Goal: Obtain resource: Download file/media

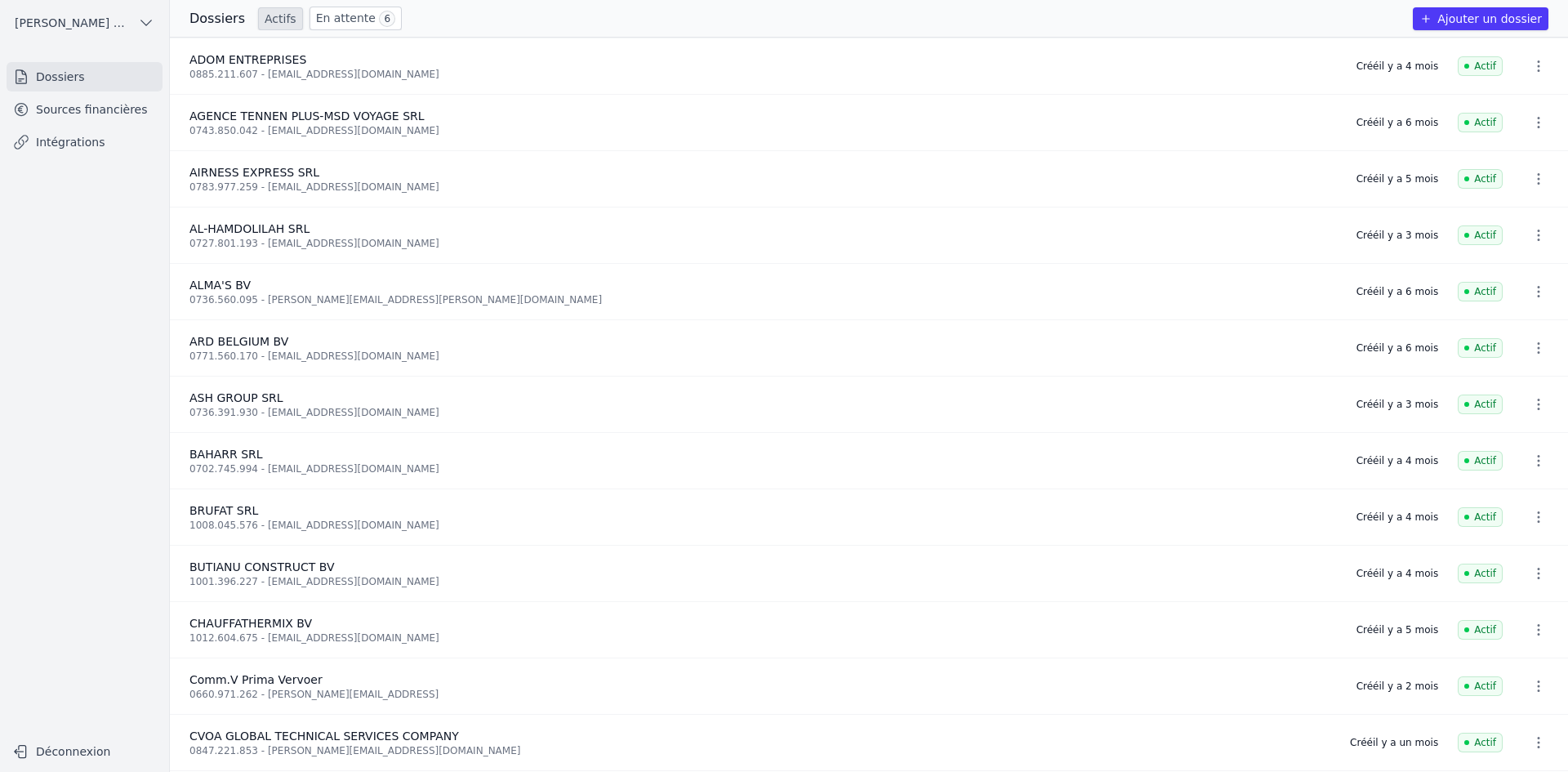
click at [146, 116] on link "Sources financières" at bounding box center [85, 109] width 156 height 29
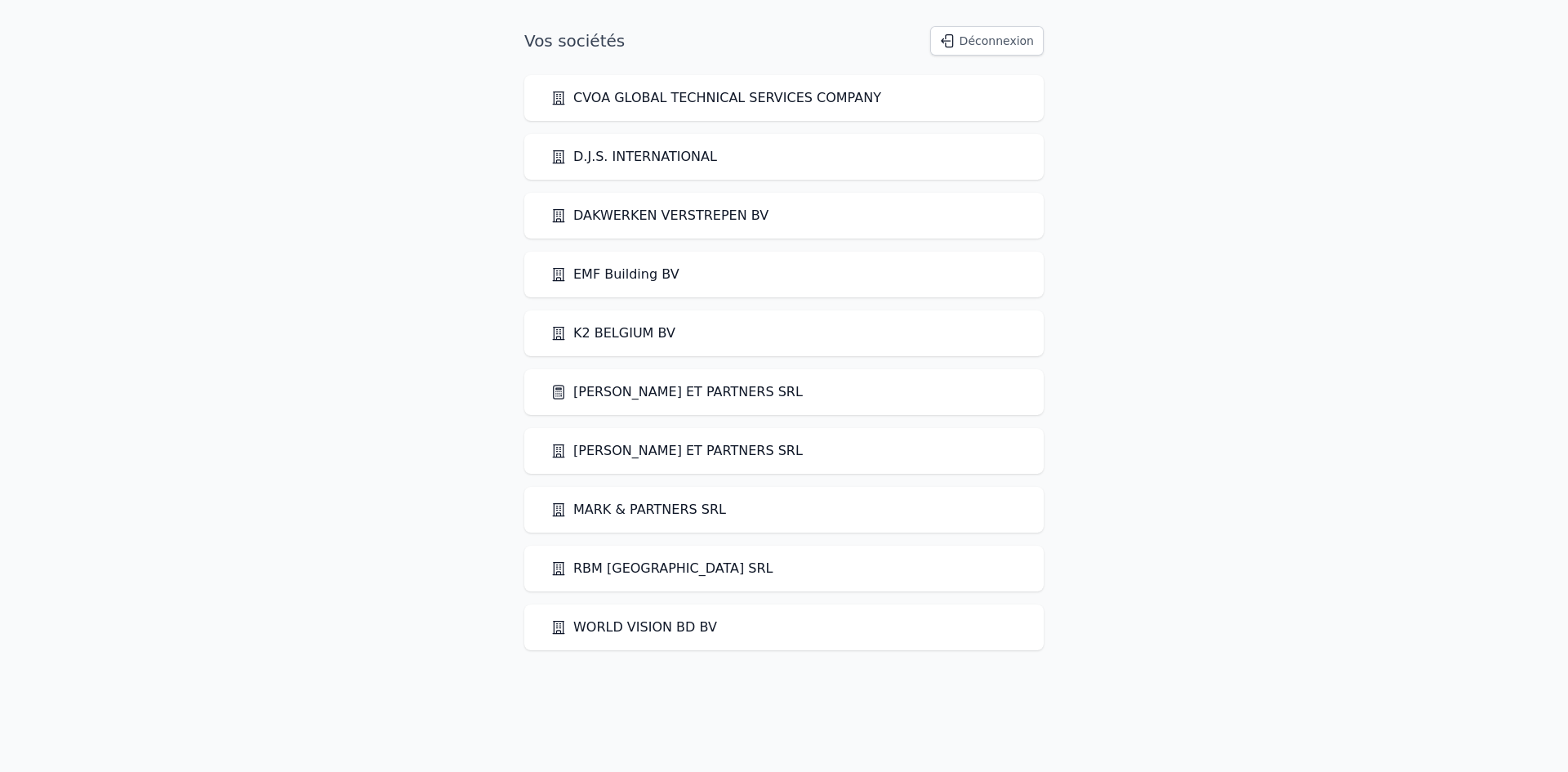
click at [606, 374] on div "[PERSON_NAME] ET PARTNERS SRL" at bounding box center [784, 392] width 519 height 45
click at [609, 388] on link "[PERSON_NAME] ET PARTNERS SRL" at bounding box center [676, 392] width 253 height 20
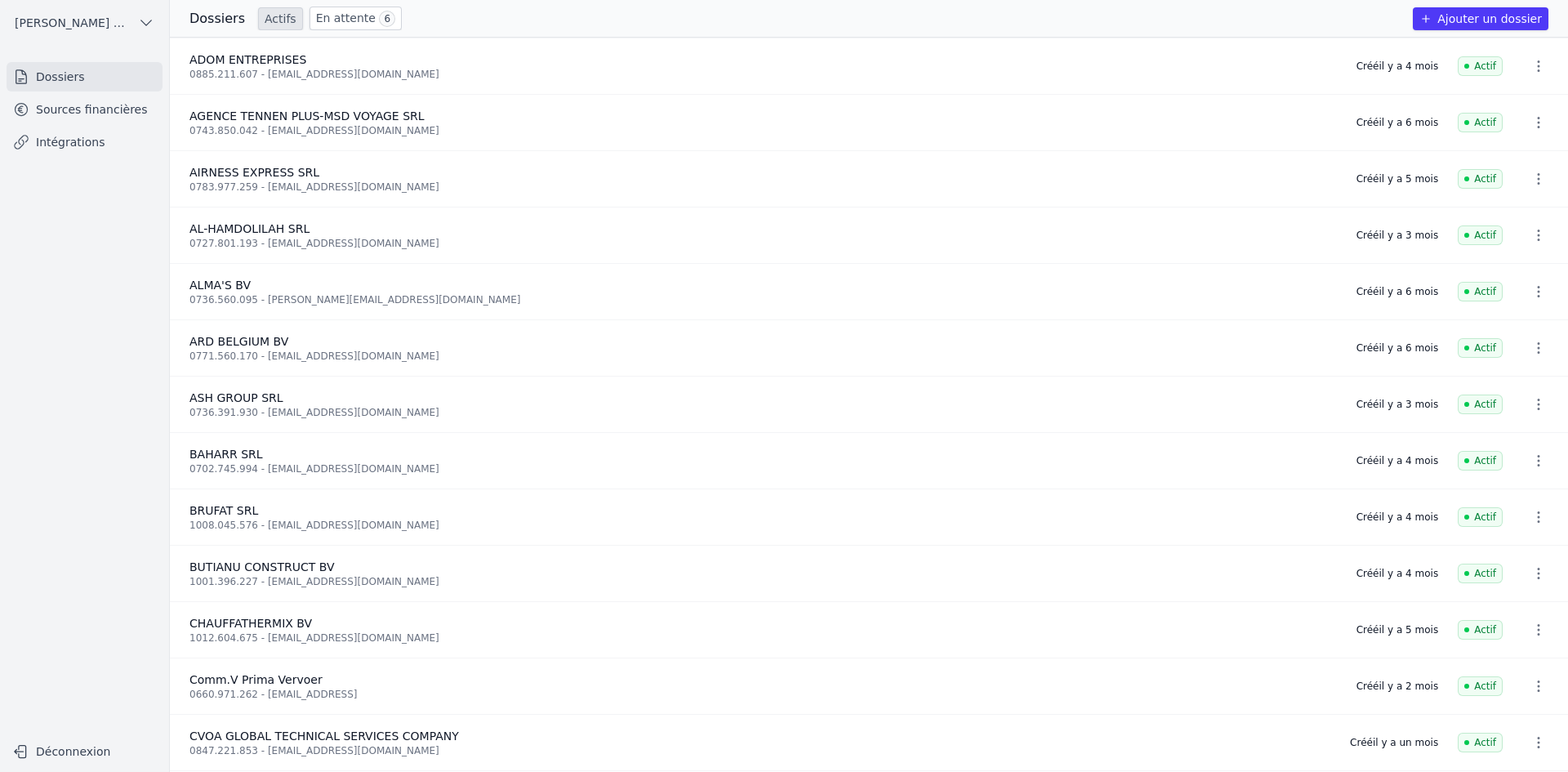
click at [86, 115] on link "Sources financières" at bounding box center [85, 109] width 156 height 29
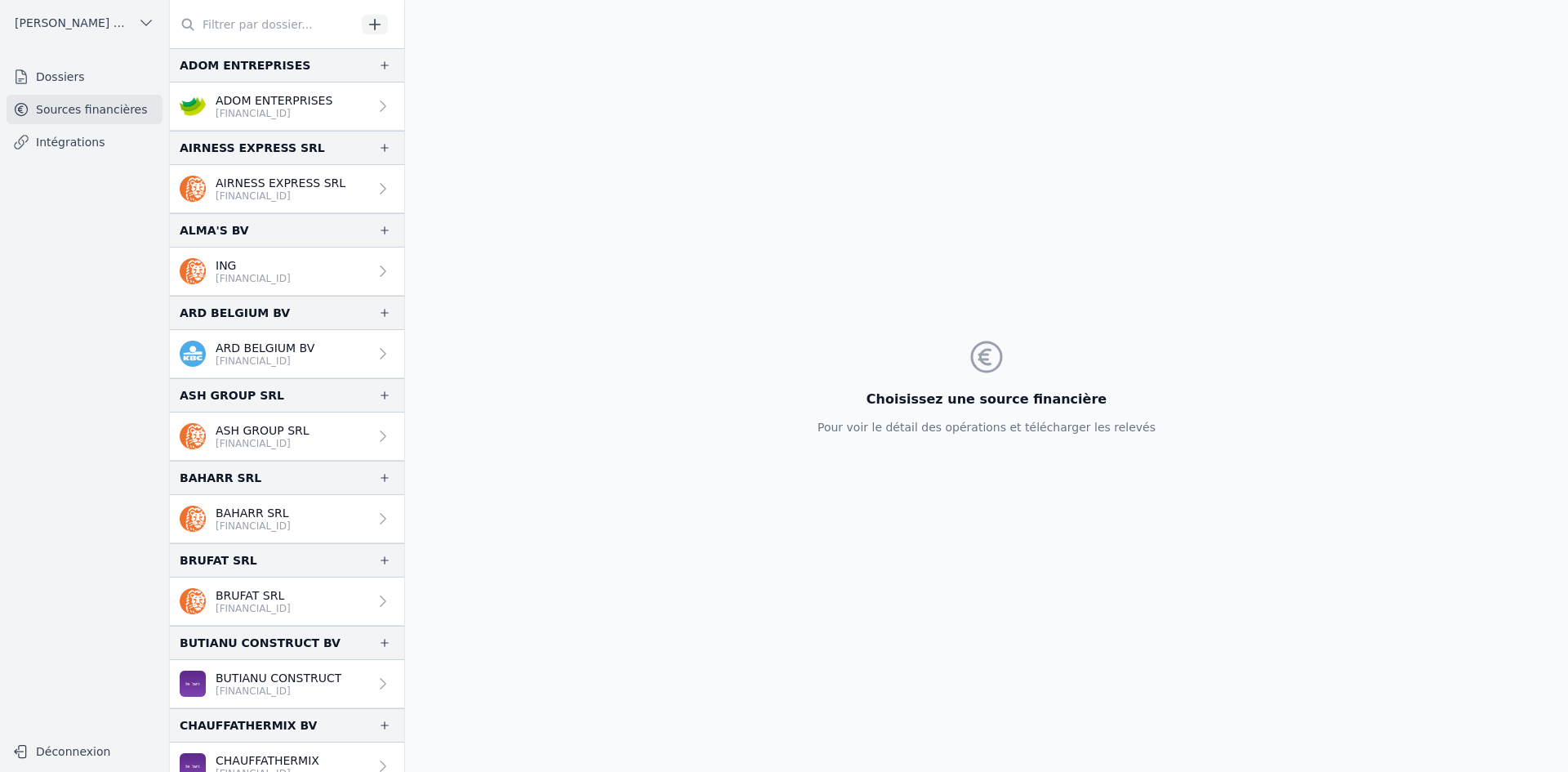
click at [258, 430] on p "ASH GROUP SRL" at bounding box center [262, 430] width 94 height 16
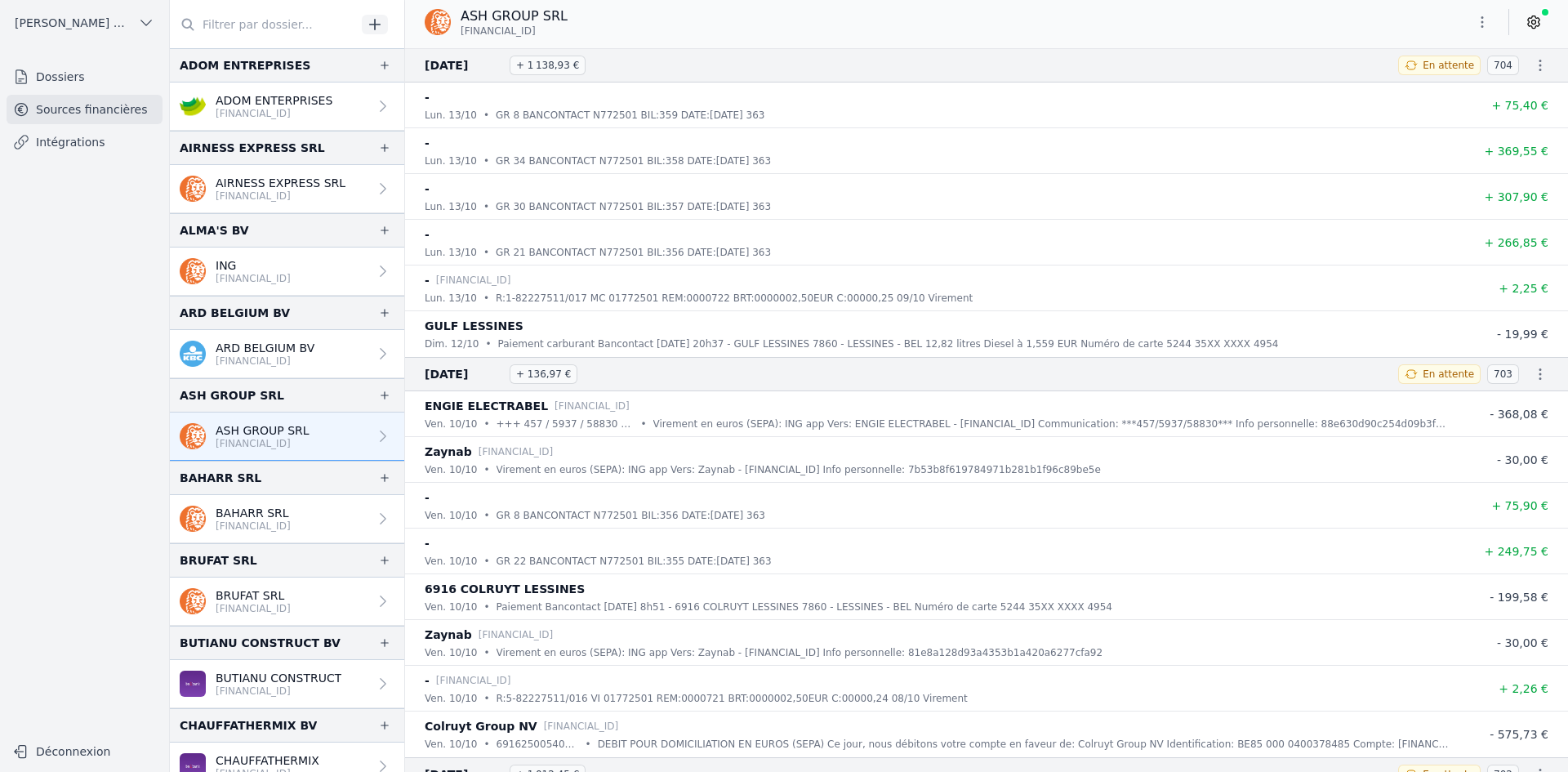
click at [1481, 21] on icon "button" at bounding box center [1483, 22] width 16 height 16
click at [1423, 93] on button "Exporter" at bounding box center [1443, 86] width 117 height 30
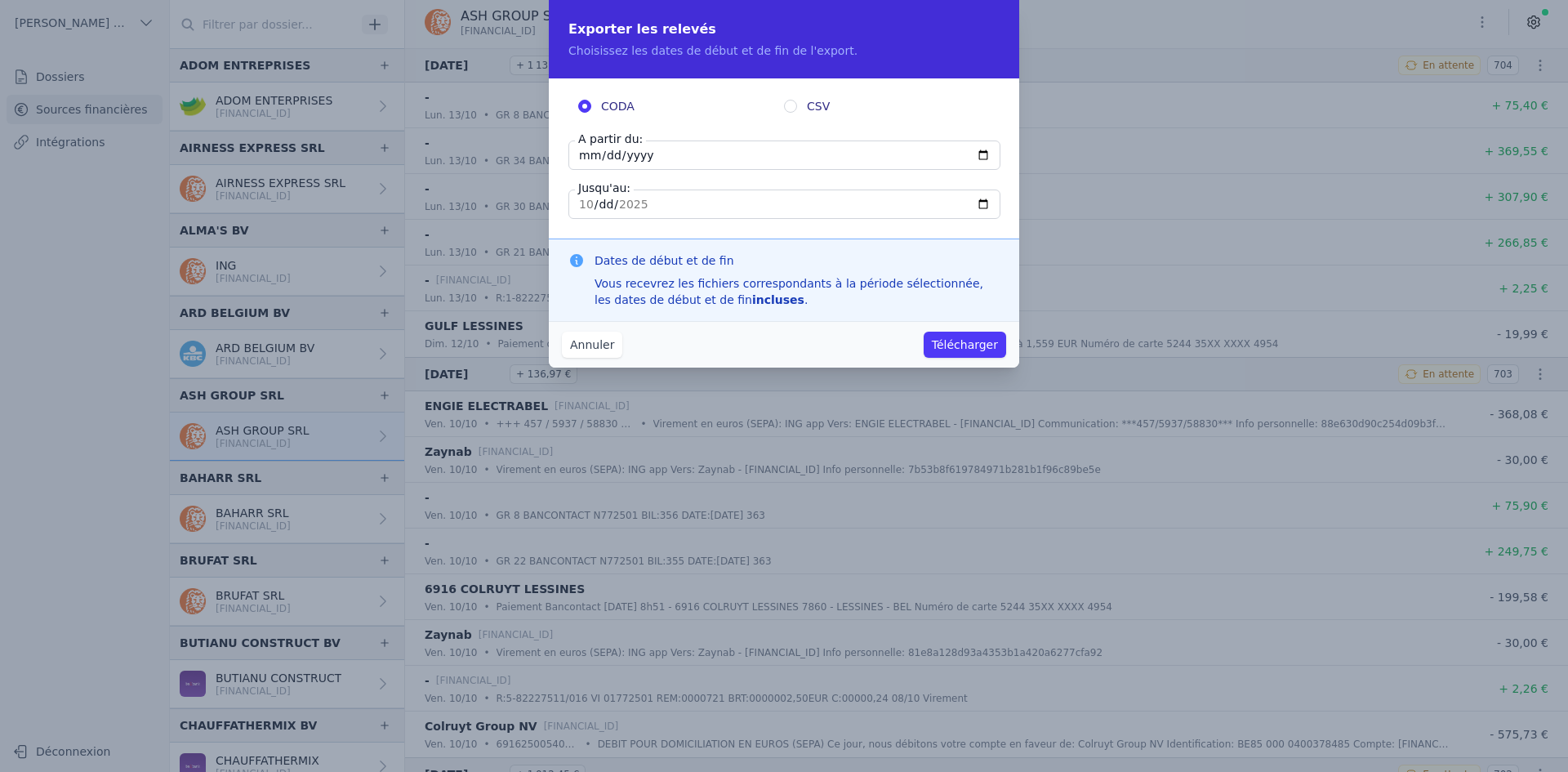
click at [587, 146] on label "A partir du:" at bounding box center [610, 139] width 71 height 16
click at [587, 146] on input "[DATE]" at bounding box center [784, 155] width 432 height 29
type input "[DATE]"
click at [964, 347] on button "Télécharger" at bounding box center [964, 345] width 83 height 26
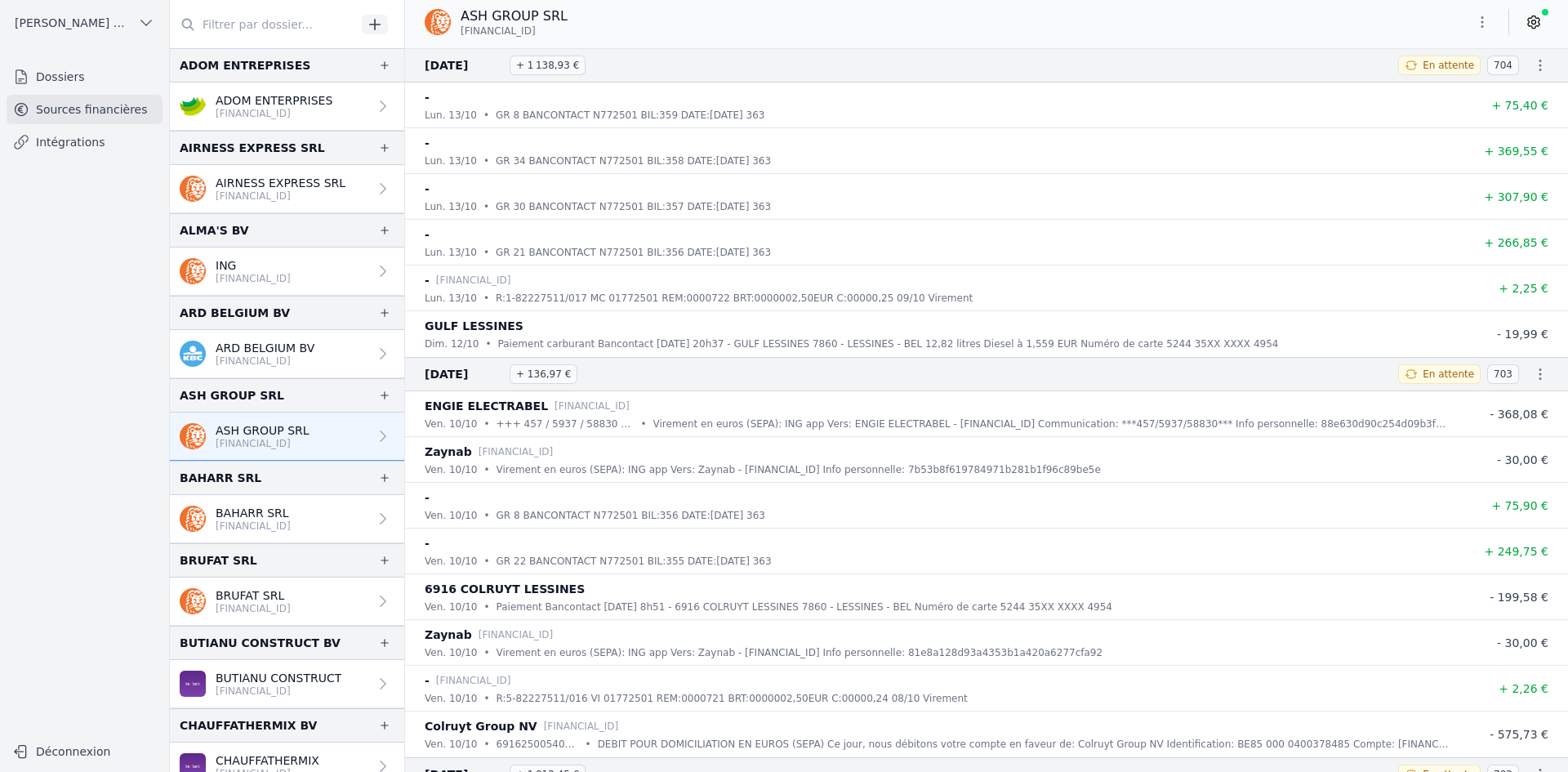
click at [1483, 22] on icon "button" at bounding box center [1483, 22] width 16 height 16
click at [1435, 81] on button "Exporter" at bounding box center [1443, 86] width 117 height 30
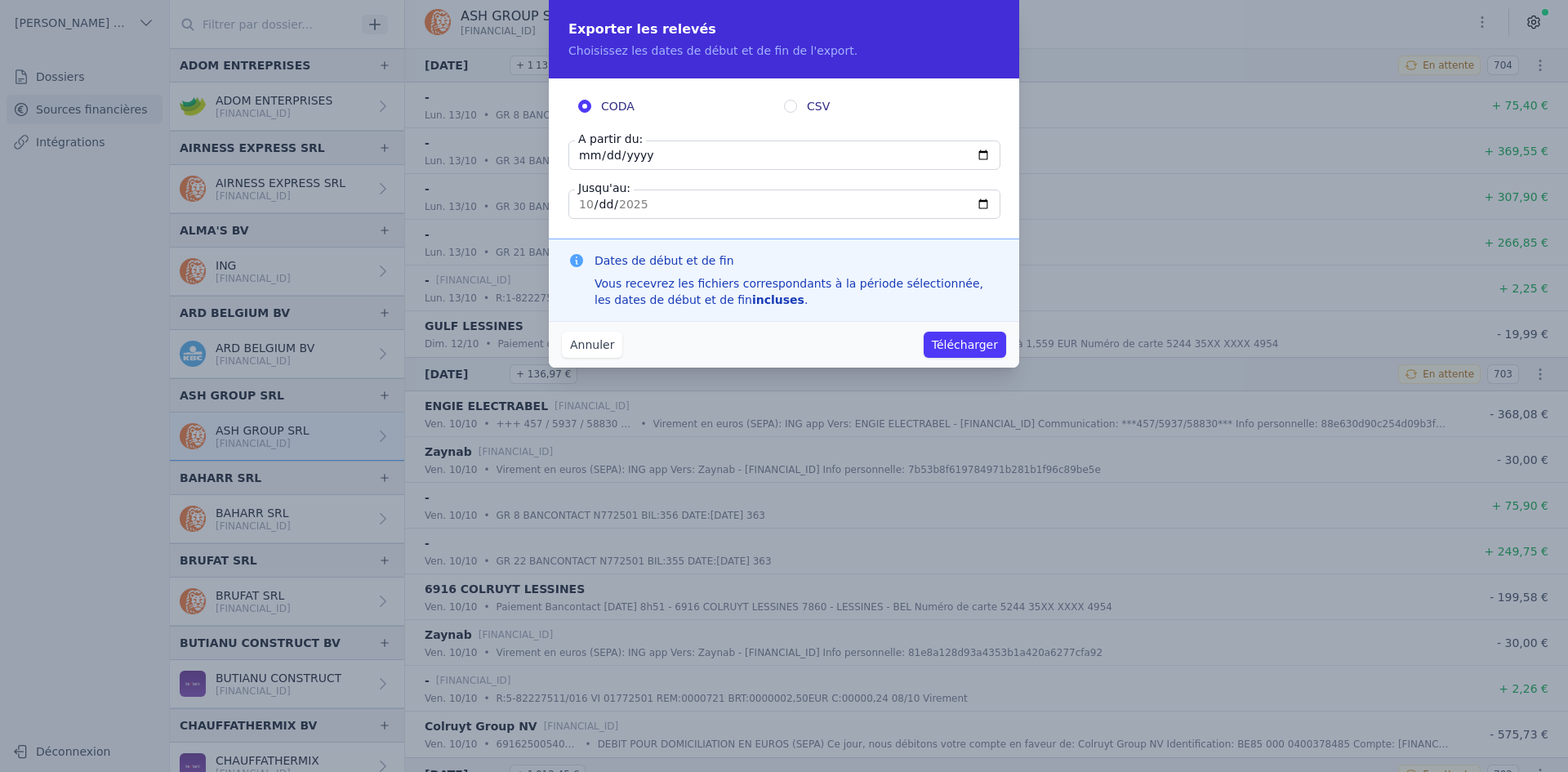
click at [588, 158] on input "[DATE]" at bounding box center [784, 155] width 432 height 29
type input "[DATE]"
drag, startPoint x: 990, startPoint y: 334, endPoint x: 968, endPoint y: 337, distance: 22.2
click at [990, 335] on button "Télécharger" at bounding box center [964, 345] width 83 height 26
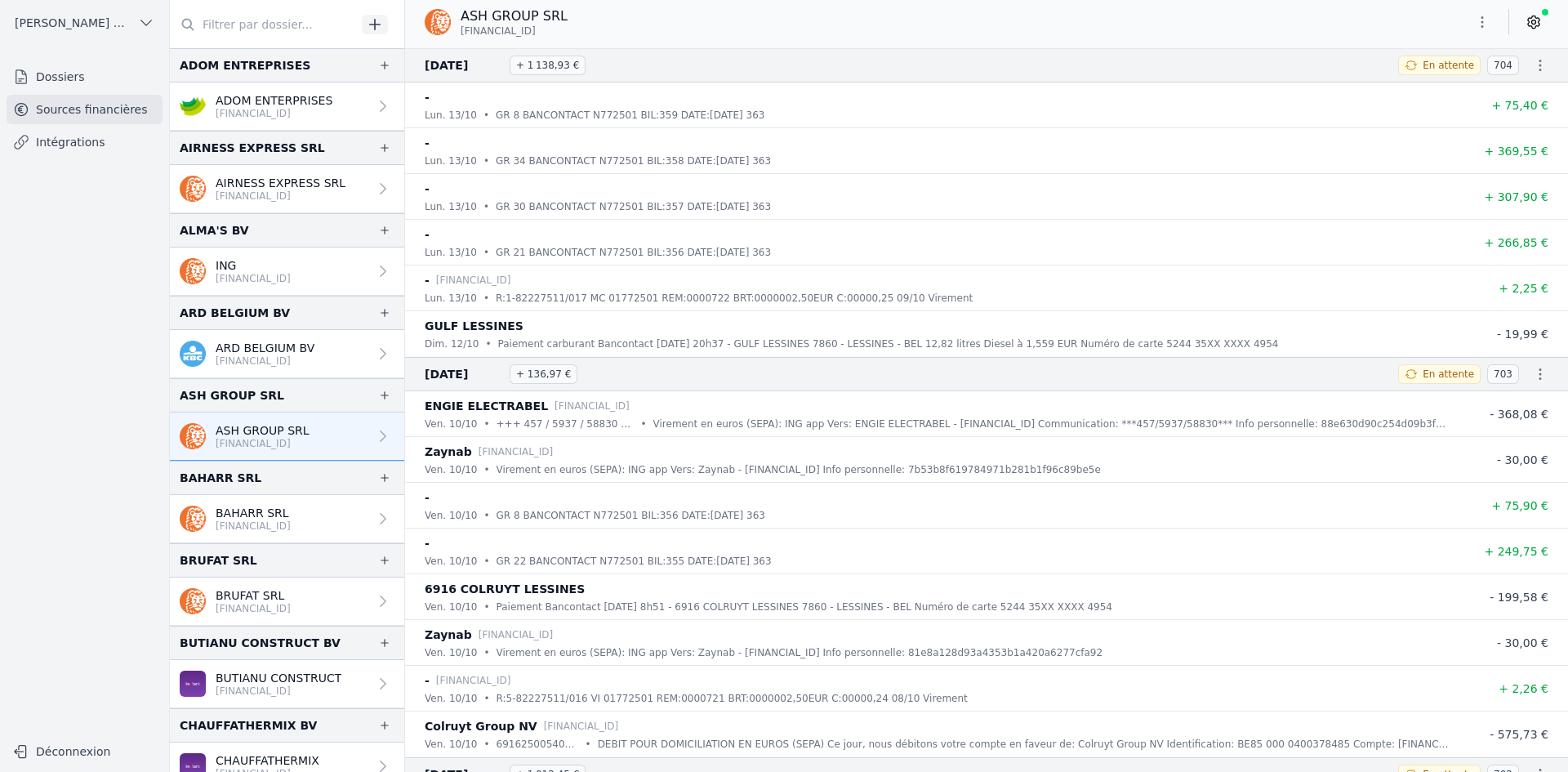
click at [311, 109] on p "[FINANCIAL_ID]" at bounding box center [274, 114] width 116 height 13
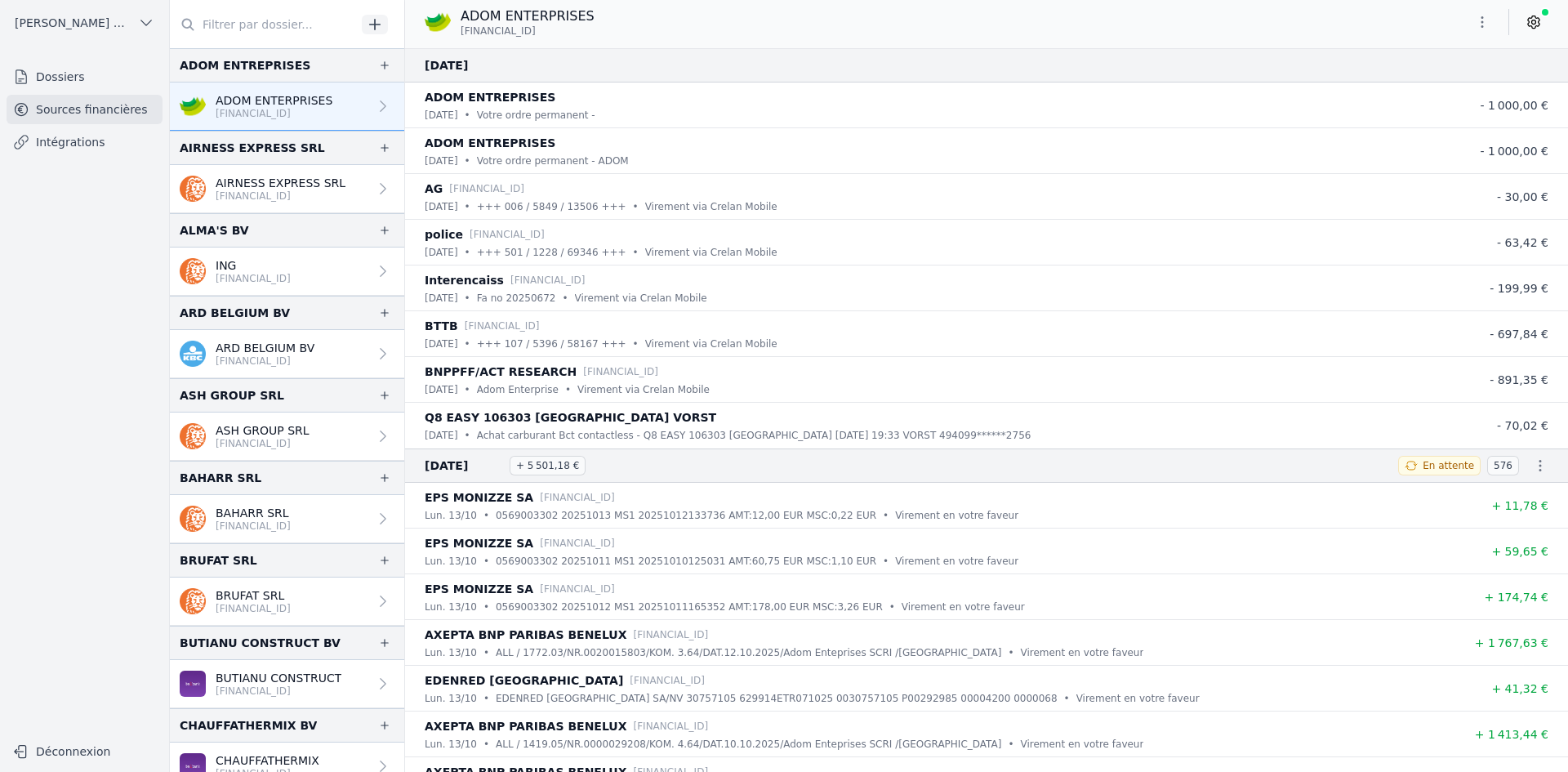
click at [1476, 31] on button "button" at bounding box center [1483, 22] width 33 height 26
click at [1411, 96] on button "Exporter" at bounding box center [1443, 86] width 117 height 30
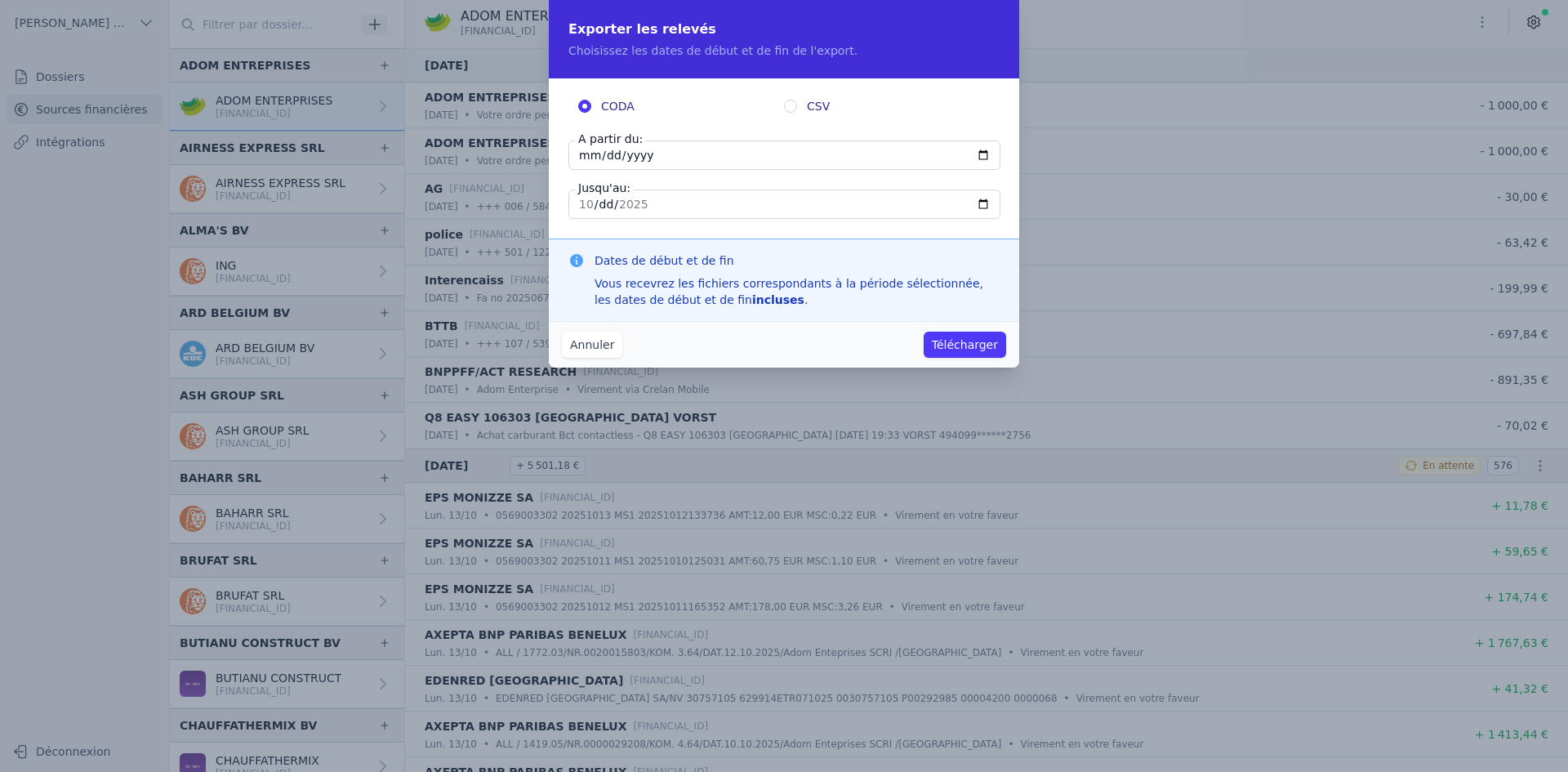
click at [579, 160] on input "[DATE]" at bounding box center [784, 155] width 432 height 29
type input "[DATE]"
click at [952, 340] on button "Télécharger" at bounding box center [964, 345] width 83 height 26
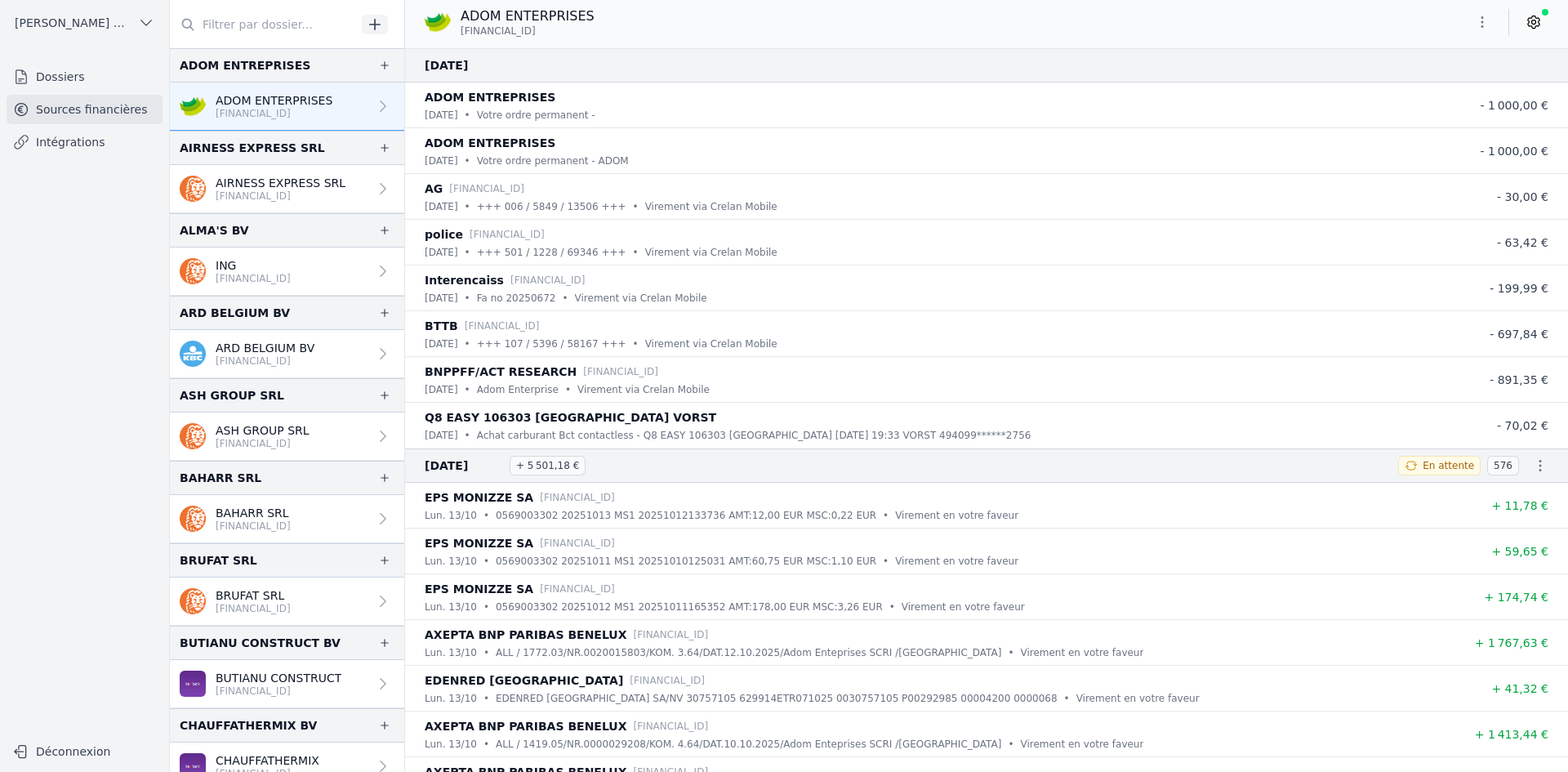
click at [244, 210] on link "AIRNESS EXPRESS SRL [FINANCIAL_ID]" at bounding box center [287, 188] width 235 height 48
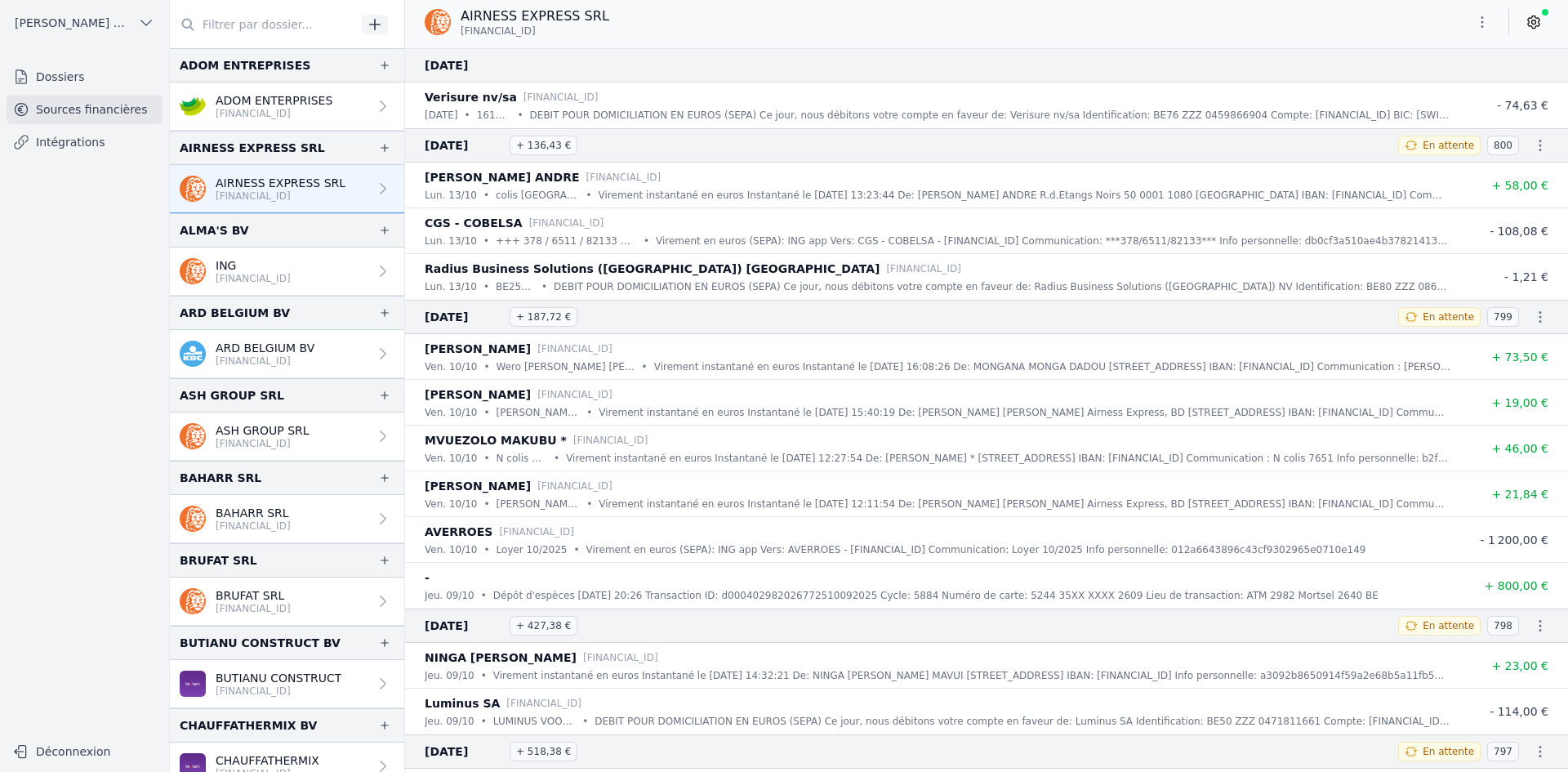
click at [1489, 29] on icon "button" at bounding box center [1483, 22] width 16 height 16
click at [1477, 84] on button "Exporter" at bounding box center [1443, 86] width 117 height 30
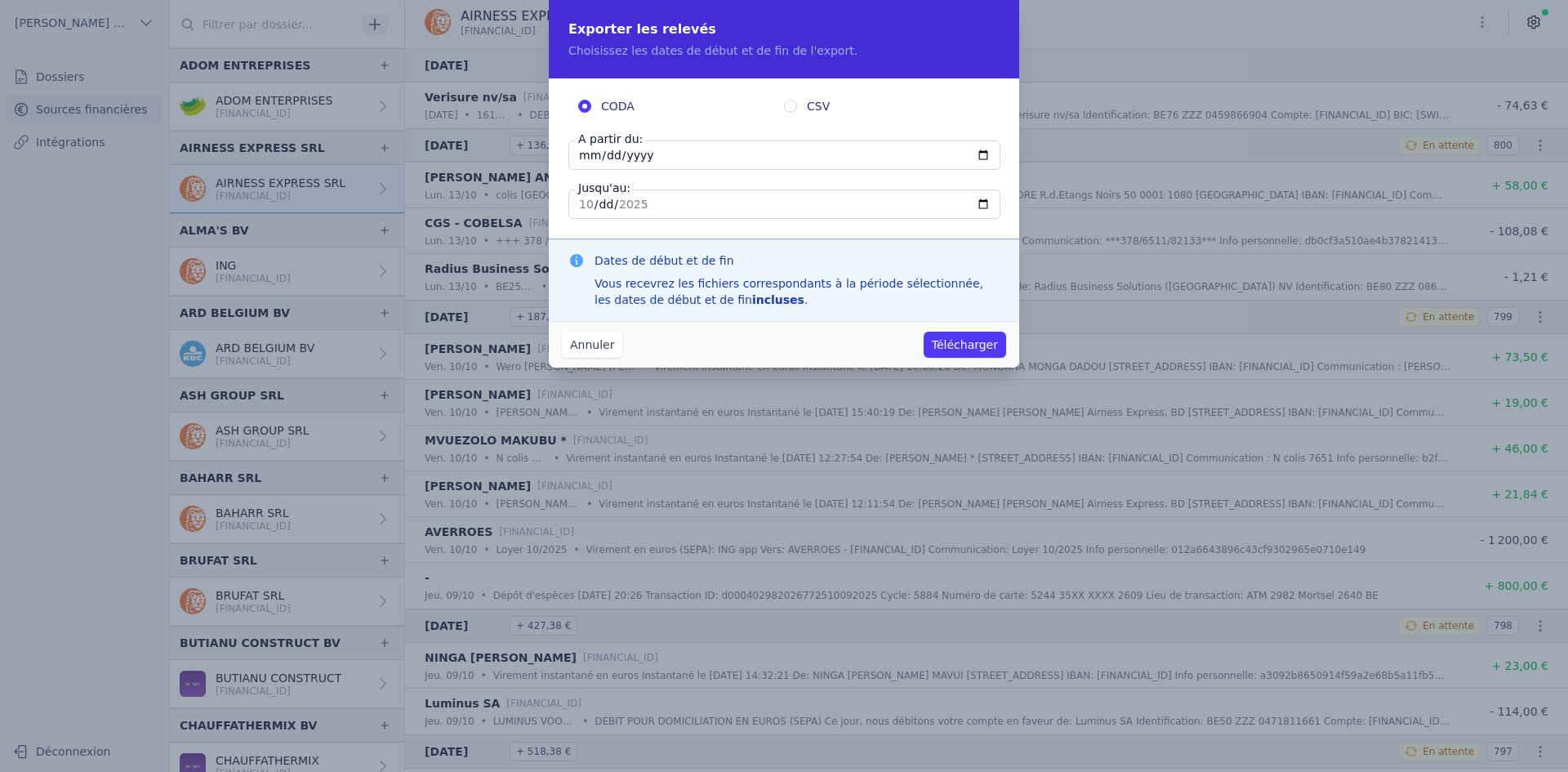
click at [591, 155] on input "[DATE]" at bounding box center [784, 155] width 432 height 29
type input "[DATE]"
click at [982, 337] on button "Télécharger" at bounding box center [964, 345] width 83 height 26
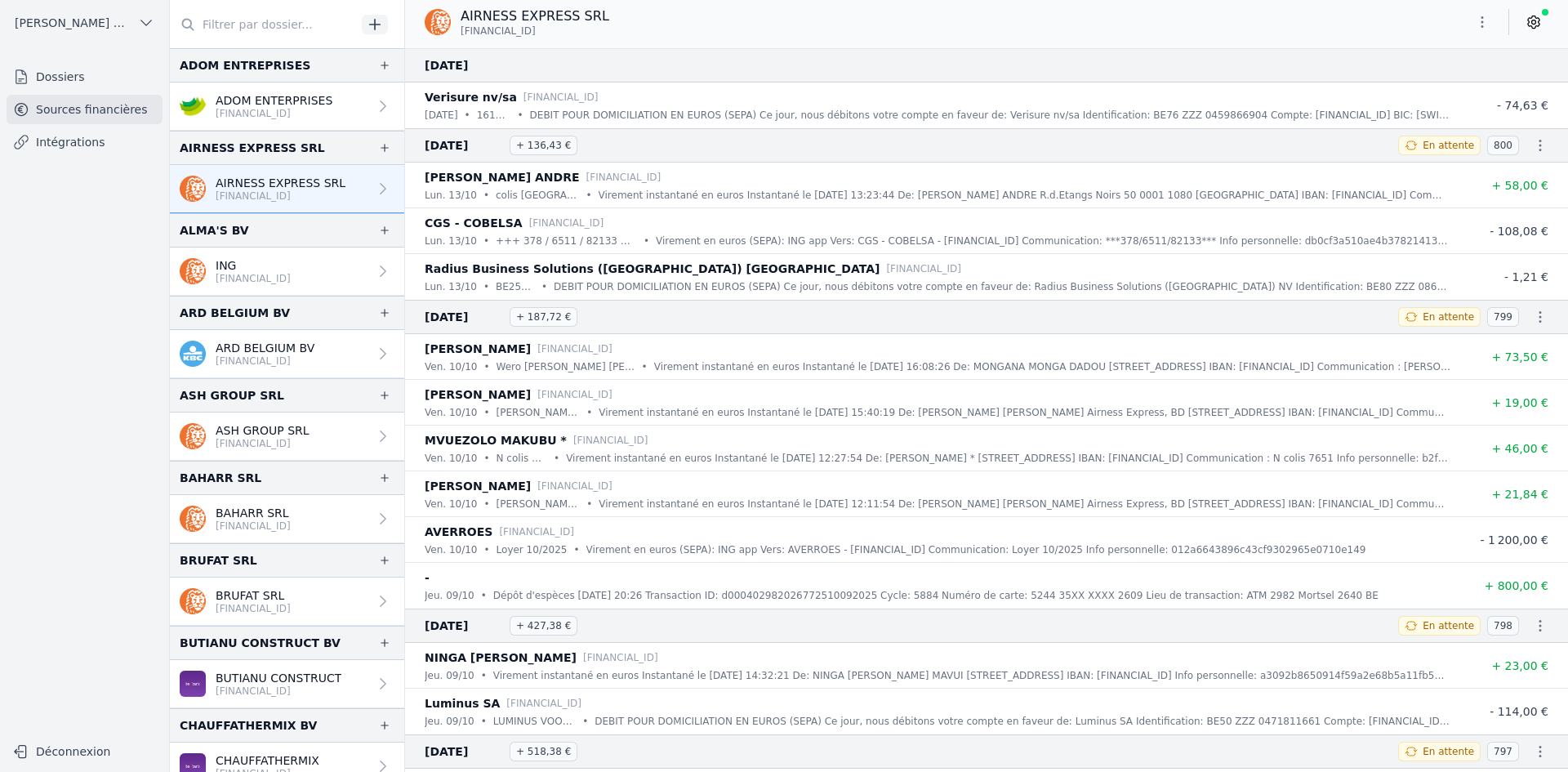
click at [269, 526] on p "[FINANCIAL_ID]" at bounding box center [253, 526] width 75 height 13
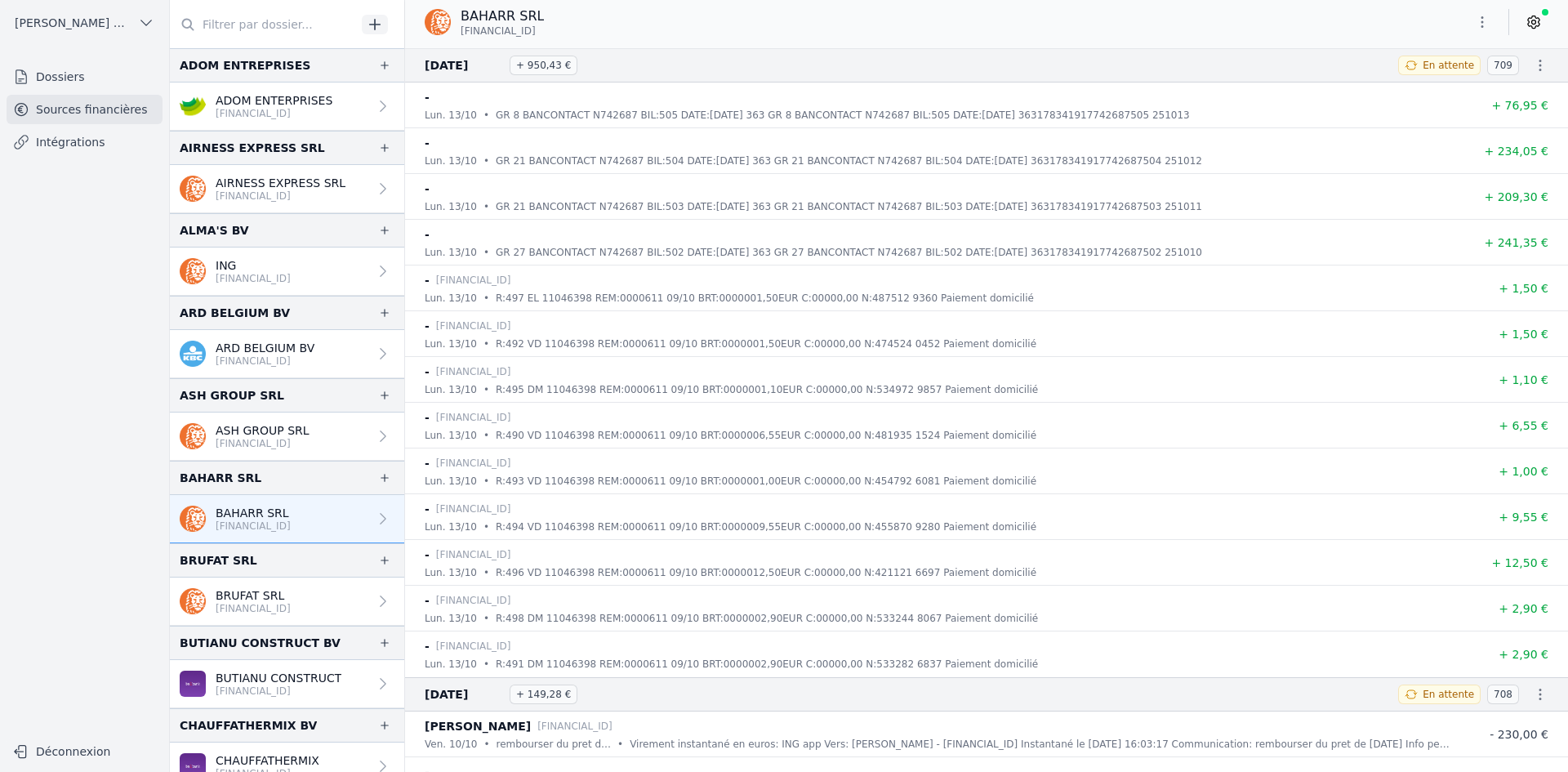
click at [1473, 25] on button "button" at bounding box center [1483, 22] width 33 height 26
click at [1442, 81] on button "Exporter" at bounding box center [1443, 86] width 117 height 30
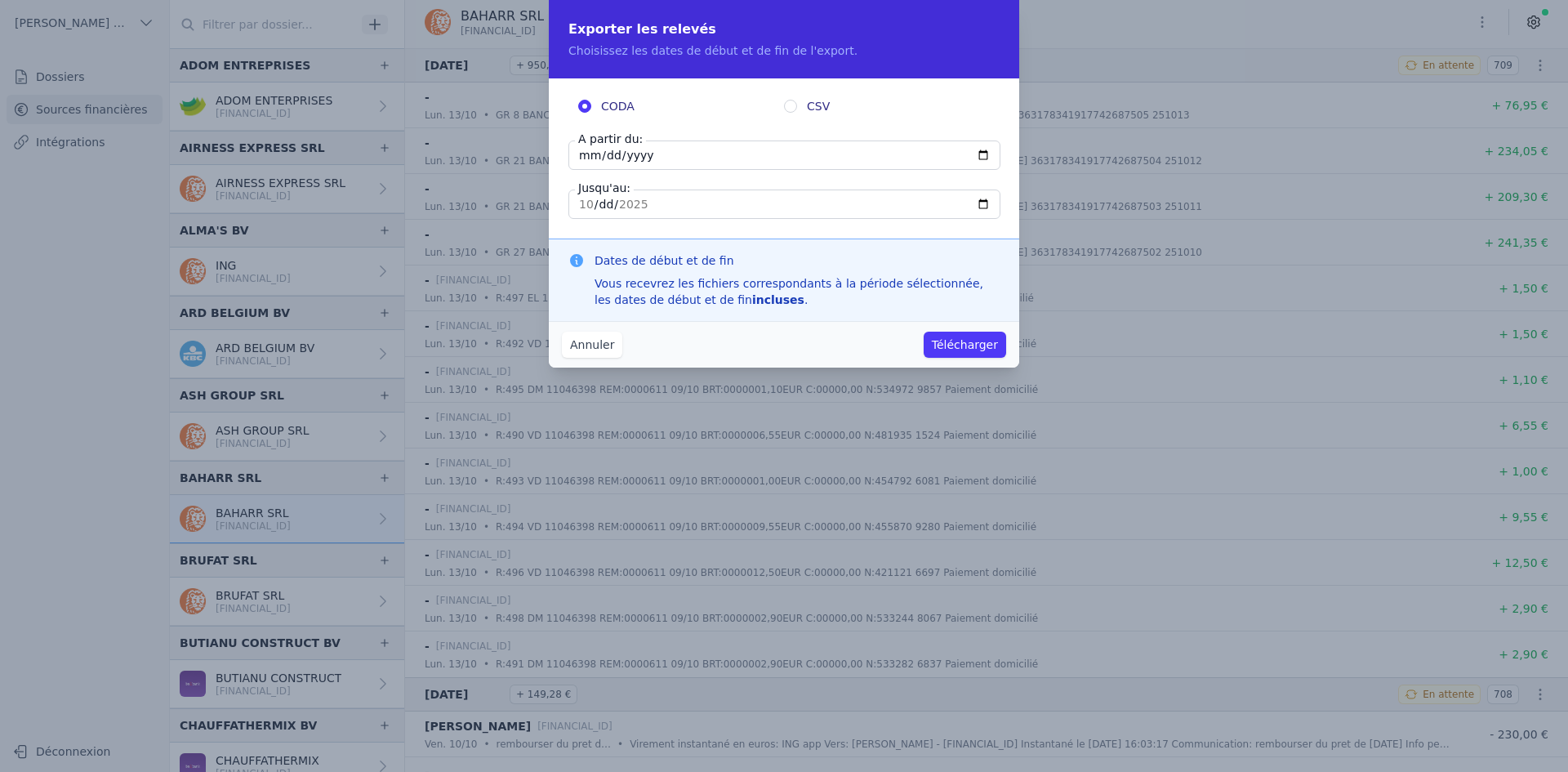
click at [583, 163] on input "[DATE]" at bounding box center [784, 155] width 432 height 29
type input "[DATE]"
click at [959, 339] on button "Télécharger" at bounding box center [964, 345] width 83 height 26
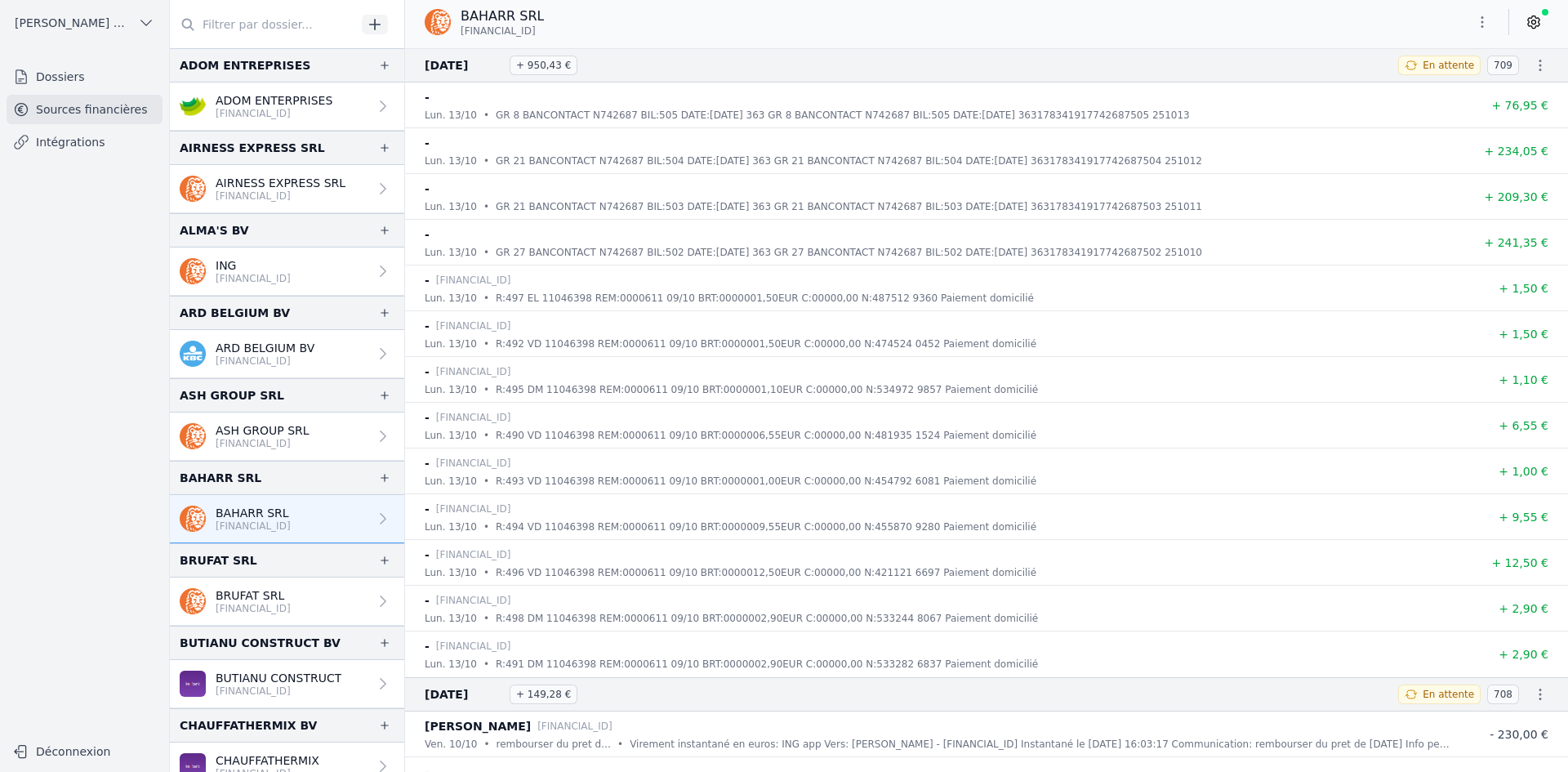
click at [264, 610] on p "[FINANCIAL_ID]" at bounding box center [253, 608] width 75 height 13
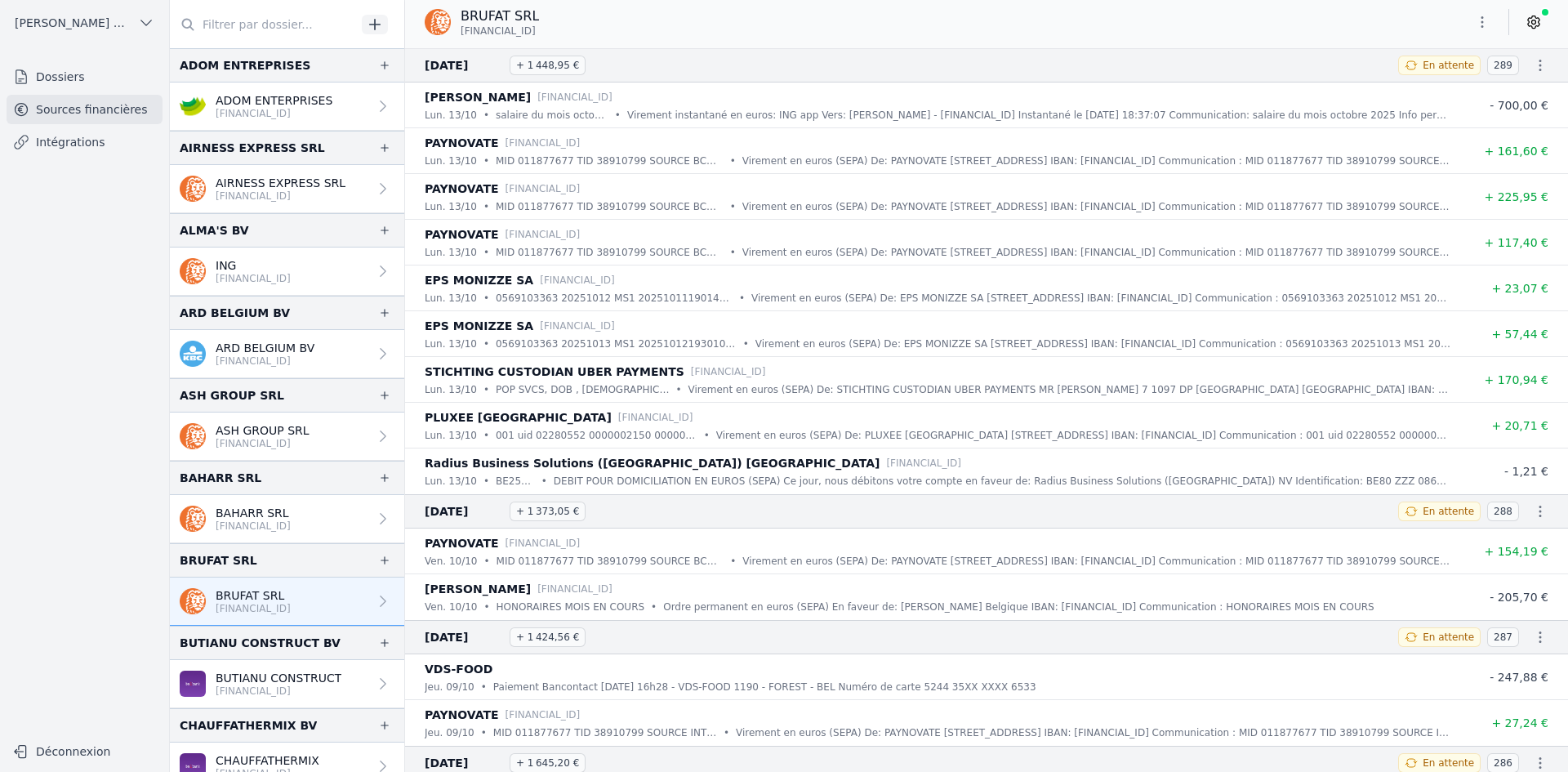
click at [1481, 28] on icon "button" at bounding box center [1483, 22] width 16 height 16
click at [1425, 90] on button "Exporter" at bounding box center [1443, 86] width 117 height 30
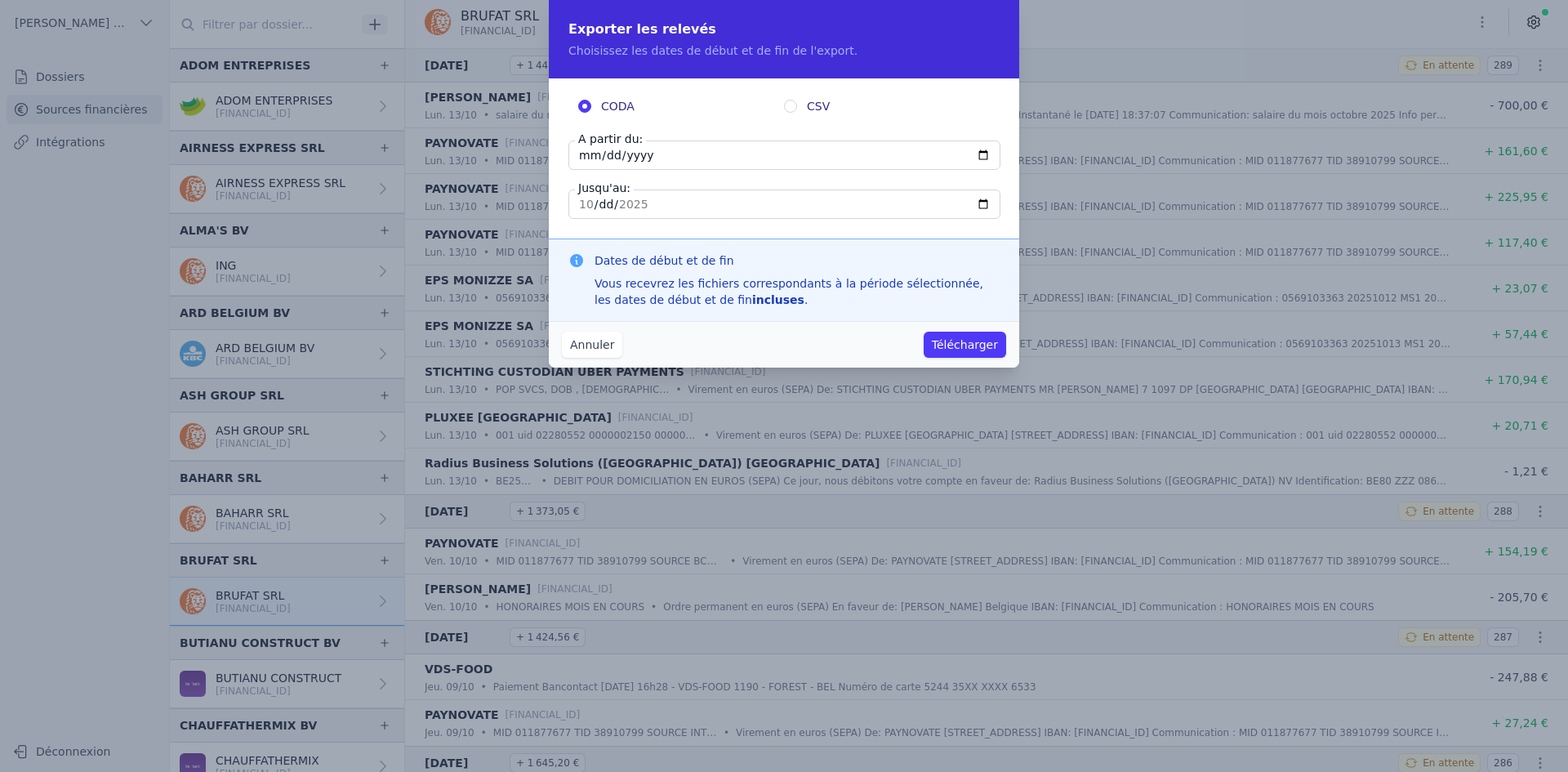
click at [584, 153] on input "[DATE]" at bounding box center [784, 155] width 432 height 29
type input "[DATE]"
click at [591, 150] on input "[DATE]" at bounding box center [784, 155] width 432 height 29
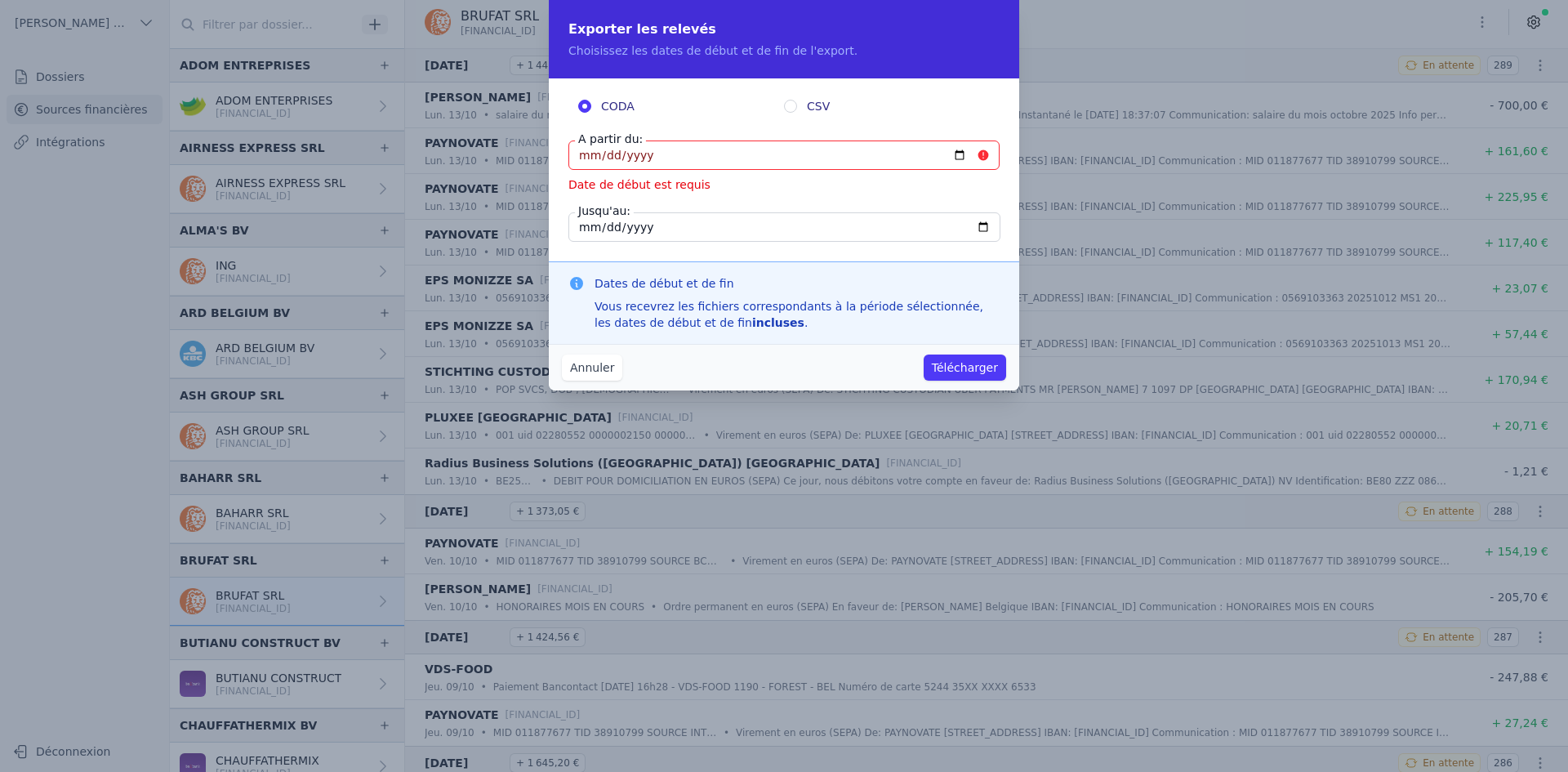
type input "[DATE]"
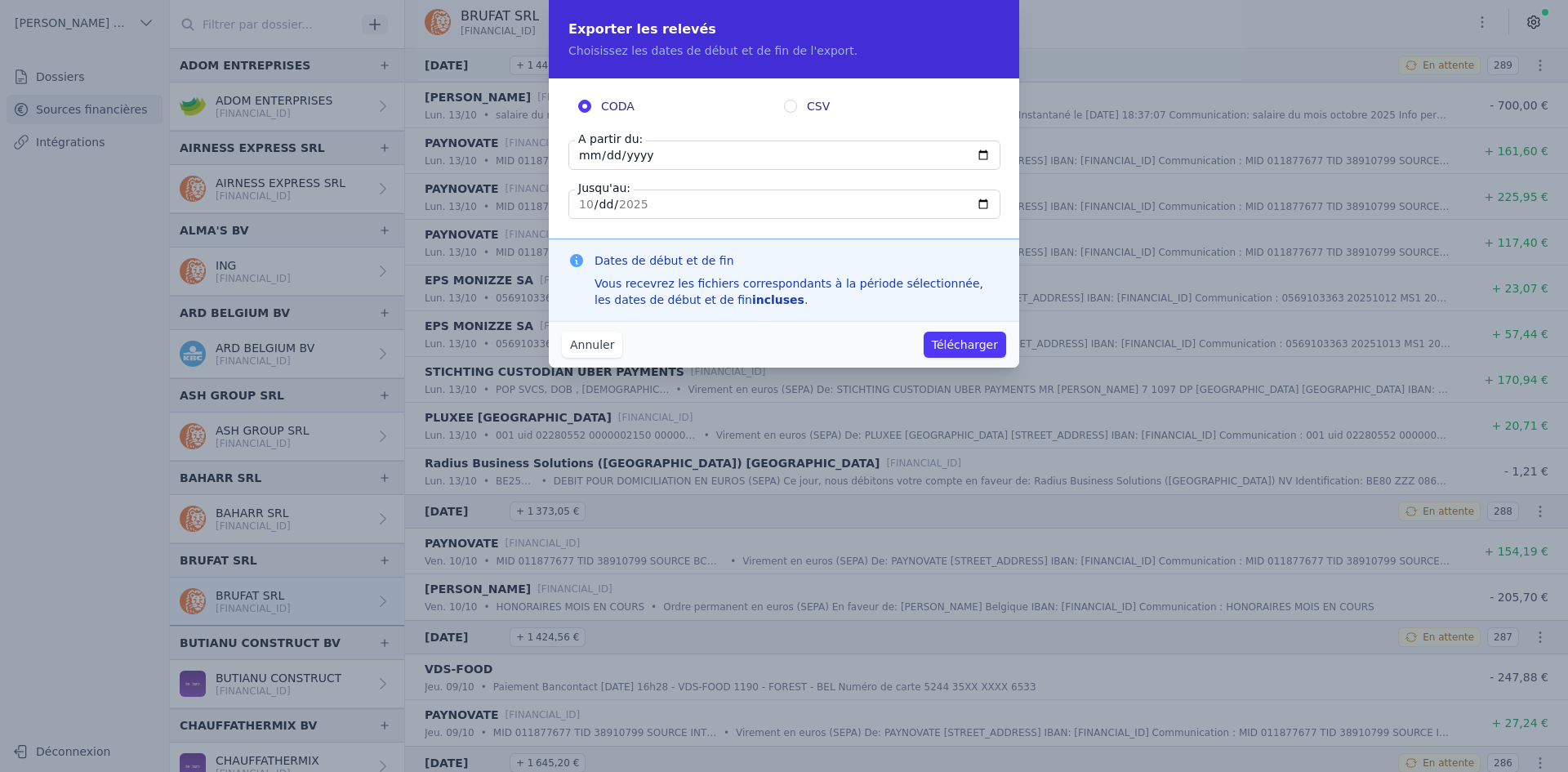
click at [943, 345] on button "Télécharger" at bounding box center [964, 345] width 83 height 26
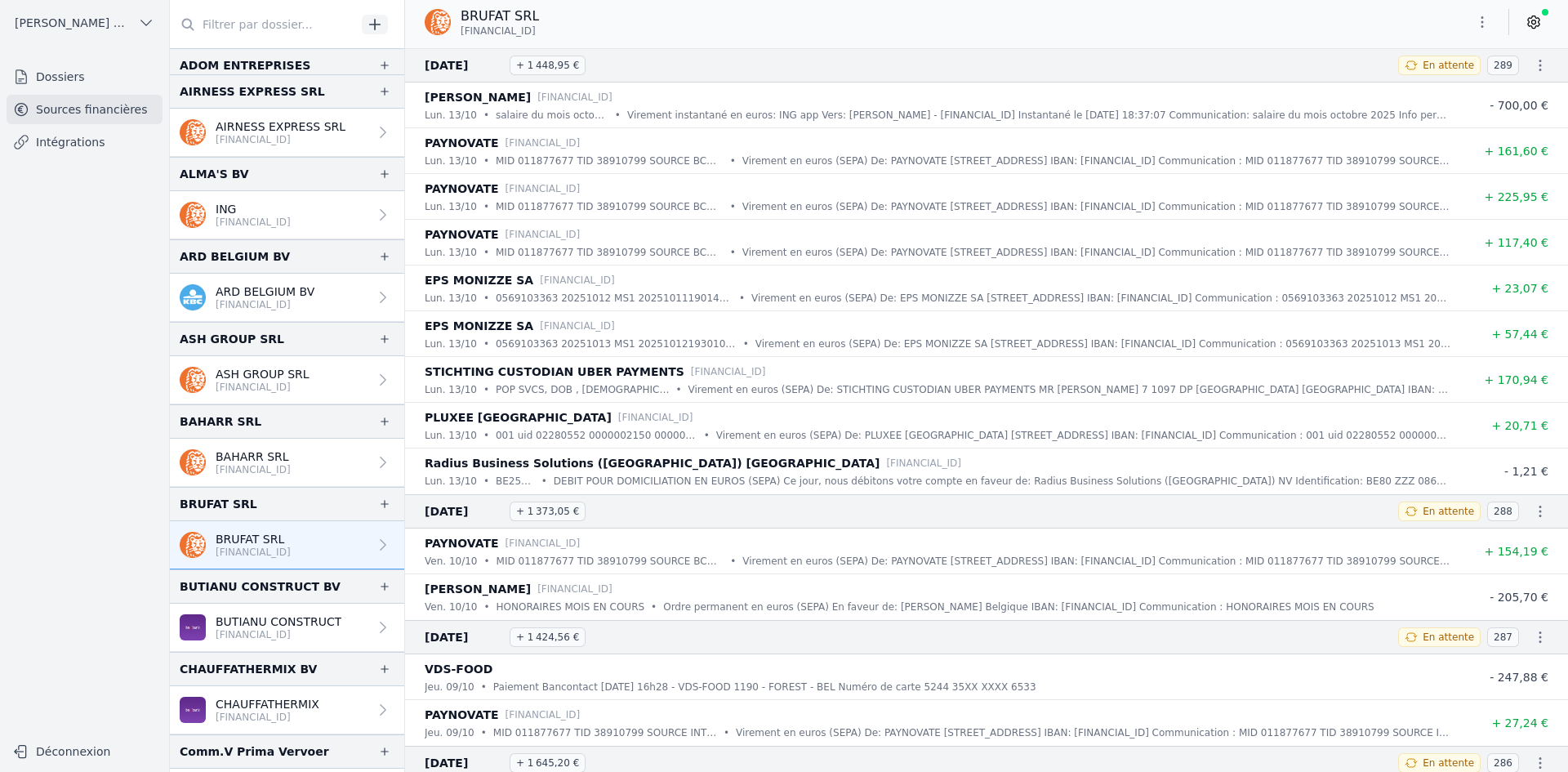
scroll to position [82, 0]
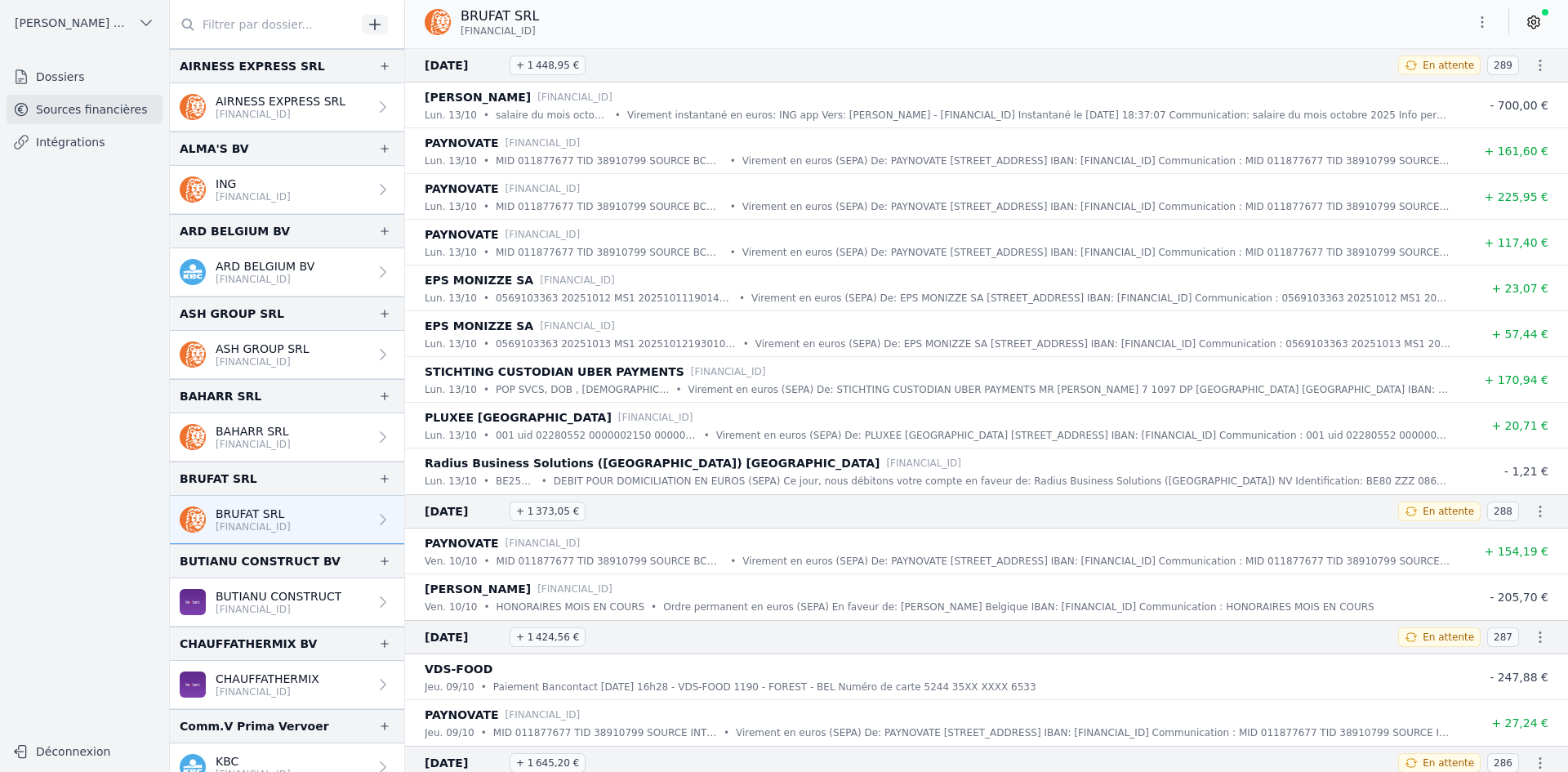
click at [274, 607] on p "[FINANCIAL_ID]" at bounding box center [278, 609] width 125 height 13
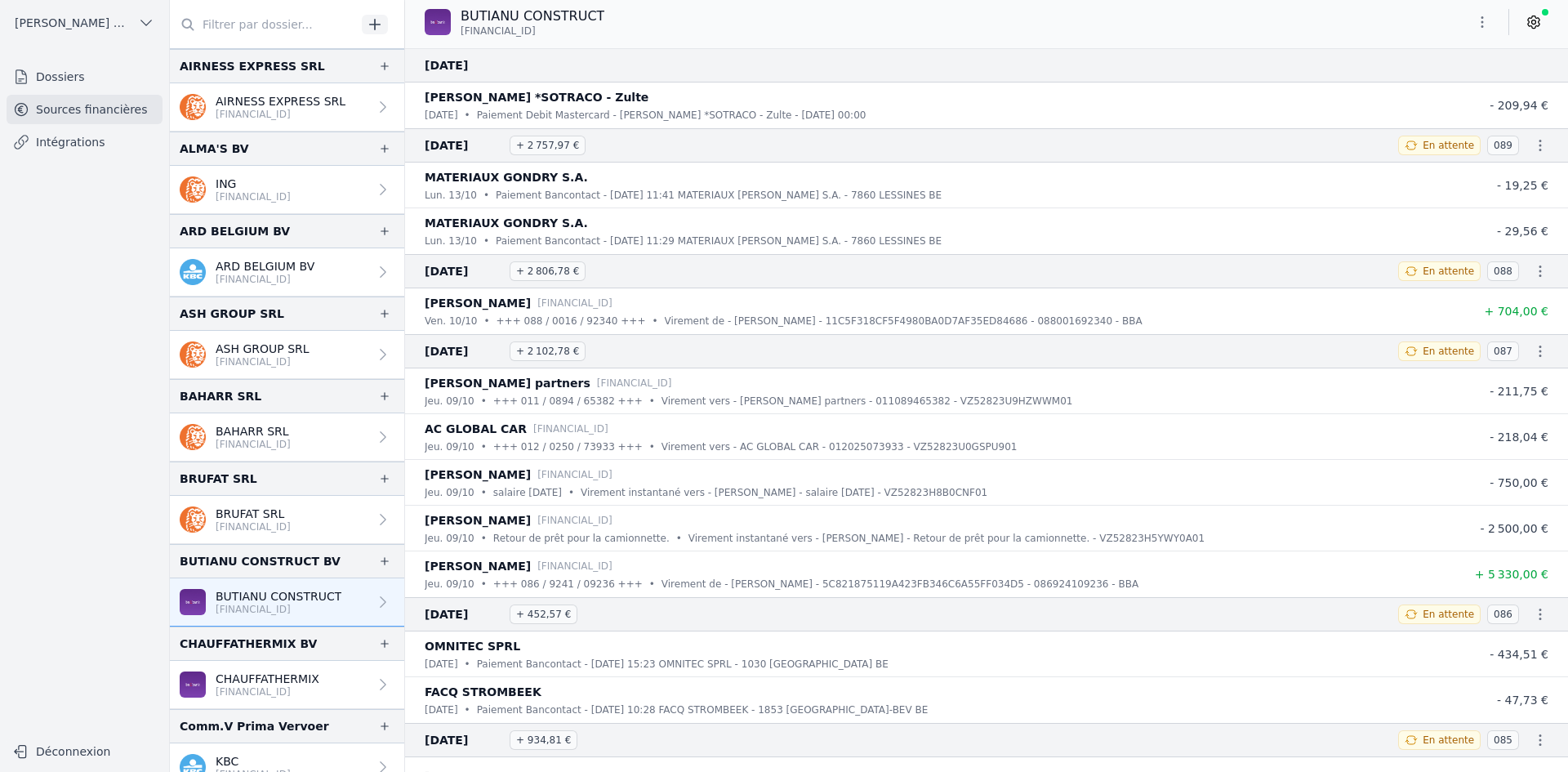
click at [1485, 20] on icon "button" at bounding box center [1483, 22] width 16 height 16
click at [1463, 84] on button "Exporter" at bounding box center [1443, 86] width 117 height 30
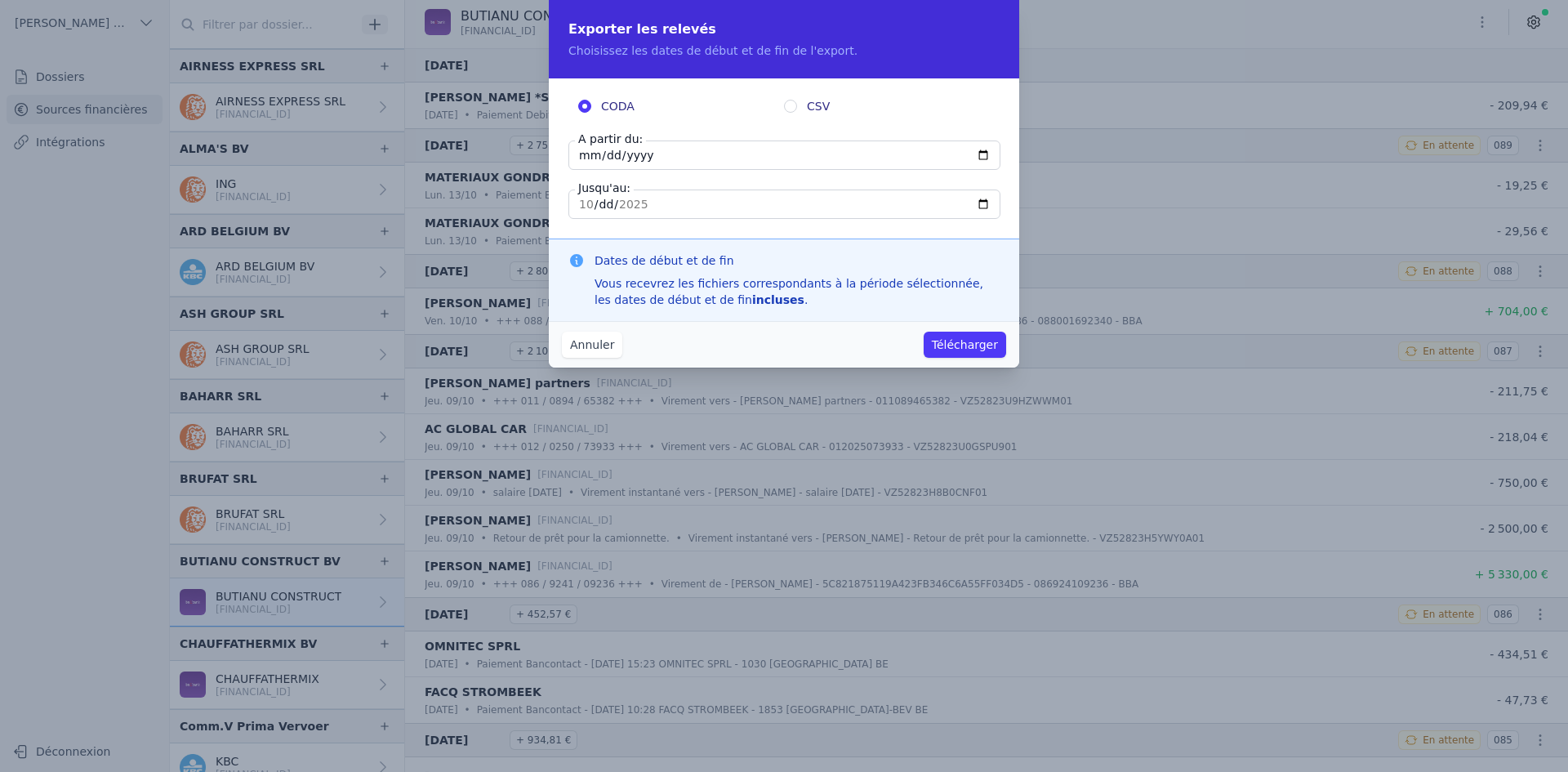
click at [591, 156] on input "[DATE]" at bounding box center [784, 155] width 432 height 29
type input "[DATE]"
click at [963, 346] on button "Télécharger" at bounding box center [964, 345] width 83 height 26
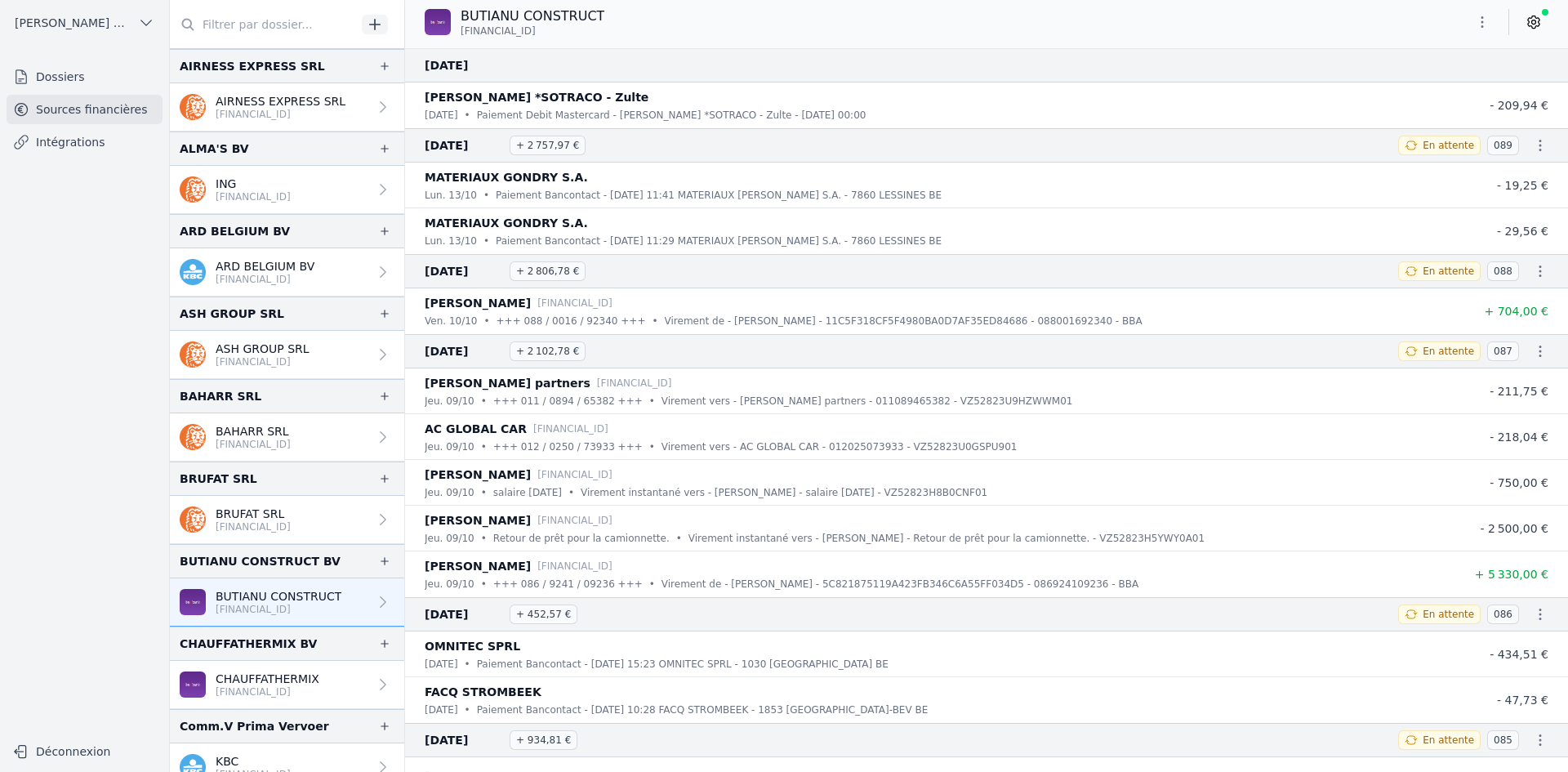
click at [293, 675] on p "CHAUFFATHERMIX" at bounding box center [267, 679] width 104 height 16
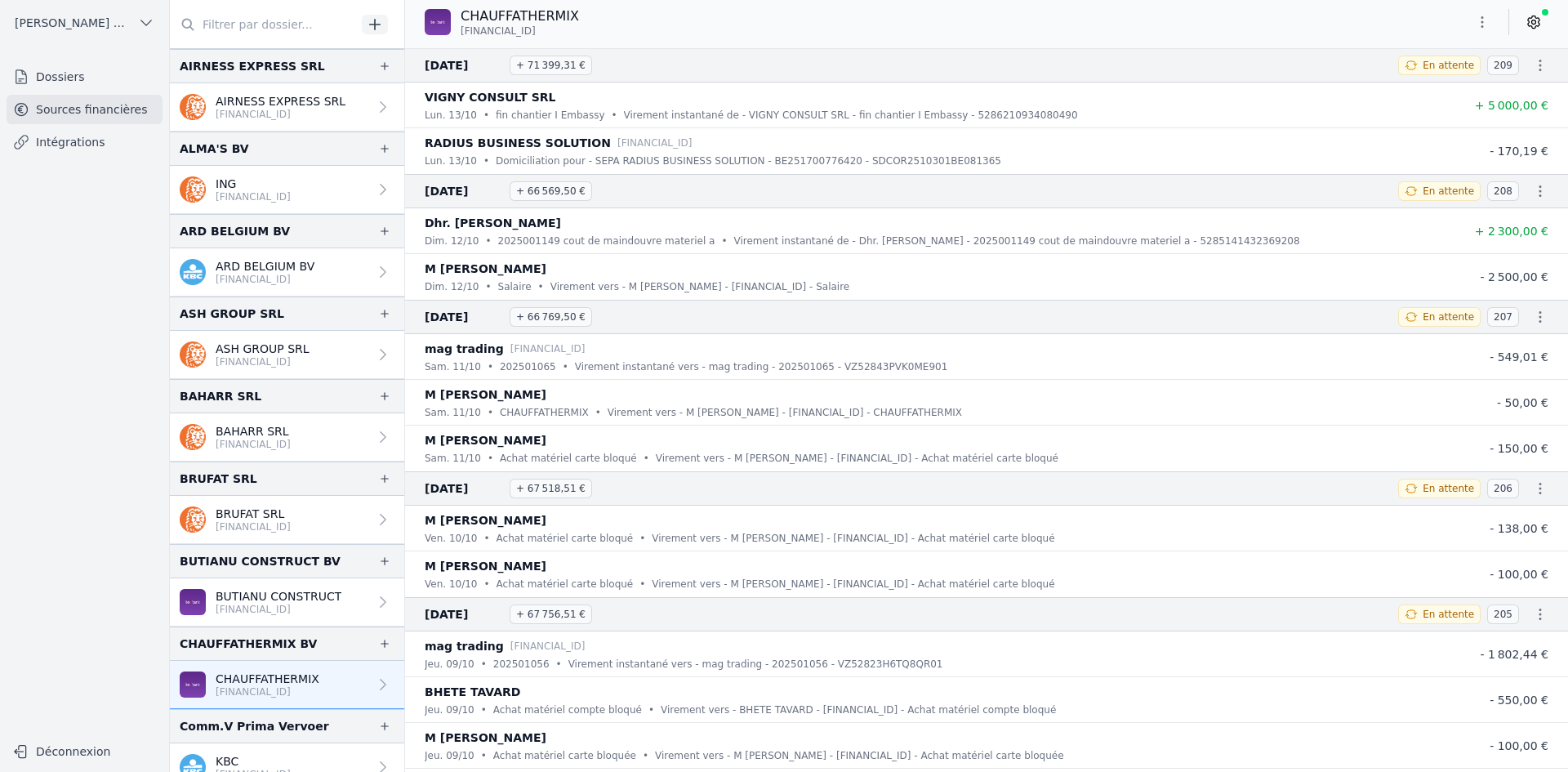
click at [1483, 28] on icon "button" at bounding box center [1483, 22] width 16 height 16
click at [1453, 89] on button "Exporter" at bounding box center [1443, 86] width 117 height 30
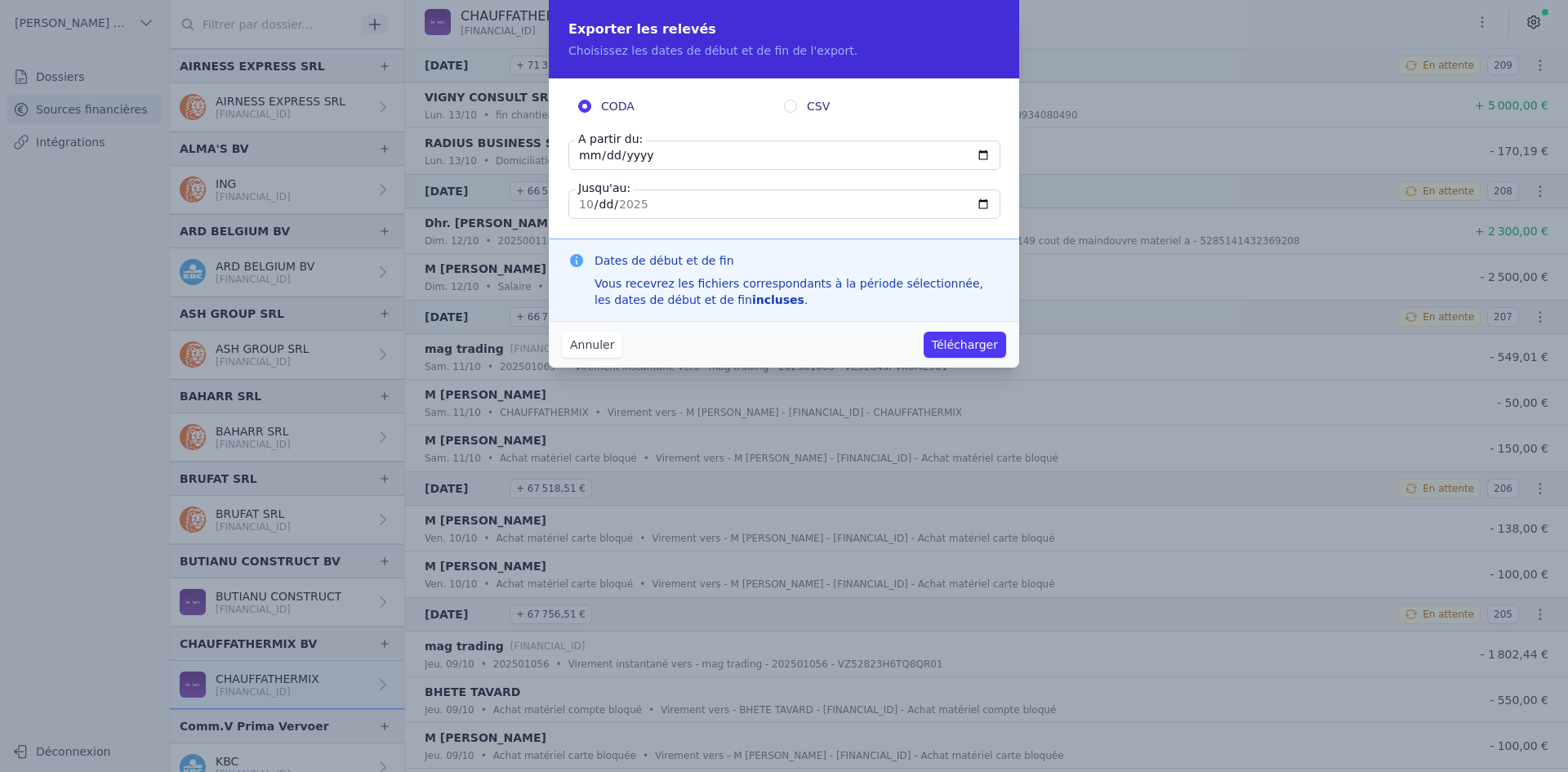
click at [591, 153] on input "[DATE]" at bounding box center [784, 155] width 432 height 29
type input "[DATE]"
click at [976, 338] on button "Télécharger" at bounding box center [964, 345] width 83 height 26
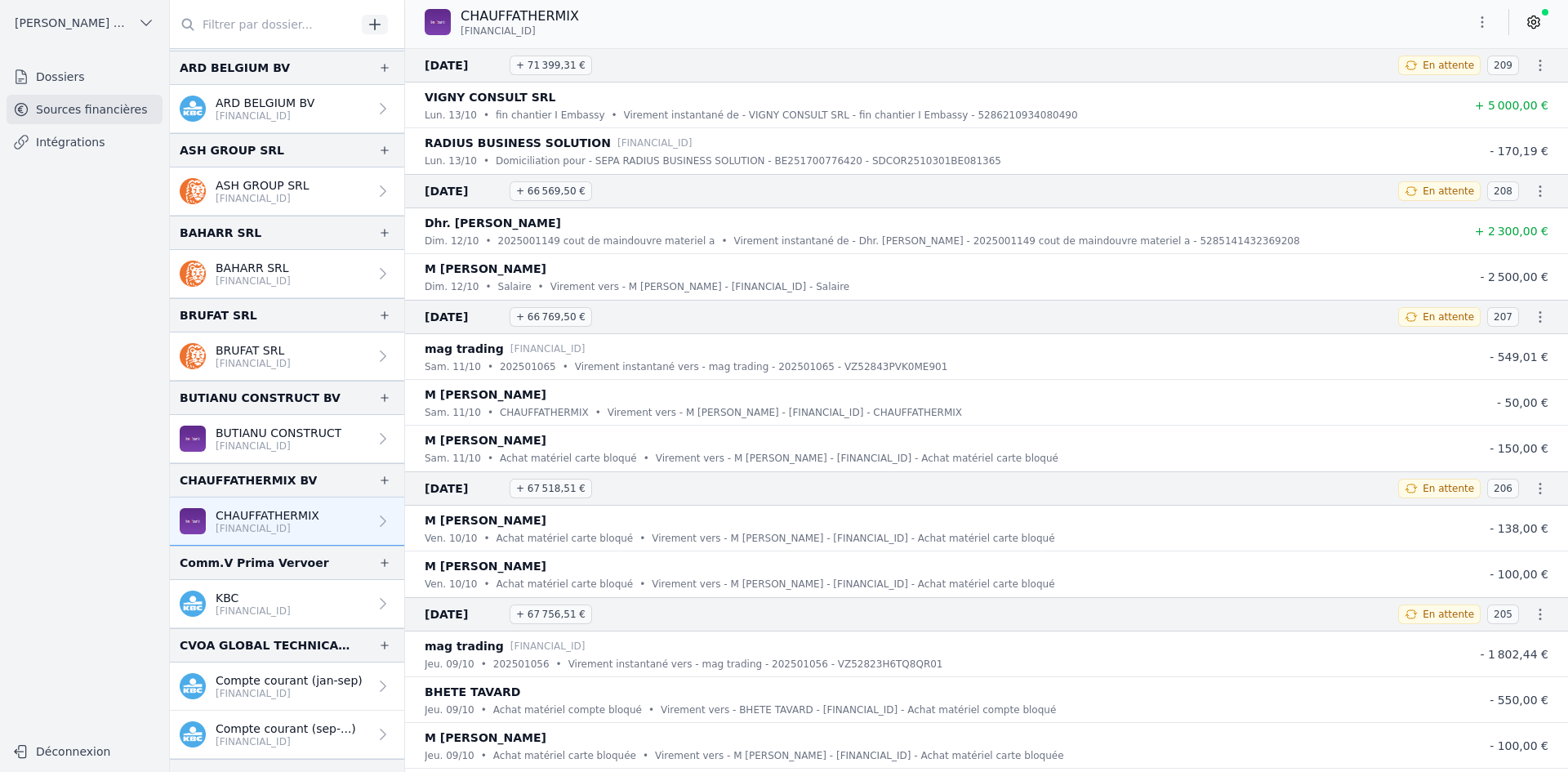
scroll to position [326, 0]
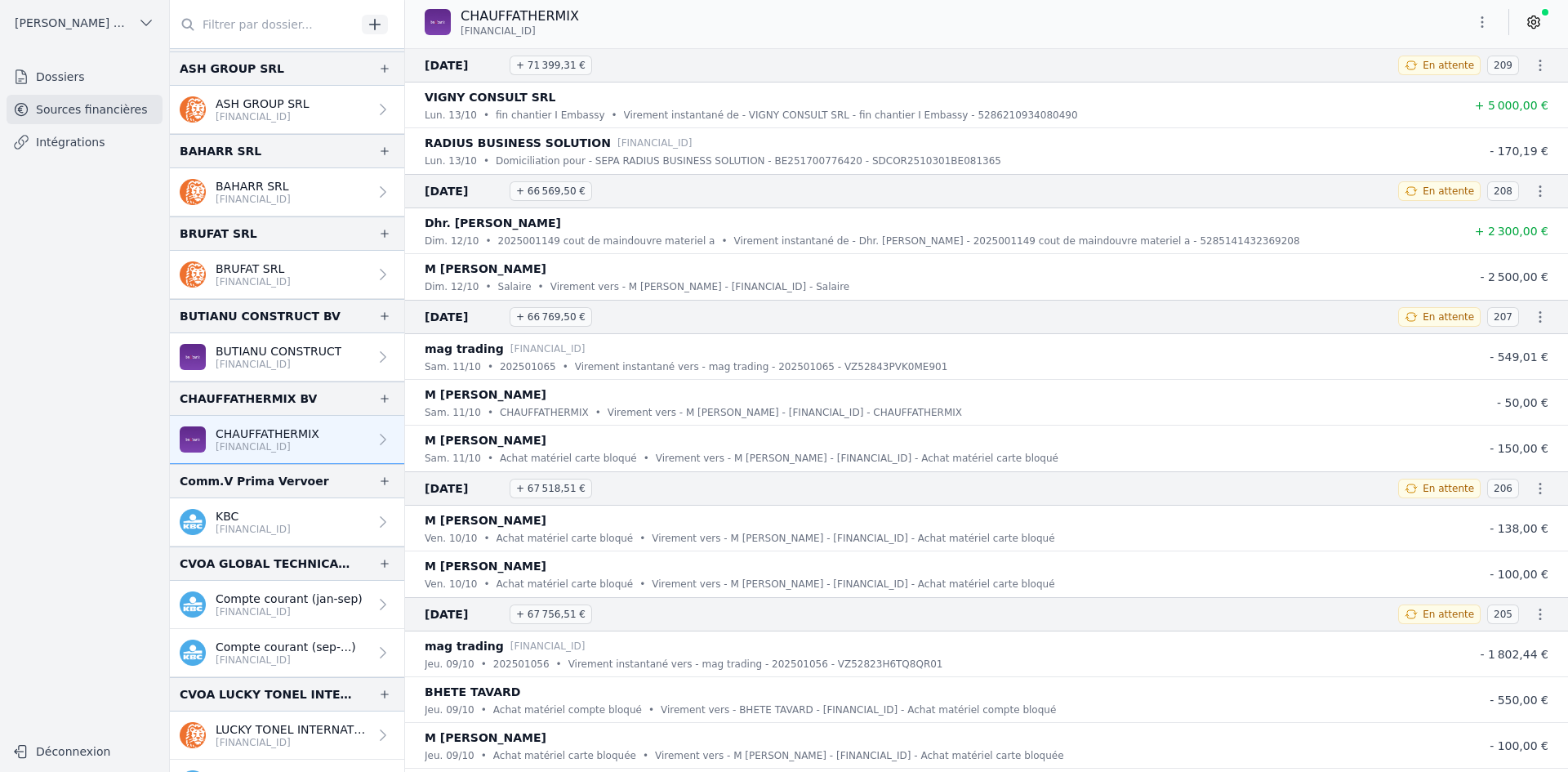
click at [269, 607] on p "[FINANCIAL_ID]" at bounding box center [289, 612] width 147 height 13
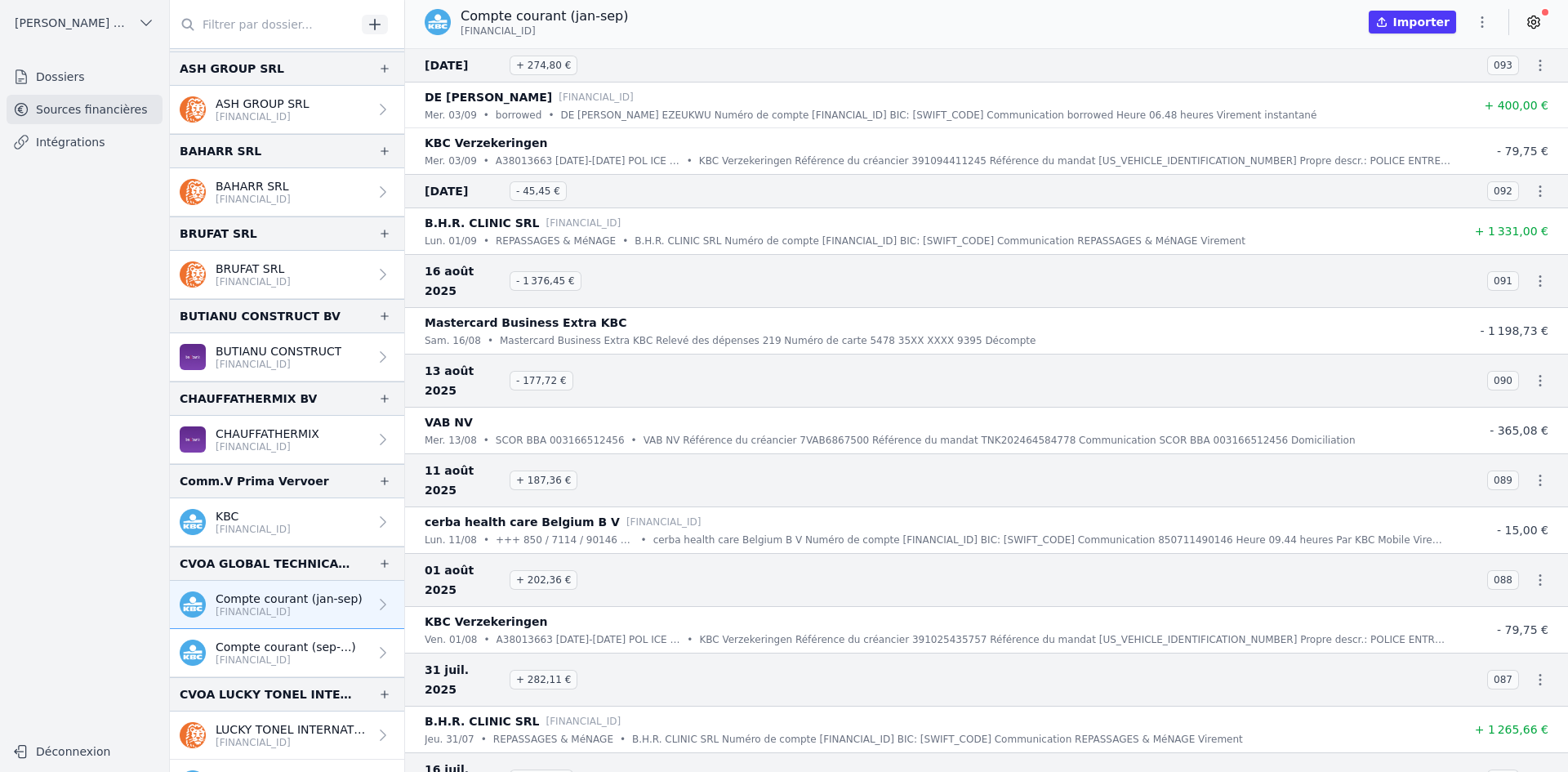
click at [373, 644] on link "Compte courant (sep-...) [FINANCIAL_ID]" at bounding box center [287, 653] width 235 height 48
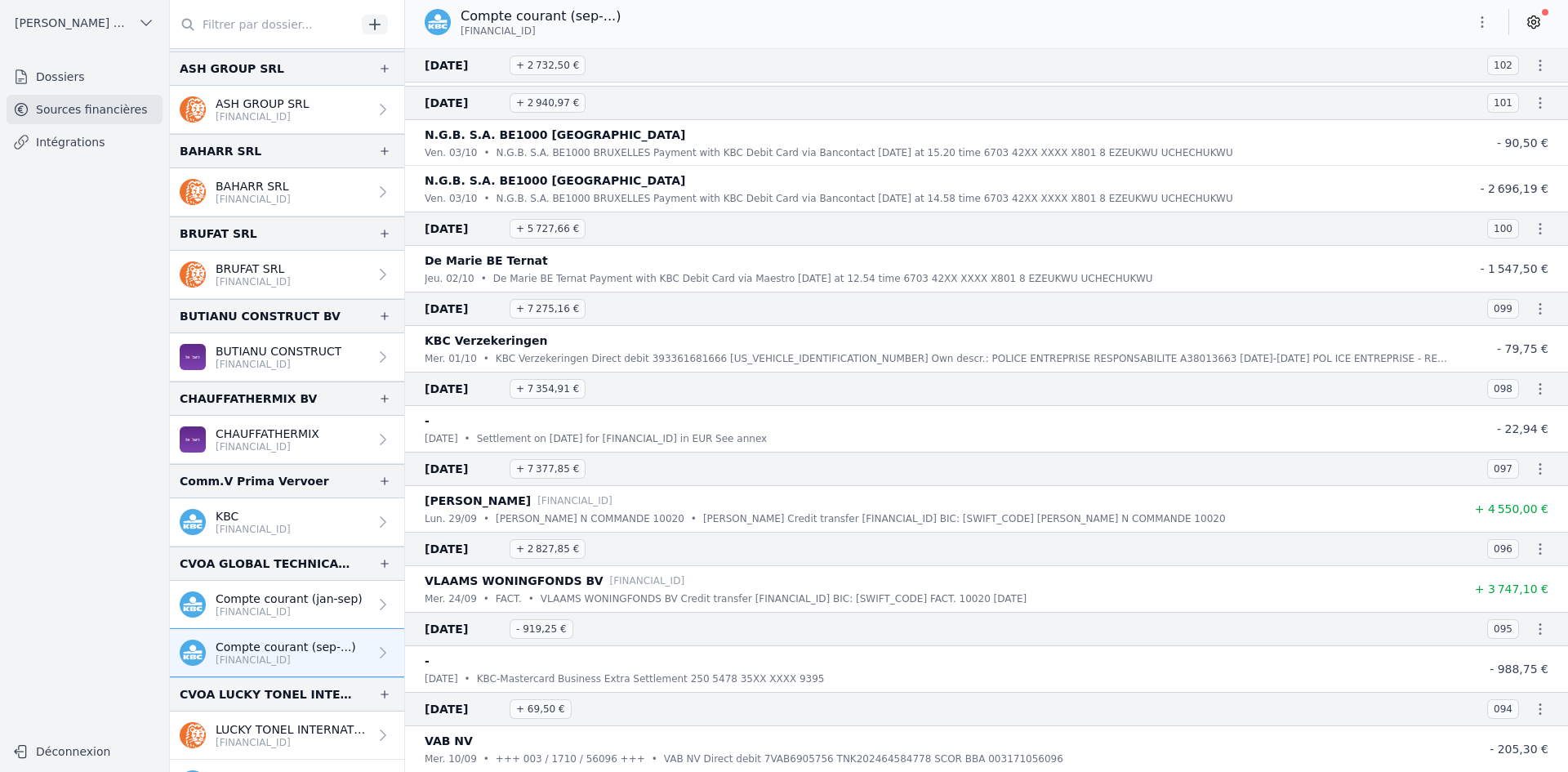
scroll to position [13, 0]
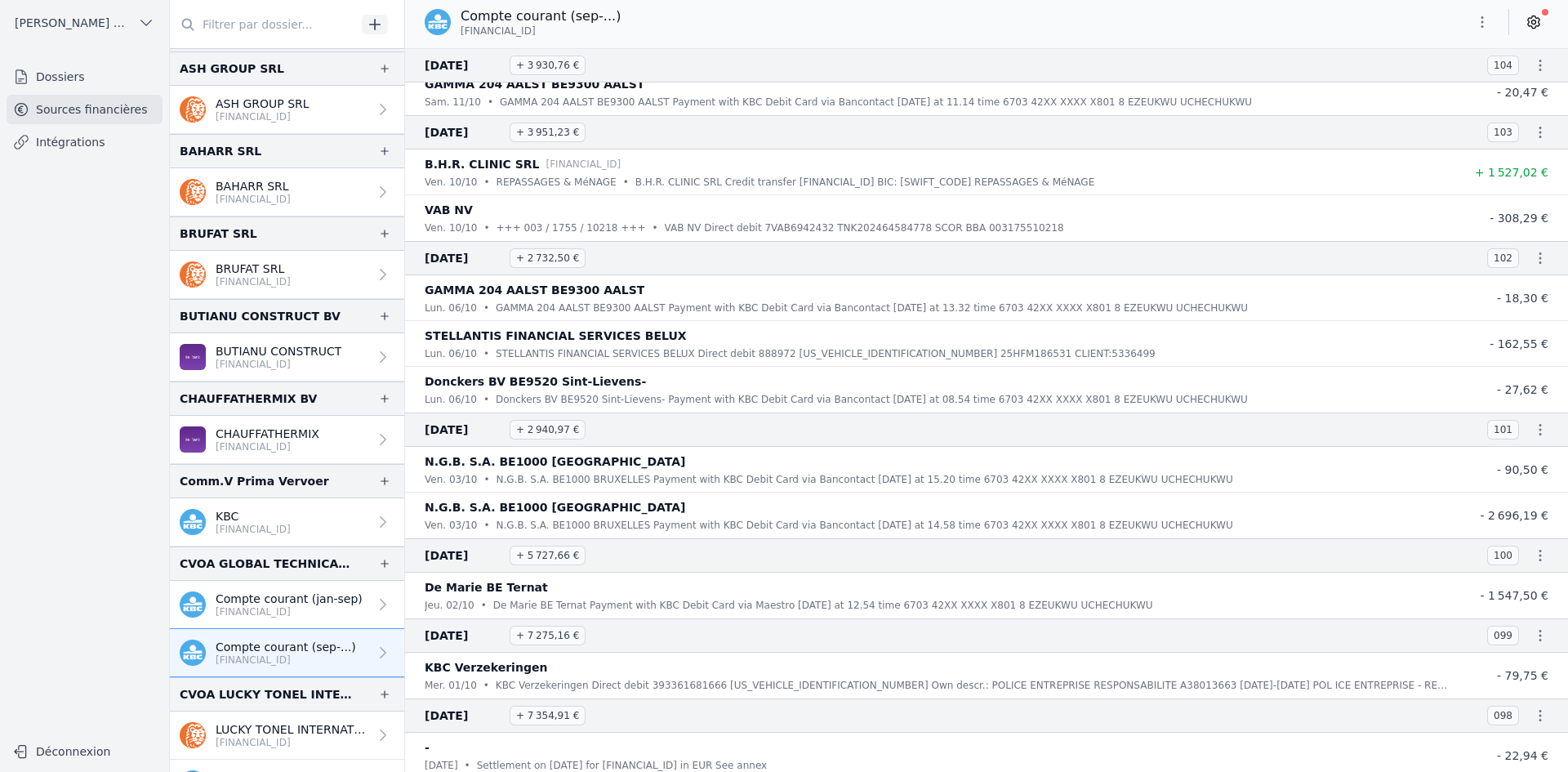
click at [1483, 25] on icon "button" at bounding box center [1483, 22] width 16 height 16
click at [1438, 88] on button "Exporter" at bounding box center [1443, 86] width 117 height 30
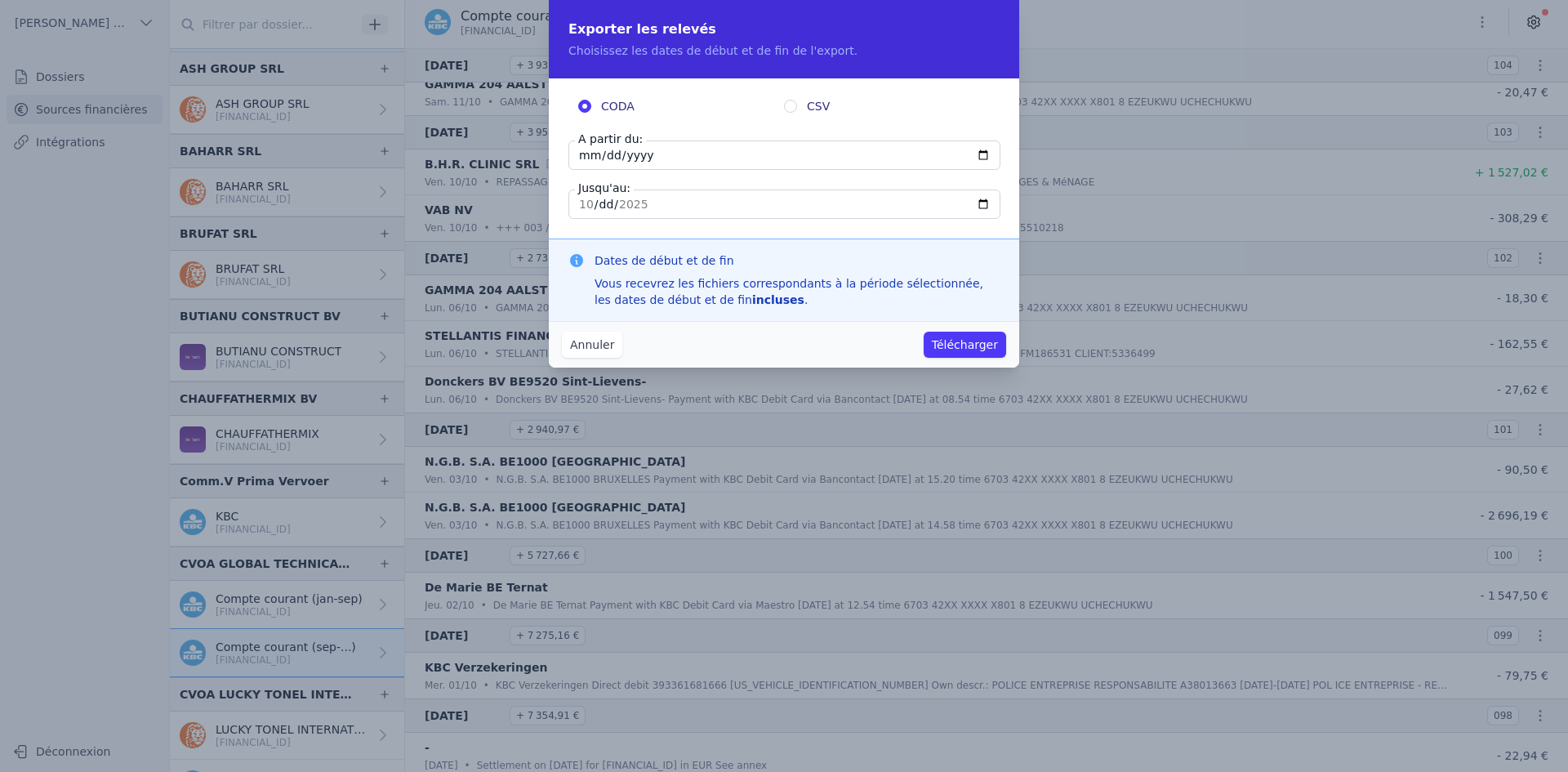
click at [586, 155] on input "[DATE]" at bounding box center [784, 155] width 432 height 29
type input "[DATE]"
click at [961, 342] on button "Télécharger" at bounding box center [964, 345] width 83 height 26
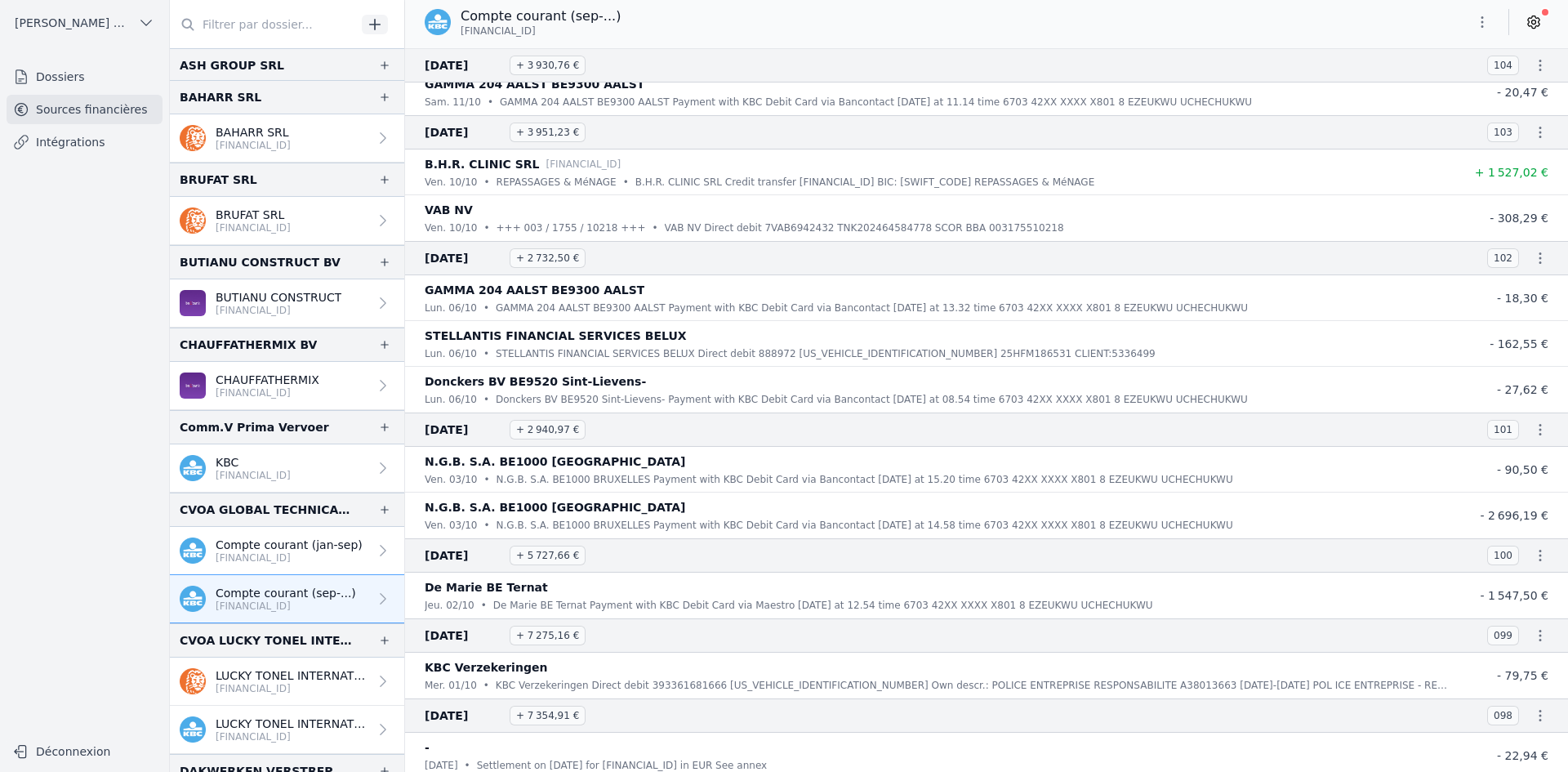
scroll to position [408, 0]
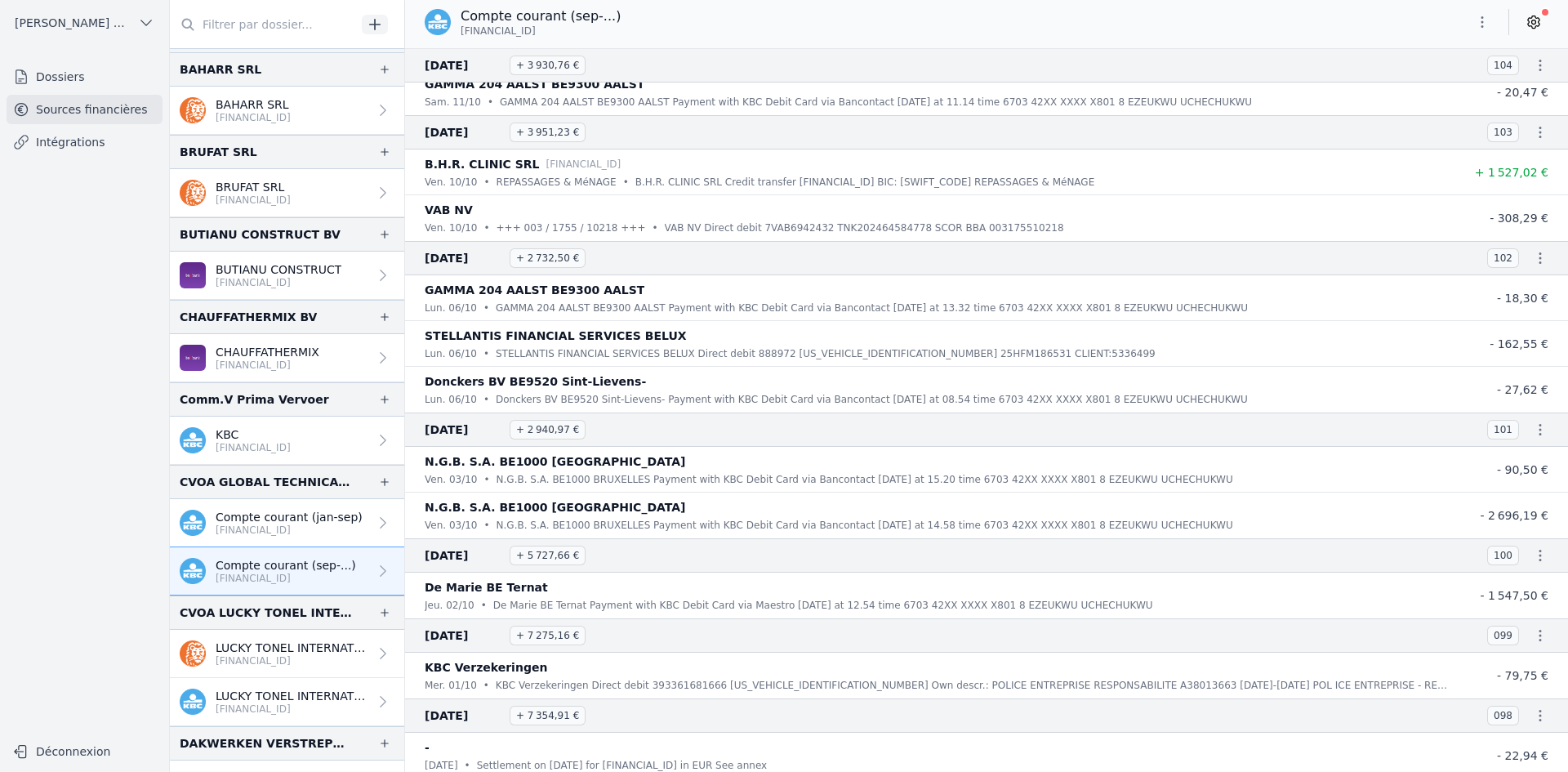
click at [283, 663] on p "[FINANCIAL_ID]" at bounding box center [292, 661] width 153 height 13
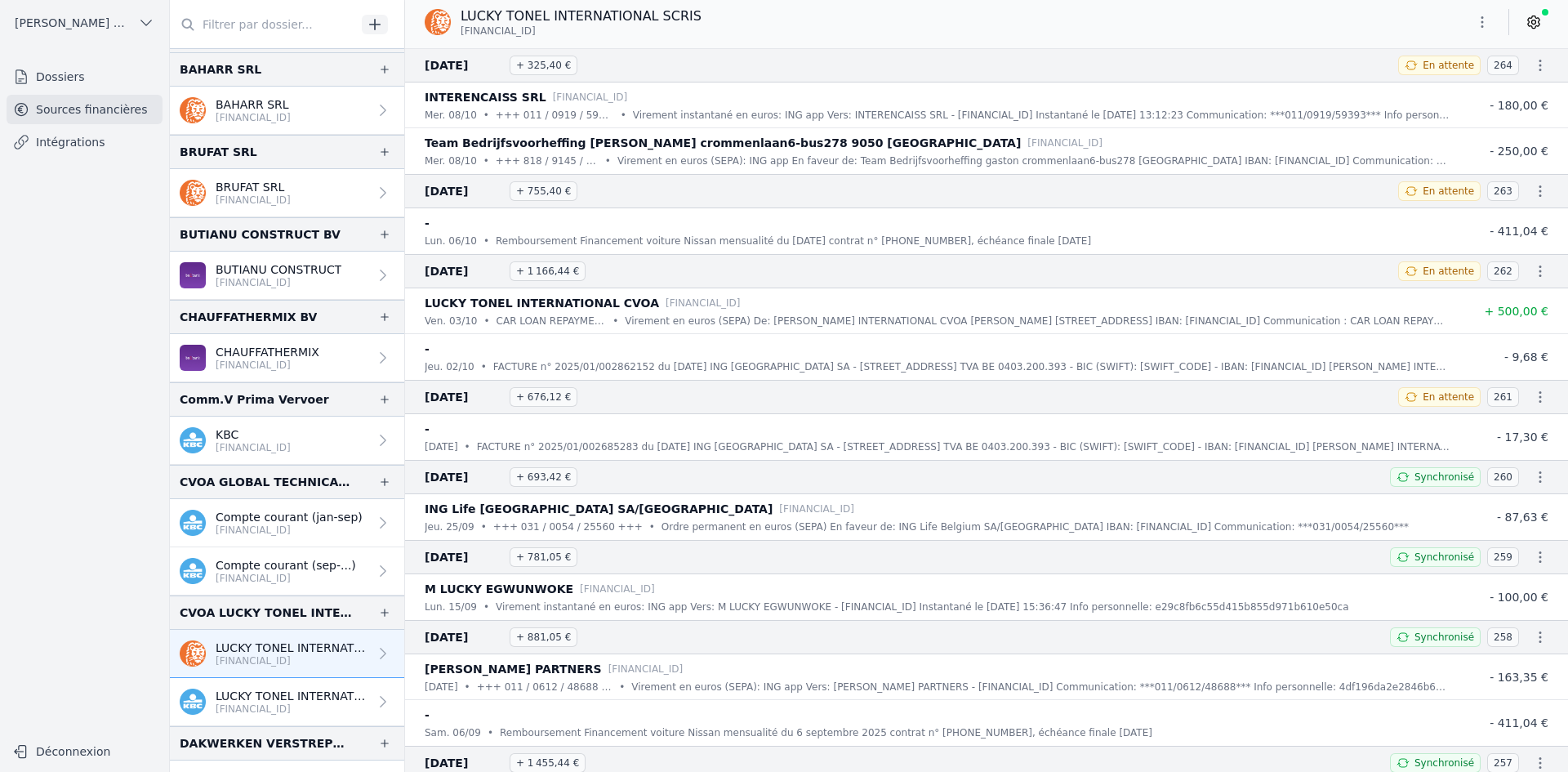
click at [1473, 20] on button "button" at bounding box center [1483, 22] width 33 height 26
click at [1457, 94] on button "Exporter" at bounding box center [1443, 86] width 117 height 30
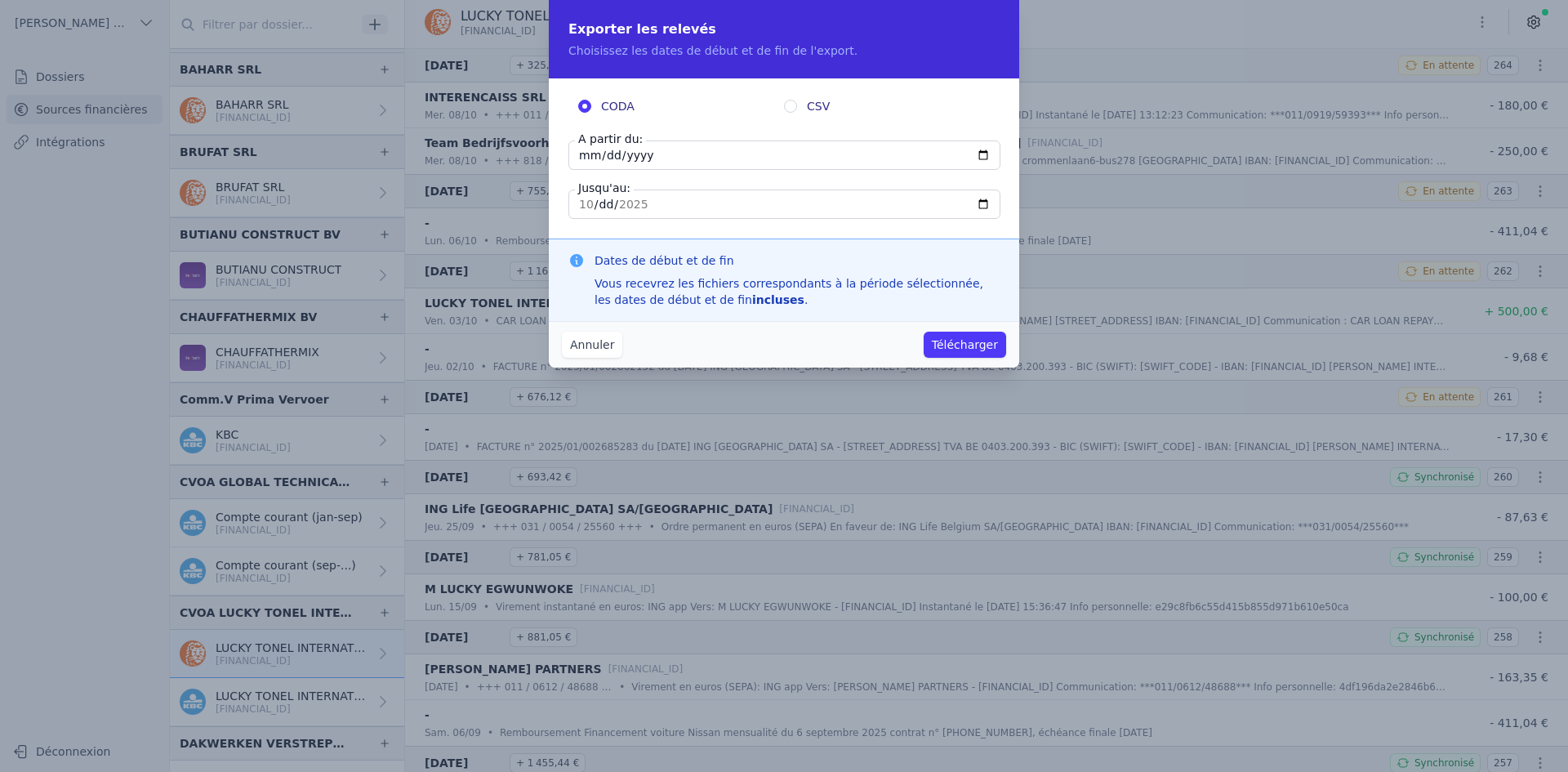
click at [581, 161] on input "[DATE]" at bounding box center [784, 155] width 432 height 29
type input "[DATE]"
click at [952, 349] on button "Télécharger" at bounding box center [964, 345] width 83 height 26
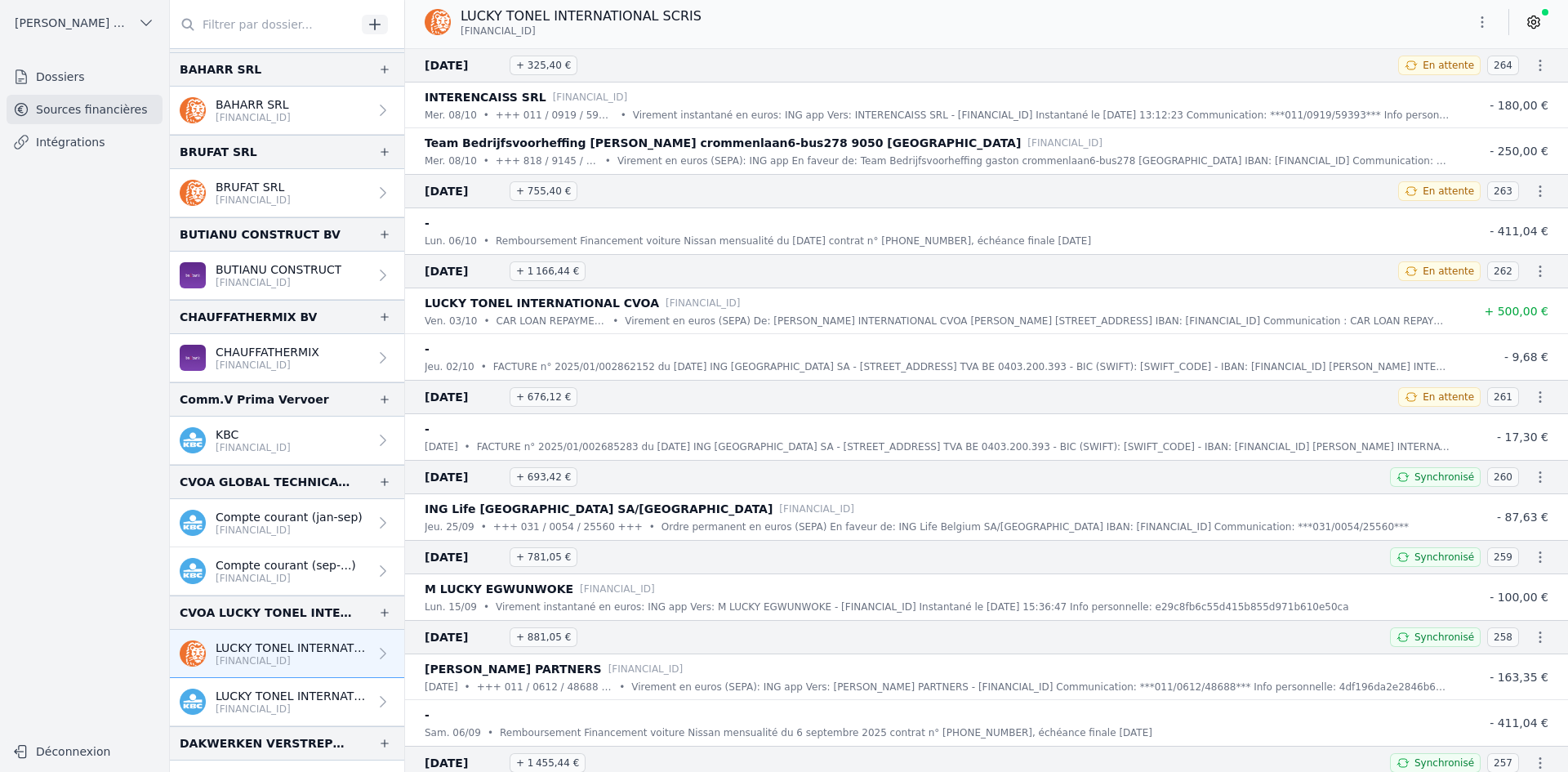
click at [285, 697] on p "LUCKY TONEL INTERNATIONAL CVOA" at bounding box center [292, 696] width 153 height 16
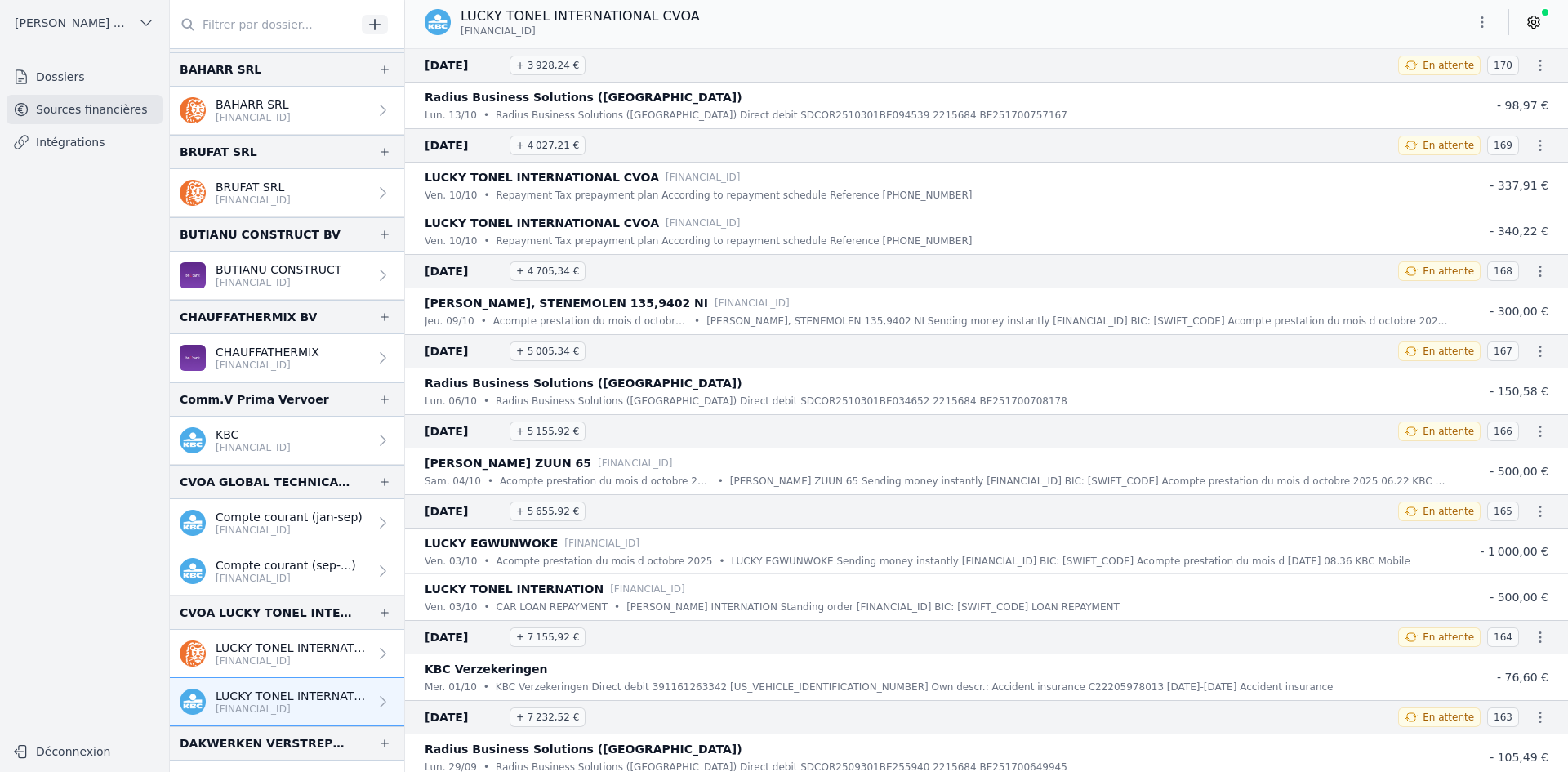
click at [1489, 28] on icon "button" at bounding box center [1483, 22] width 16 height 16
click at [1458, 88] on button "Exporter" at bounding box center [1443, 86] width 117 height 30
drag, startPoint x: 1024, startPoint y: 306, endPoint x: 1313, endPoint y: 292, distance: 289.3
click at [1483, 17] on icon "button" at bounding box center [1483, 22] width 16 height 16
click at [1434, 89] on button "Exporter" at bounding box center [1443, 86] width 117 height 30
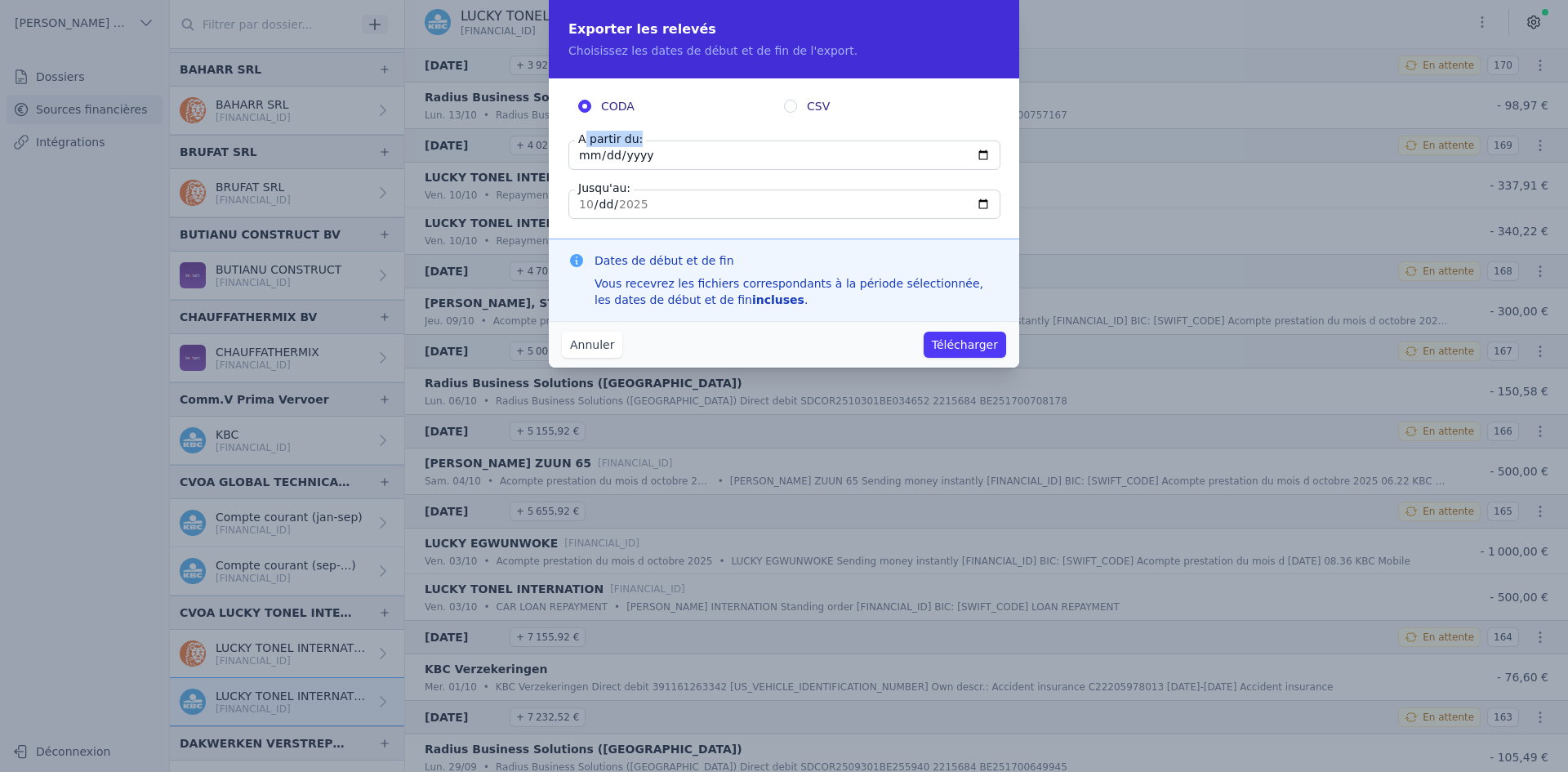
drag, startPoint x: 586, startPoint y: 147, endPoint x: 586, endPoint y: 161, distance: 14.0
click at [586, 161] on div "A partir du: [DATE]" at bounding box center [784, 155] width 431 height 29
click at [577, 158] on input "[DATE]" at bounding box center [784, 155] width 432 height 29
type input "[DATE]"
click at [957, 342] on button "Télécharger" at bounding box center [964, 345] width 83 height 26
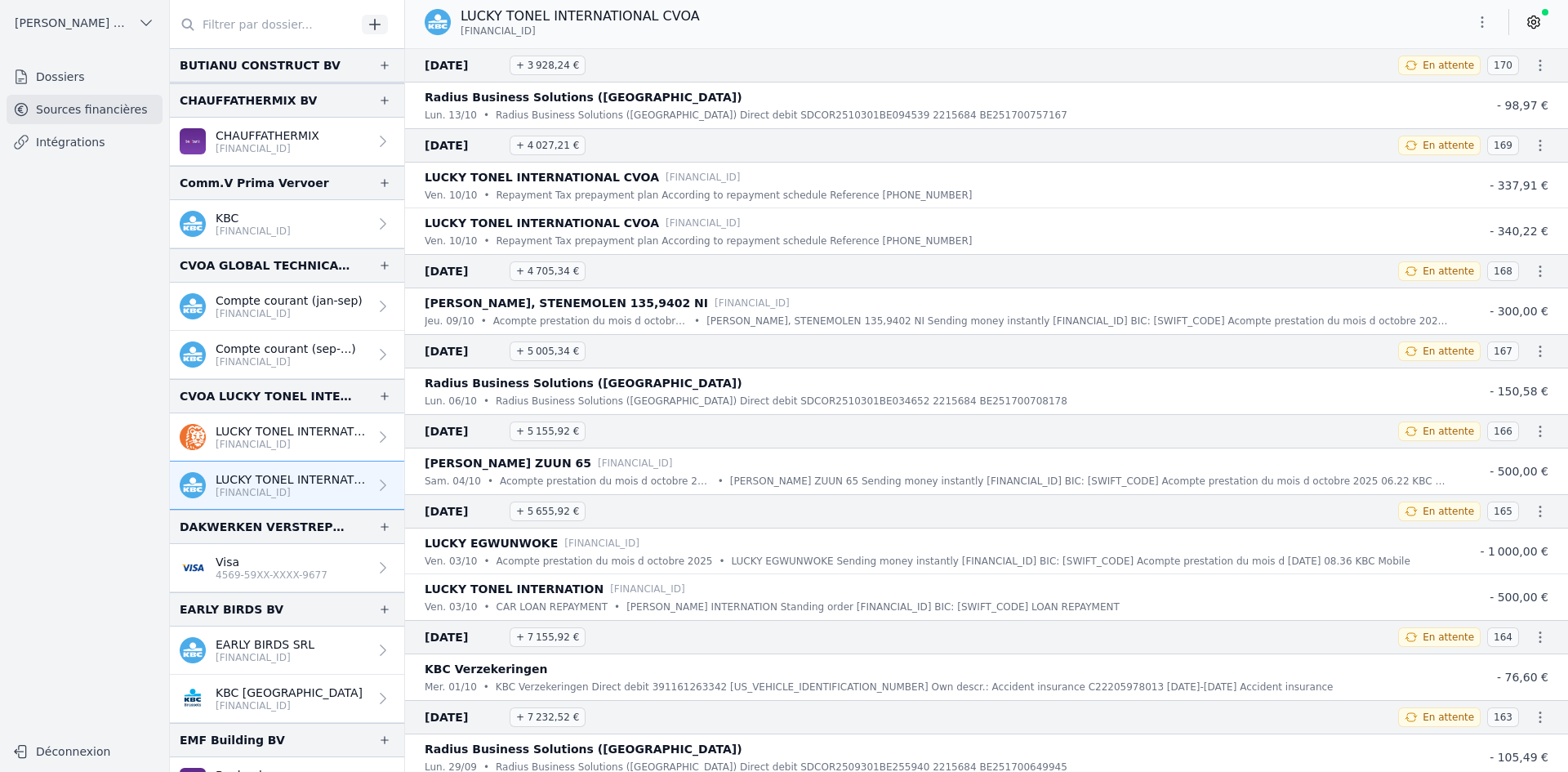
scroll to position [654, 0]
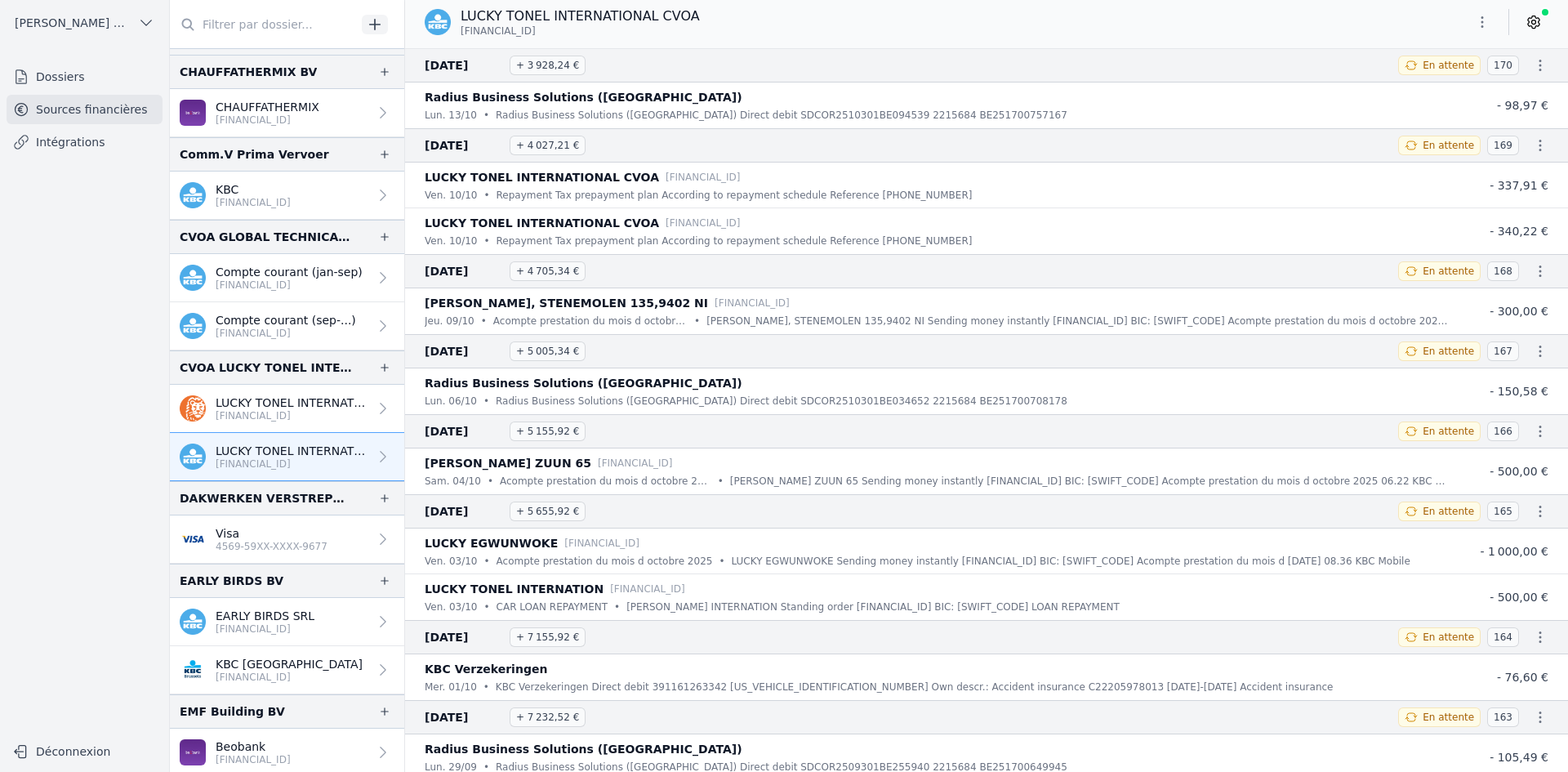
click at [272, 627] on p "[FINANCIAL_ID]" at bounding box center [265, 629] width 99 height 13
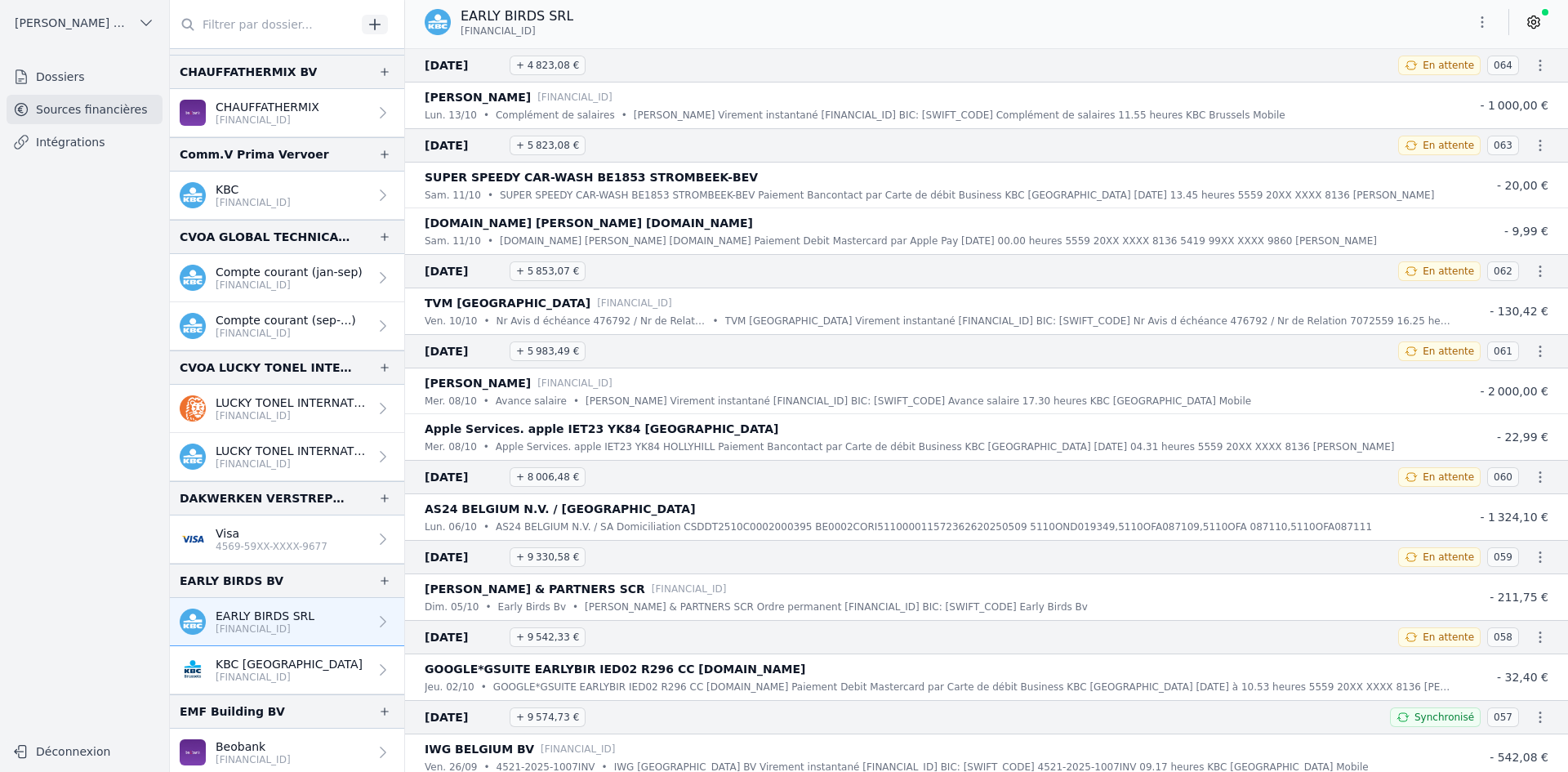
click at [1482, 30] on button "button" at bounding box center [1483, 22] width 33 height 26
click at [1458, 80] on button "Exporter" at bounding box center [1443, 86] width 117 height 30
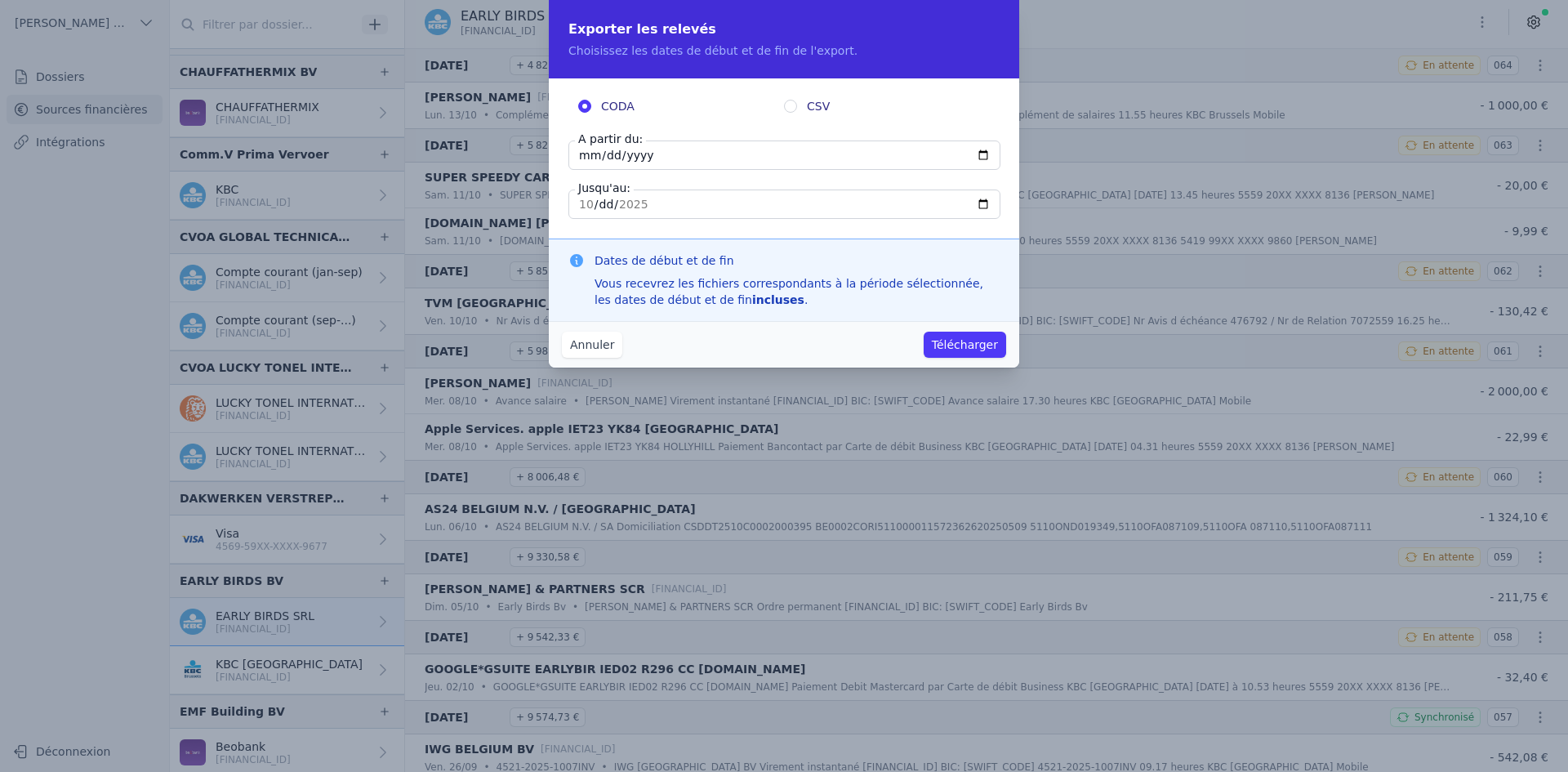
click at [584, 158] on input "[DATE]" at bounding box center [784, 155] width 432 height 29
type input "[DATE]"
click at [959, 339] on button "Télécharger" at bounding box center [964, 345] width 83 height 26
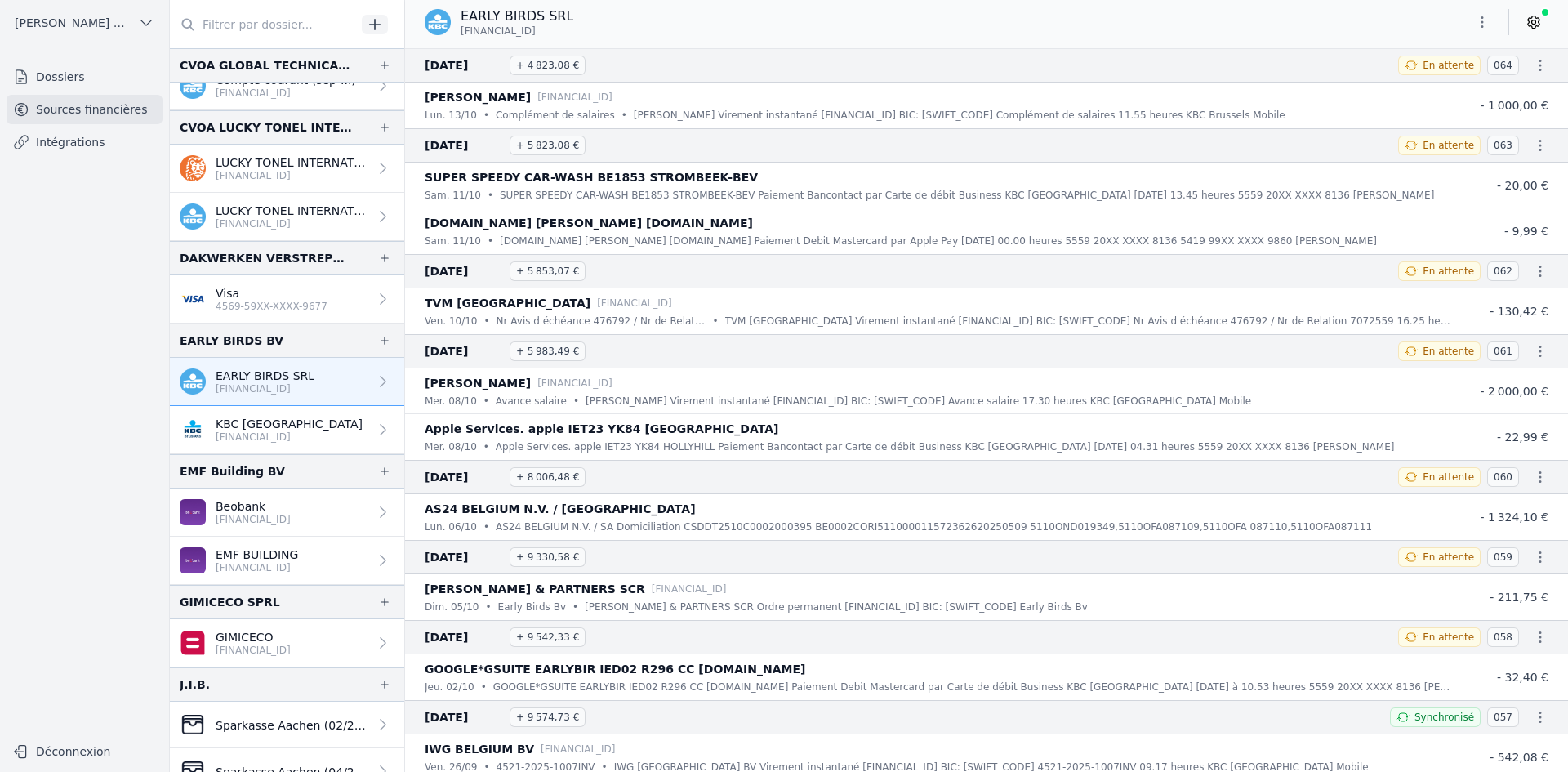
scroll to position [898, 0]
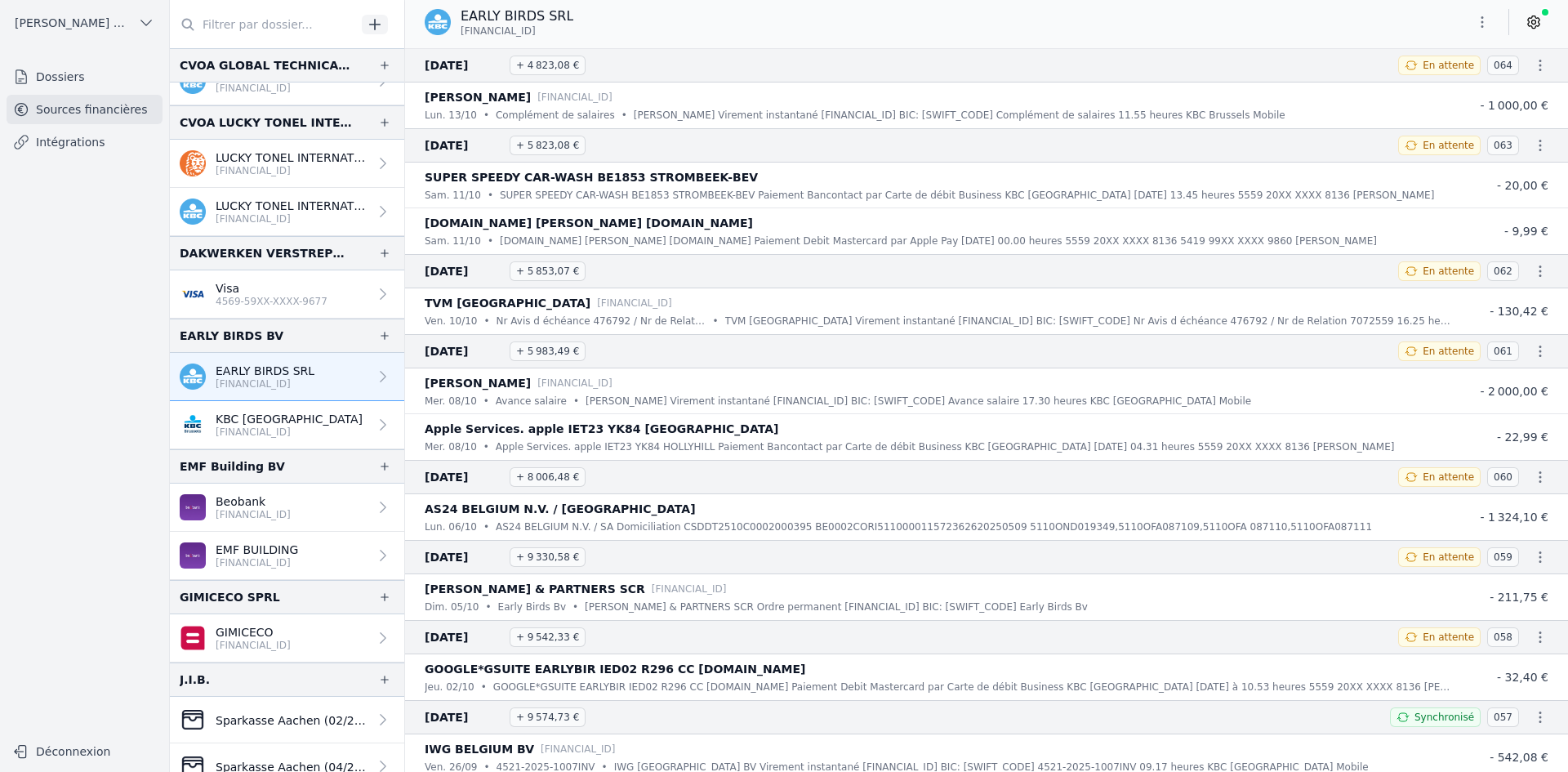
click at [265, 510] on p "[FINANCIAL_ID]" at bounding box center [253, 515] width 75 height 13
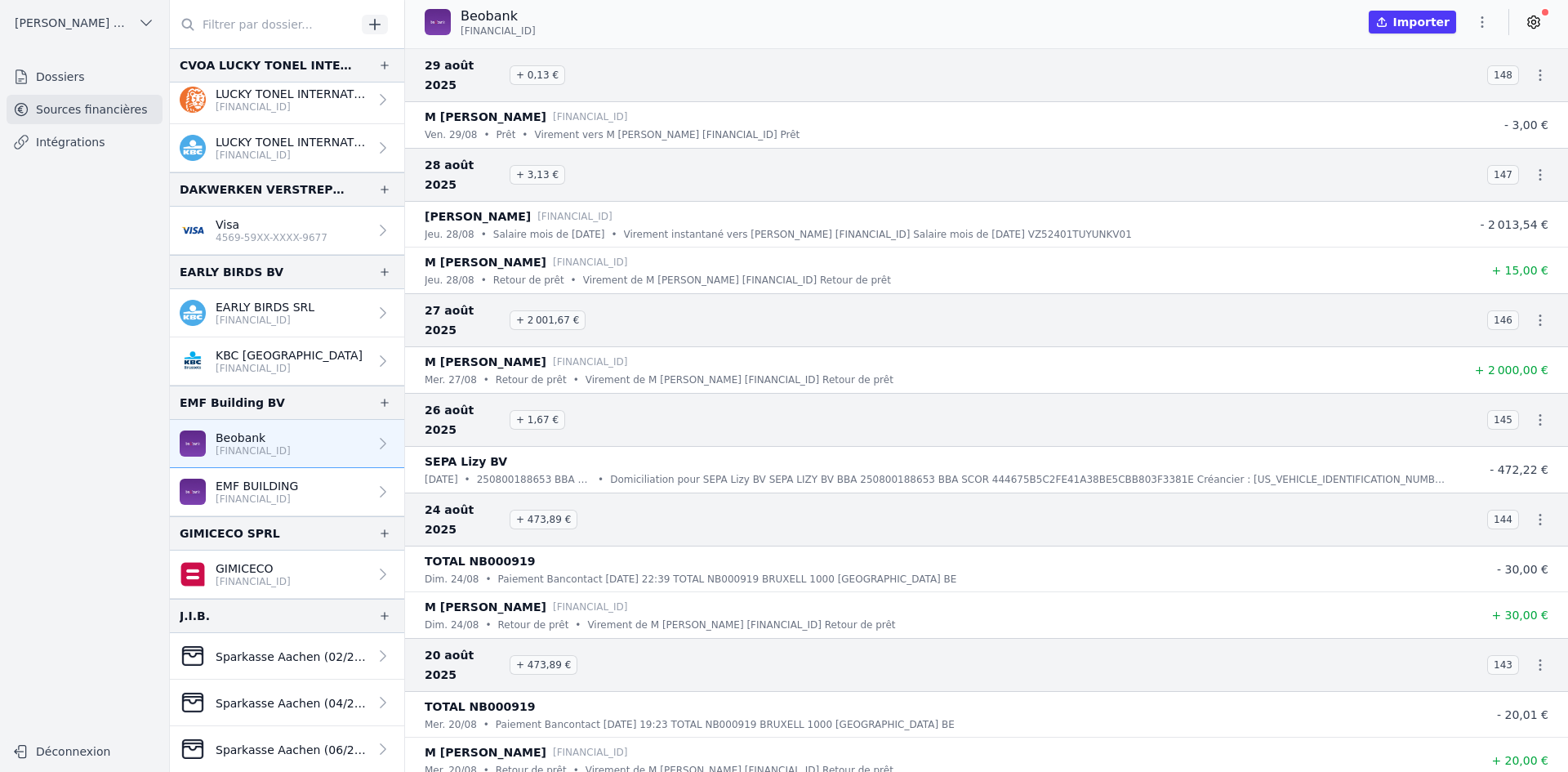
scroll to position [980, 0]
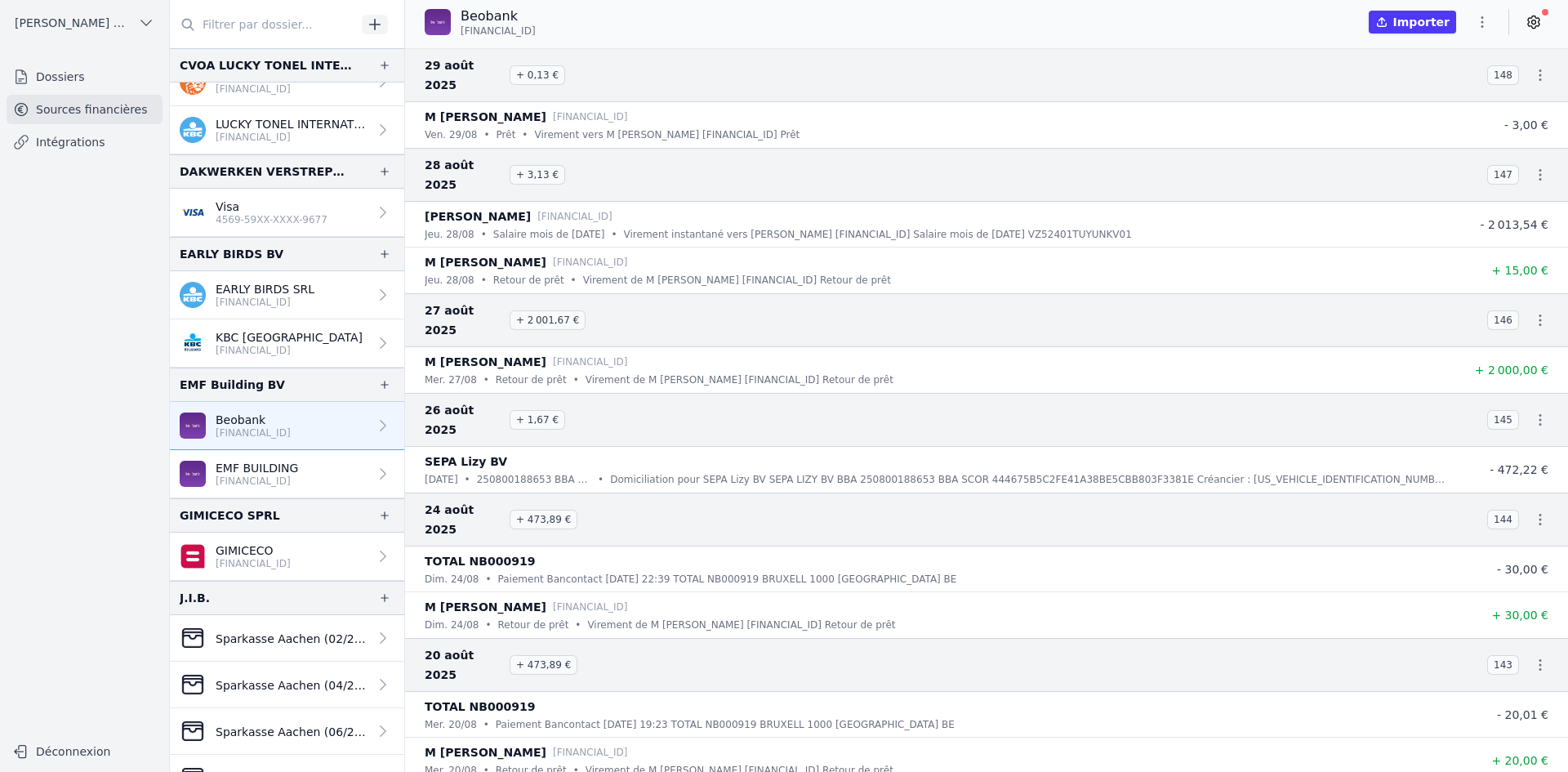
click at [253, 552] on p "GIMICECO" at bounding box center [253, 551] width 75 height 16
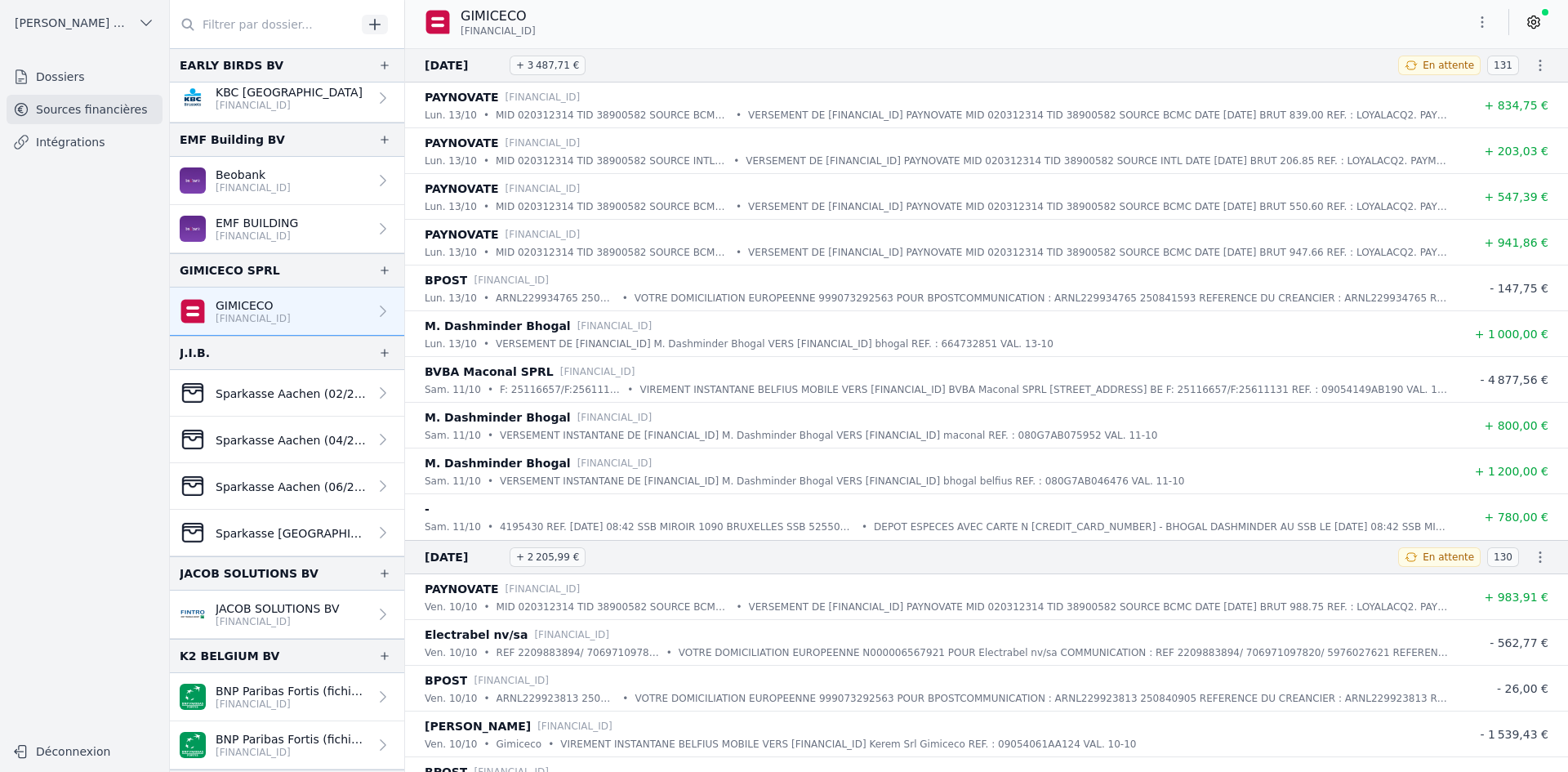
scroll to position [1307, 0]
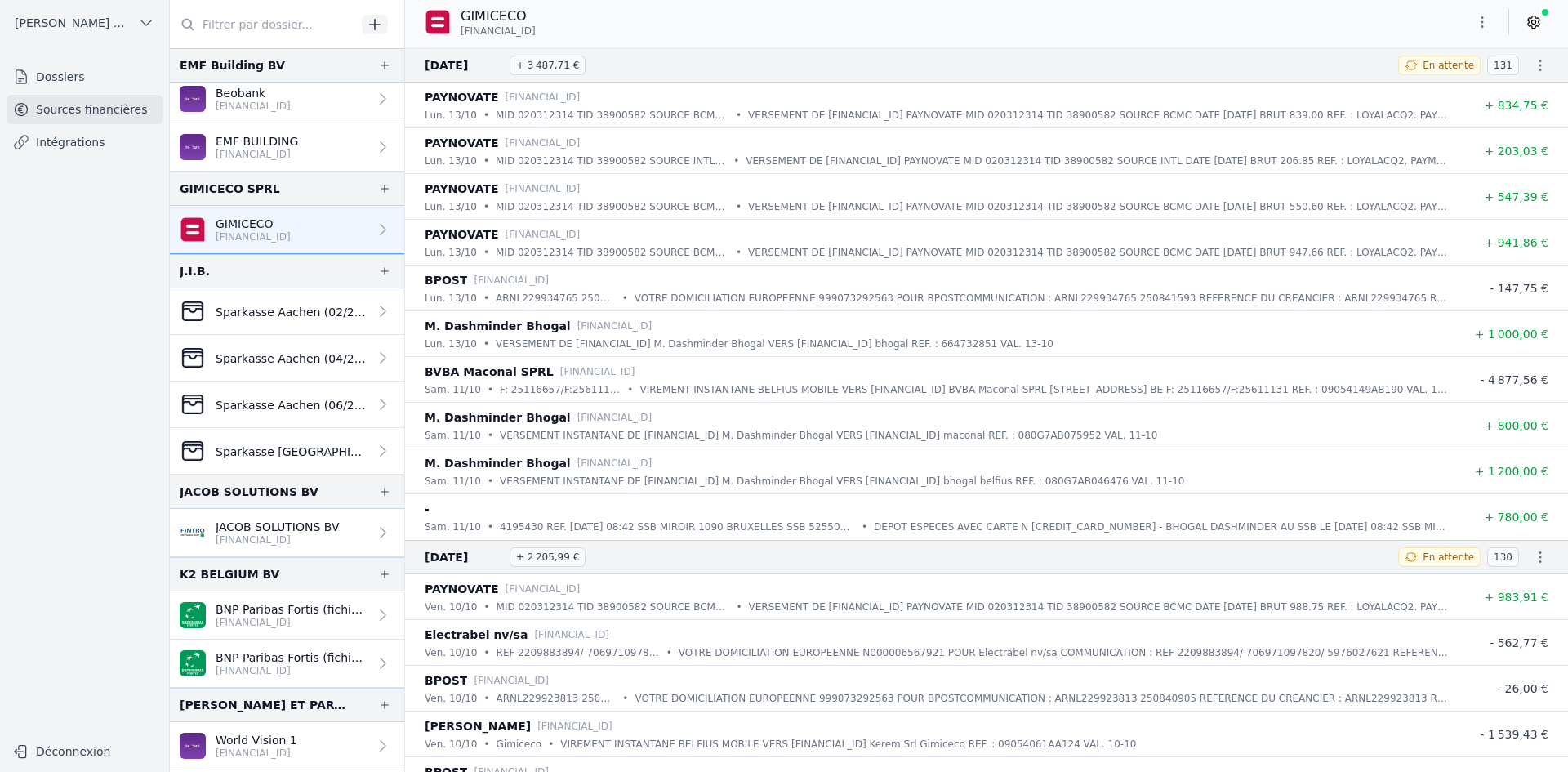
click at [283, 534] on p "[FINANCIAL_ID]" at bounding box center [277, 540] width 125 height 13
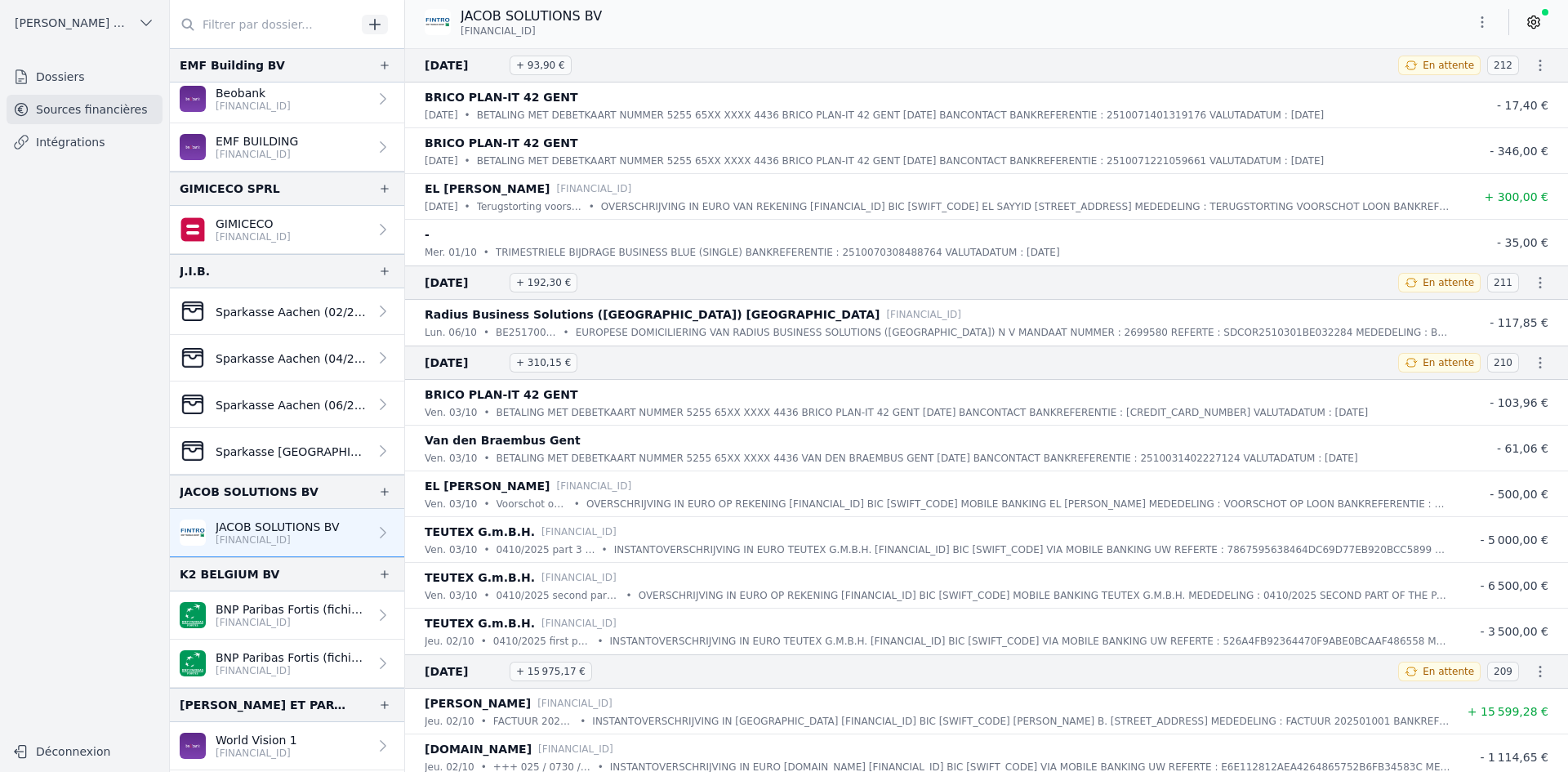
click at [1471, 25] on button "button" at bounding box center [1483, 22] width 33 height 26
click at [1431, 100] on button "Exporter" at bounding box center [1443, 86] width 117 height 30
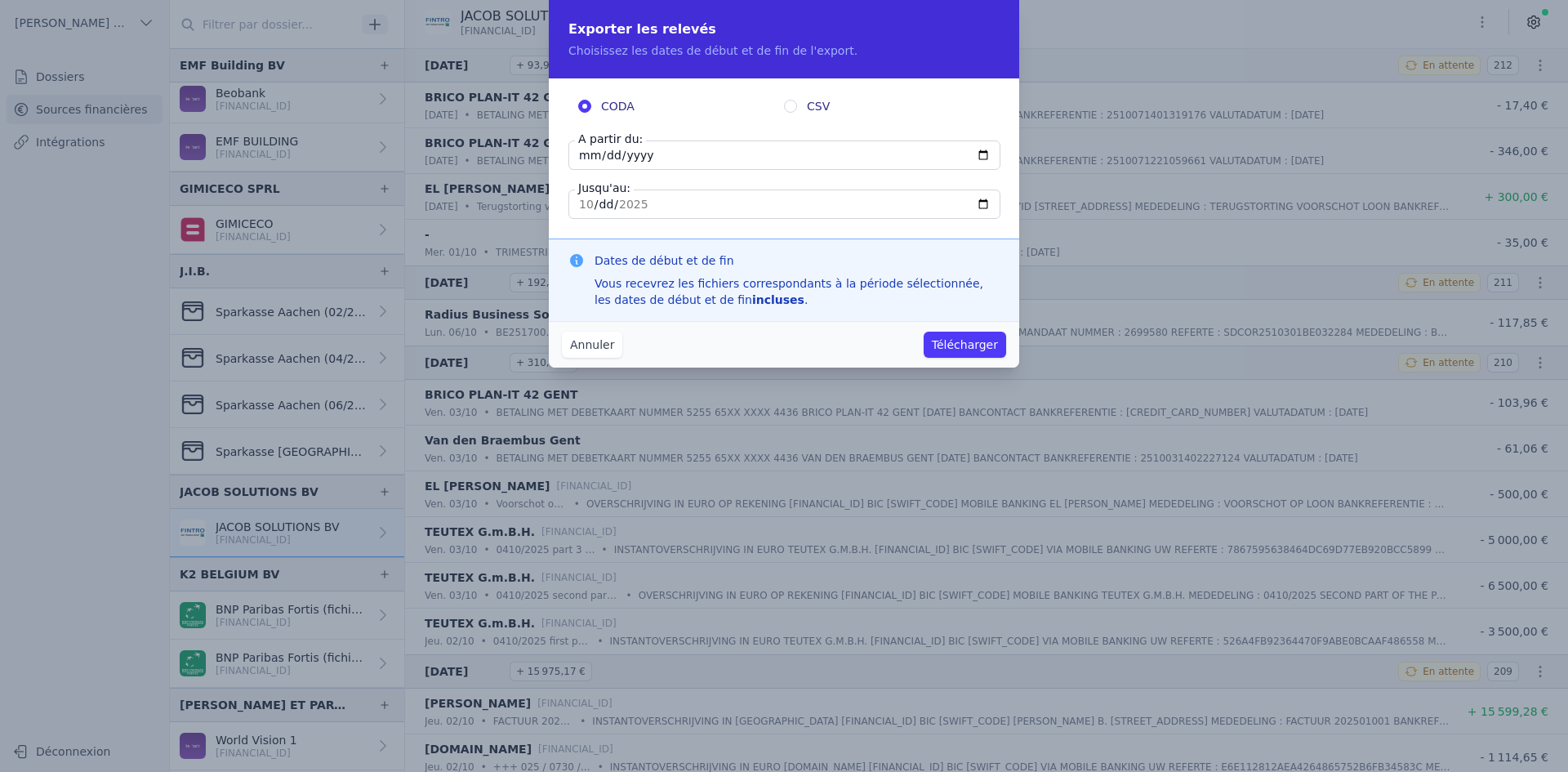
click at [585, 158] on input "[DATE]" at bounding box center [784, 155] width 432 height 29
type input "[DATE]"
click at [979, 349] on button "Télécharger" at bounding box center [964, 345] width 83 height 26
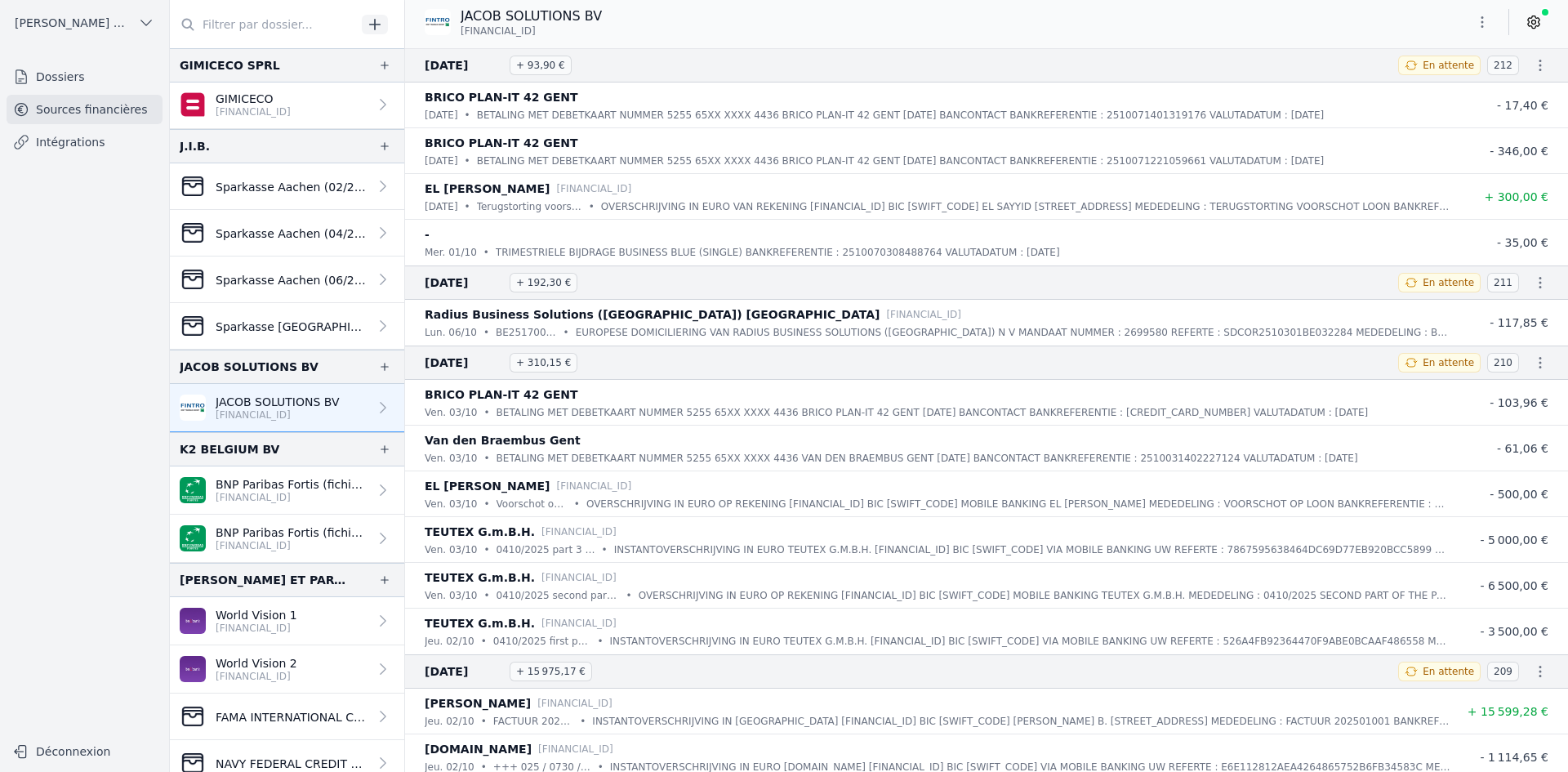
scroll to position [1470, 0]
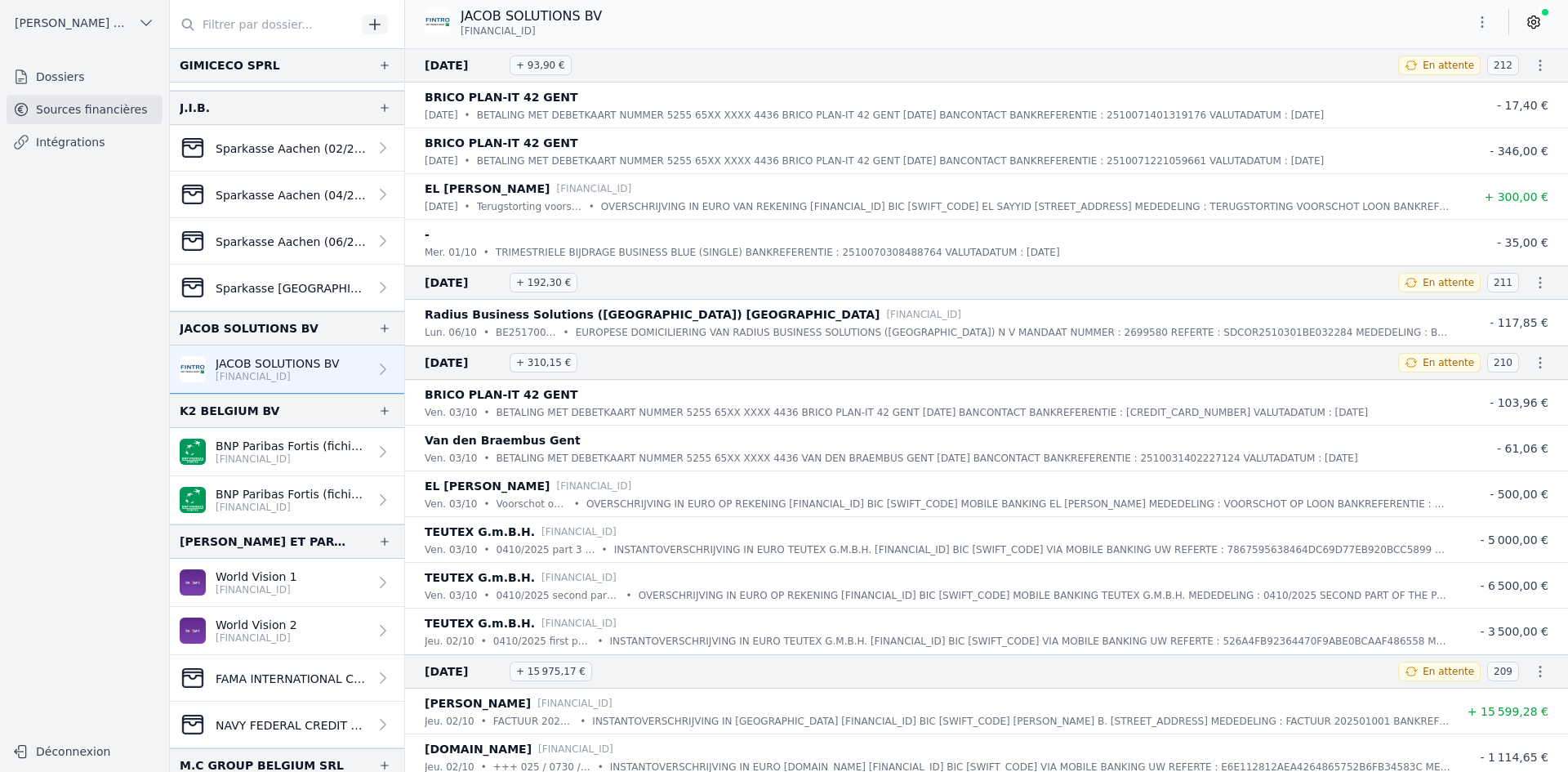
click at [265, 456] on p "[FINANCIAL_ID]" at bounding box center [292, 459] width 153 height 13
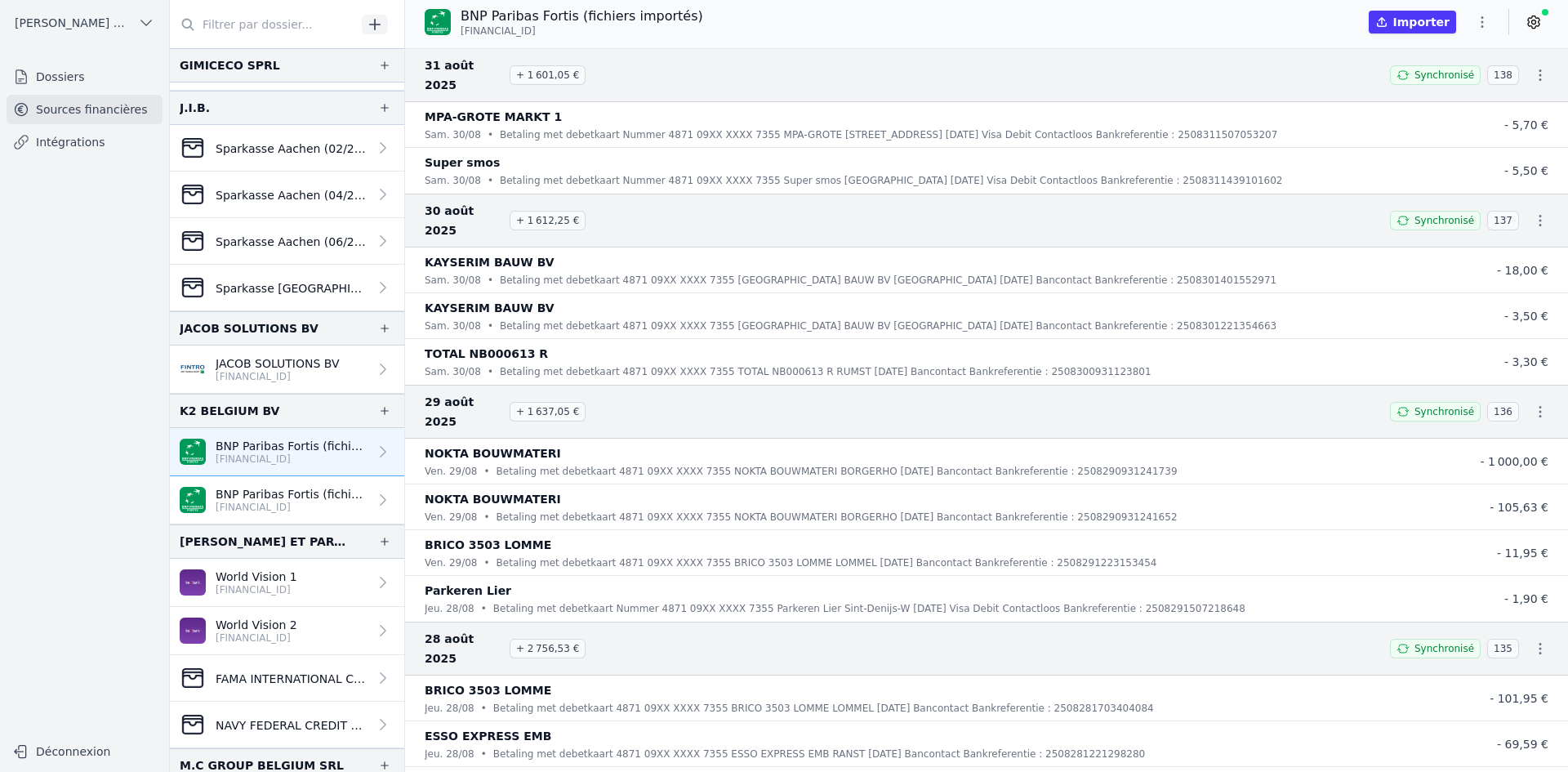
click at [224, 518] on link "BNP Paribas Fortis (fichiers importés) [FINANCIAL_ID]" at bounding box center [287, 500] width 235 height 48
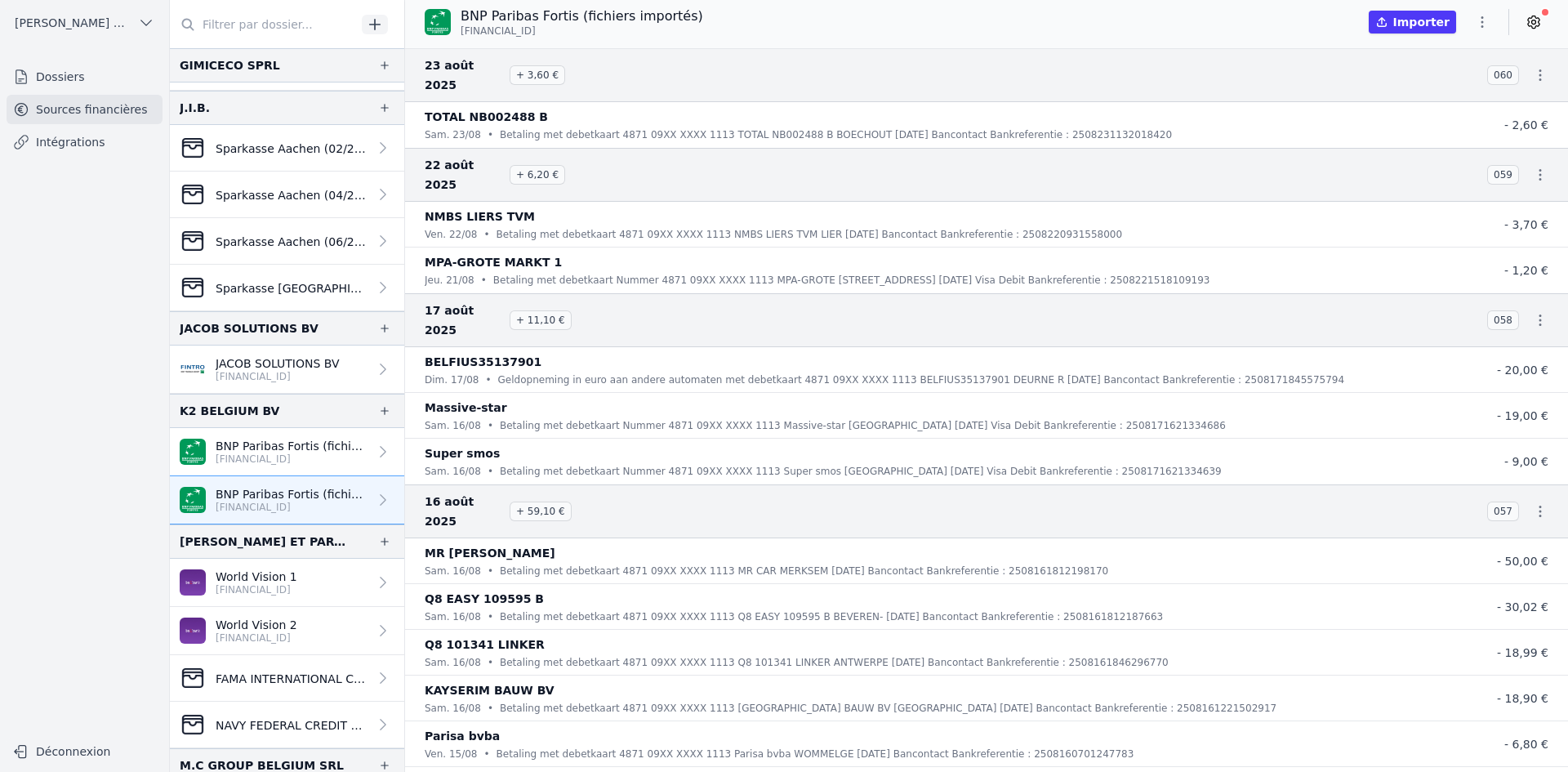
click at [327, 450] on p "BNP Paribas Fortis (fichiers importés)" at bounding box center [292, 446] width 153 height 16
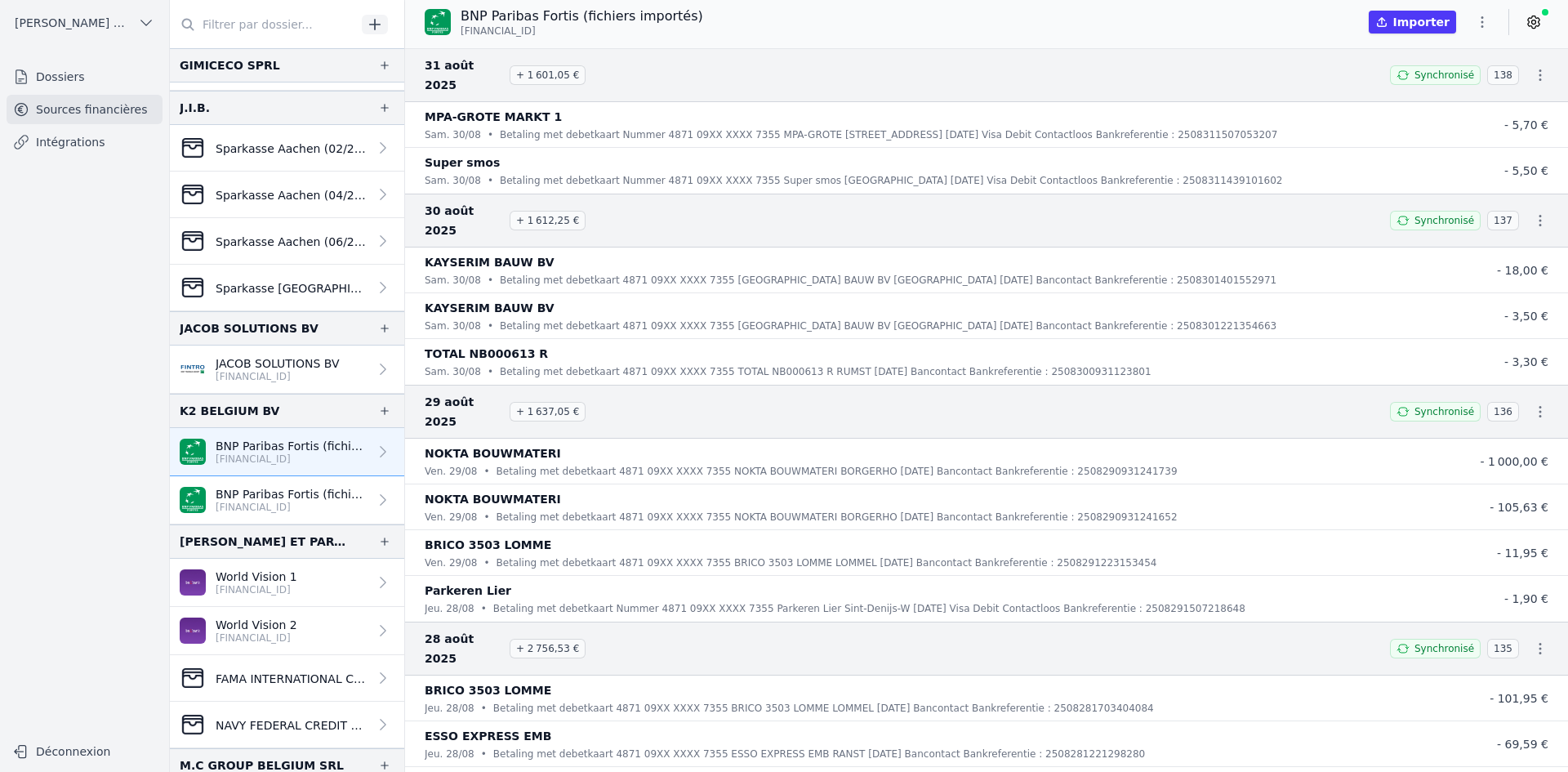
click at [344, 508] on p "[FINANCIAL_ID]" at bounding box center [292, 507] width 153 height 13
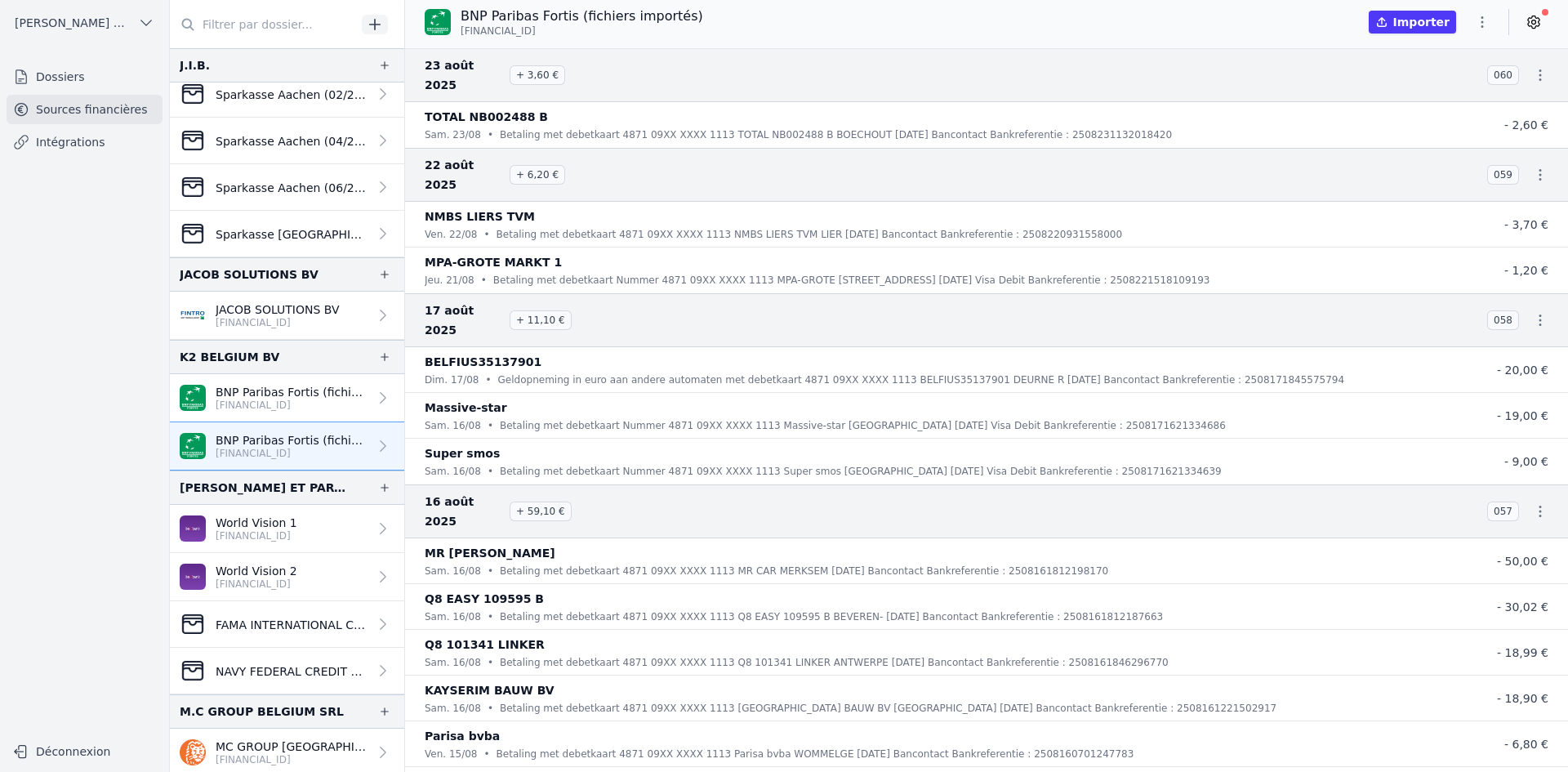
scroll to position [1552, 0]
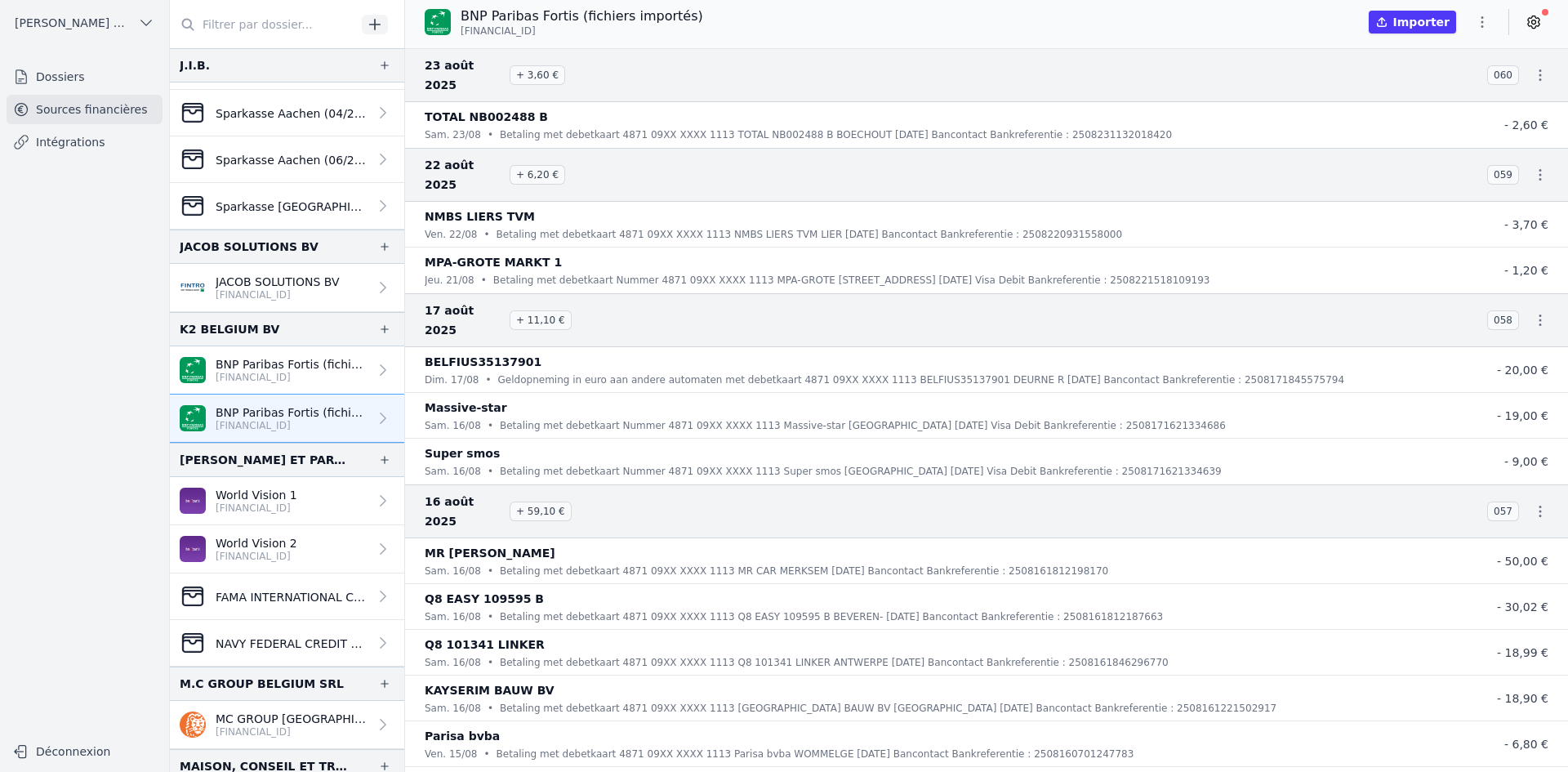
click at [280, 514] on p "[FINANCIAL_ID]" at bounding box center [256, 508] width 82 height 13
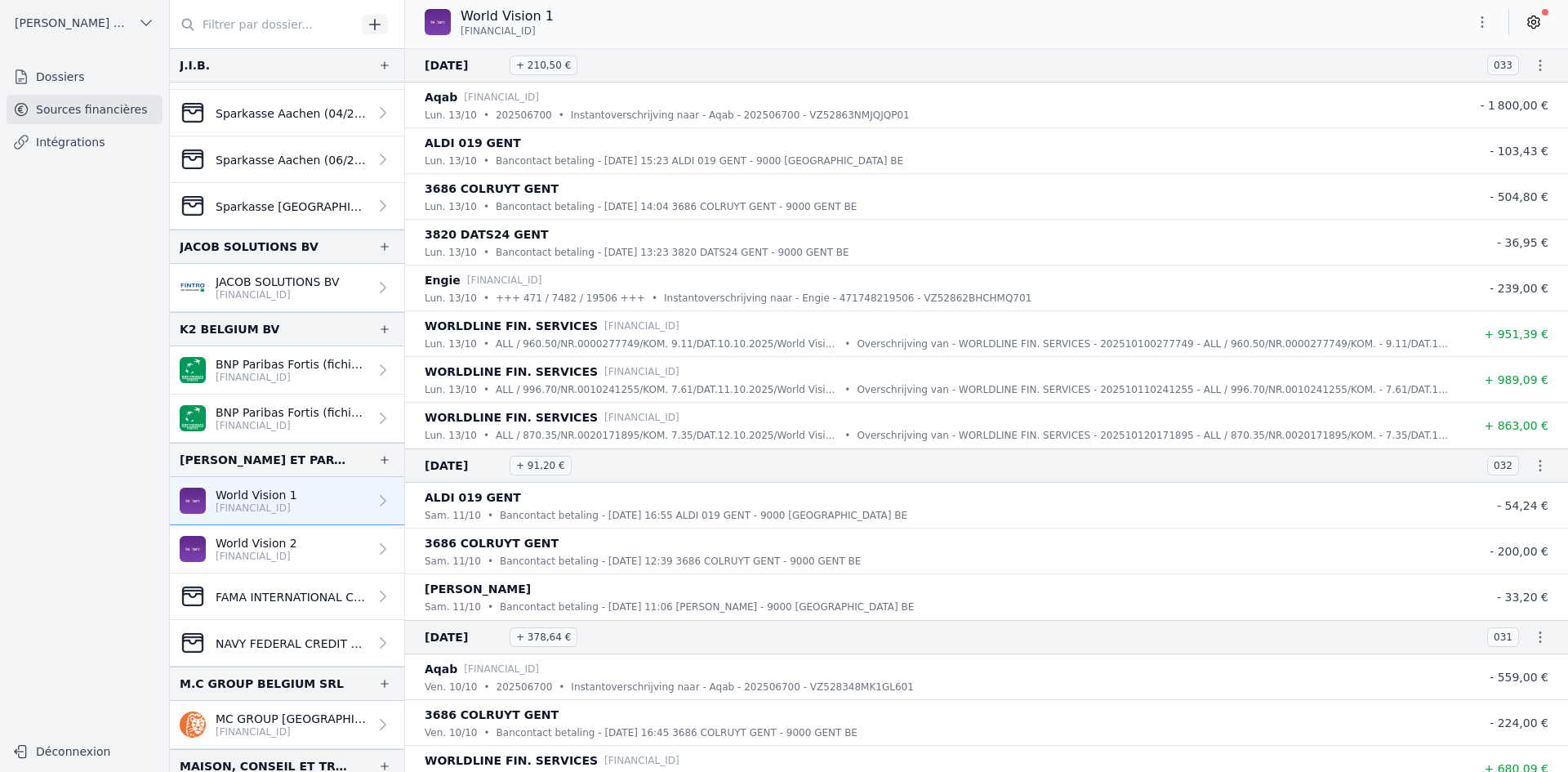
click at [1485, 24] on icon "button" at bounding box center [1483, 22] width 16 height 16
drag, startPoint x: 1431, startPoint y: 88, endPoint x: 1417, endPoint y: 89, distance: 14.0
click at [1430, 88] on button "Exporter" at bounding box center [1443, 86] width 117 height 30
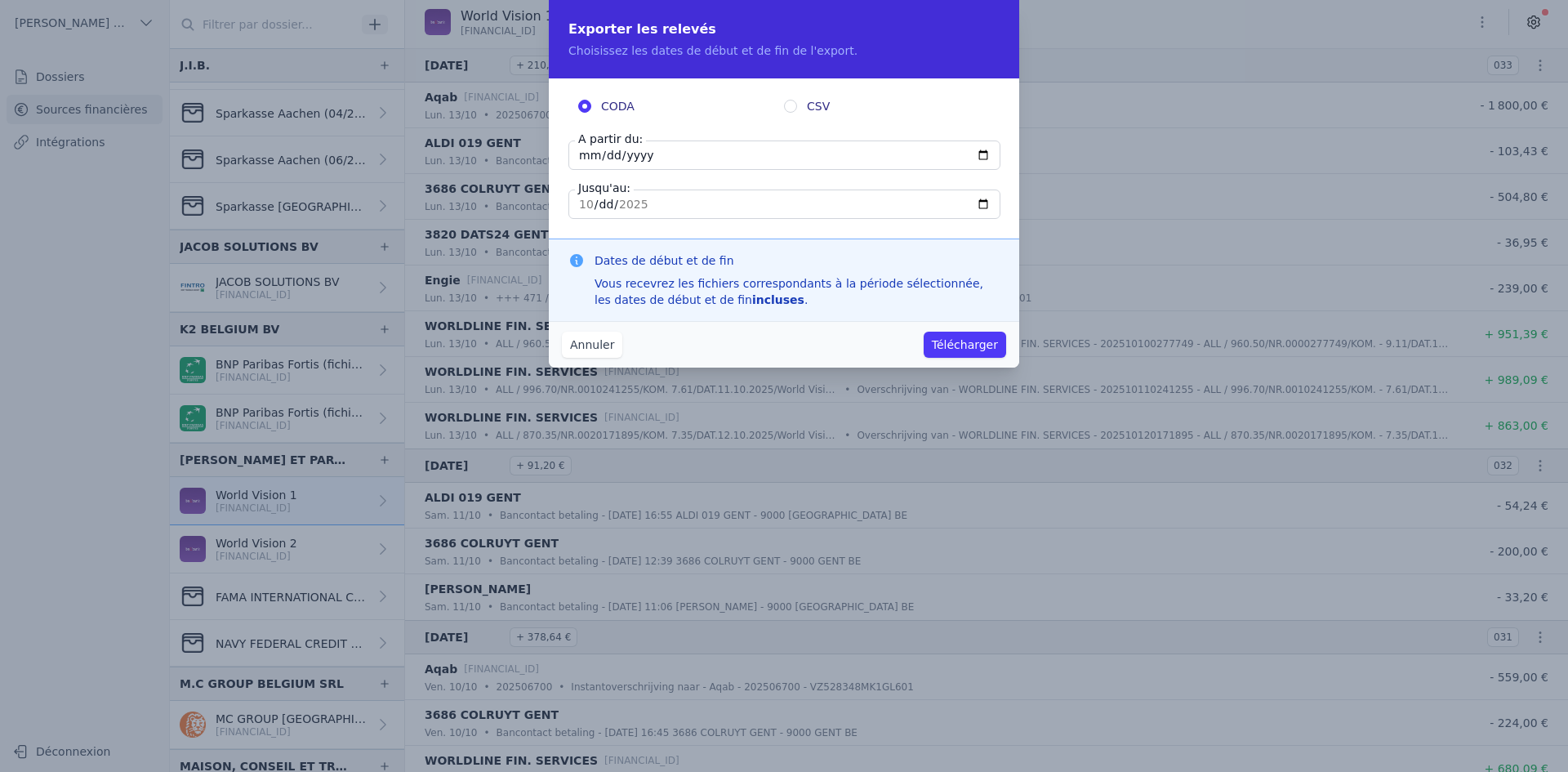
click at [586, 155] on input "[DATE]" at bounding box center [784, 155] width 432 height 29
type input "[DATE]"
click at [958, 342] on button "Télécharger" at bounding box center [964, 345] width 83 height 26
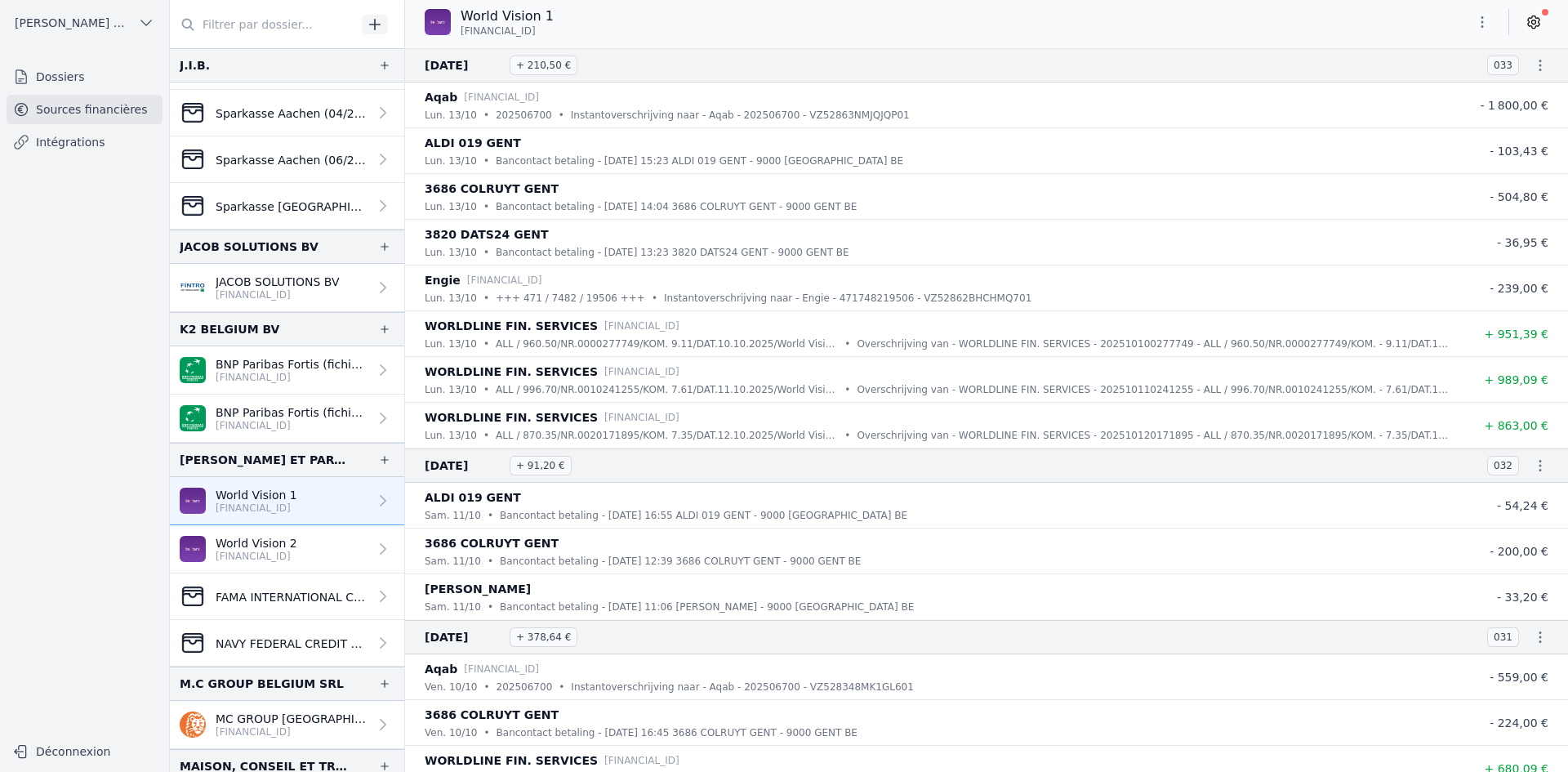
click at [255, 535] on p "World Vision 2" at bounding box center [256, 543] width 82 height 16
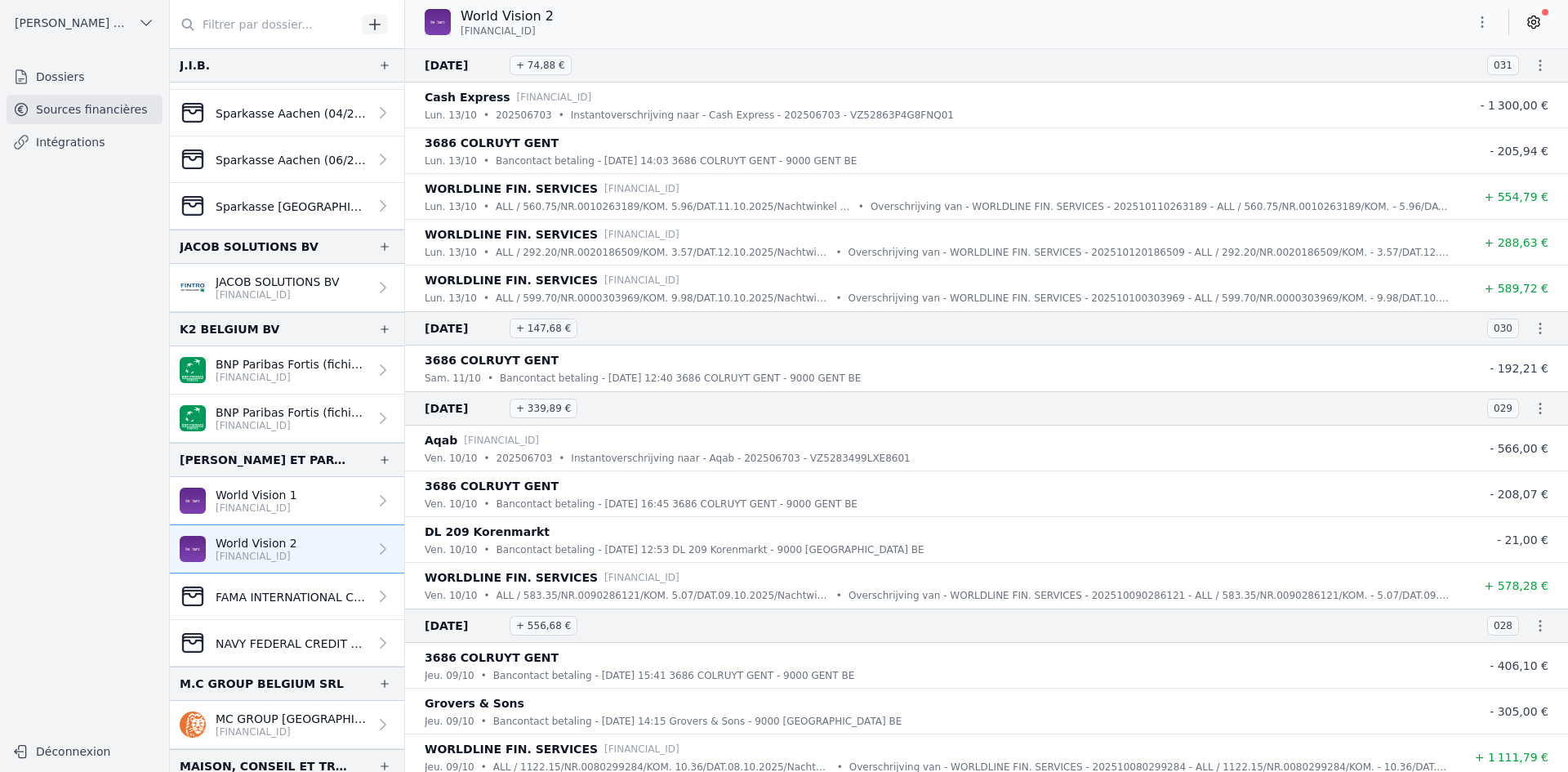
click at [1474, 20] on icon "button" at bounding box center [1483, 22] width 16 height 16
click at [1429, 83] on button "Exporter" at bounding box center [1443, 86] width 117 height 30
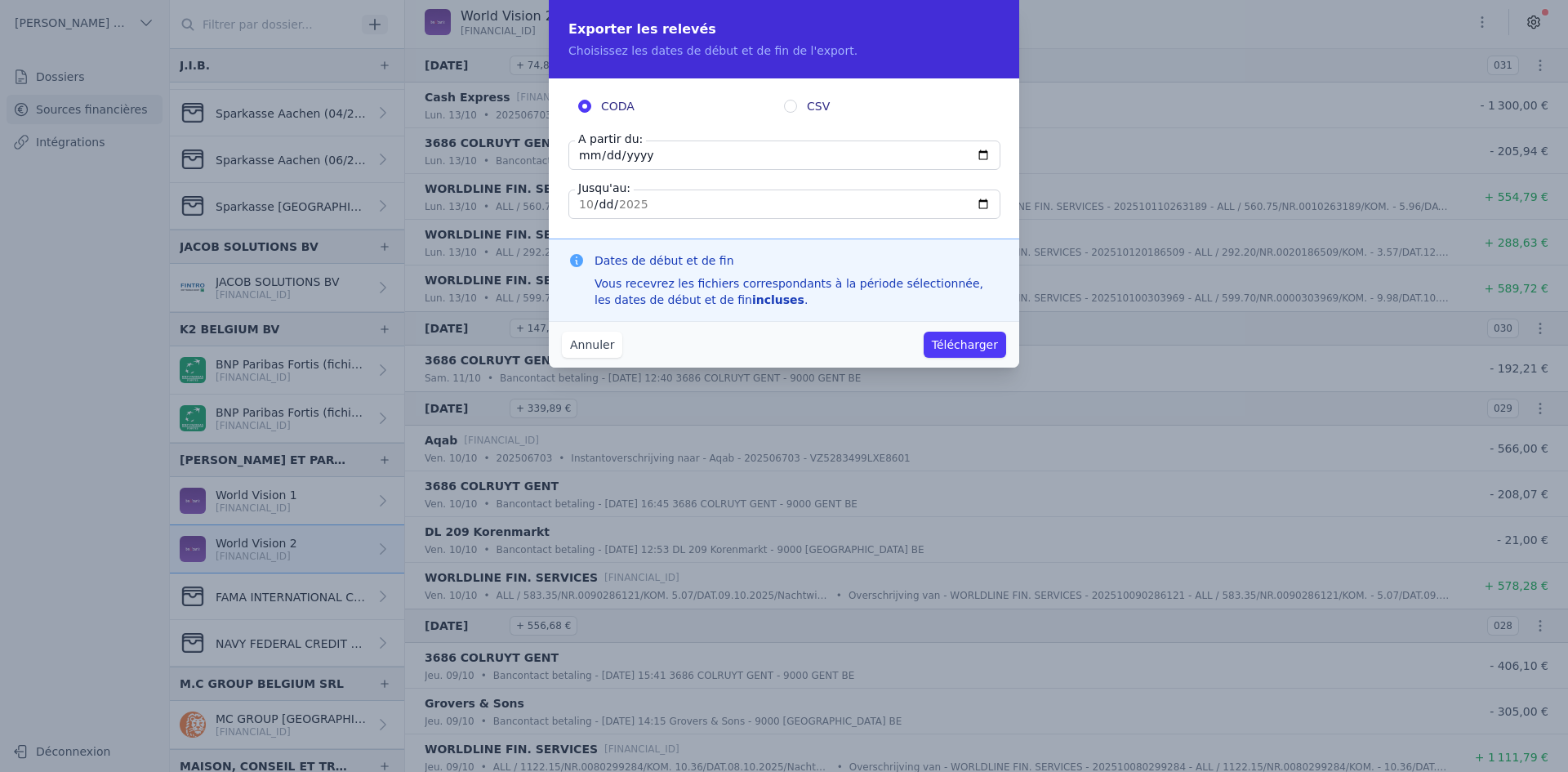
click at [584, 156] on input "[DATE]" at bounding box center [784, 155] width 432 height 29
type input "[DATE]"
click at [988, 331] on div "Annuler Télécharger" at bounding box center [784, 344] width 470 height 46
click at [988, 332] on button "Télécharger" at bounding box center [964, 345] width 83 height 26
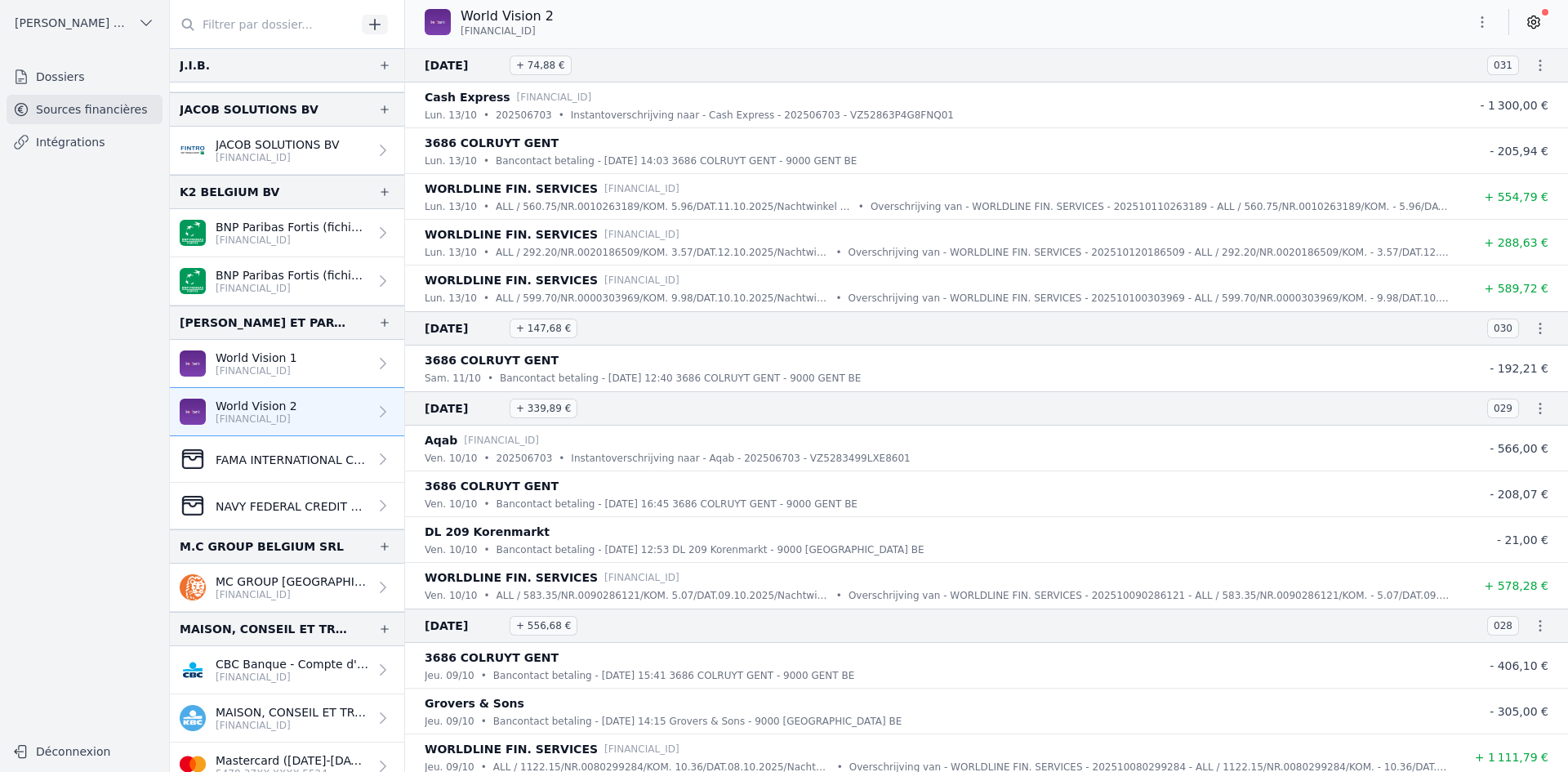
scroll to position [1716, 0]
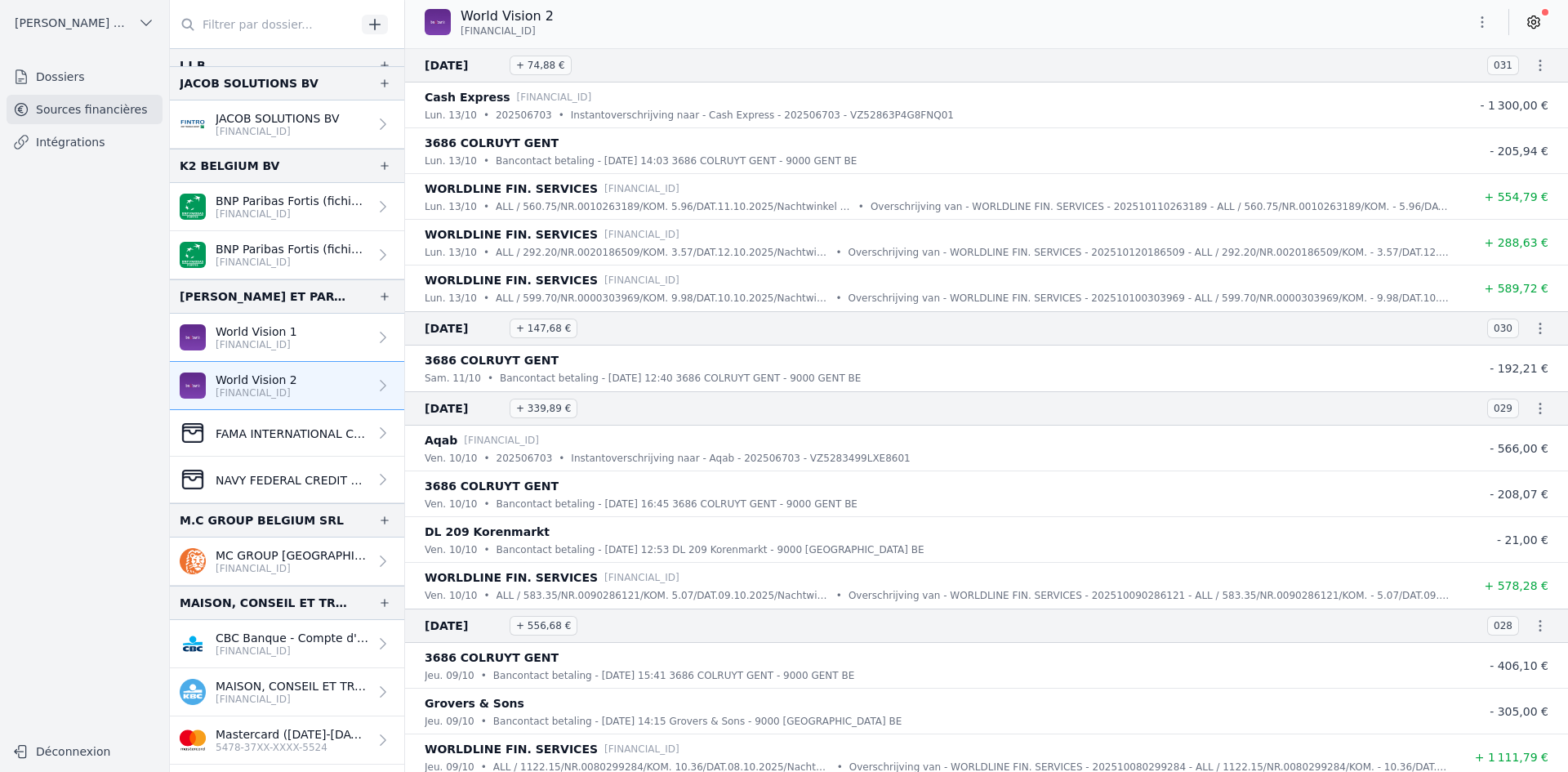
click at [323, 561] on p "MC GROUP [GEOGRAPHIC_DATA] SRL" at bounding box center [292, 556] width 153 height 16
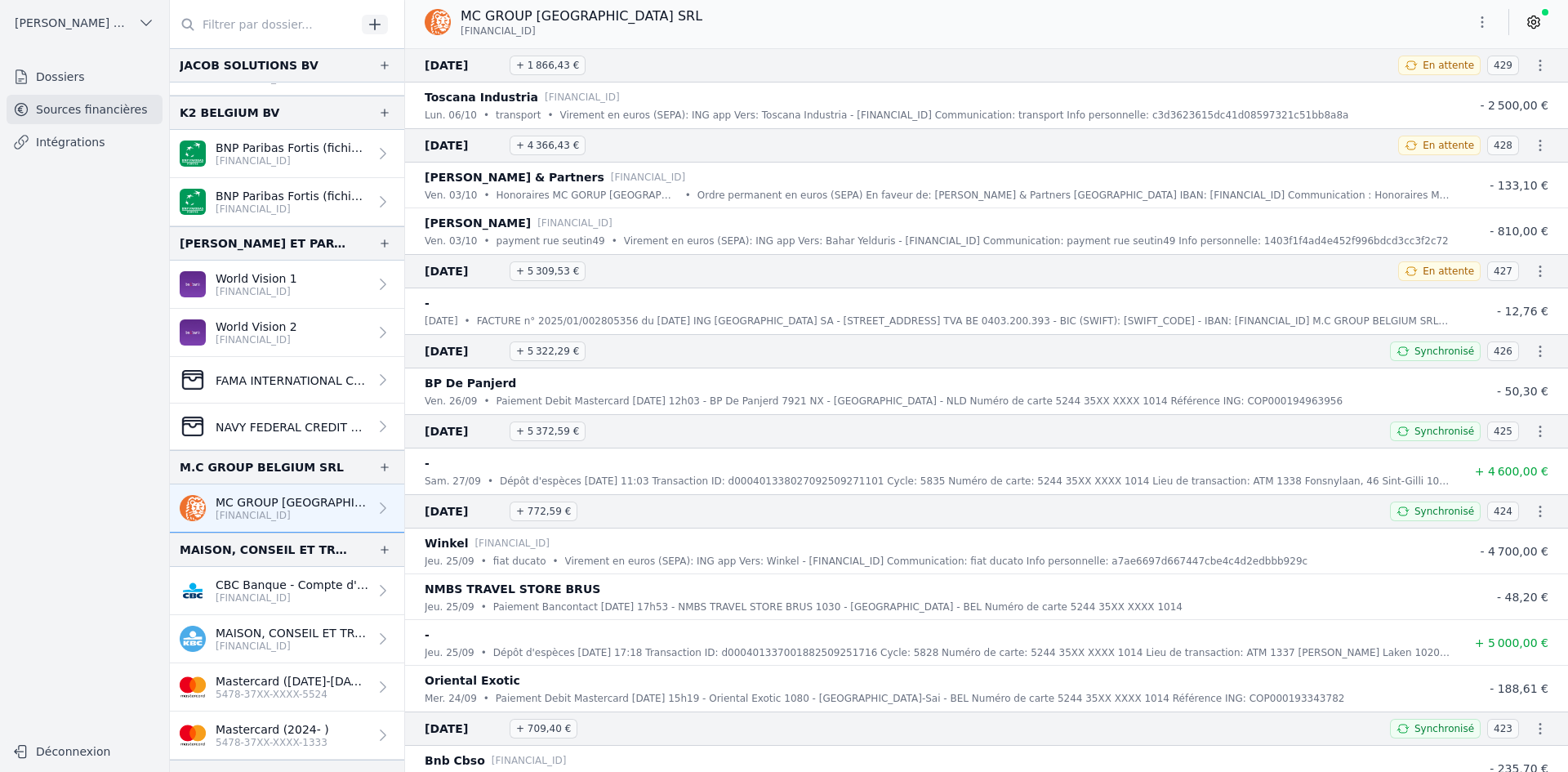
scroll to position [1797, 0]
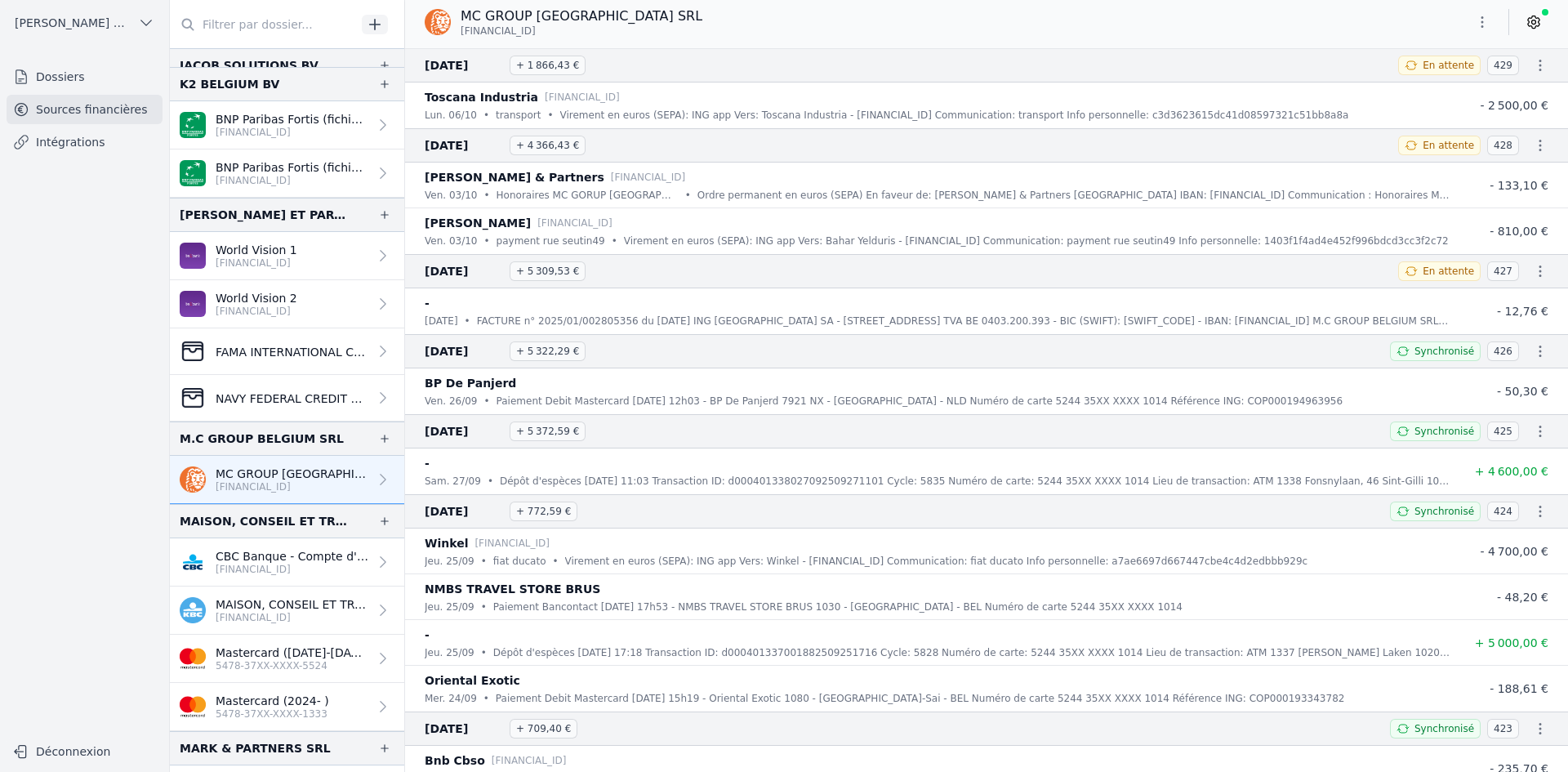
click at [296, 642] on link "Mastercard ([DATE]-[DATE]) 5478-37XX-XXXX-5524" at bounding box center [287, 658] width 235 height 48
click at [295, 652] on p "Mastercard ([DATE]-[DATE])" at bounding box center [292, 653] width 153 height 16
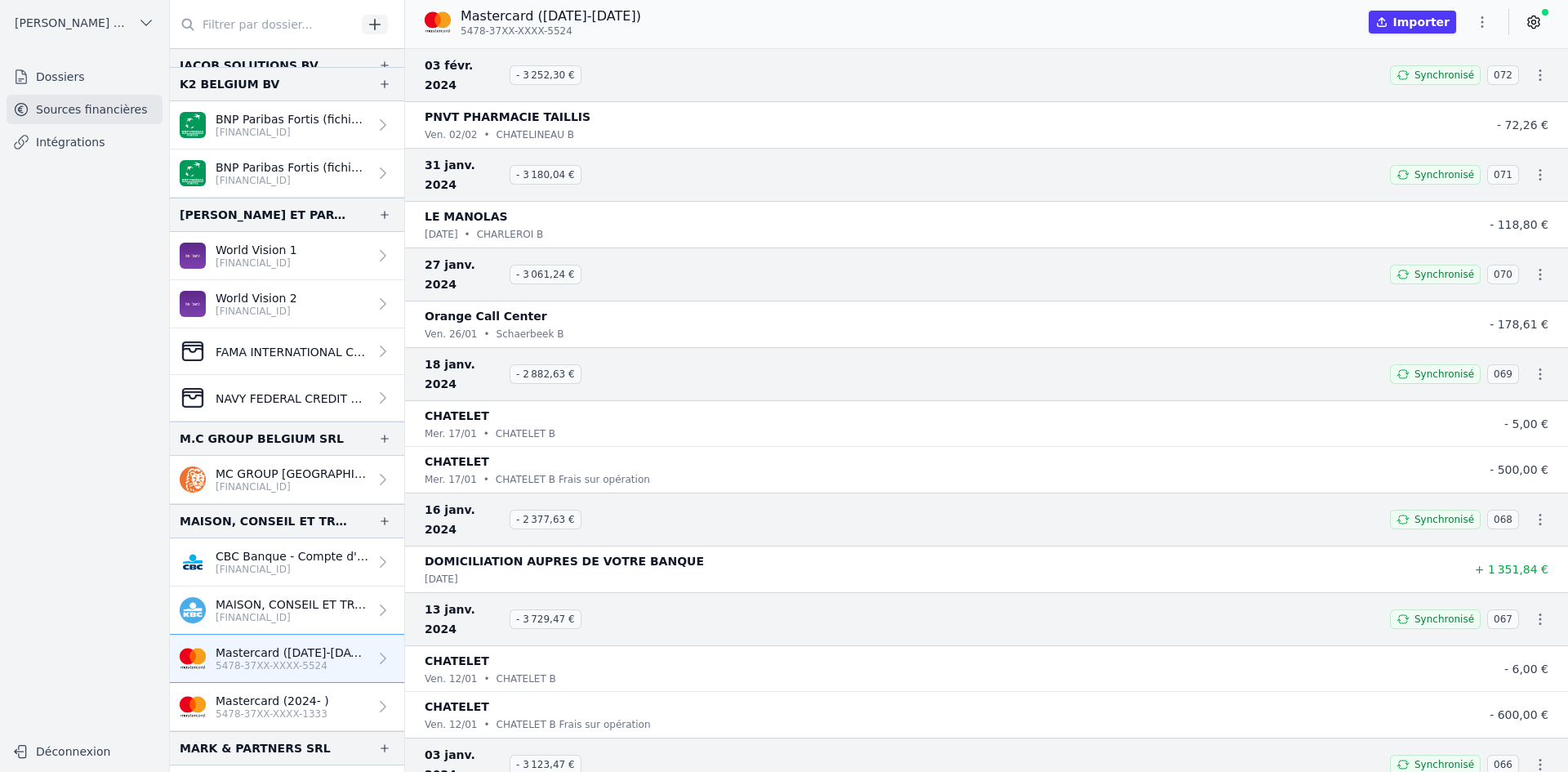
click at [268, 615] on p "[FINANCIAL_ID]" at bounding box center [292, 617] width 153 height 13
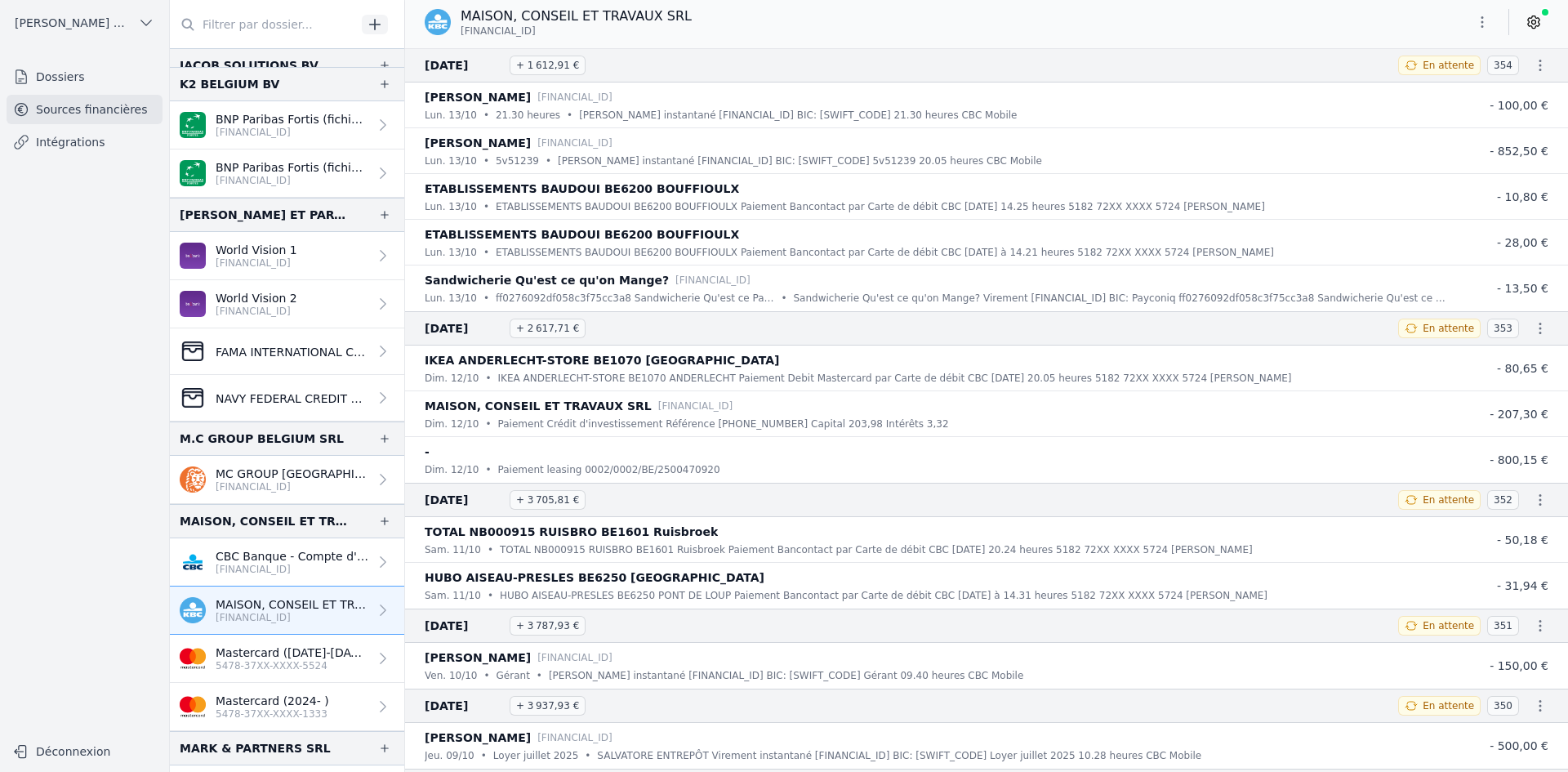
click at [1483, 15] on icon "button" at bounding box center [1483, 22] width 16 height 16
click at [1450, 90] on button "Exporter" at bounding box center [1443, 86] width 117 height 30
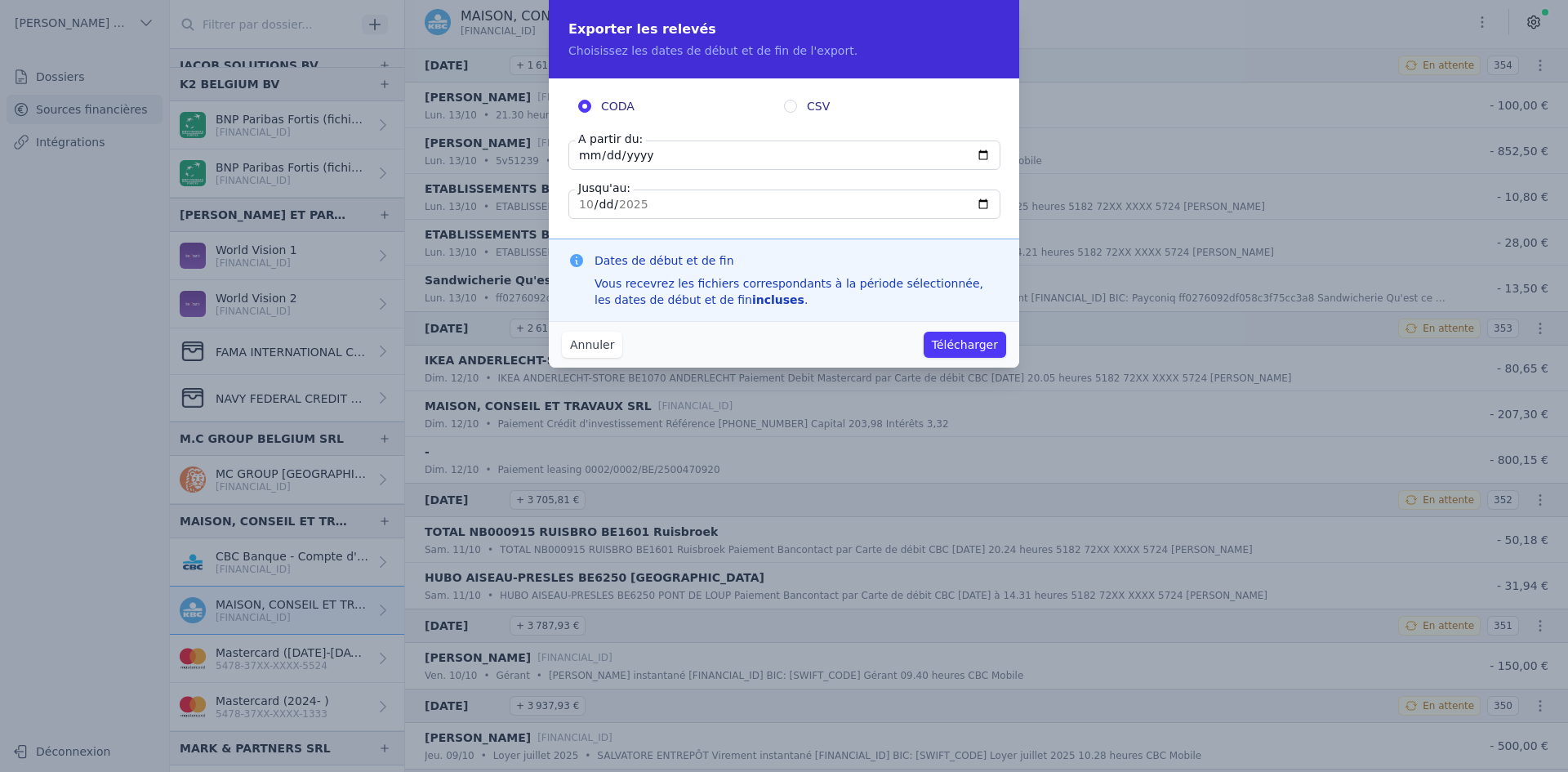
click at [580, 146] on label "A partir du:" at bounding box center [610, 139] width 71 height 16
click at [580, 146] on input "[DATE]" at bounding box center [784, 155] width 432 height 29
type input "[DATE]"
click at [994, 343] on button "Télécharger" at bounding box center [964, 345] width 83 height 26
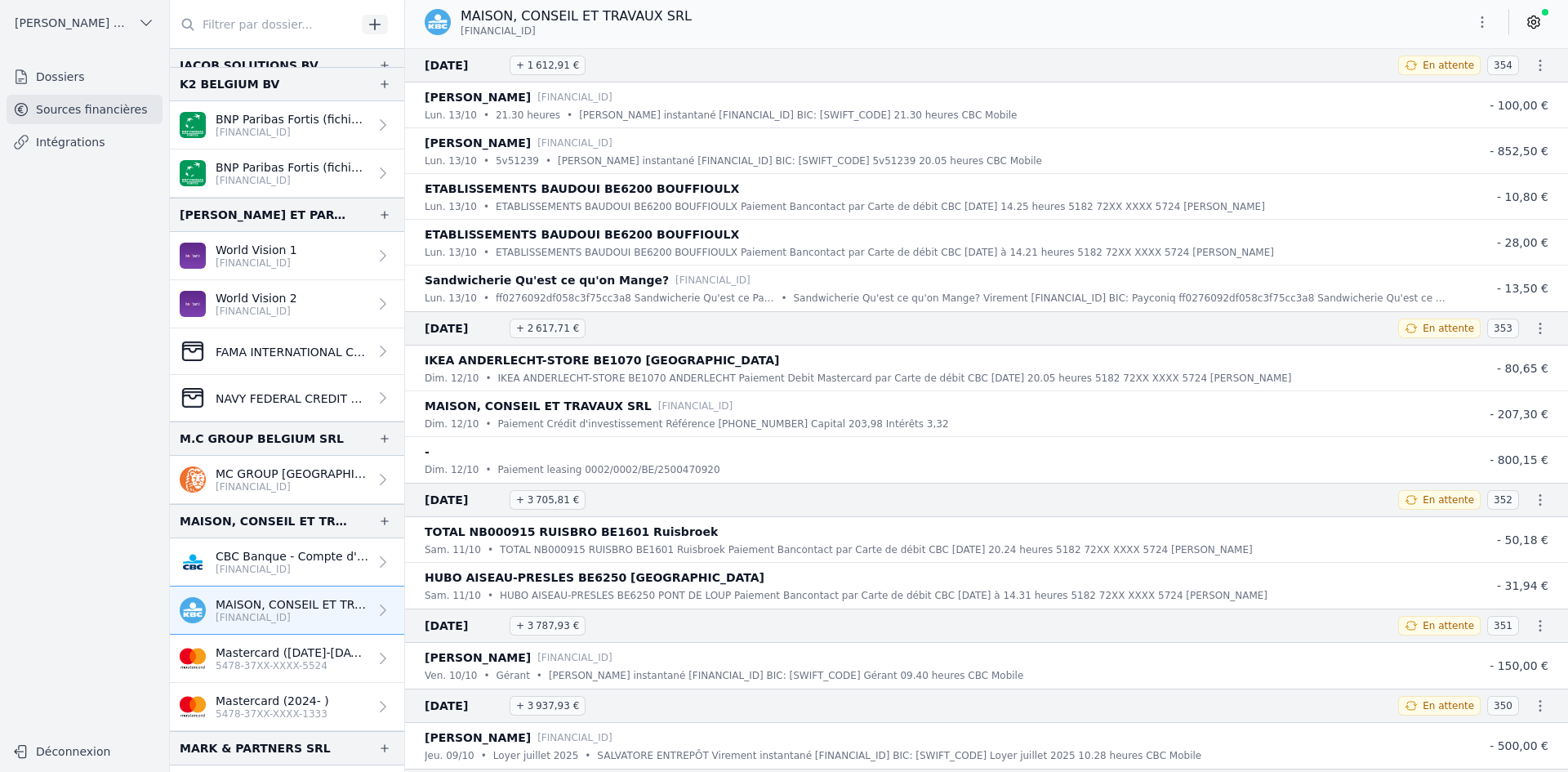
click at [1476, 23] on icon "button" at bounding box center [1483, 22] width 16 height 16
click at [1442, 95] on button "Exporter" at bounding box center [1443, 86] width 117 height 30
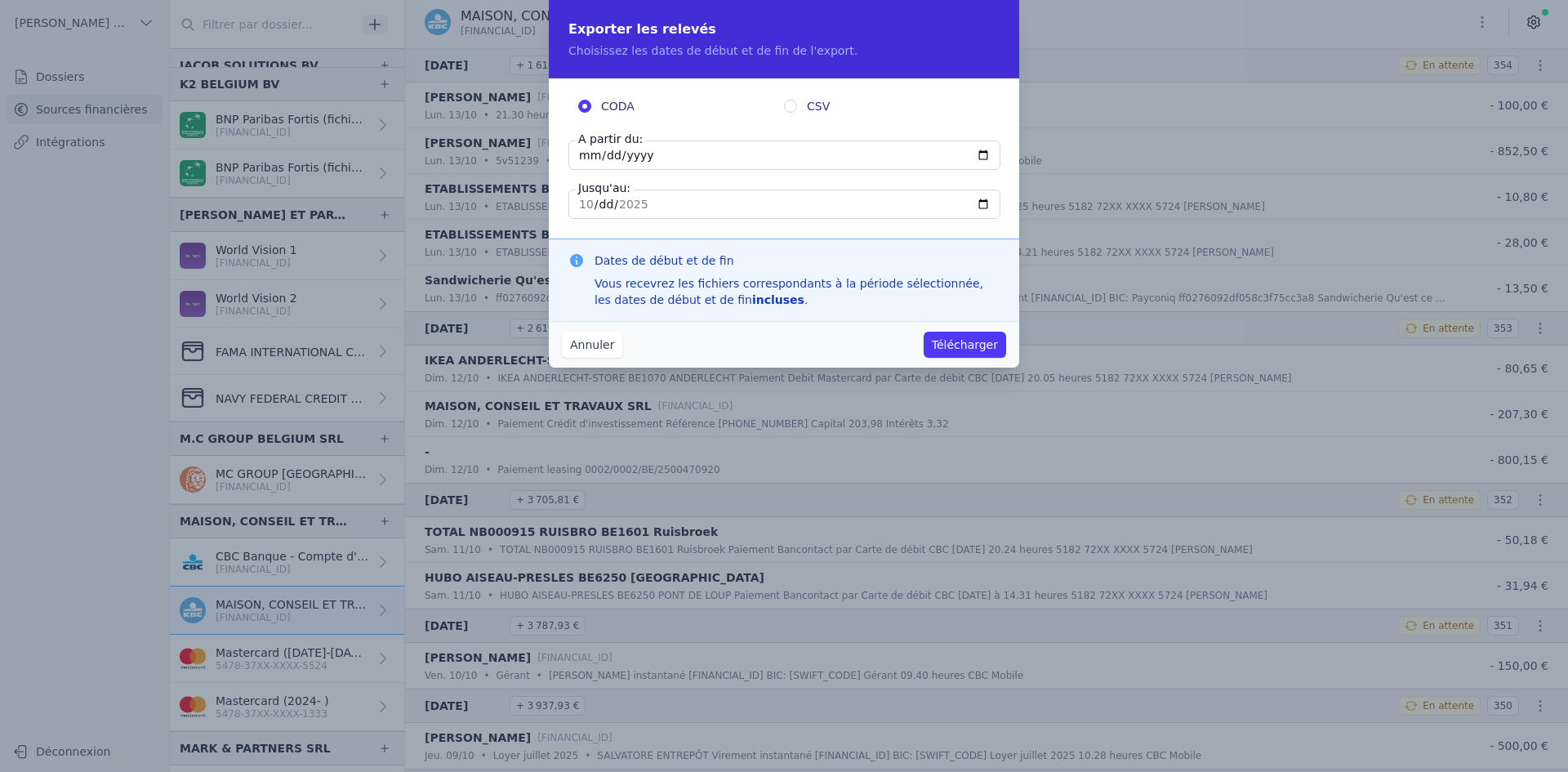
click at [580, 154] on input "[DATE]" at bounding box center [784, 155] width 432 height 29
type input "[DATE]"
click at [945, 339] on button "Télécharger" at bounding box center [964, 345] width 83 height 26
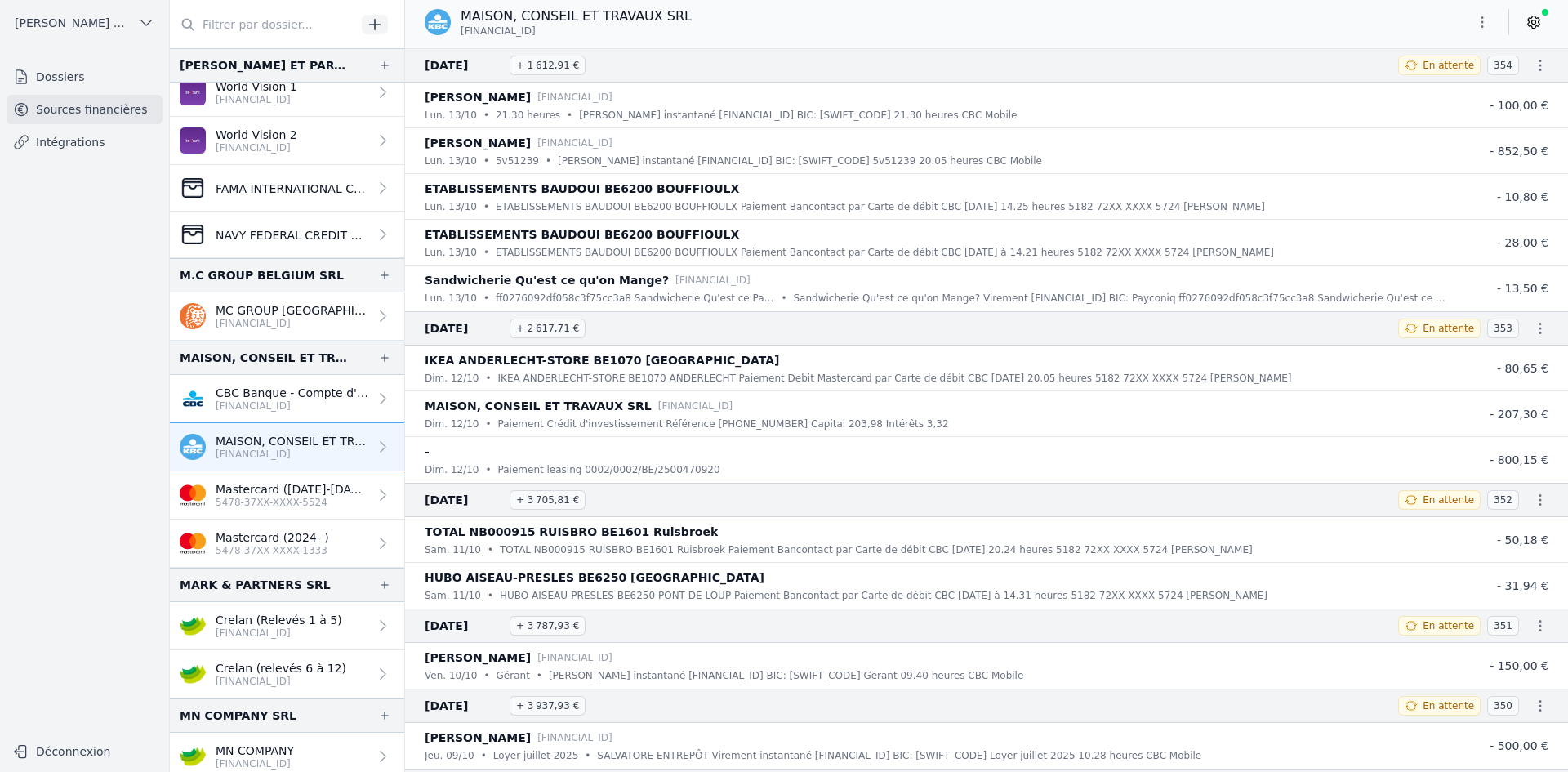
scroll to position [2042, 0]
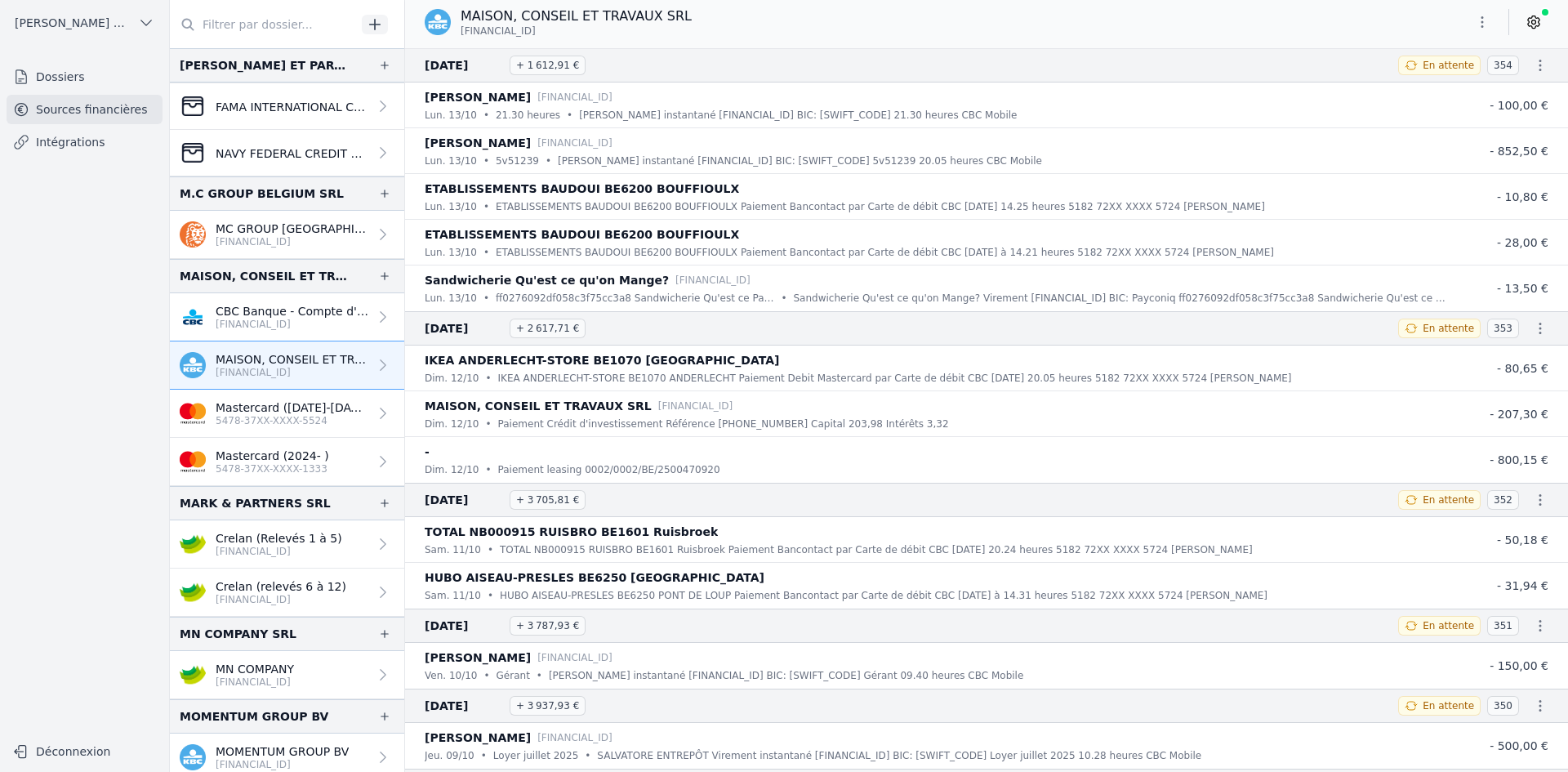
click at [254, 554] on p "[FINANCIAL_ID]" at bounding box center [278, 551] width 126 height 13
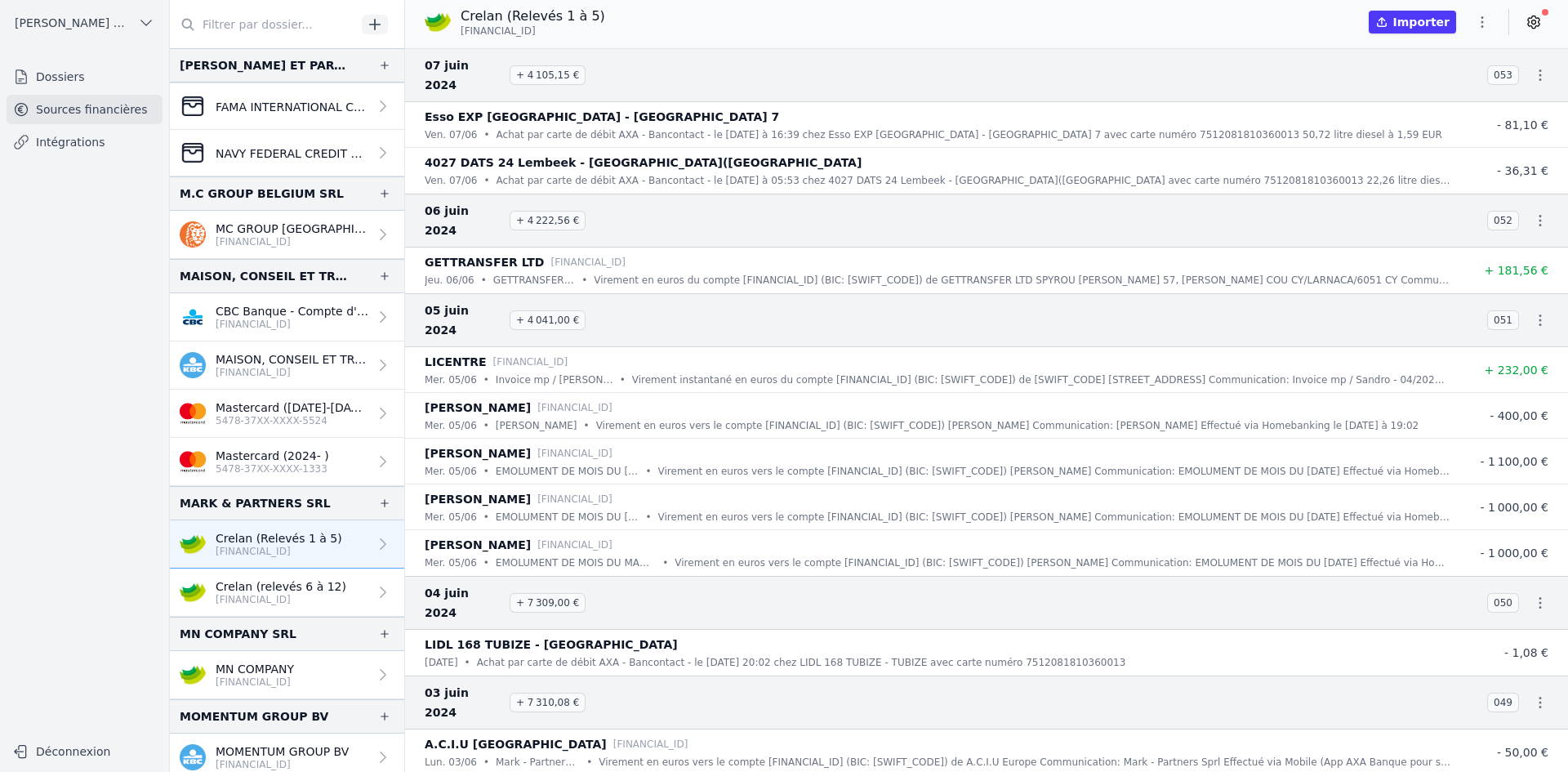
scroll to position [2124, 0]
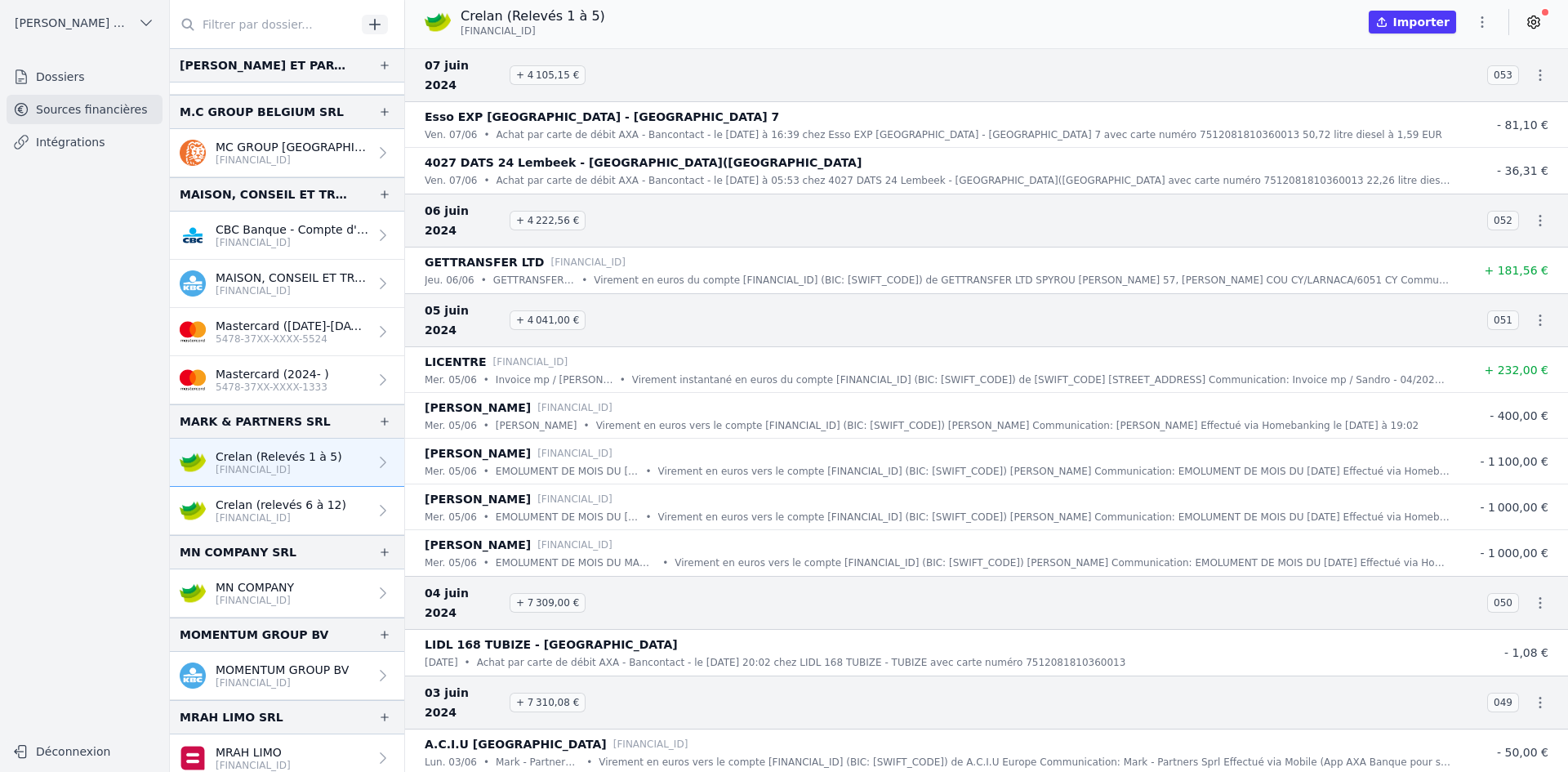
click at [266, 607] on link "MN COMPANY [FINANCIAL_ID]" at bounding box center [287, 593] width 235 height 48
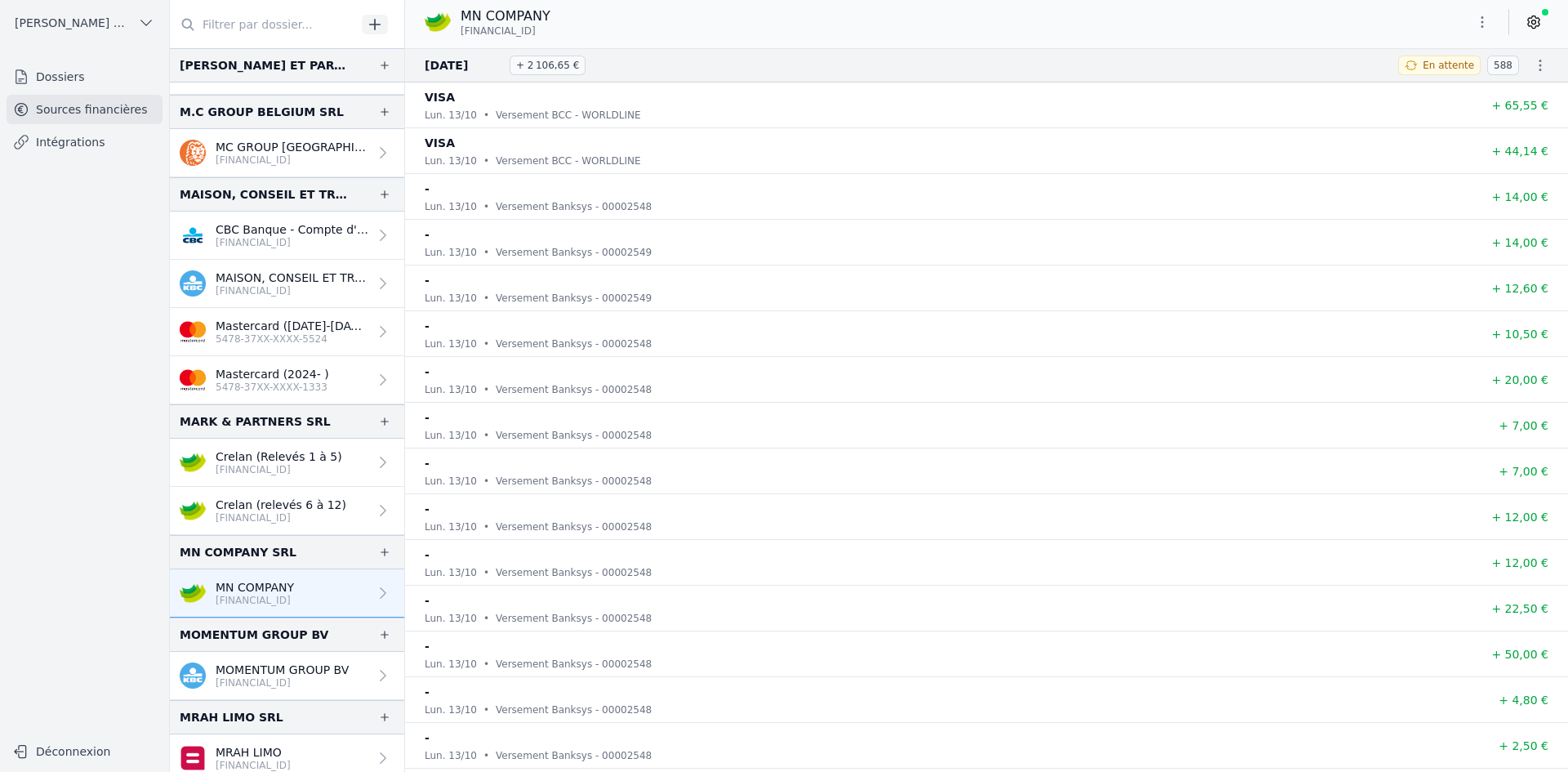
click at [1474, 4] on div "MN COMPANY [FINANCIAL_ID]" at bounding box center [986, 25] width 1163 height 49
click at [1476, 21] on icon "button" at bounding box center [1483, 22] width 16 height 16
click at [1467, 84] on button "Exporter" at bounding box center [1443, 86] width 117 height 30
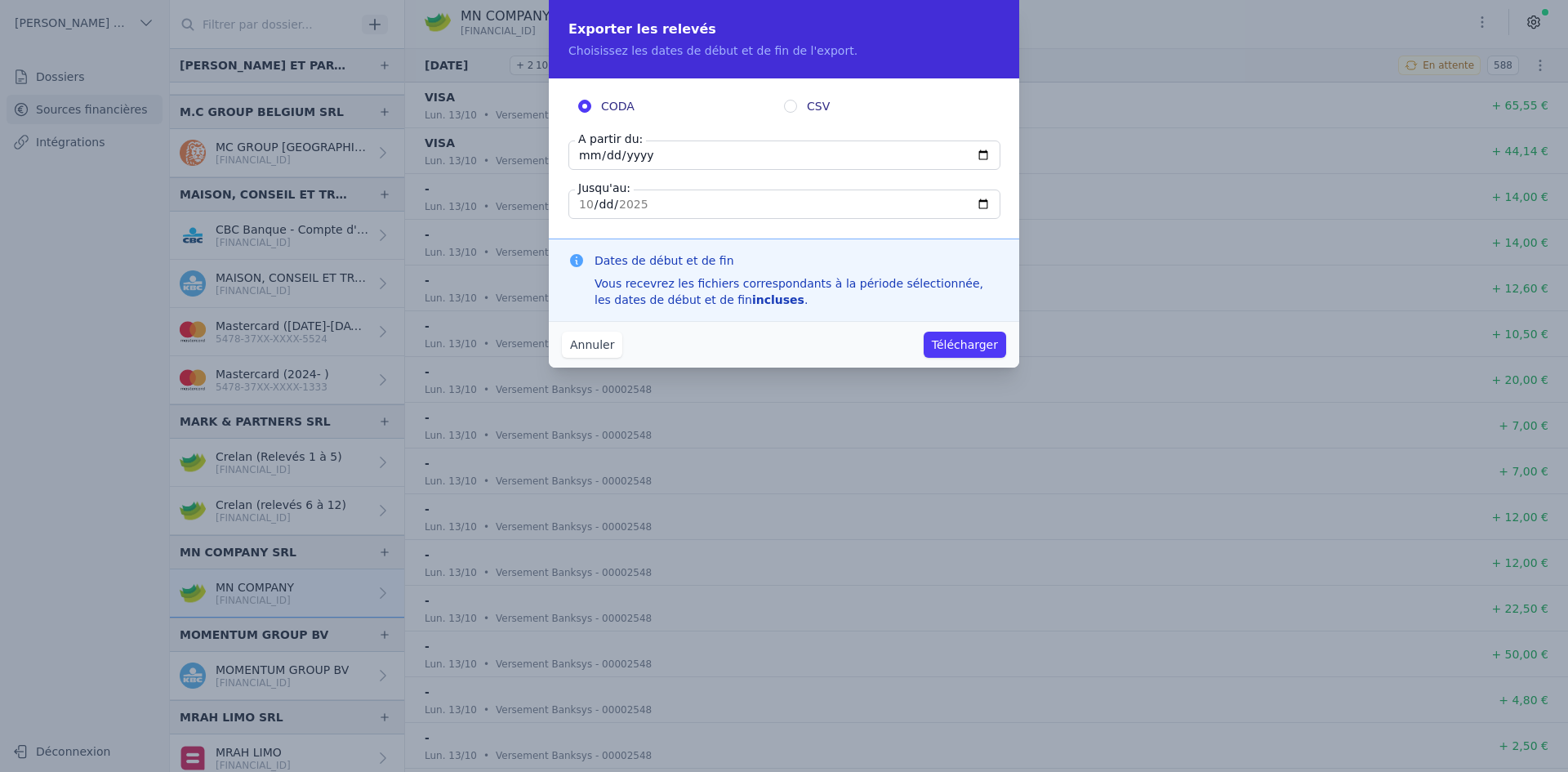
drag, startPoint x: 586, startPoint y: 162, endPoint x: 578, endPoint y: 152, distance: 12.8
click at [584, 162] on input "[DATE]" at bounding box center [784, 155] width 432 height 29
type input "[DATE]"
click at [959, 346] on button "Télécharger" at bounding box center [964, 345] width 83 height 26
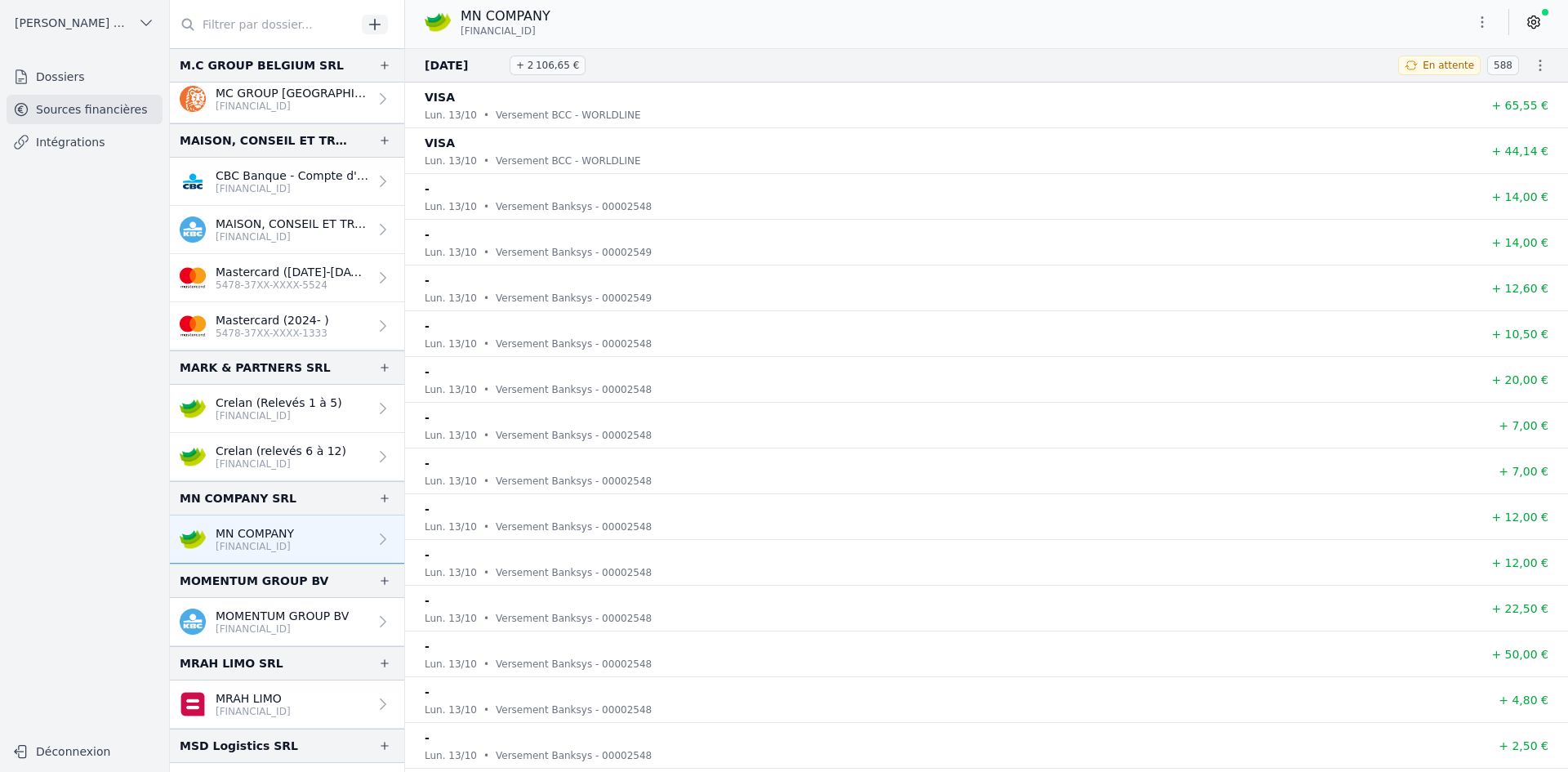
scroll to position [2206, 0]
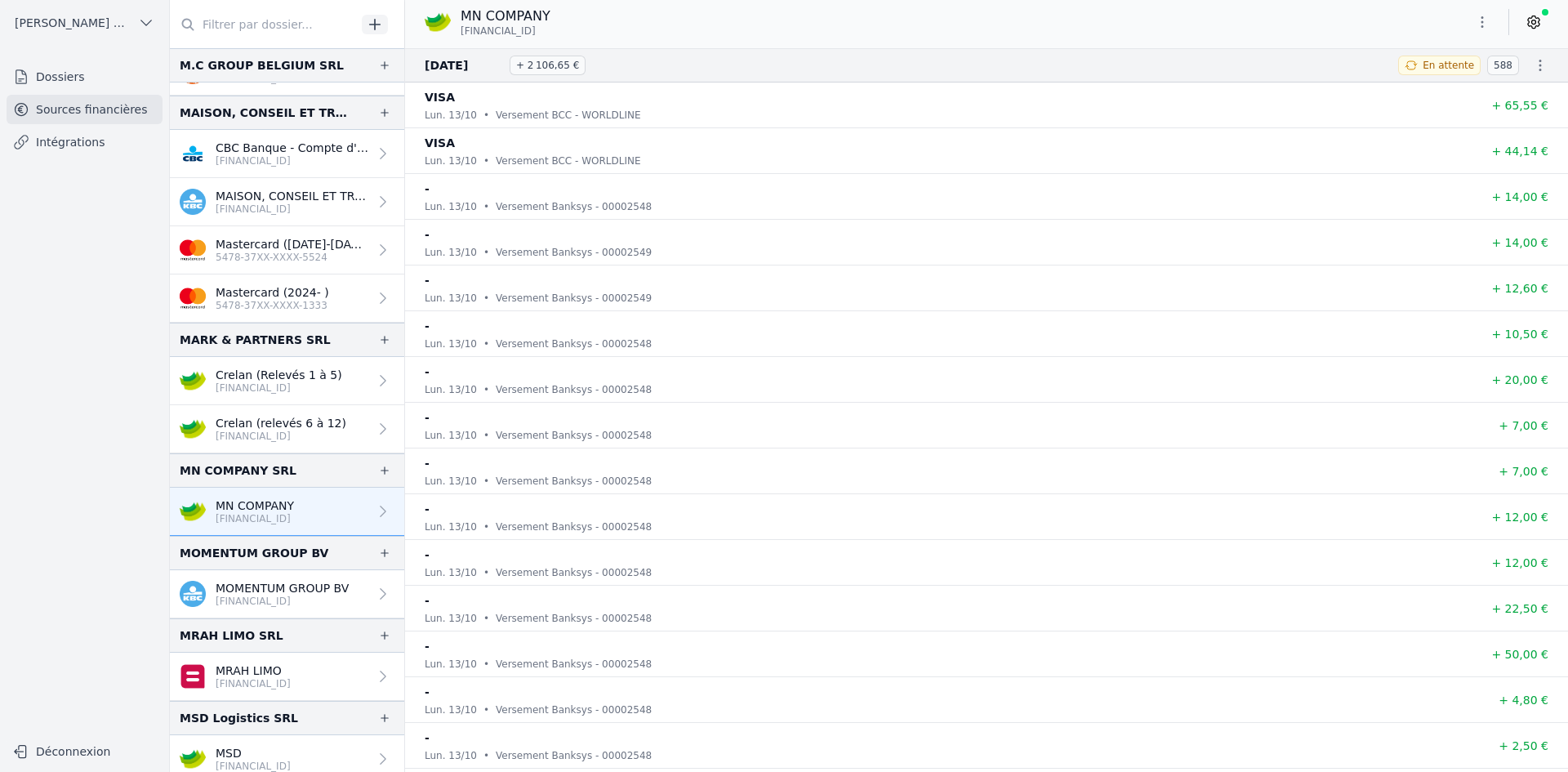
click at [254, 603] on p "[FINANCIAL_ID]" at bounding box center [282, 601] width 133 height 13
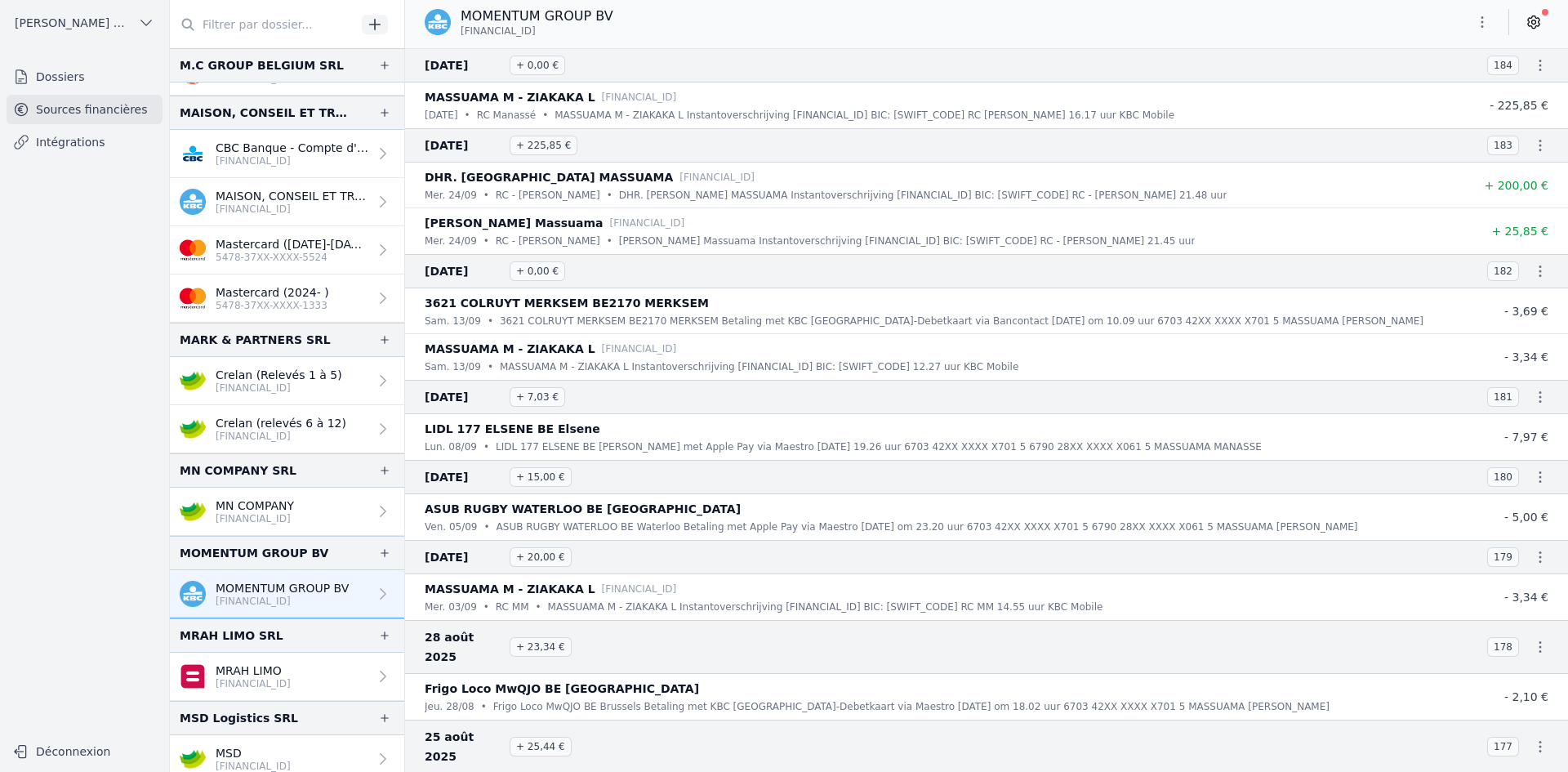
click at [1484, 28] on icon "button" at bounding box center [1483, 22] width 16 height 16
click at [1455, 85] on button "Exporter" at bounding box center [1443, 86] width 117 height 30
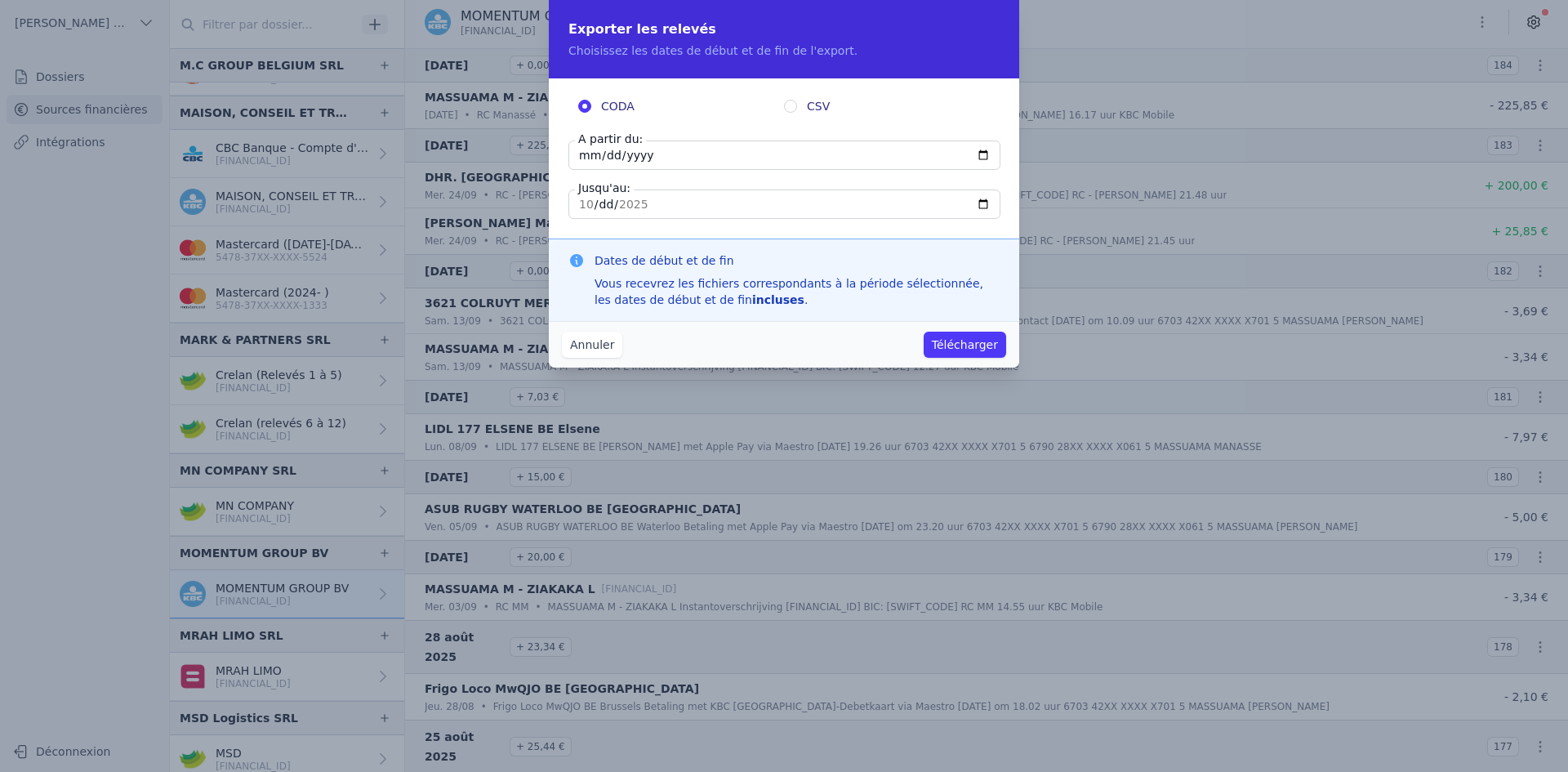
click at [584, 156] on input "[DATE]" at bounding box center [784, 155] width 432 height 29
type input "[DATE]"
click at [934, 341] on button "Télécharger" at bounding box center [964, 345] width 83 height 26
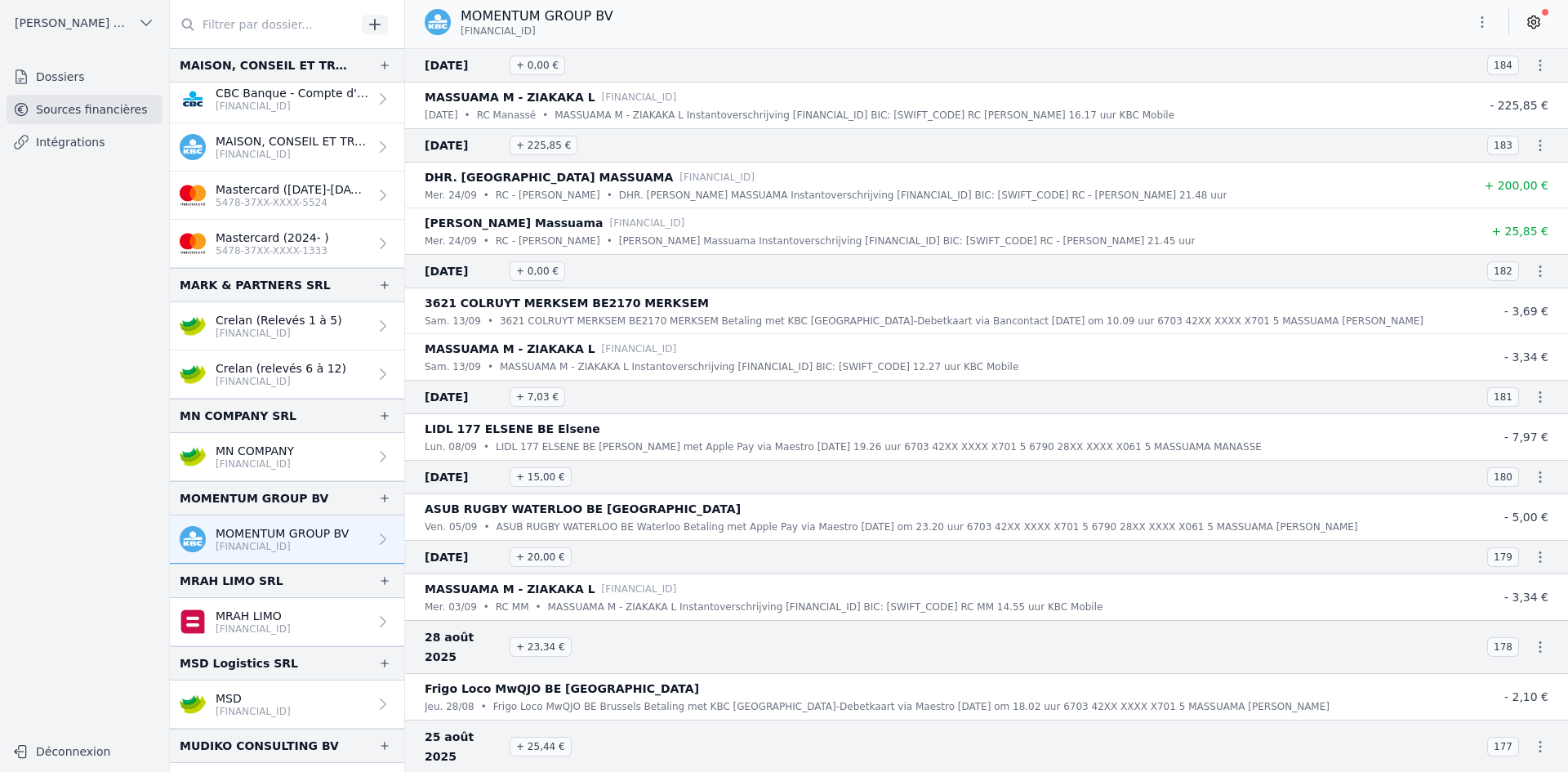
scroll to position [2287, 0]
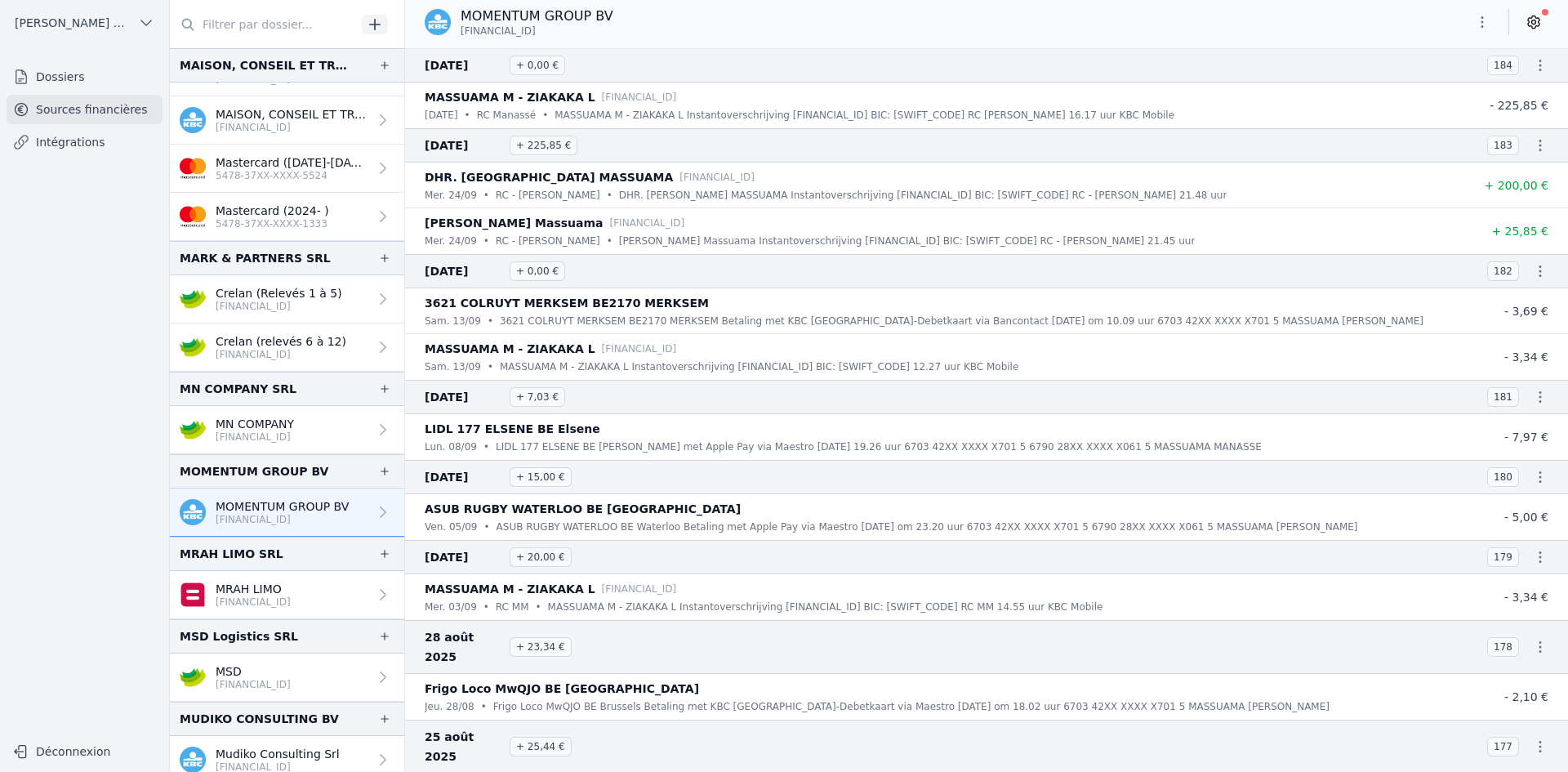
click at [291, 587] on p "MRAH LIMO" at bounding box center [253, 589] width 75 height 16
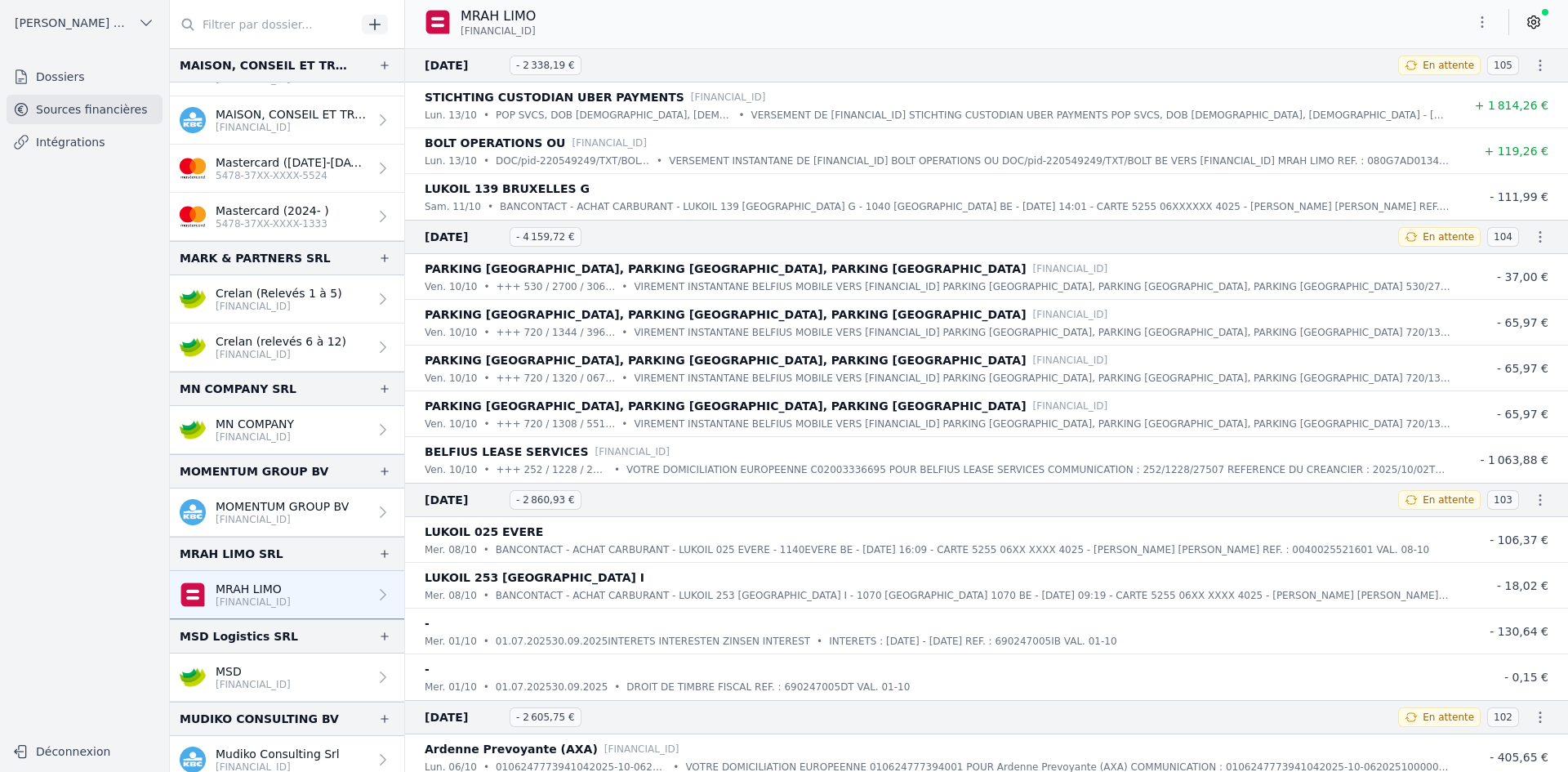
click at [1478, 21] on icon "button" at bounding box center [1483, 22] width 16 height 16
click at [1458, 92] on button "Exporter" at bounding box center [1443, 86] width 117 height 30
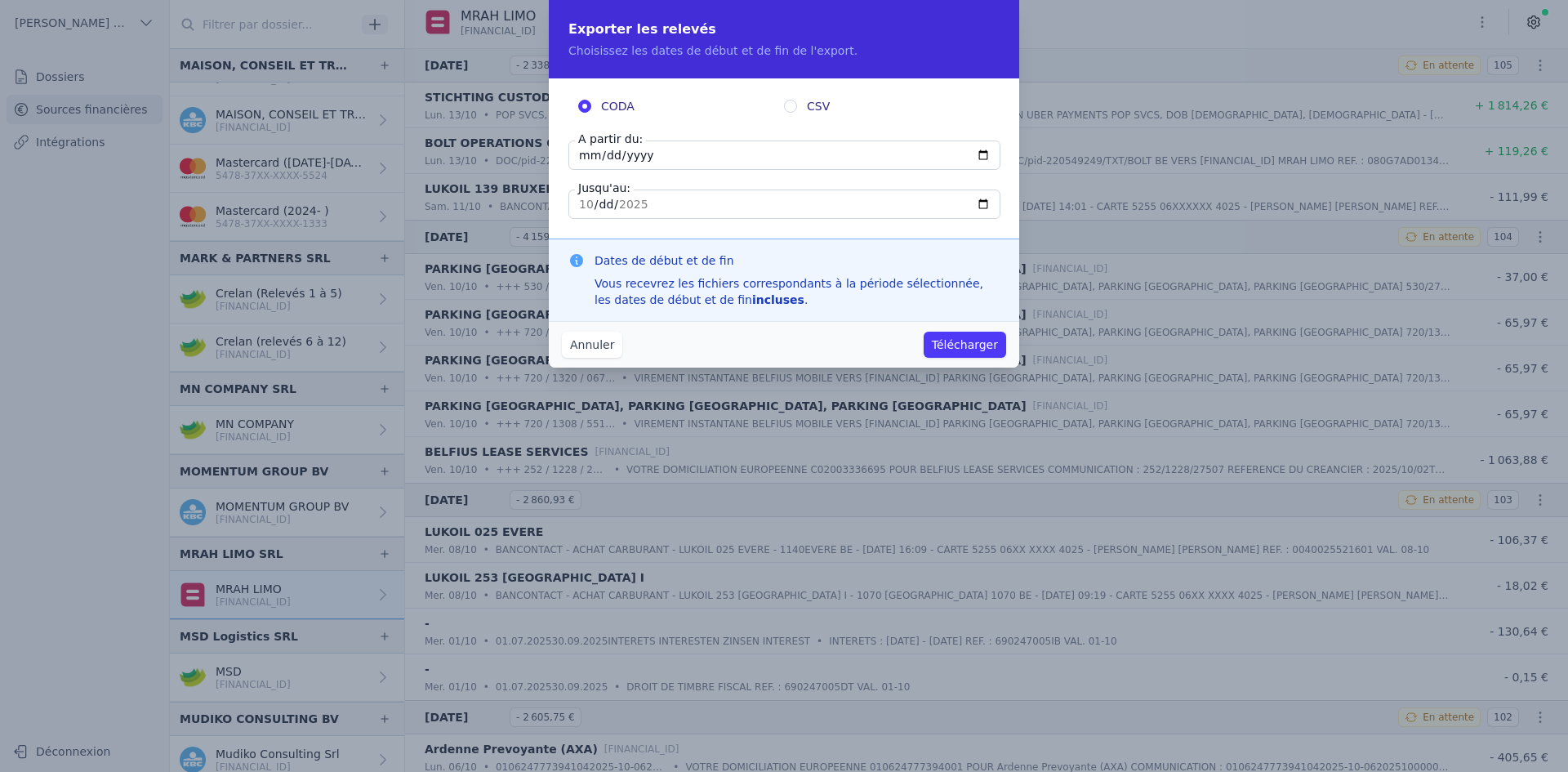
click at [586, 154] on input "[DATE]" at bounding box center [784, 155] width 432 height 29
type input "[DATE]"
click at [967, 341] on button "Télécharger" at bounding box center [964, 345] width 83 height 26
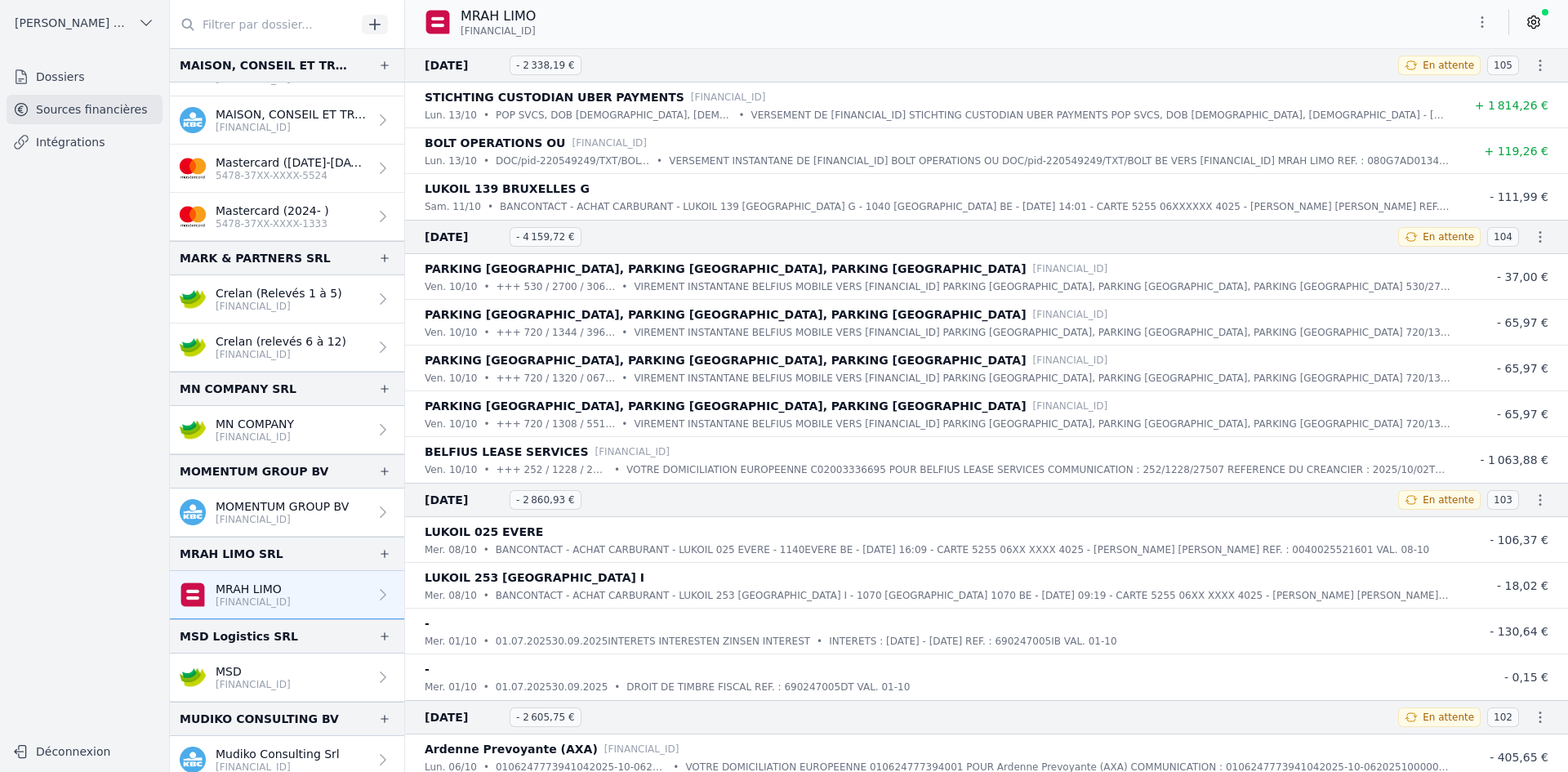
scroll to position [2369, 0]
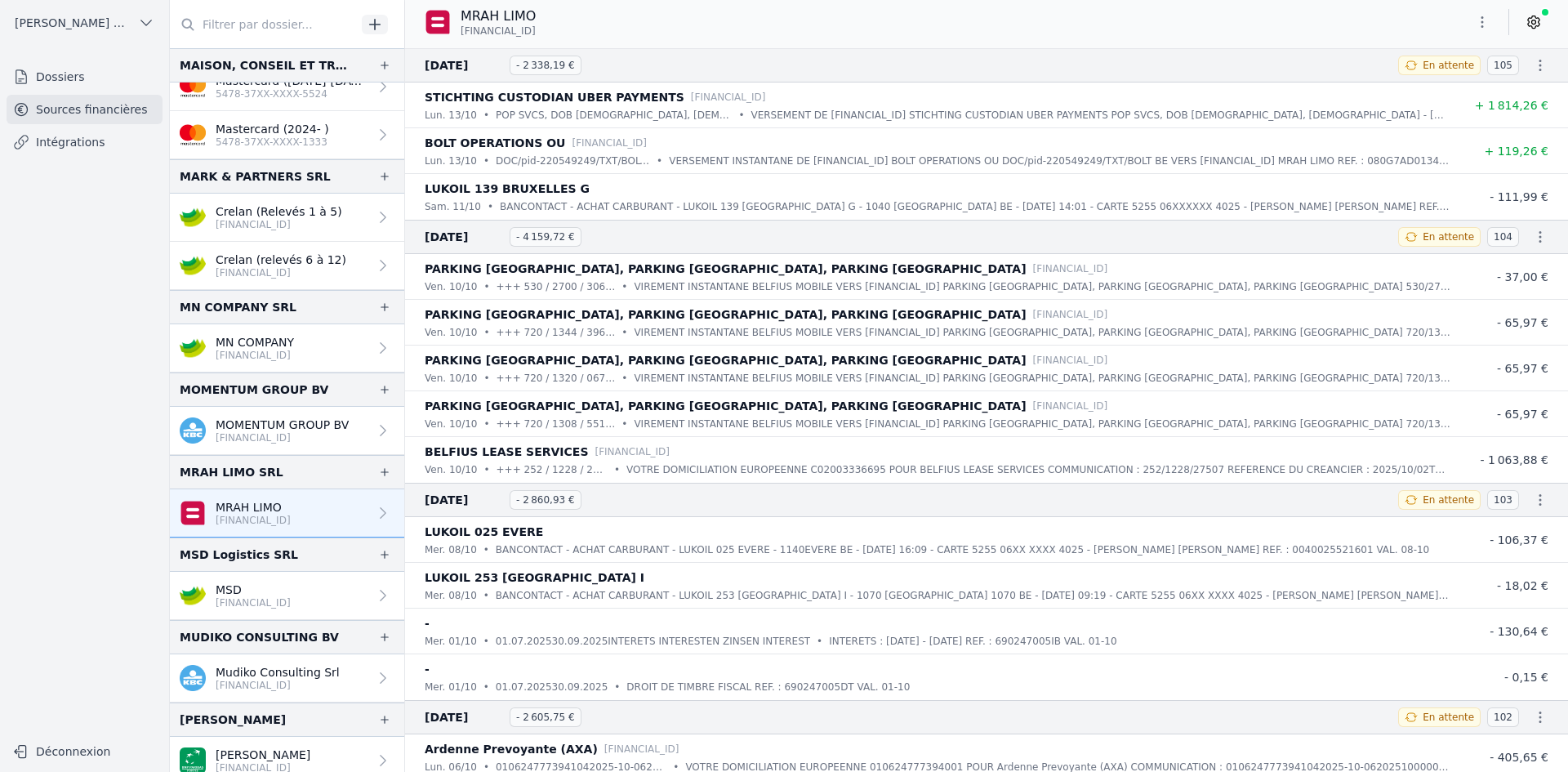
click at [267, 604] on p "[FINANCIAL_ID]" at bounding box center [253, 603] width 75 height 13
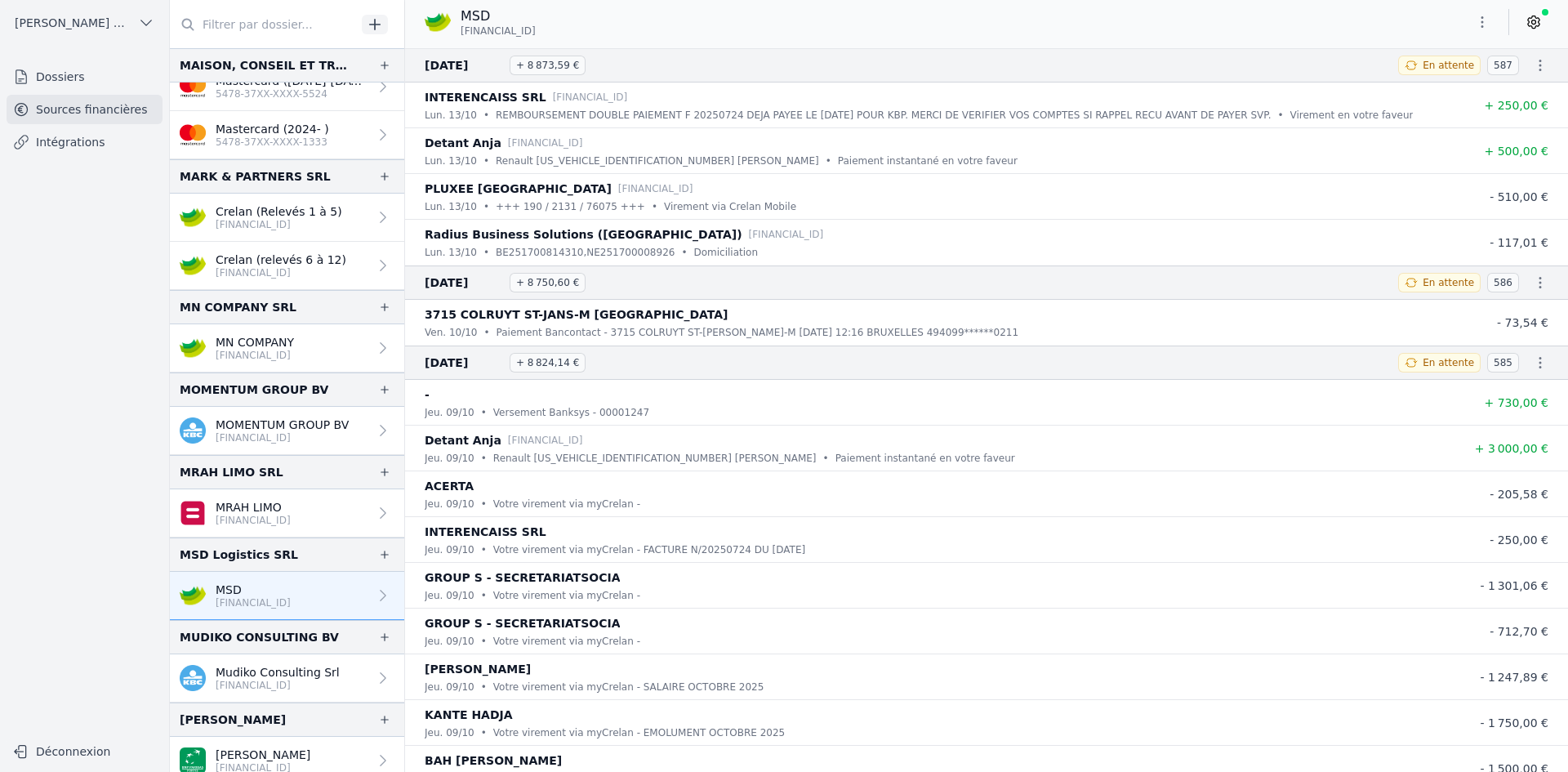
click at [1475, 26] on button "button" at bounding box center [1483, 22] width 33 height 26
click at [1450, 87] on button "Exporter" at bounding box center [1443, 86] width 117 height 30
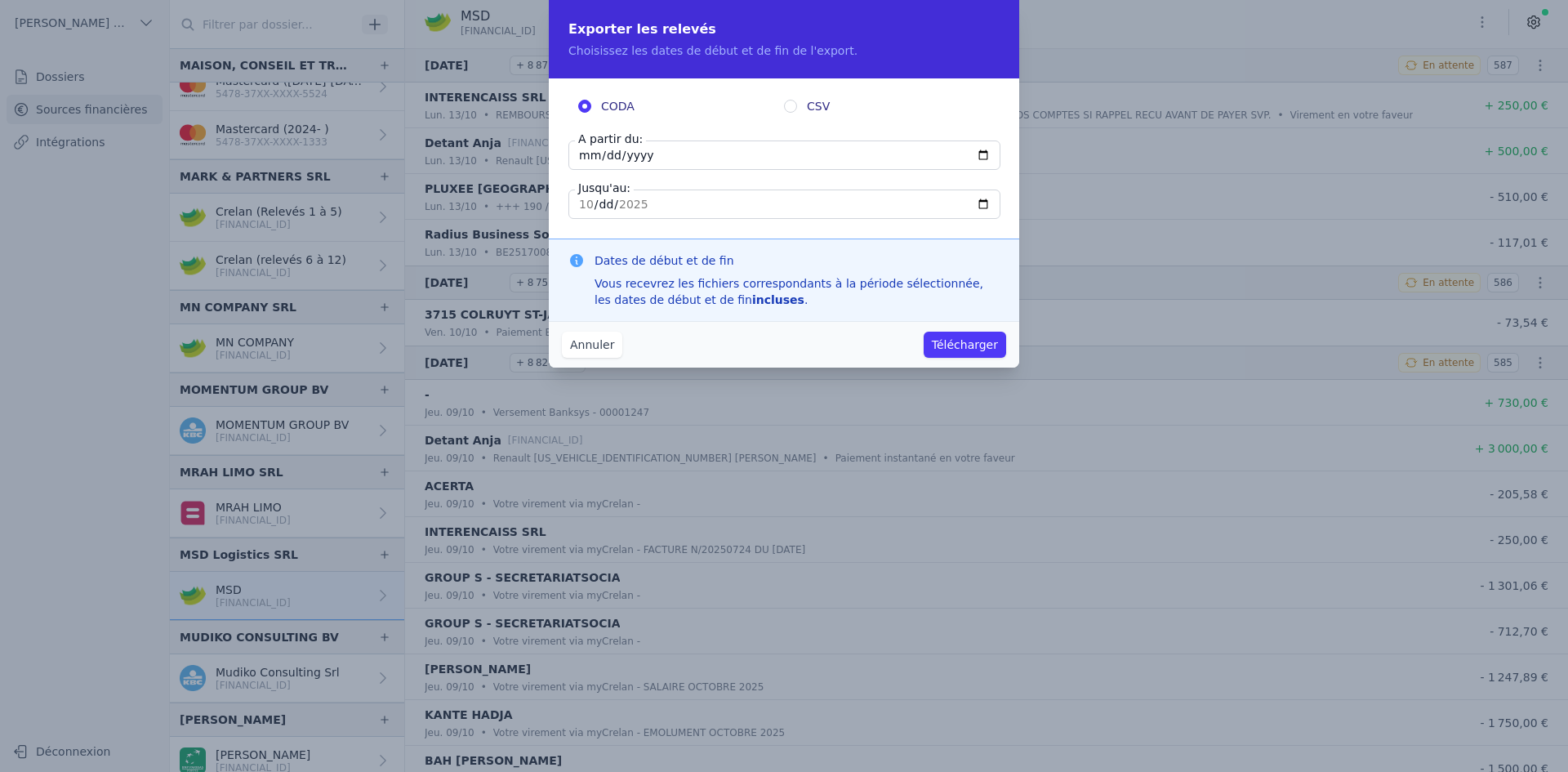
click at [594, 148] on input "[DATE]" at bounding box center [784, 155] width 432 height 29
type input "[DATE]"
click at [973, 348] on button "Télécharger" at bounding box center [964, 345] width 83 height 26
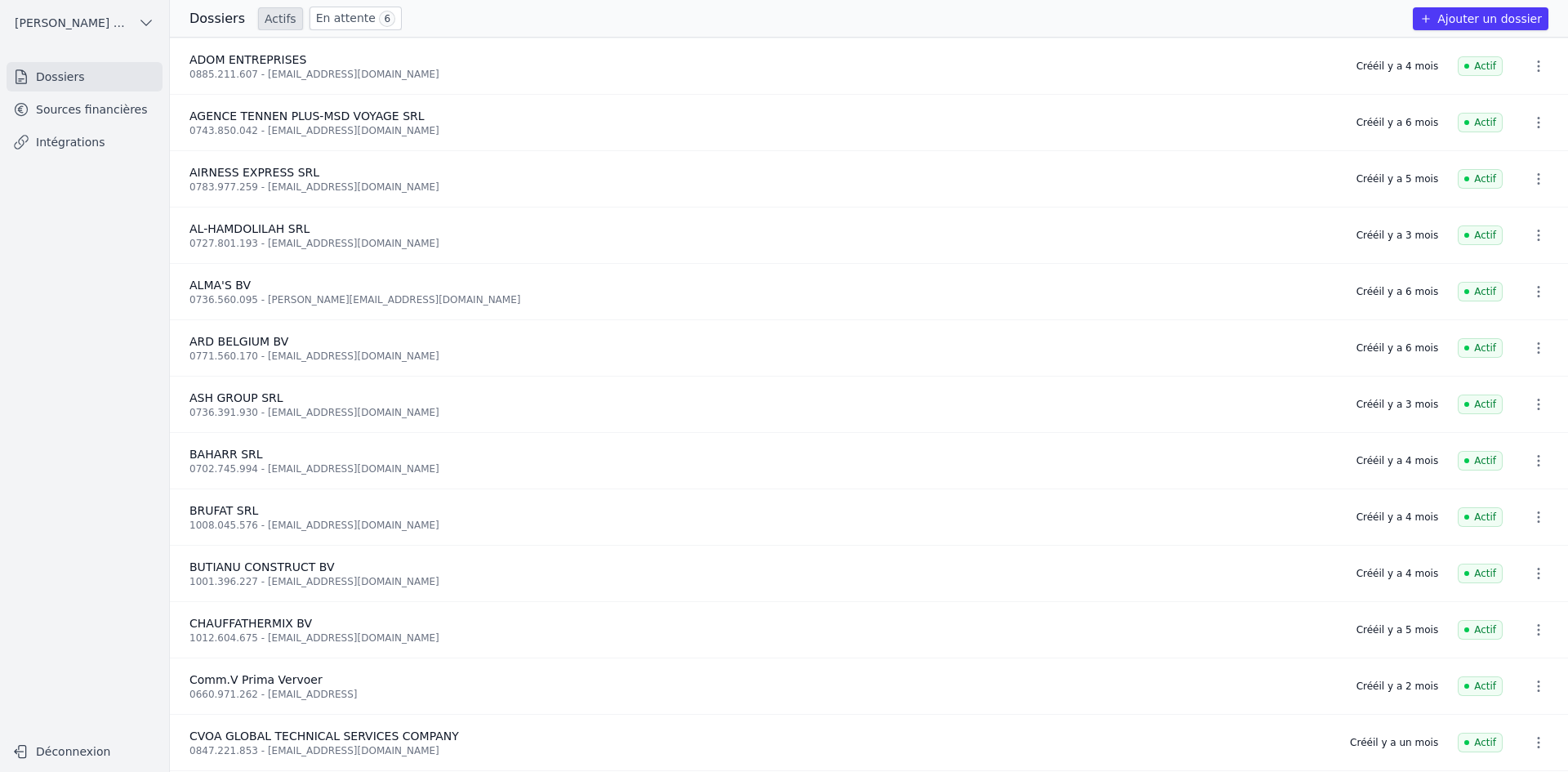
click at [97, 98] on link "Sources financières" at bounding box center [85, 109] width 156 height 29
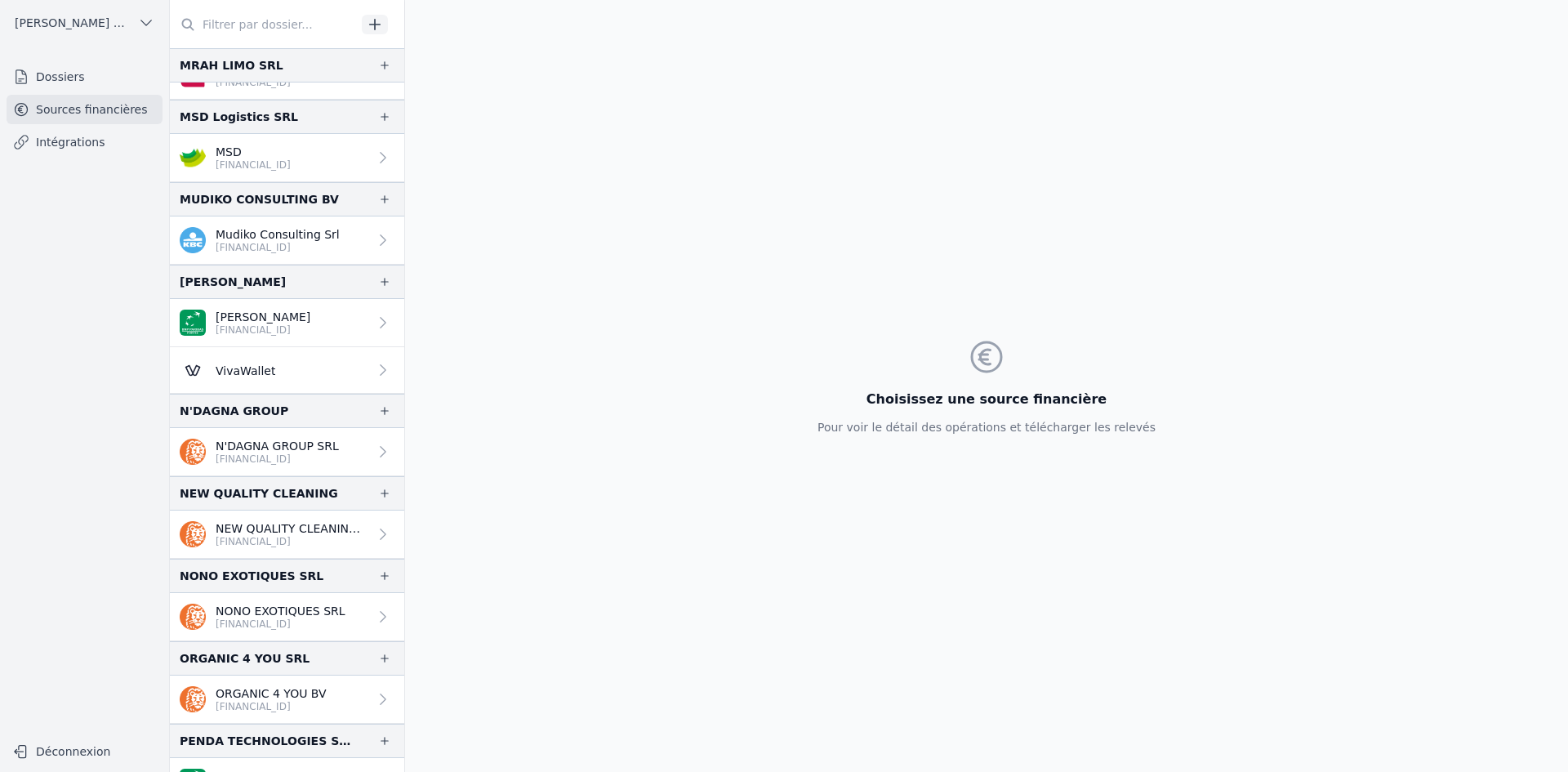
scroll to position [2696, 0]
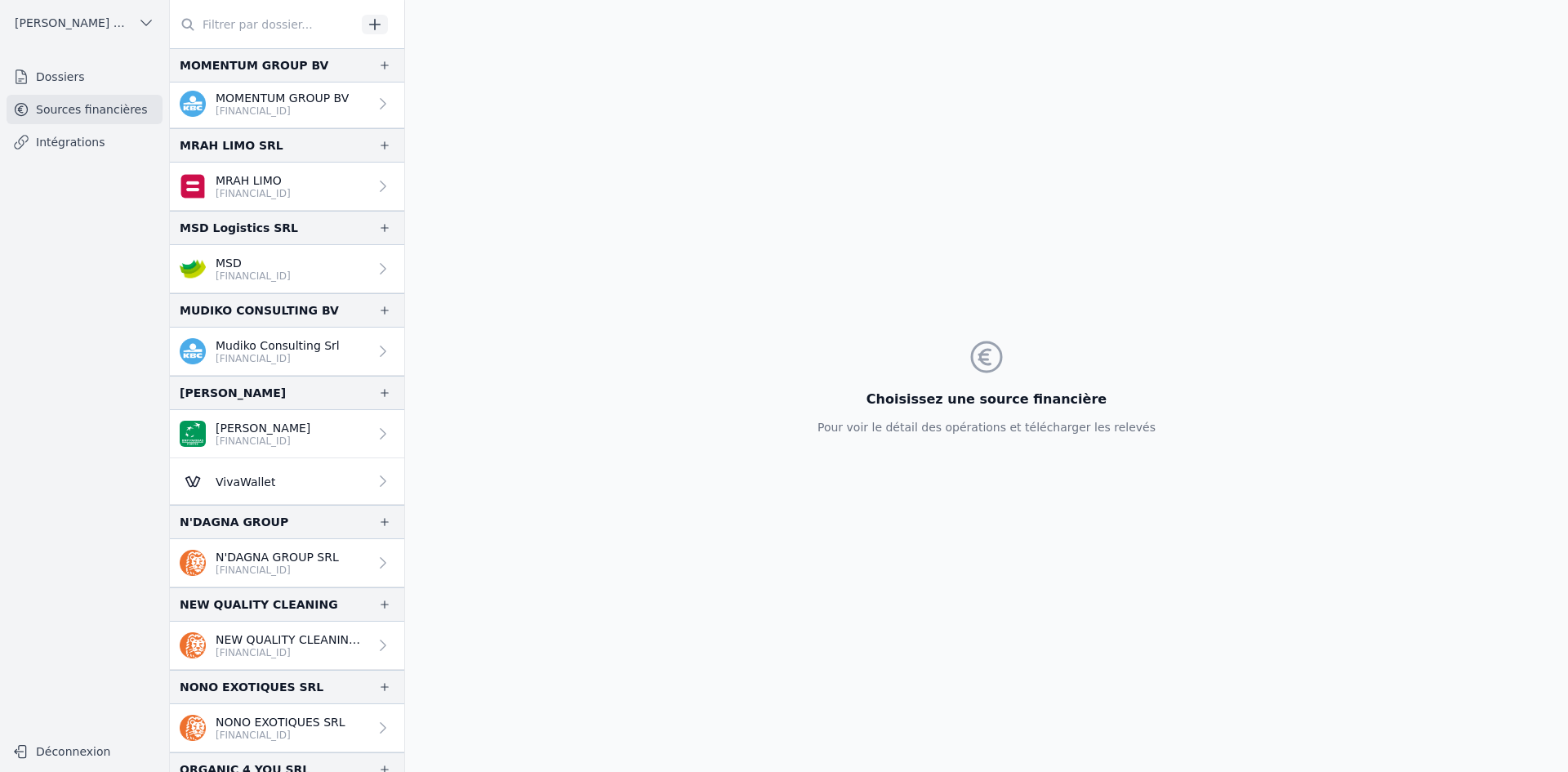
click at [247, 341] on p "Mudiko Consulting Srl" at bounding box center [277, 346] width 125 height 16
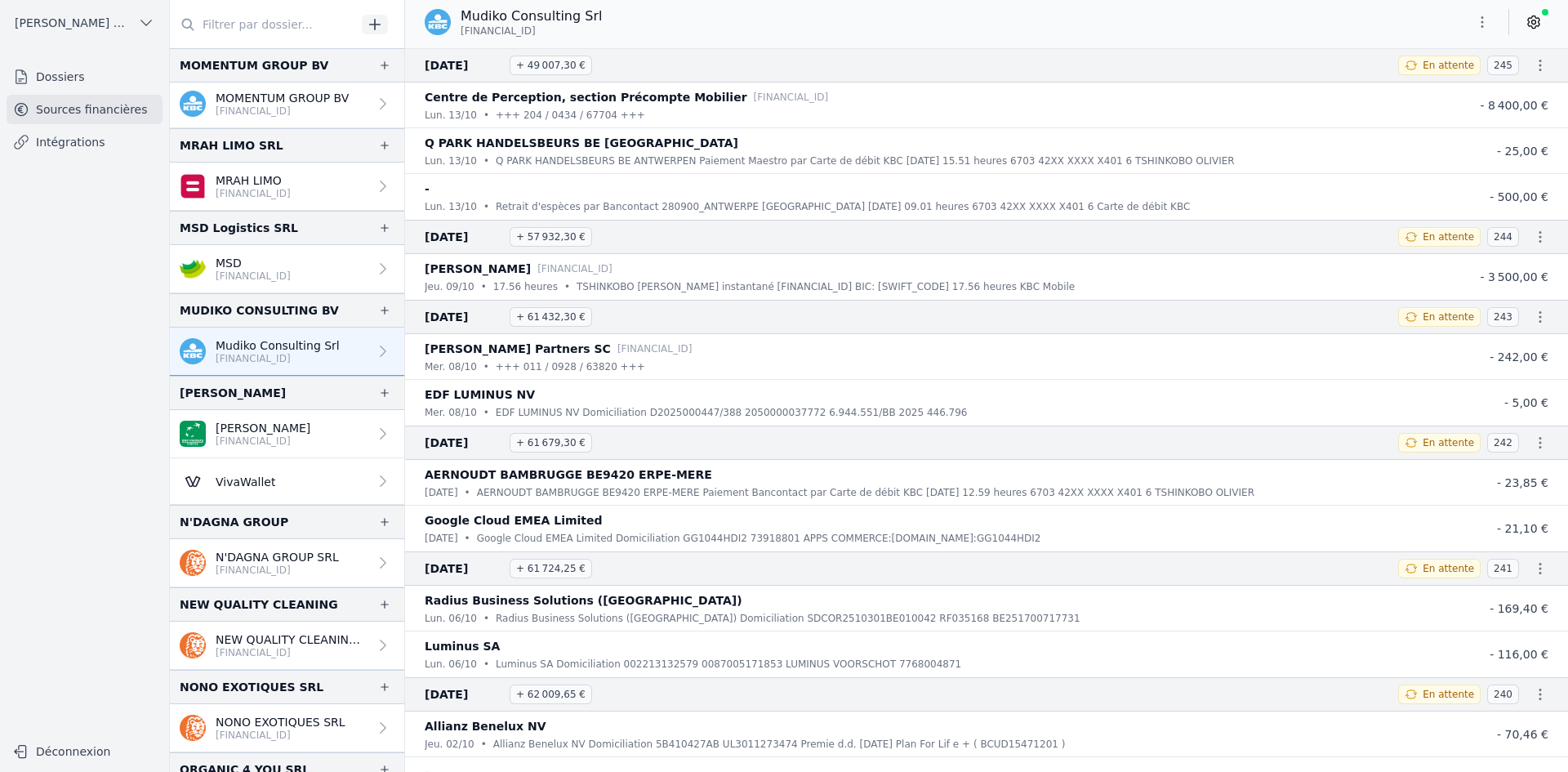
click at [1488, 24] on icon "button" at bounding box center [1483, 22] width 16 height 16
click at [1448, 89] on button "Exporter" at bounding box center [1443, 86] width 117 height 30
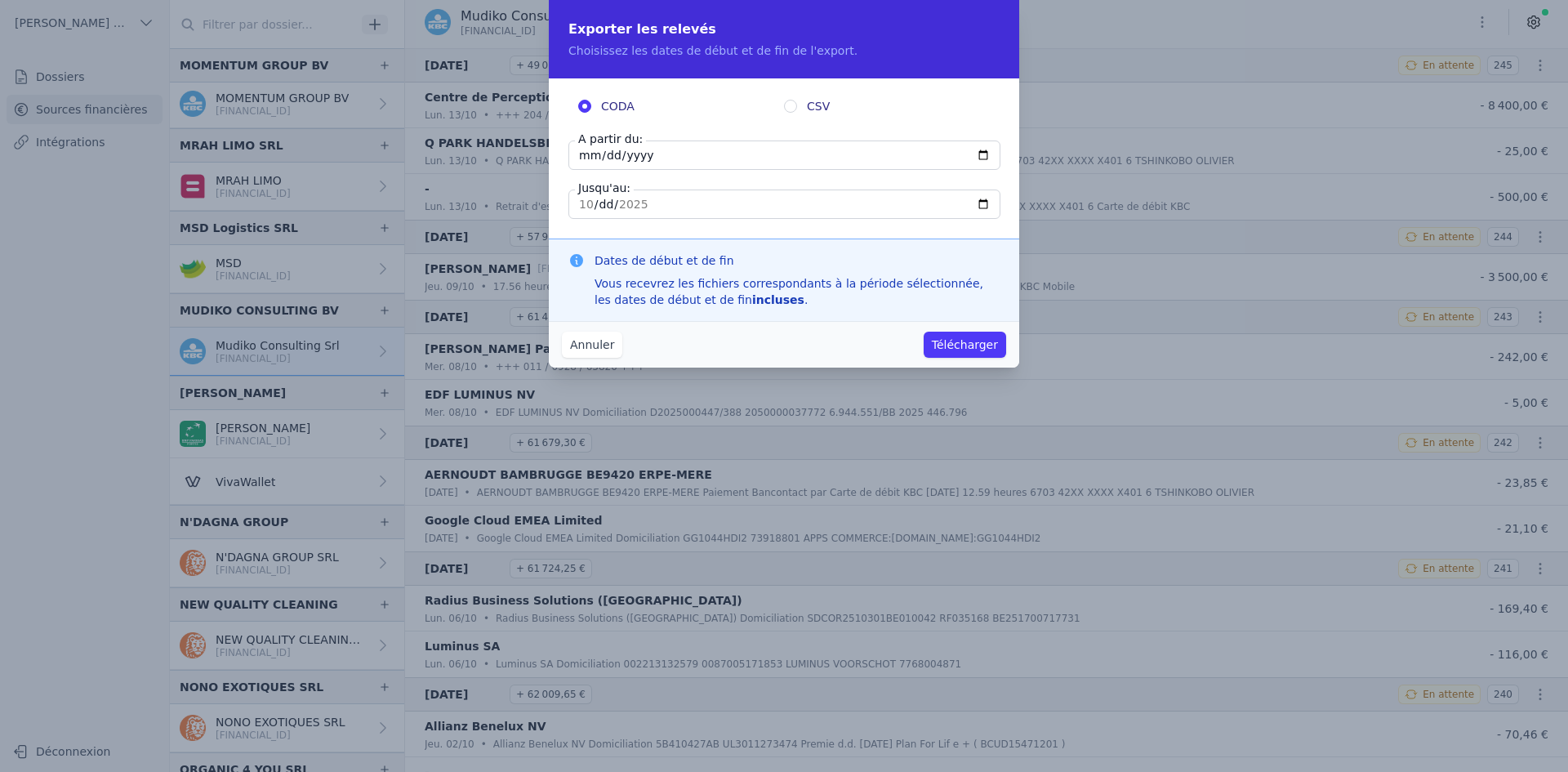
click at [579, 156] on input "[DATE]" at bounding box center [784, 155] width 432 height 29
type input "[DATE]"
click at [960, 346] on button "Télécharger" at bounding box center [964, 345] width 83 height 26
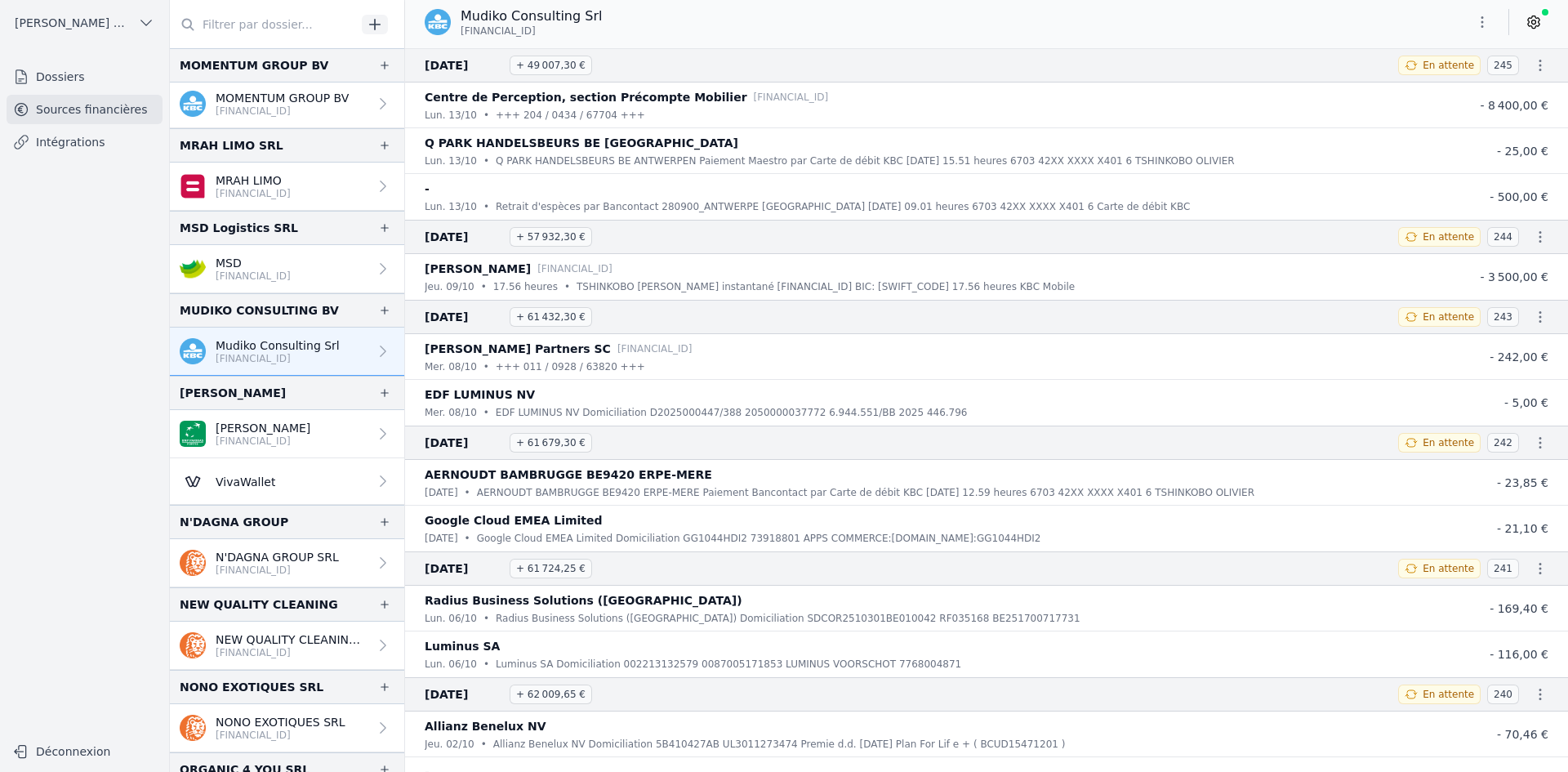
click at [298, 456] on link "MYAKA SRL BE85 0018 6533 9706" at bounding box center [287, 434] width 235 height 48
click at [295, 441] on p "[FINANCIAL_ID]" at bounding box center [263, 441] width 95 height 13
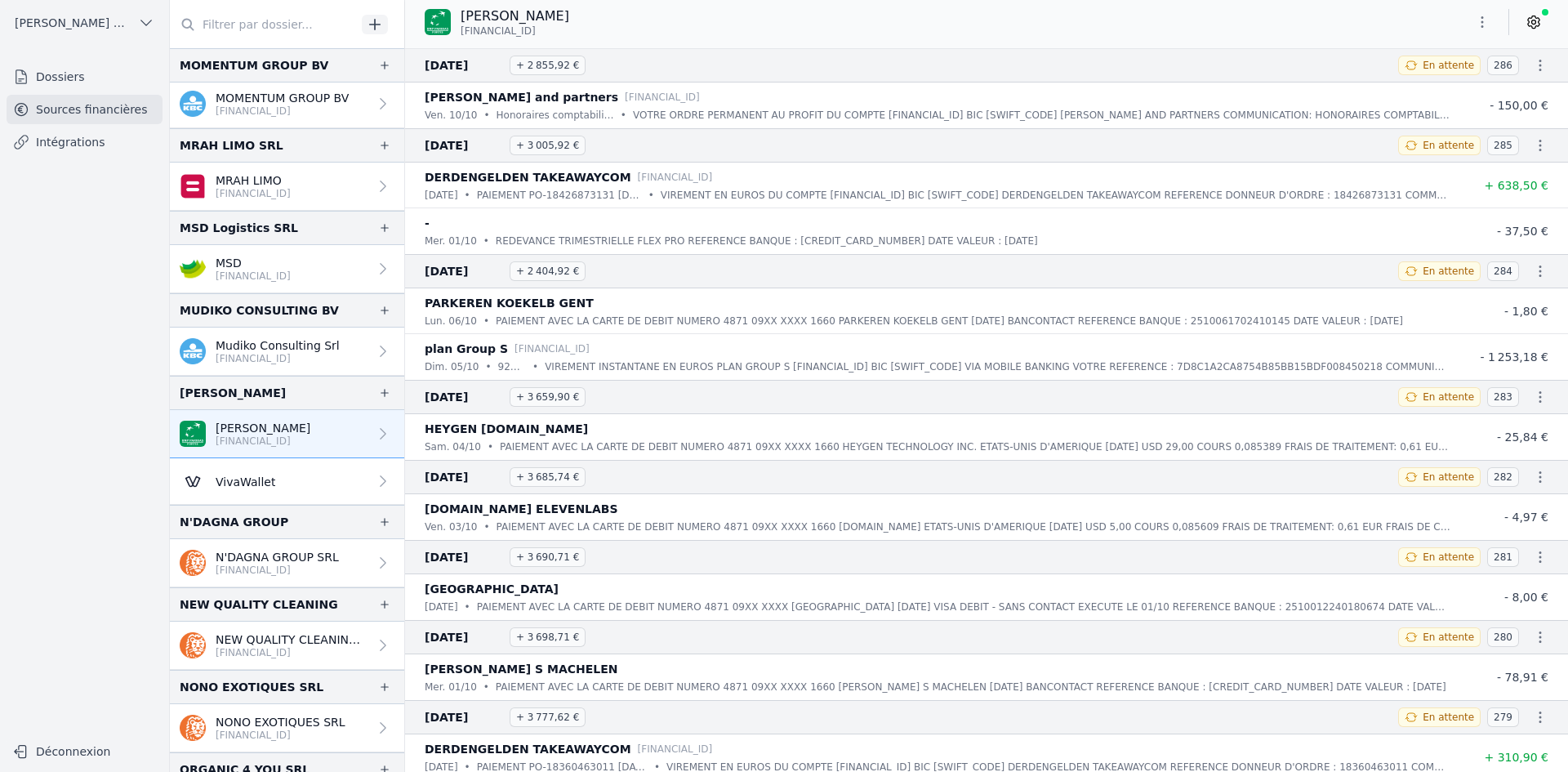
click at [1487, 23] on icon "button" at bounding box center [1483, 22] width 16 height 16
click at [1435, 90] on button "Exporter" at bounding box center [1443, 86] width 117 height 30
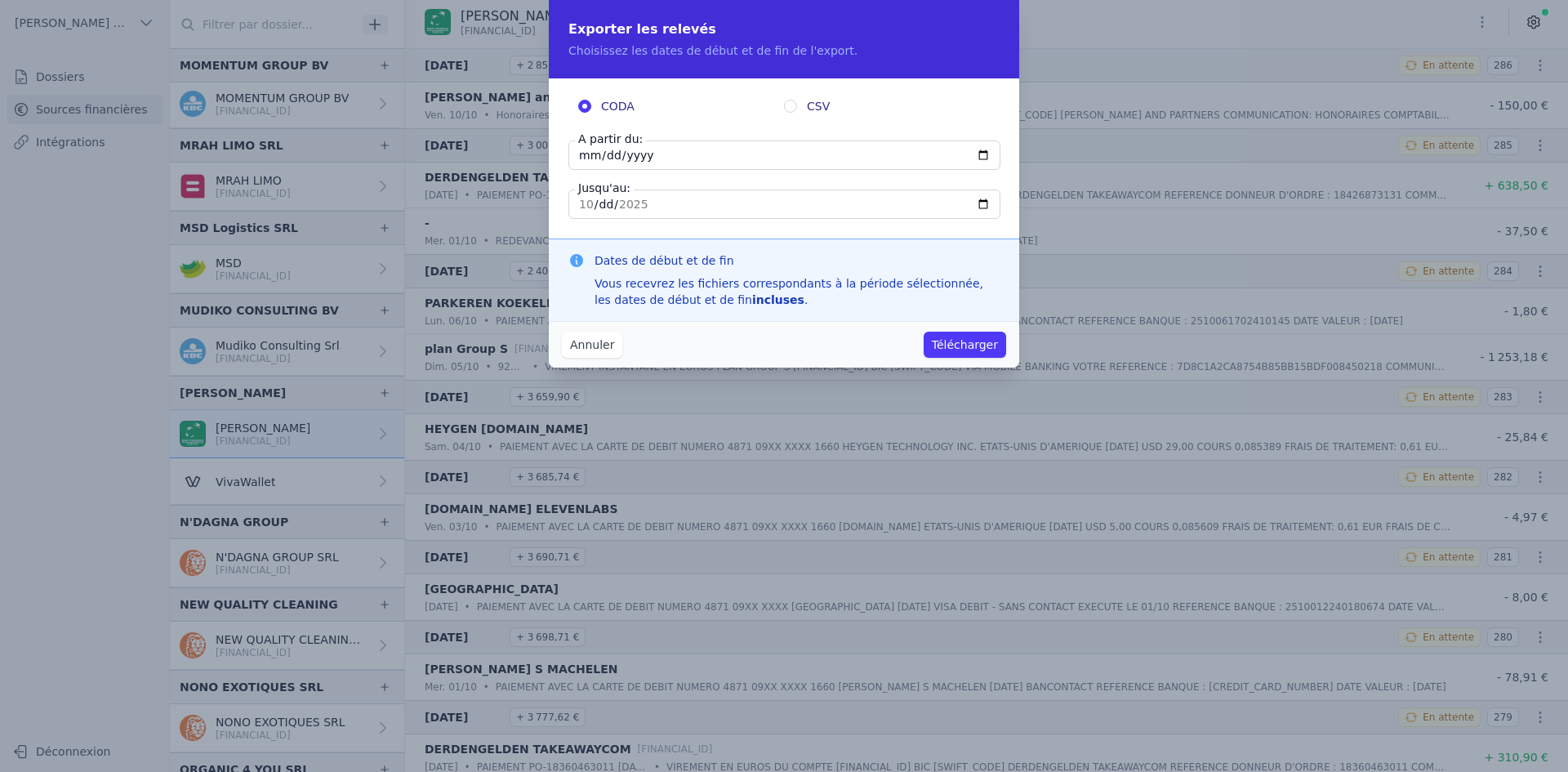
click at [583, 151] on input "[DATE]" at bounding box center [784, 155] width 432 height 29
type input "[DATE]"
click at [974, 342] on button "Télécharger" at bounding box center [964, 345] width 83 height 26
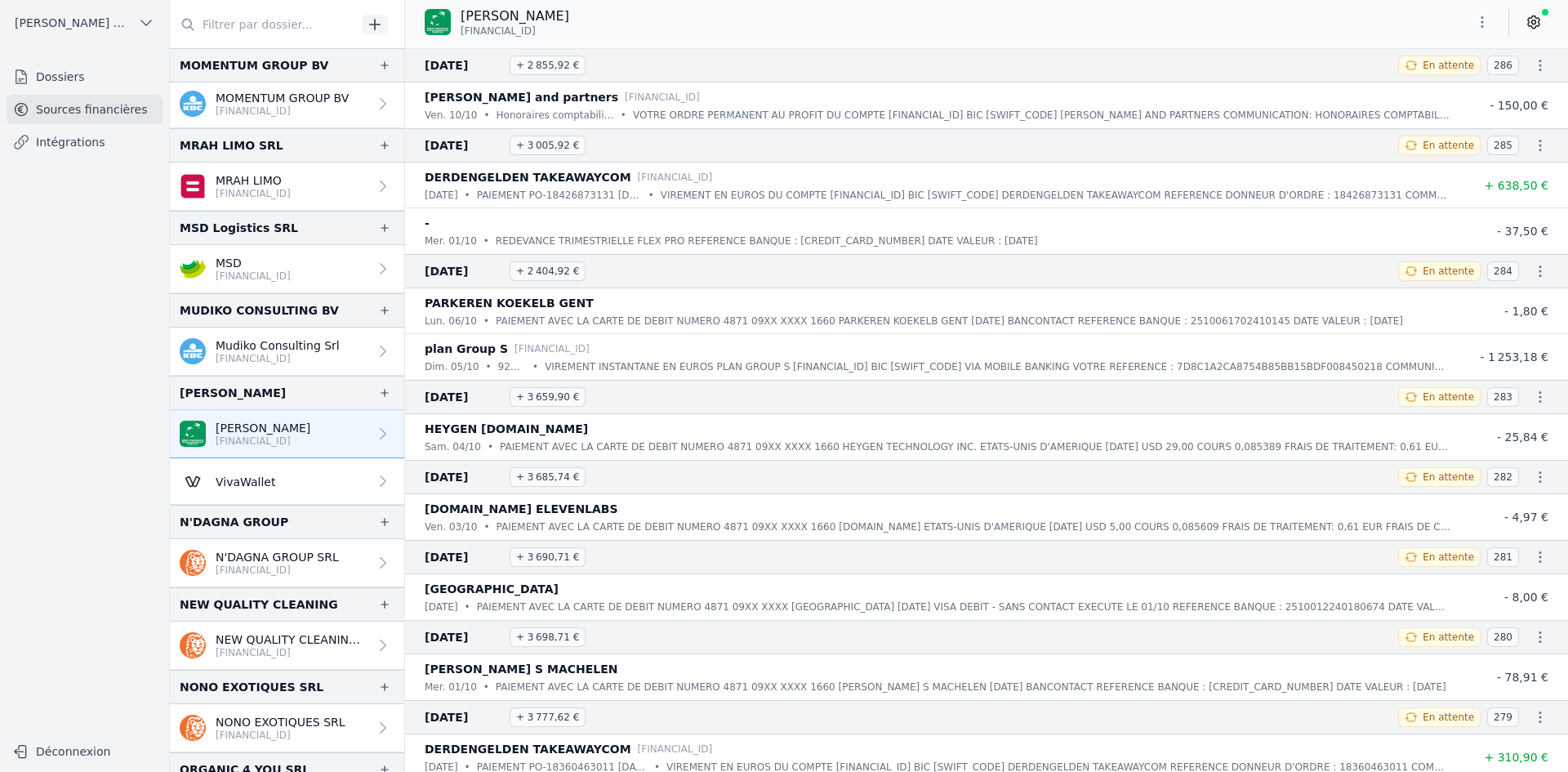
click at [276, 566] on p "[FINANCIAL_ID]" at bounding box center [277, 570] width 124 height 13
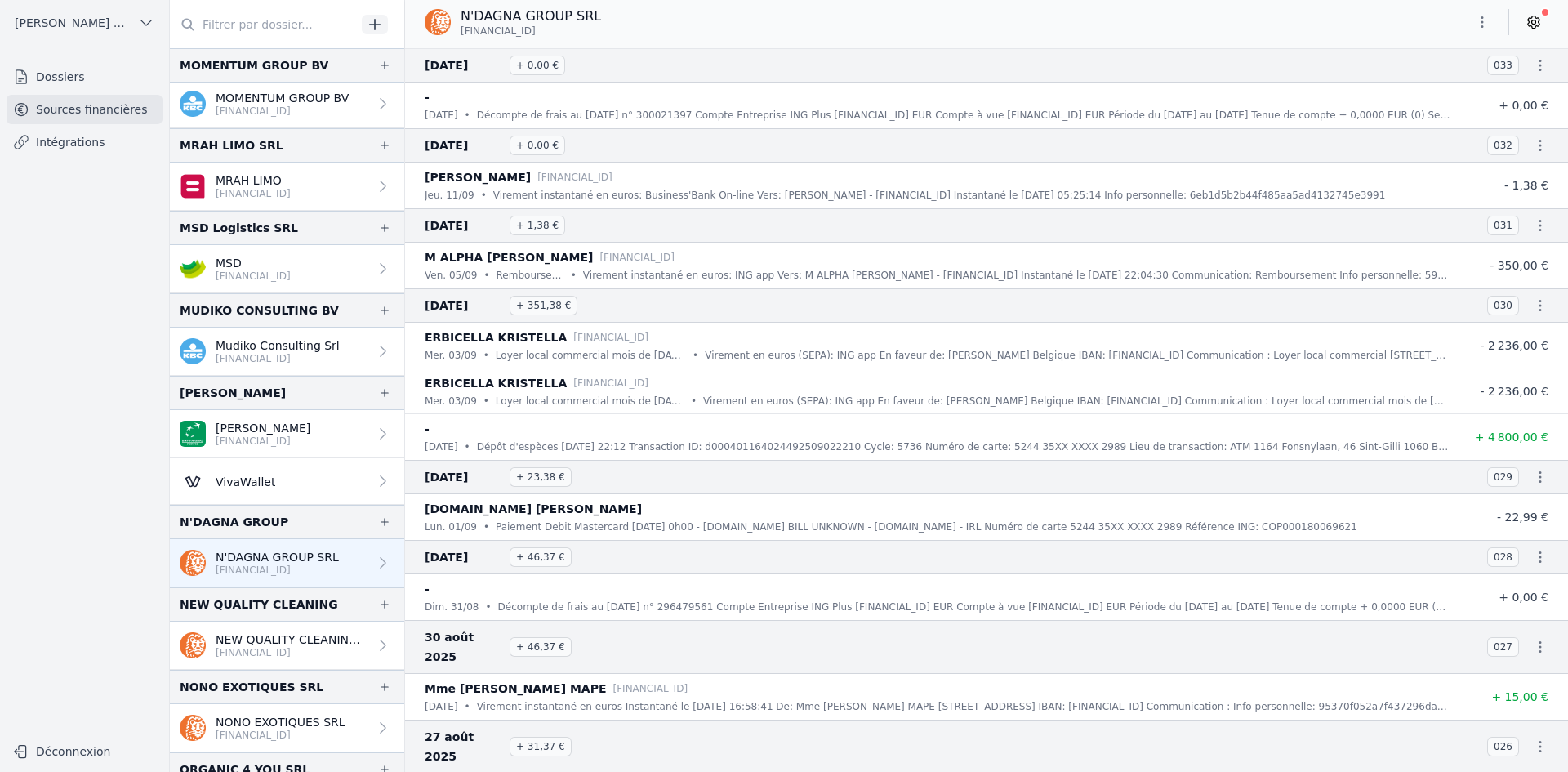
click at [285, 629] on link "NEW QUALITY CLEANING SPRL BE88 3100 6197 8541" at bounding box center [287, 646] width 235 height 48
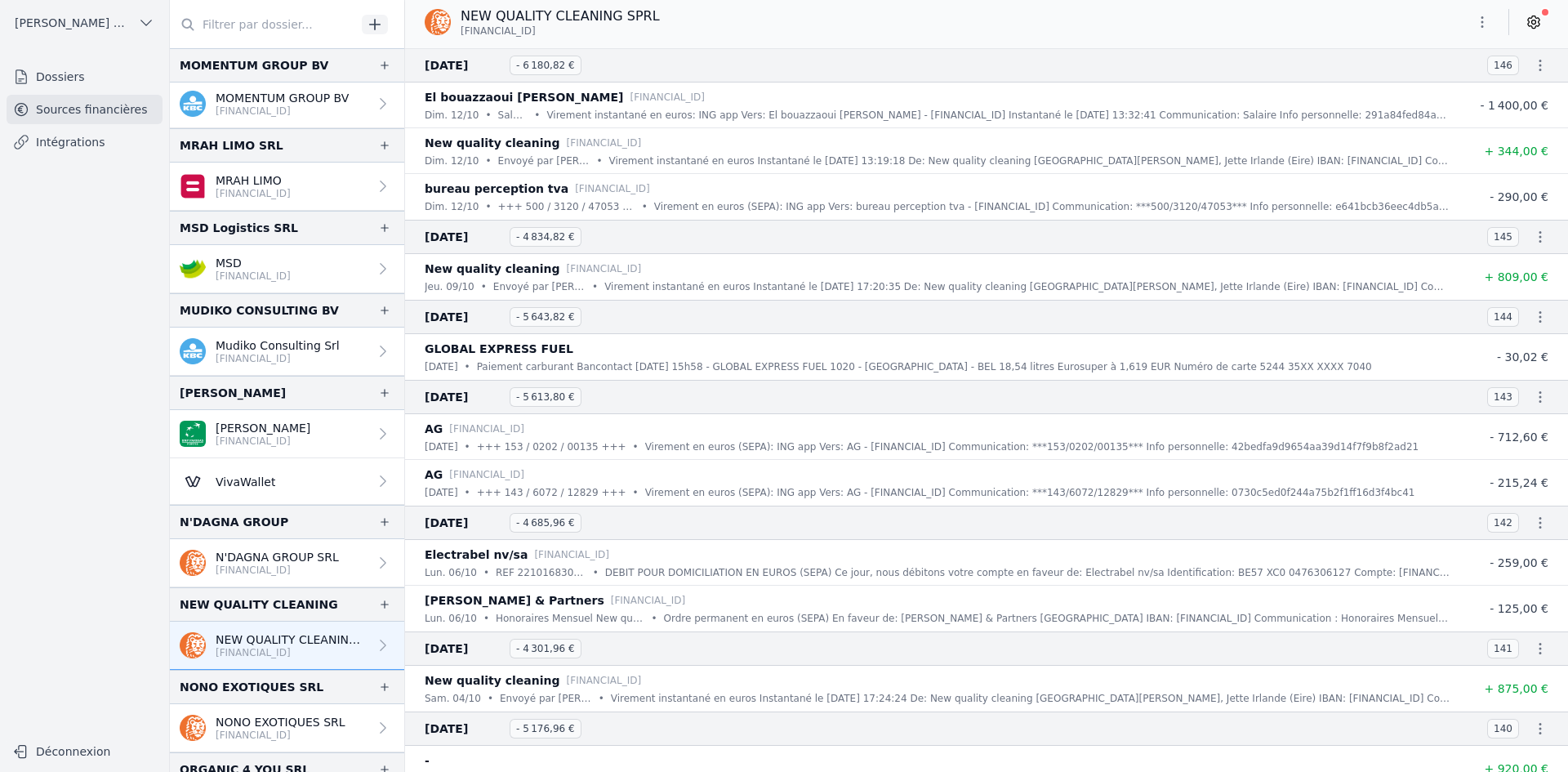
click at [1485, 15] on icon "button" at bounding box center [1483, 22] width 16 height 16
click at [1453, 90] on button "Exporter" at bounding box center [1443, 86] width 117 height 30
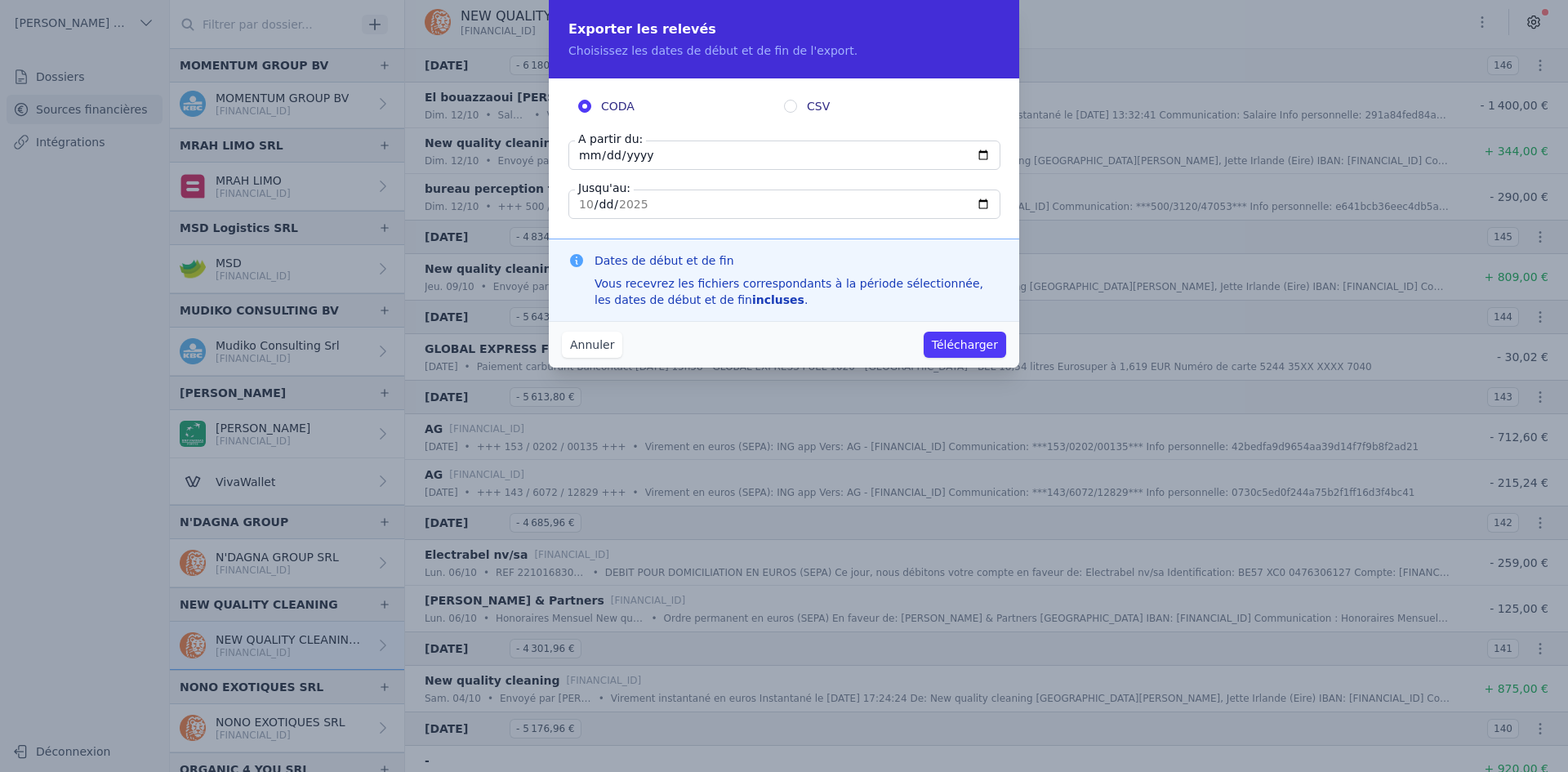
click at [586, 155] on input "2025-10-12" at bounding box center [784, 155] width 432 height 29
type input "[DATE]"
click at [950, 338] on button "Télécharger" at bounding box center [964, 345] width 83 height 26
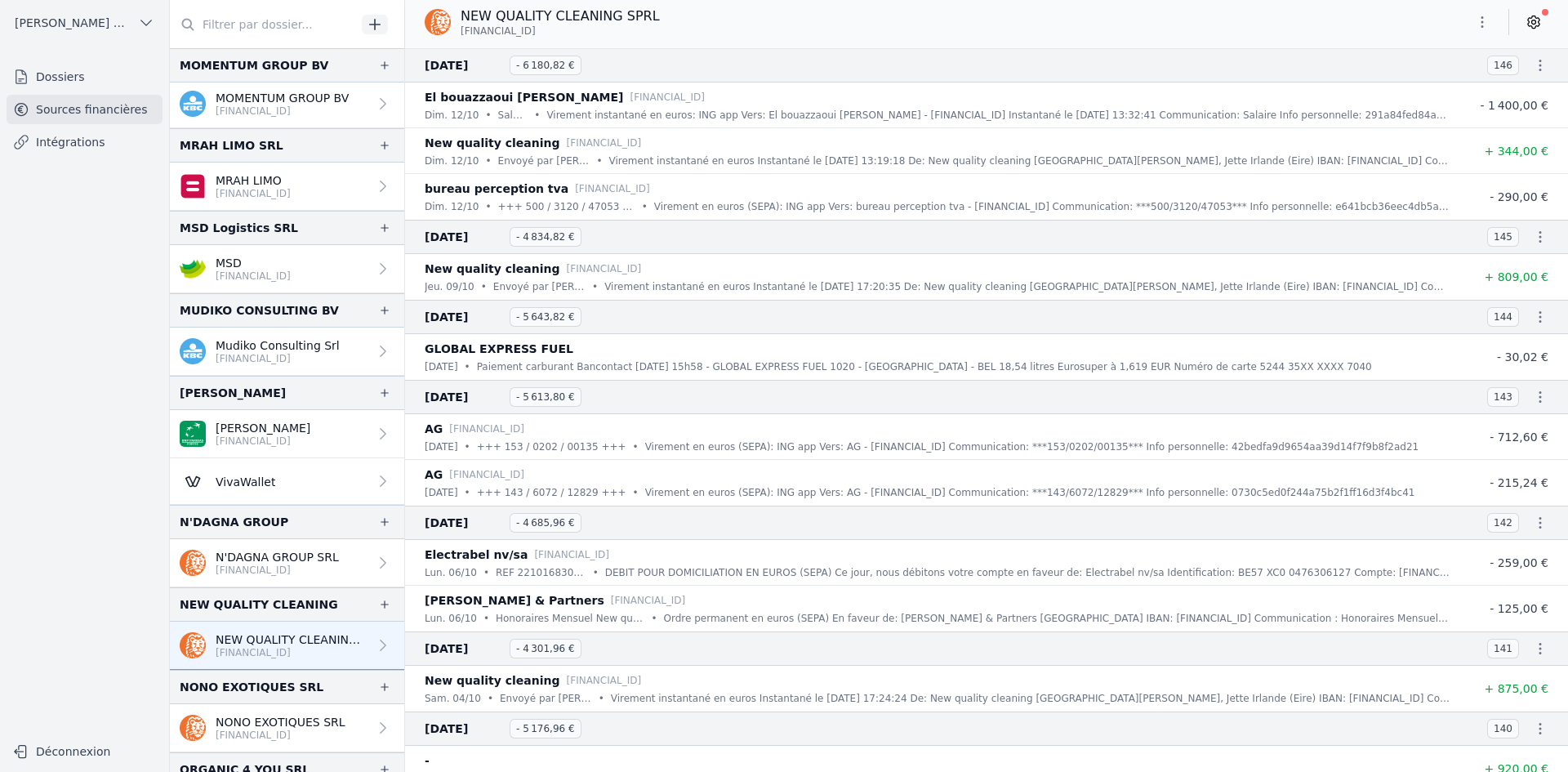
click at [249, 727] on p "NONO EXOTIQUES SRL" at bounding box center [280, 722] width 130 height 16
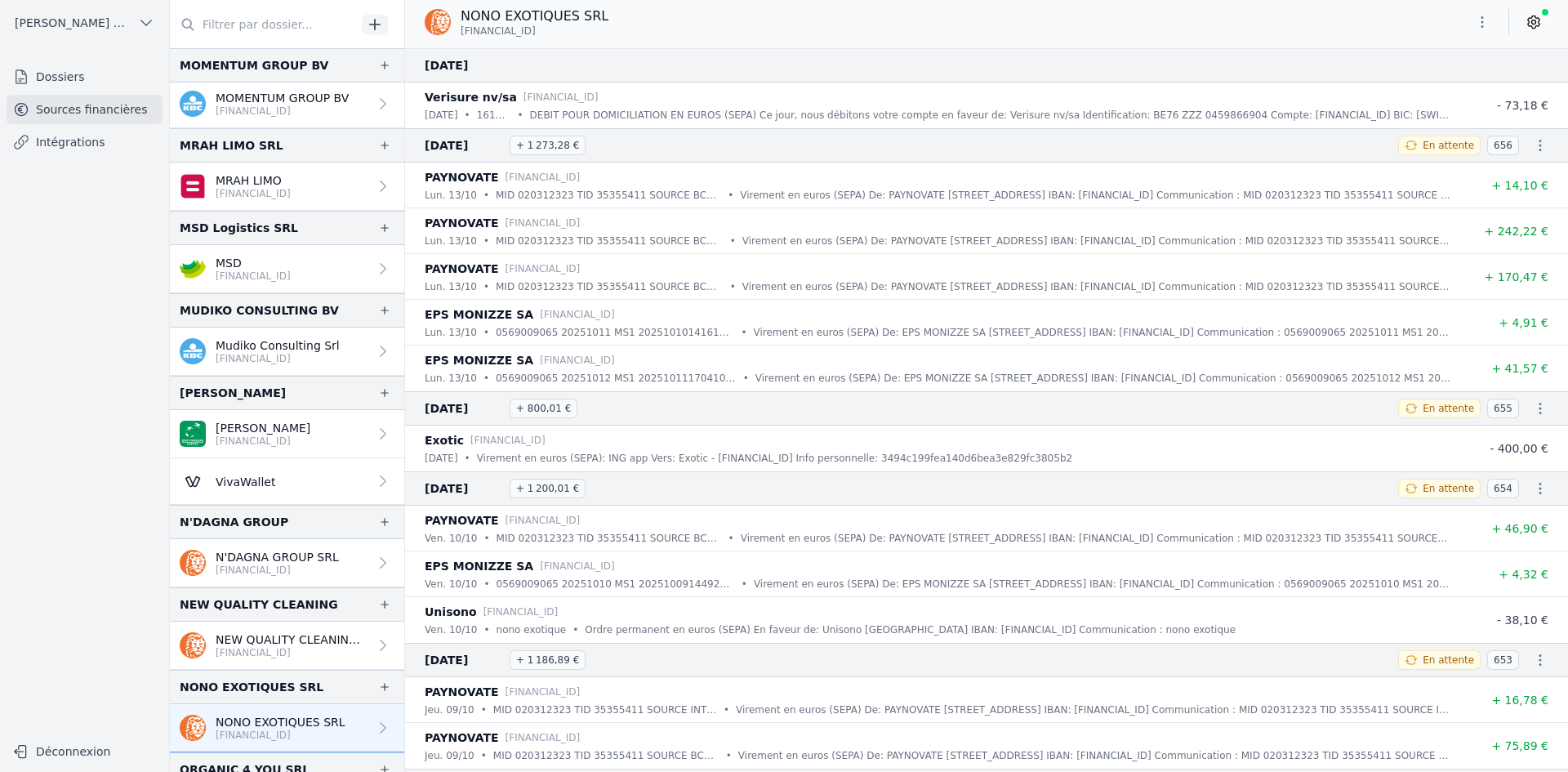
click at [1493, 16] on button "button" at bounding box center [1483, 22] width 33 height 26
click at [1453, 85] on button "Exporter" at bounding box center [1443, 86] width 117 height 30
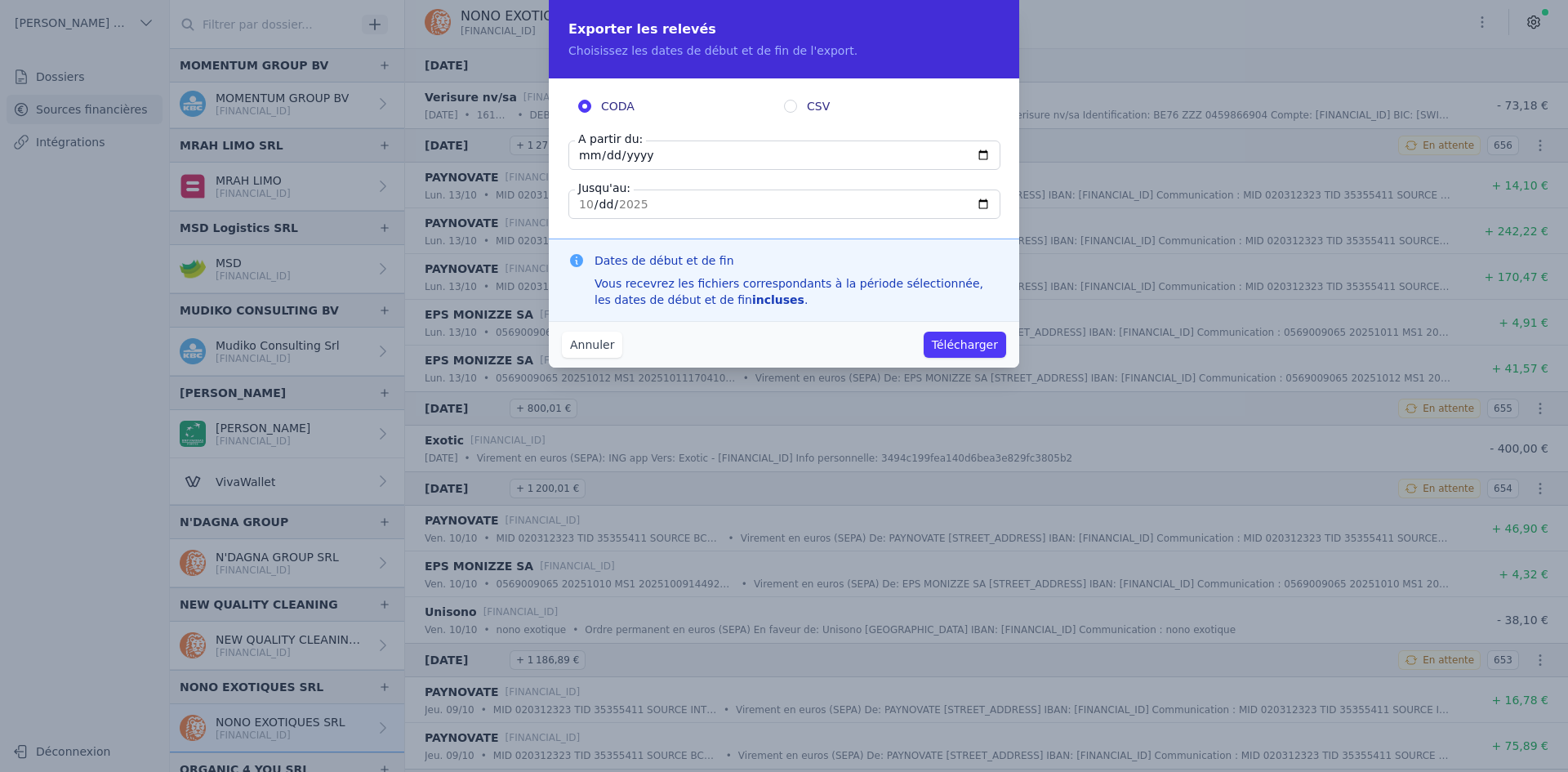
click at [584, 150] on input "[DATE]" at bounding box center [784, 155] width 432 height 29
type input "[DATE]"
click at [941, 351] on button "Télécharger" at bounding box center [964, 345] width 83 height 26
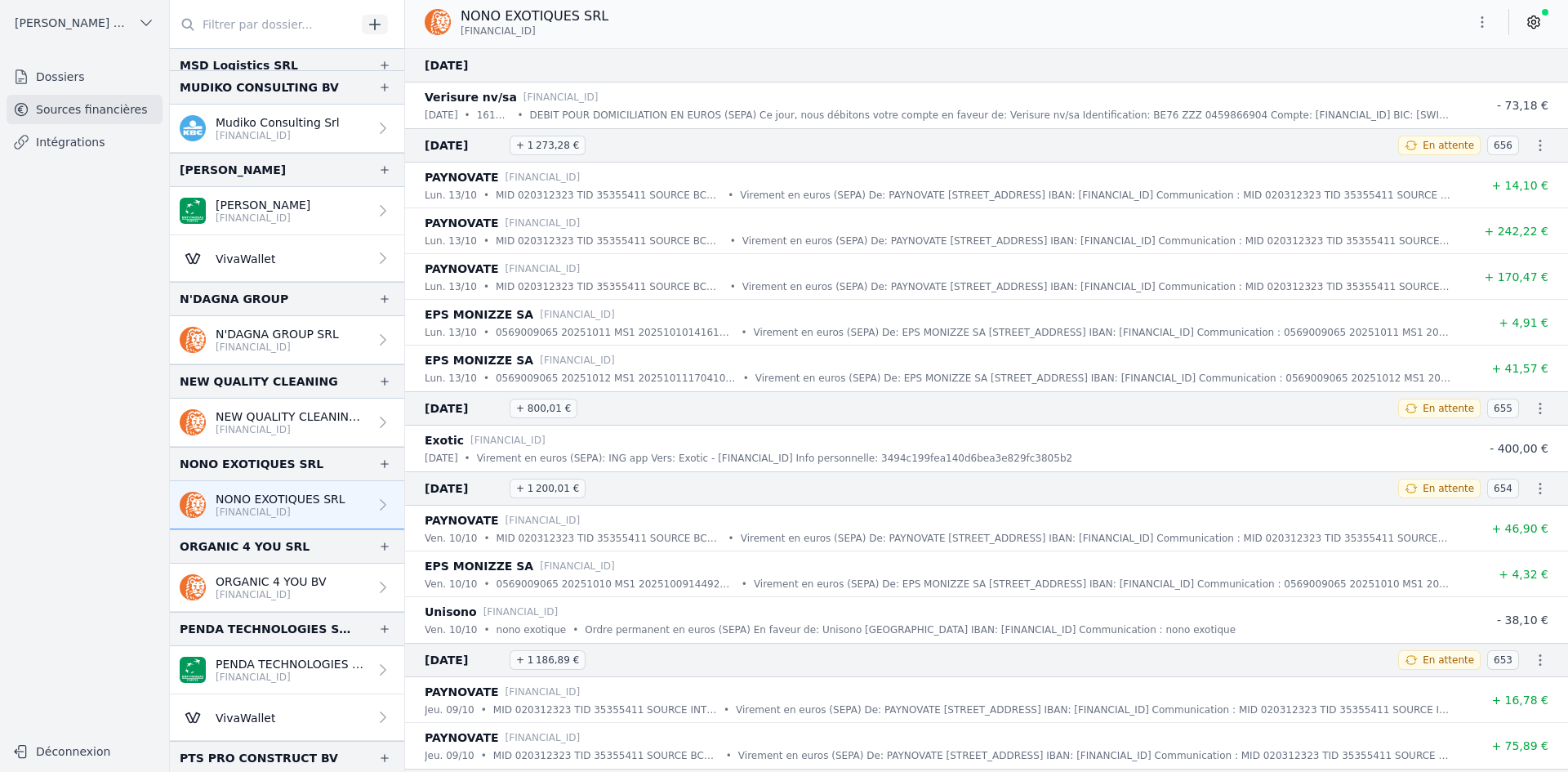
scroll to position [2941, 0]
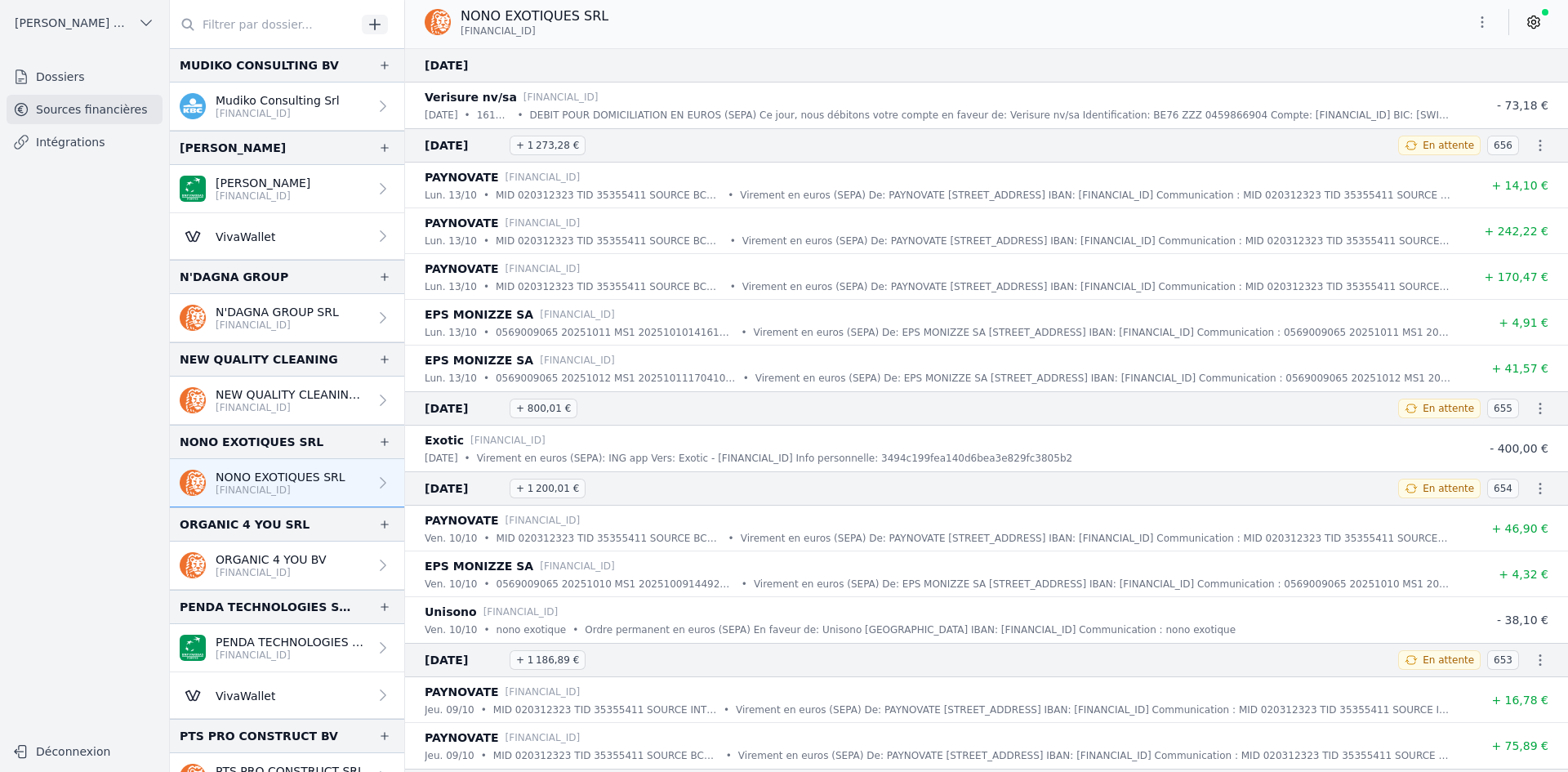
click at [271, 567] on p "[FINANCIAL_ID]" at bounding box center [271, 573] width 111 height 13
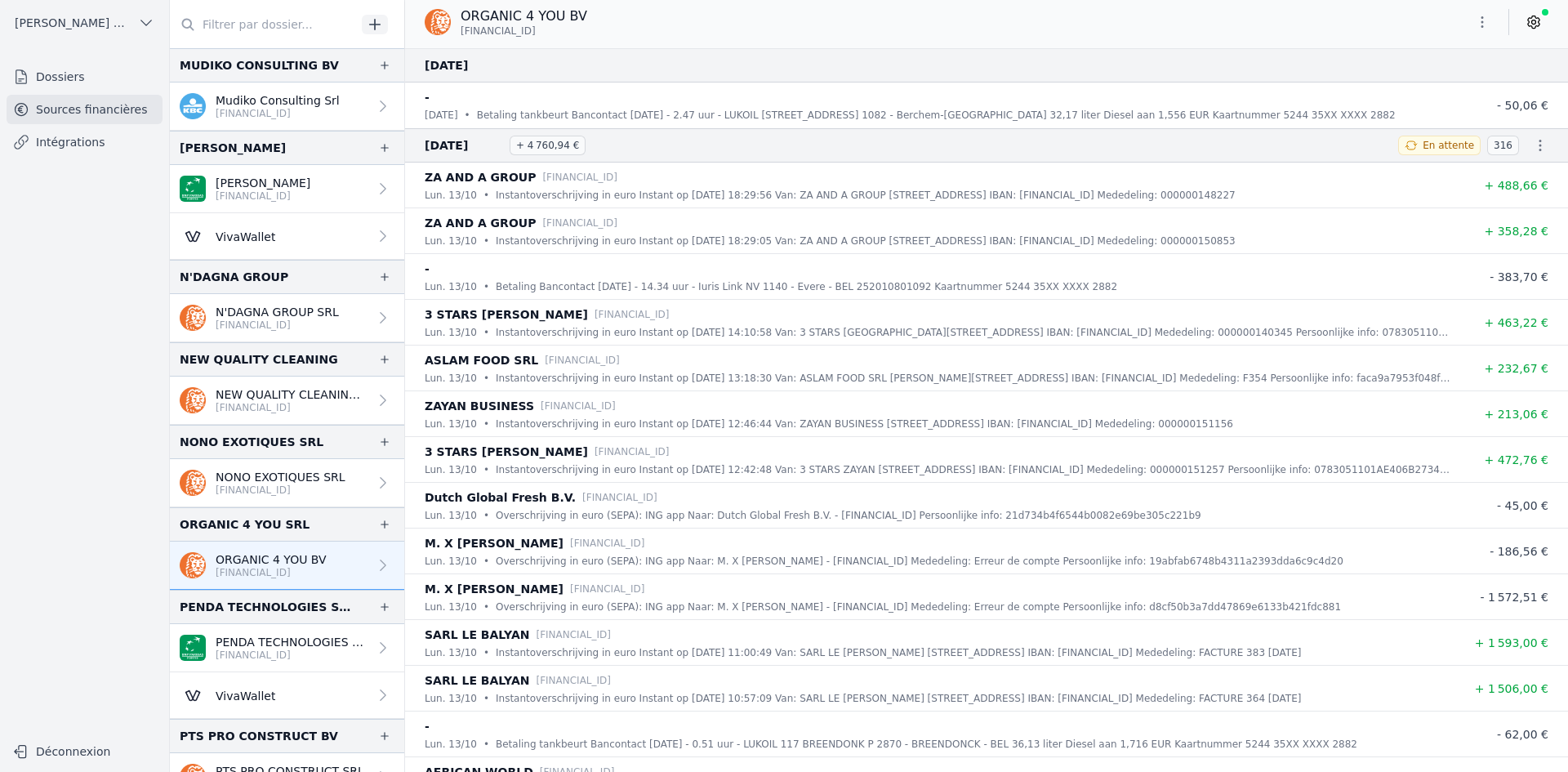
click at [1469, 20] on button "button" at bounding box center [1483, 22] width 33 height 26
click at [1463, 85] on button "Exporter" at bounding box center [1443, 86] width 117 height 30
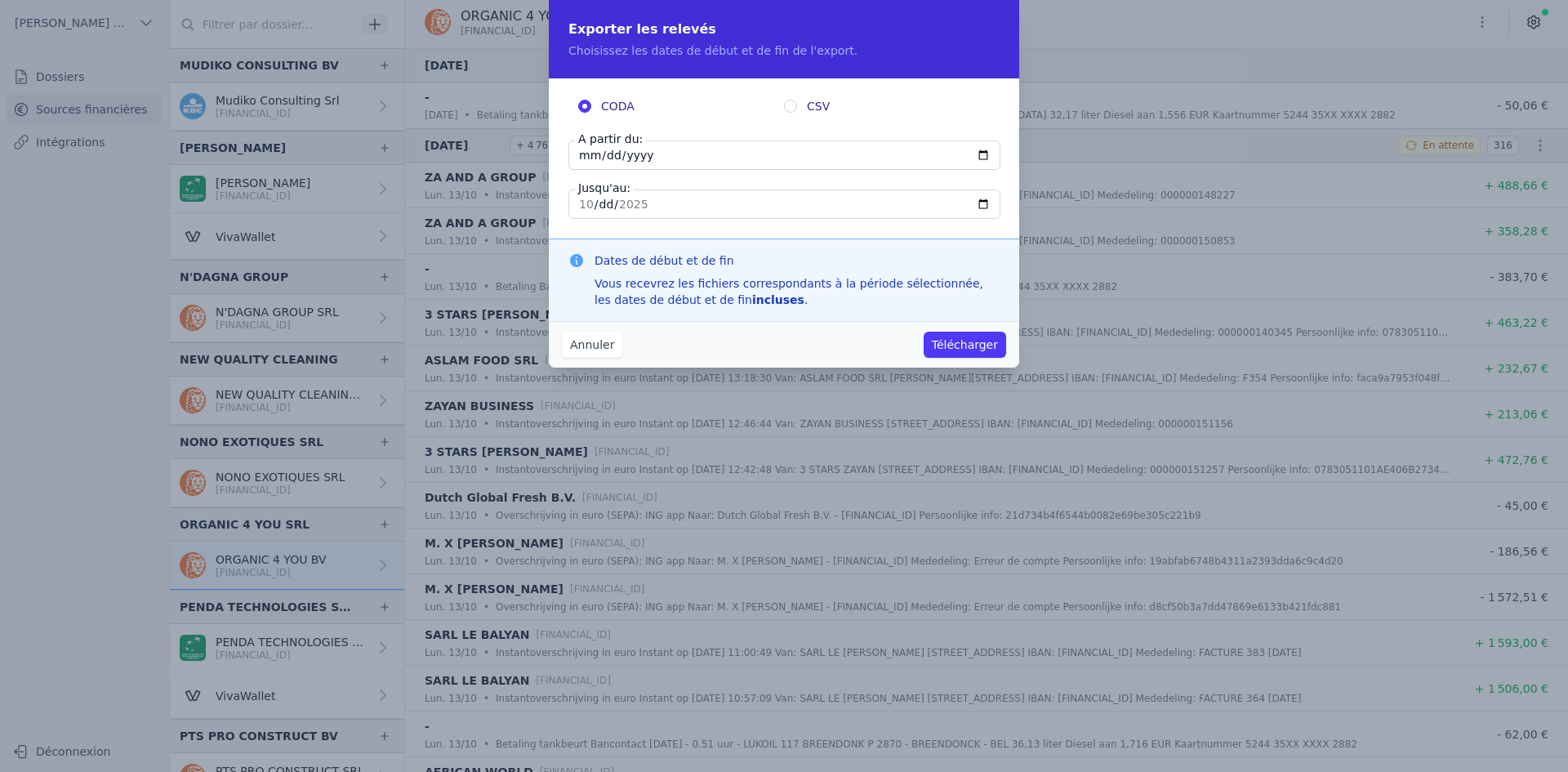
click at [585, 153] on input "[DATE]" at bounding box center [784, 155] width 432 height 29
type input "[DATE]"
click at [954, 341] on button "Télécharger" at bounding box center [964, 345] width 83 height 26
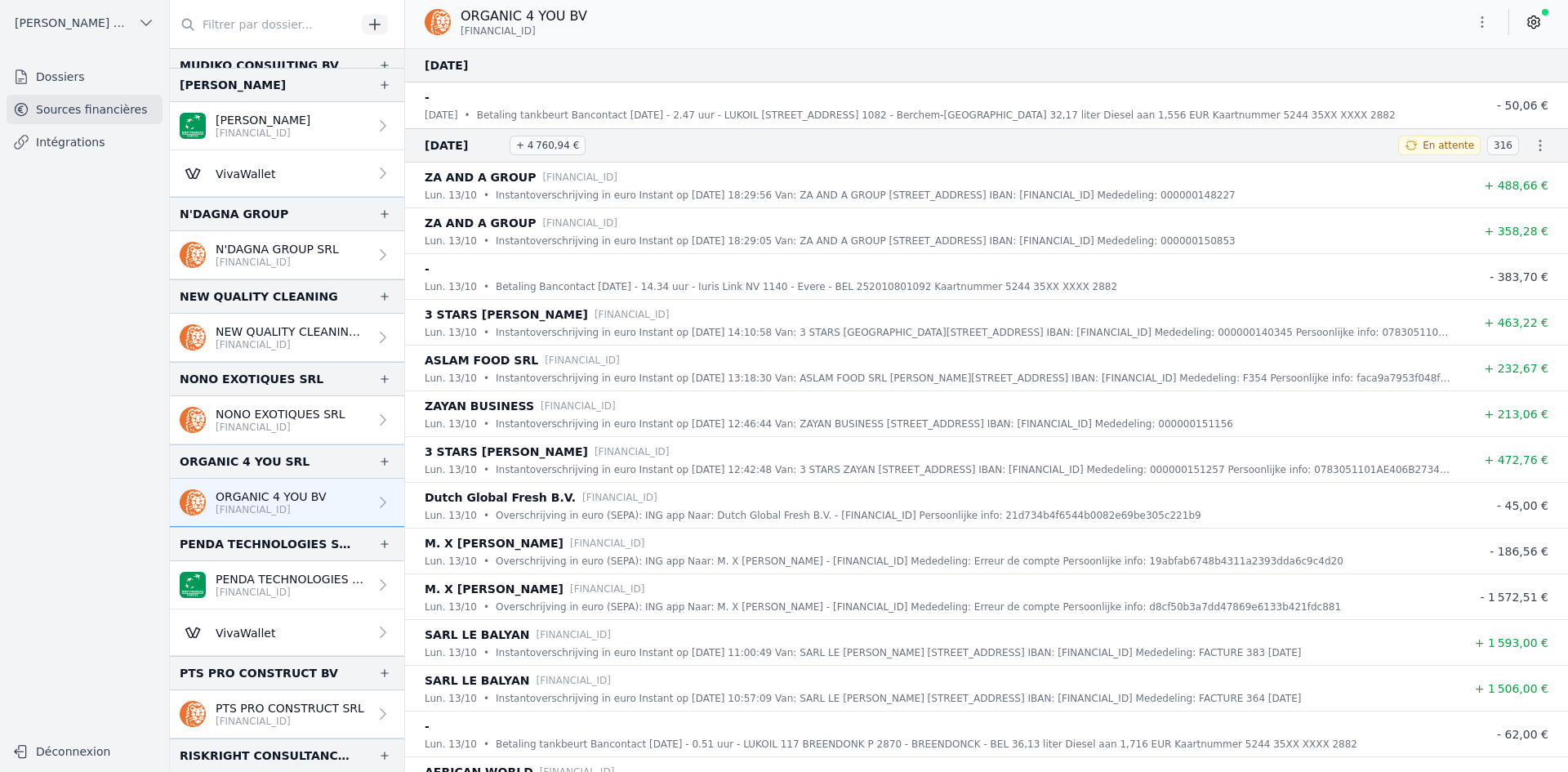
scroll to position [3104, 0]
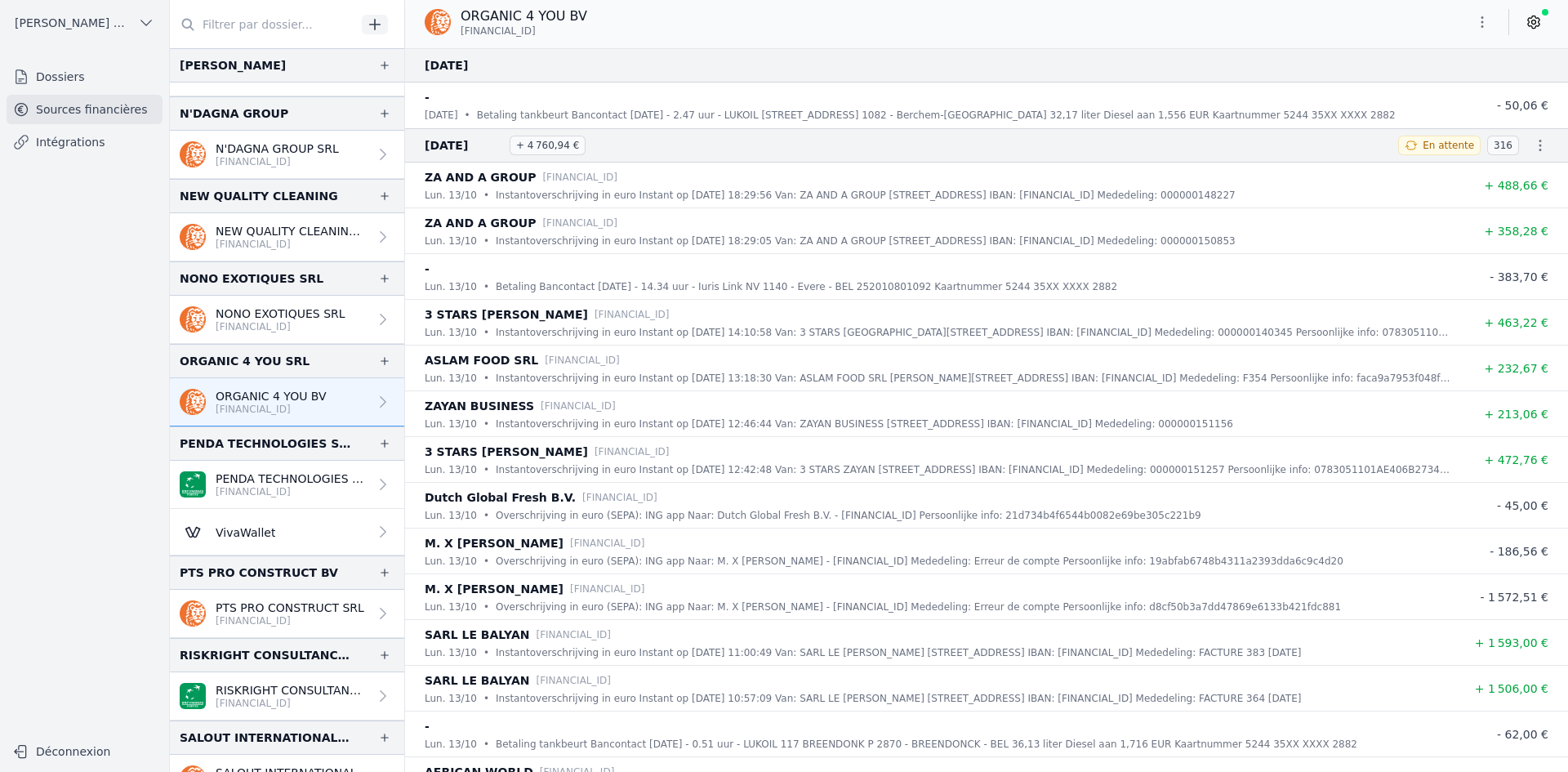
click at [265, 607] on p "PTS PRO CONSTRUCT SRL" at bounding box center [289, 607] width 148 height 16
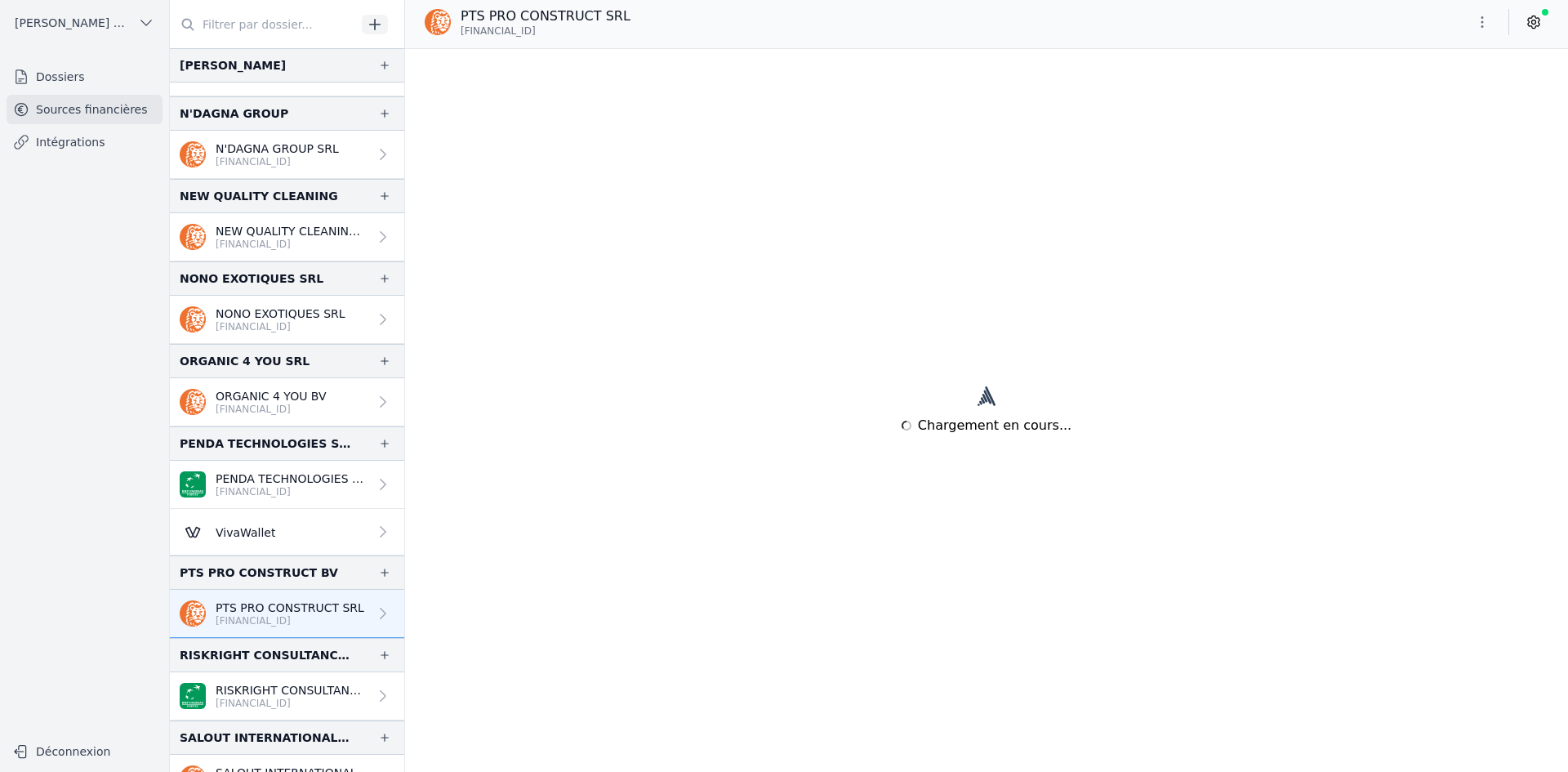
click at [264, 469] on link "PENDA TECHNOLOGIES SPRL BE47 0016 7872 8880" at bounding box center [287, 485] width 235 height 48
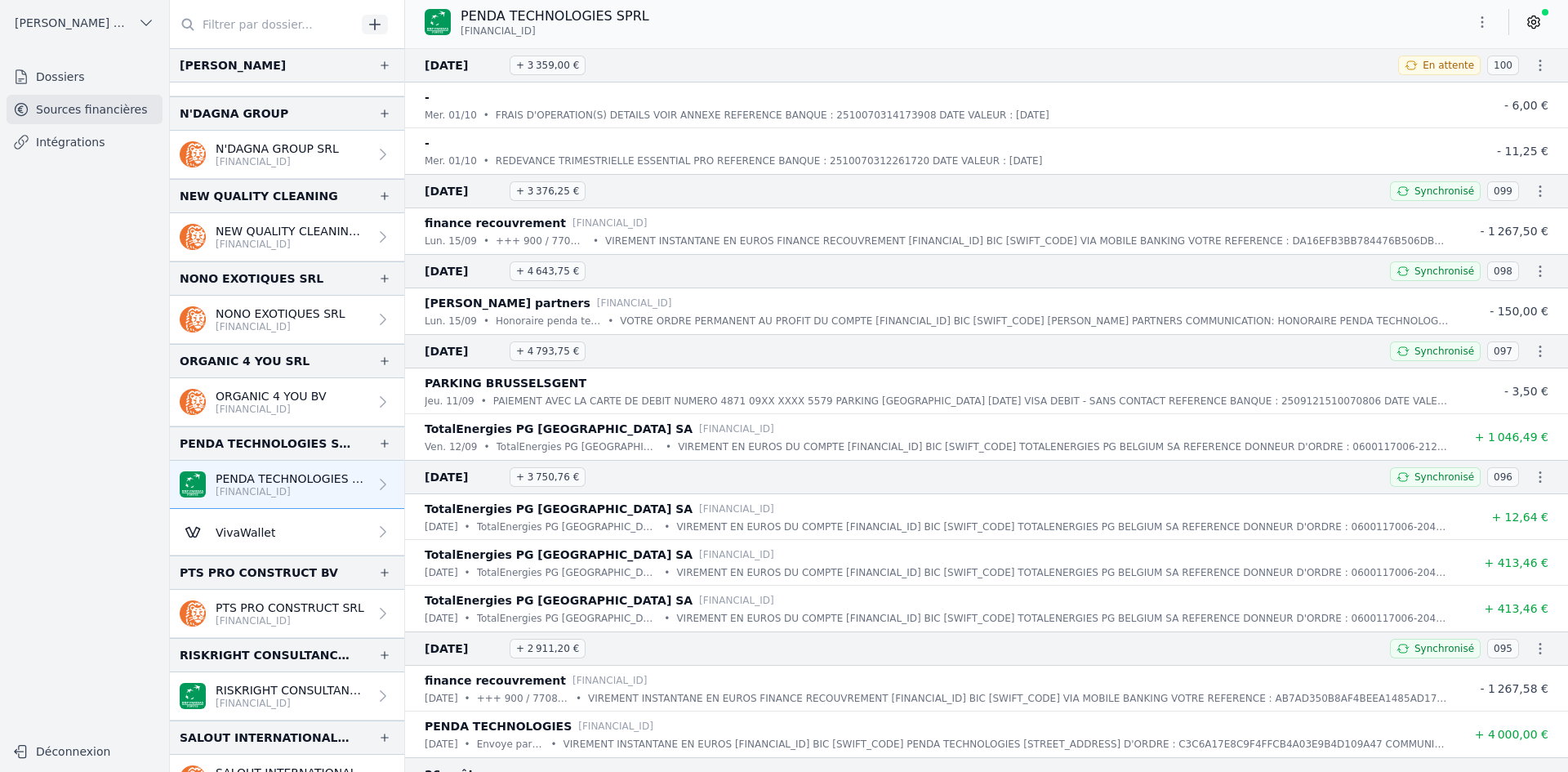
click at [234, 626] on p "[FINANCIAL_ID]" at bounding box center [289, 621] width 148 height 13
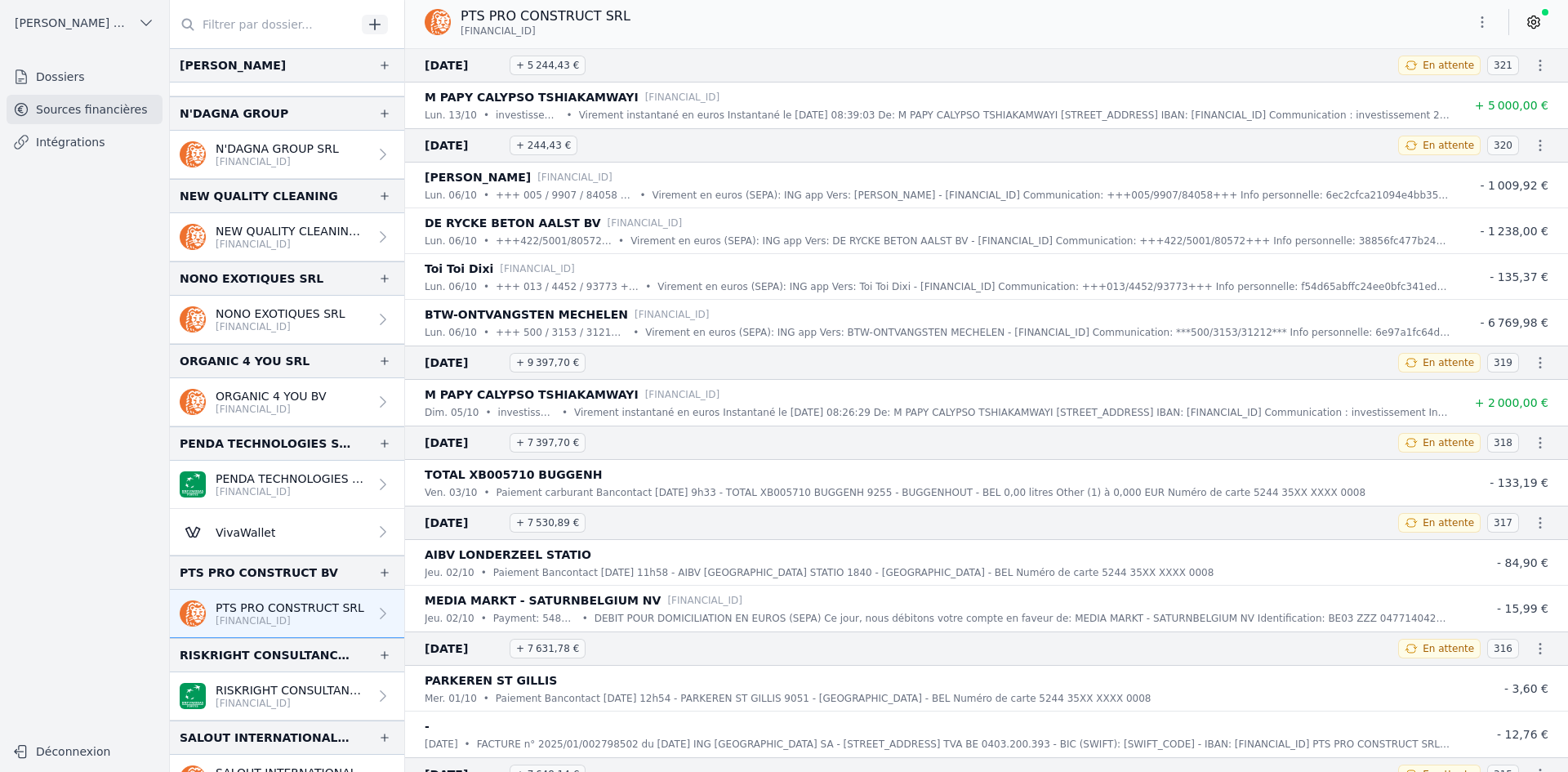
click at [1473, 19] on button "button" at bounding box center [1483, 22] width 33 height 26
click at [1446, 76] on button "Exporter" at bounding box center [1443, 86] width 117 height 30
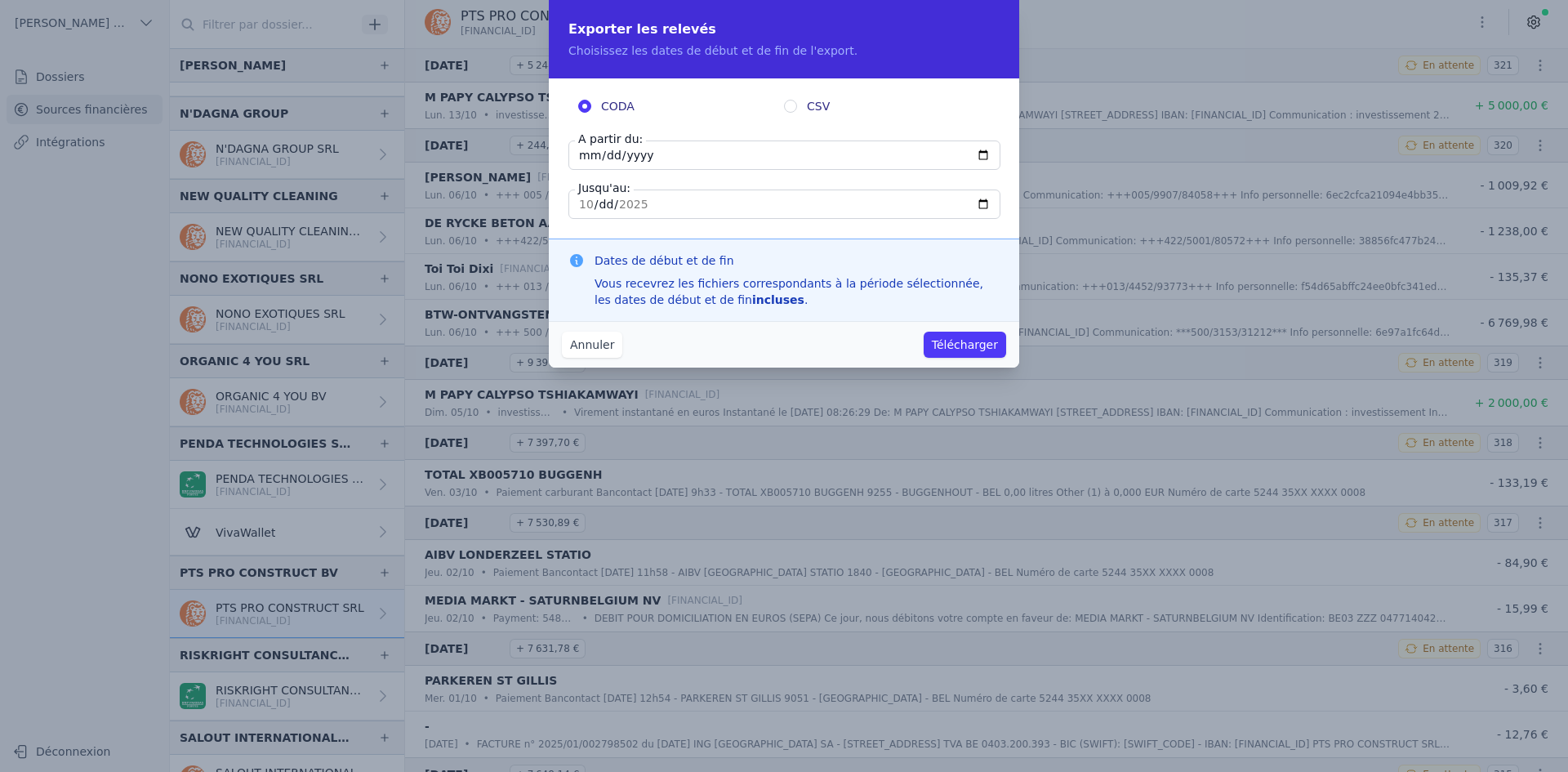
click at [593, 146] on label "A partir du:" at bounding box center [610, 139] width 71 height 16
click at [593, 146] on input "[DATE]" at bounding box center [784, 155] width 432 height 29
type input "[DATE]"
click at [963, 346] on button "Télécharger" at bounding box center [964, 345] width 83 height 26
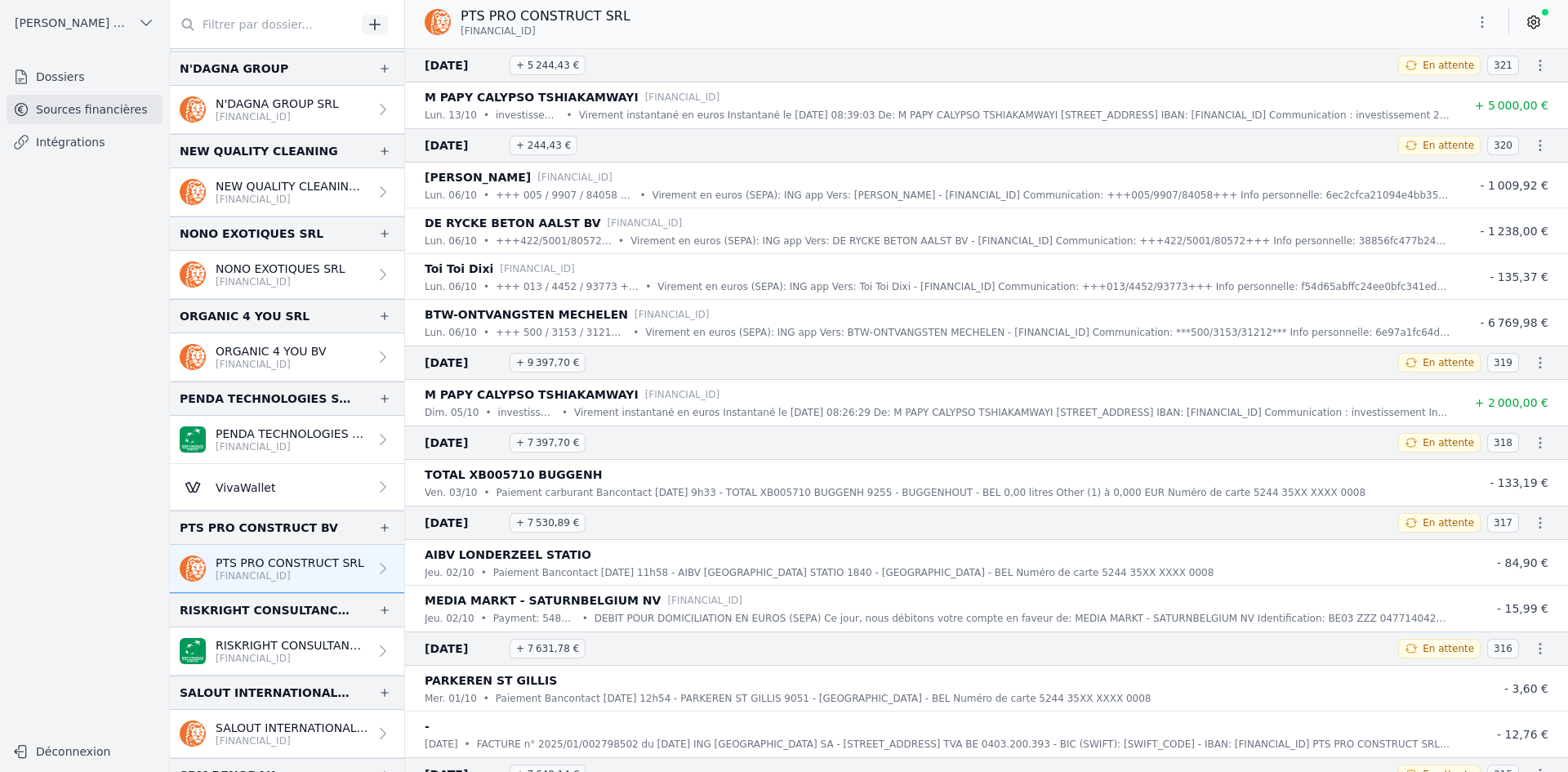
scroll to position [3186, 0]
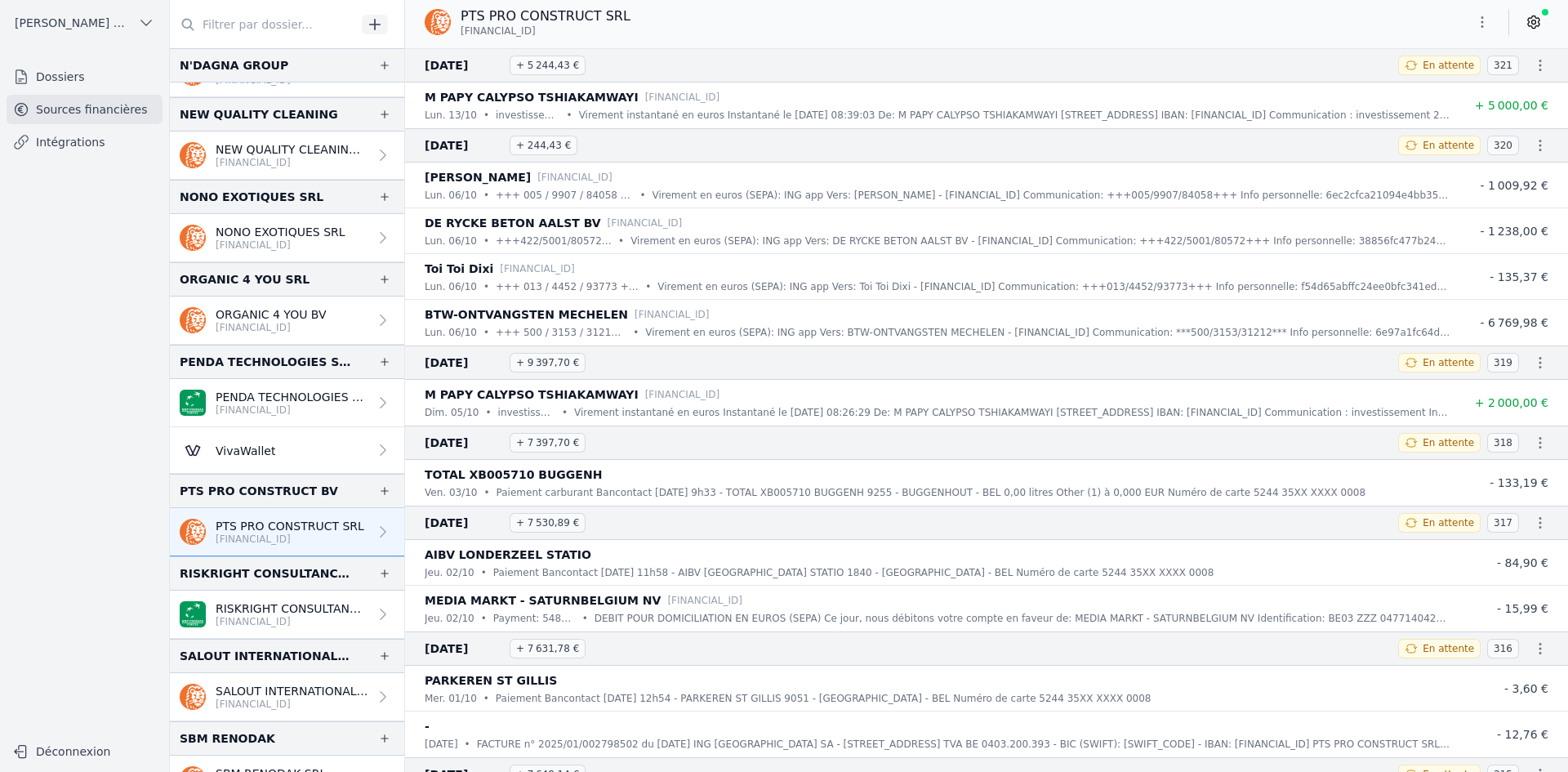
click at [263, 627] on p "[FINANCIAL_ID]" at bounding box center [292, 621] width 153 height 13
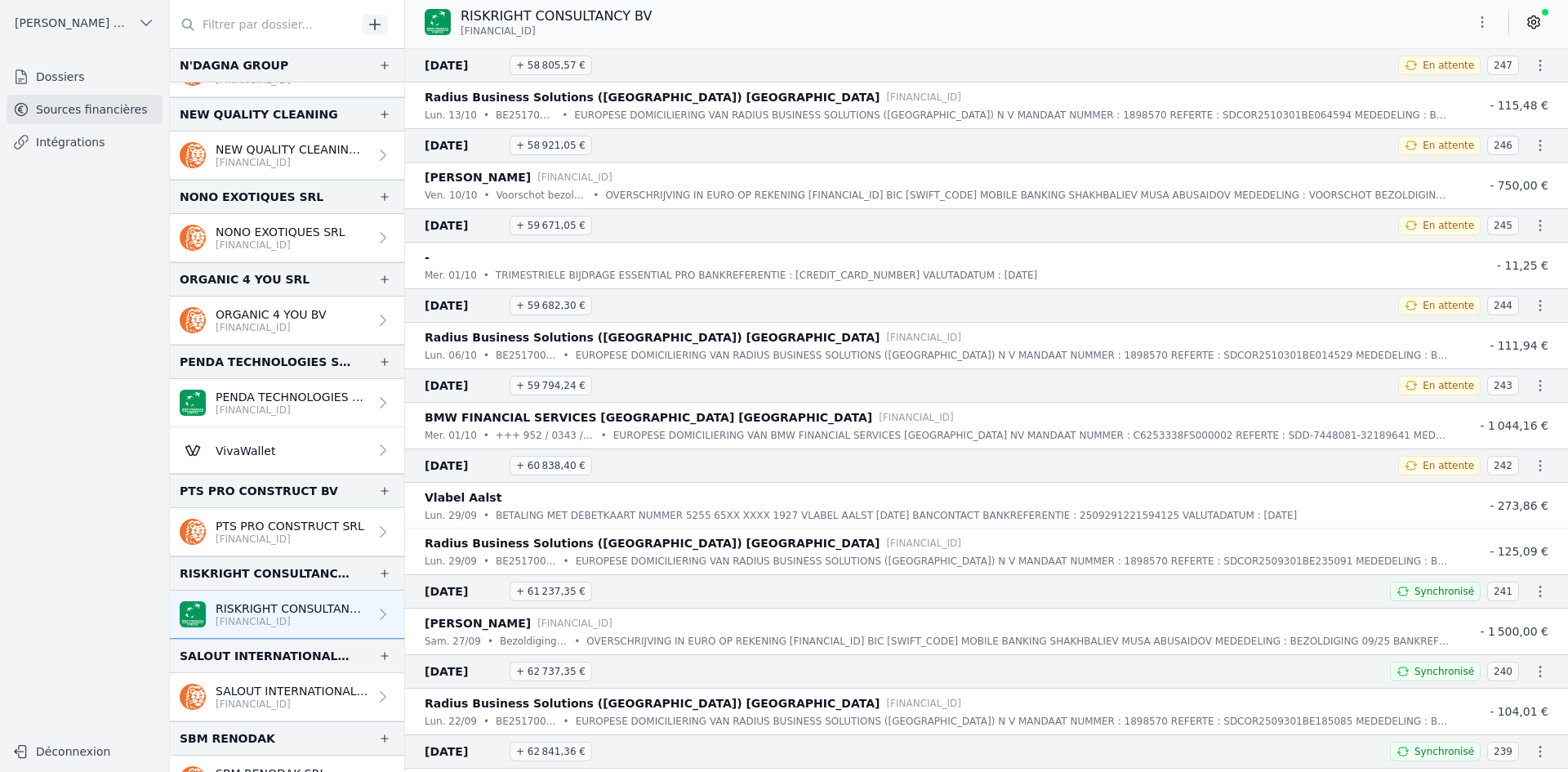
click at [1482, 23] on icon "button" at bounding box center [1483, 22] width 3 height 12
